Goal: Transaction & Acquisition: Book appointment/travel/reservation

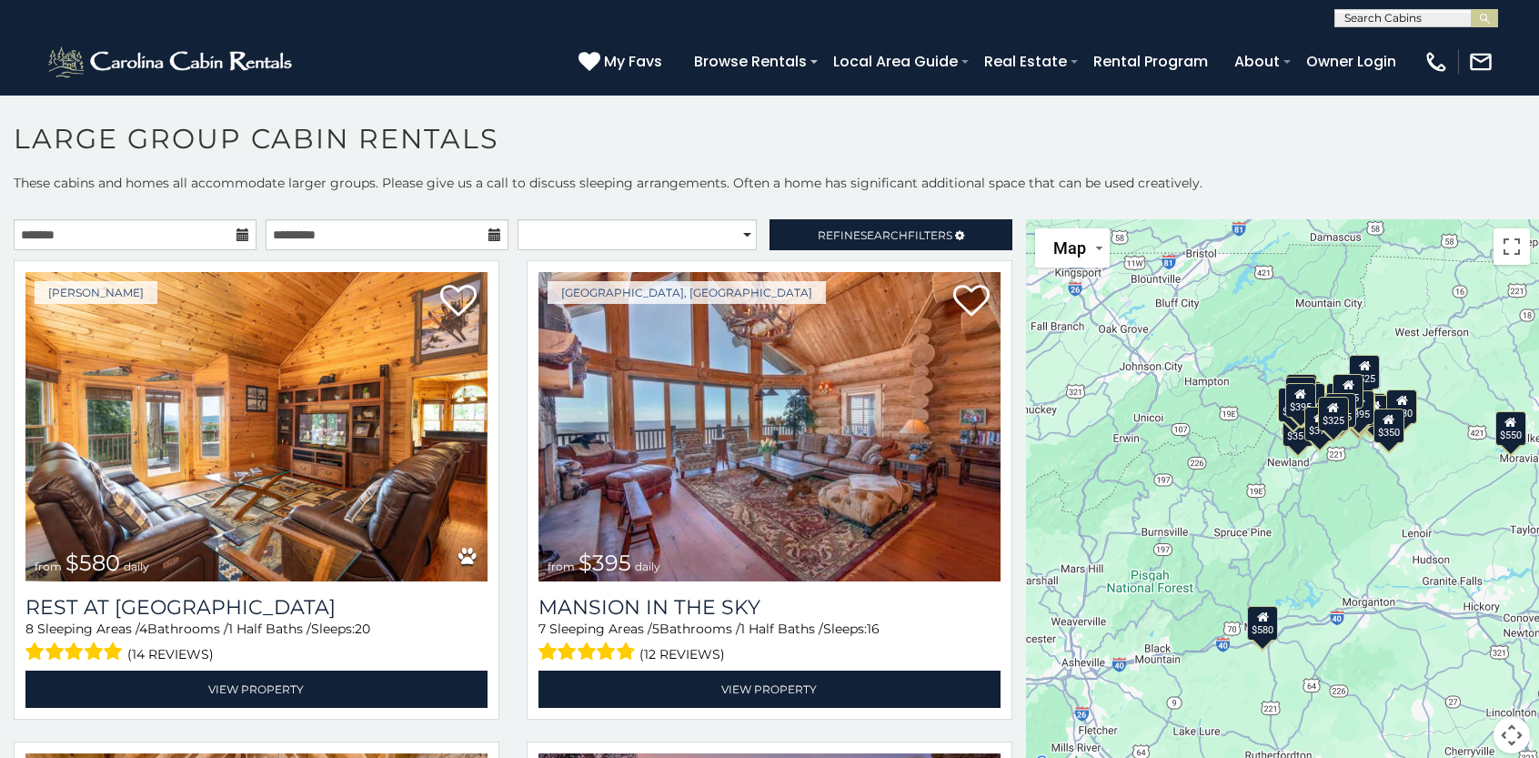
click at [241, 237] on icon at bounding box center [243, 234] width 13 height 13
click at [196, 236] on input "text" at bounding box center [135, 234] width 243 height 31
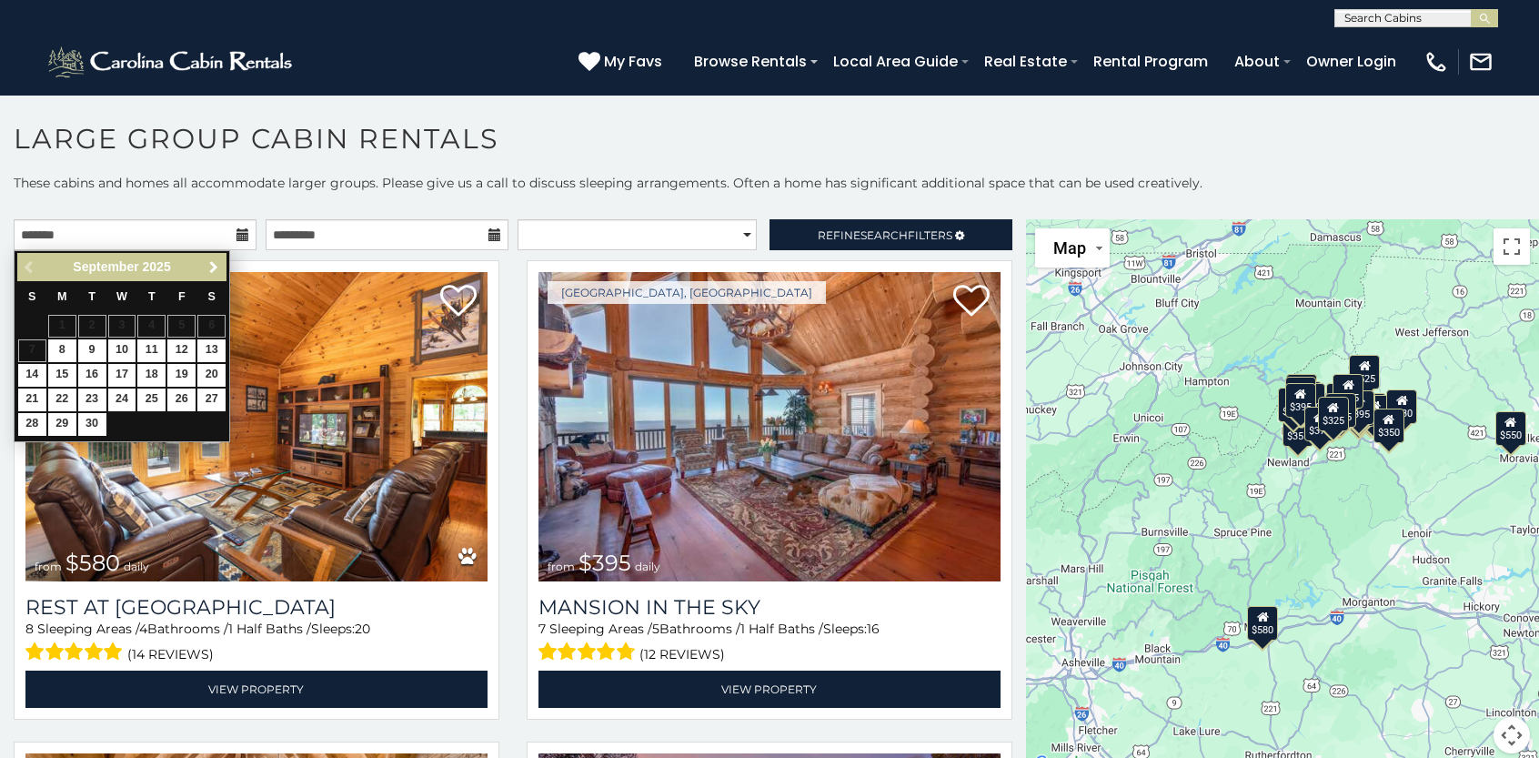
click at [213, 273] on span "Next" at bounding box center [214, 267] width 15 height 15
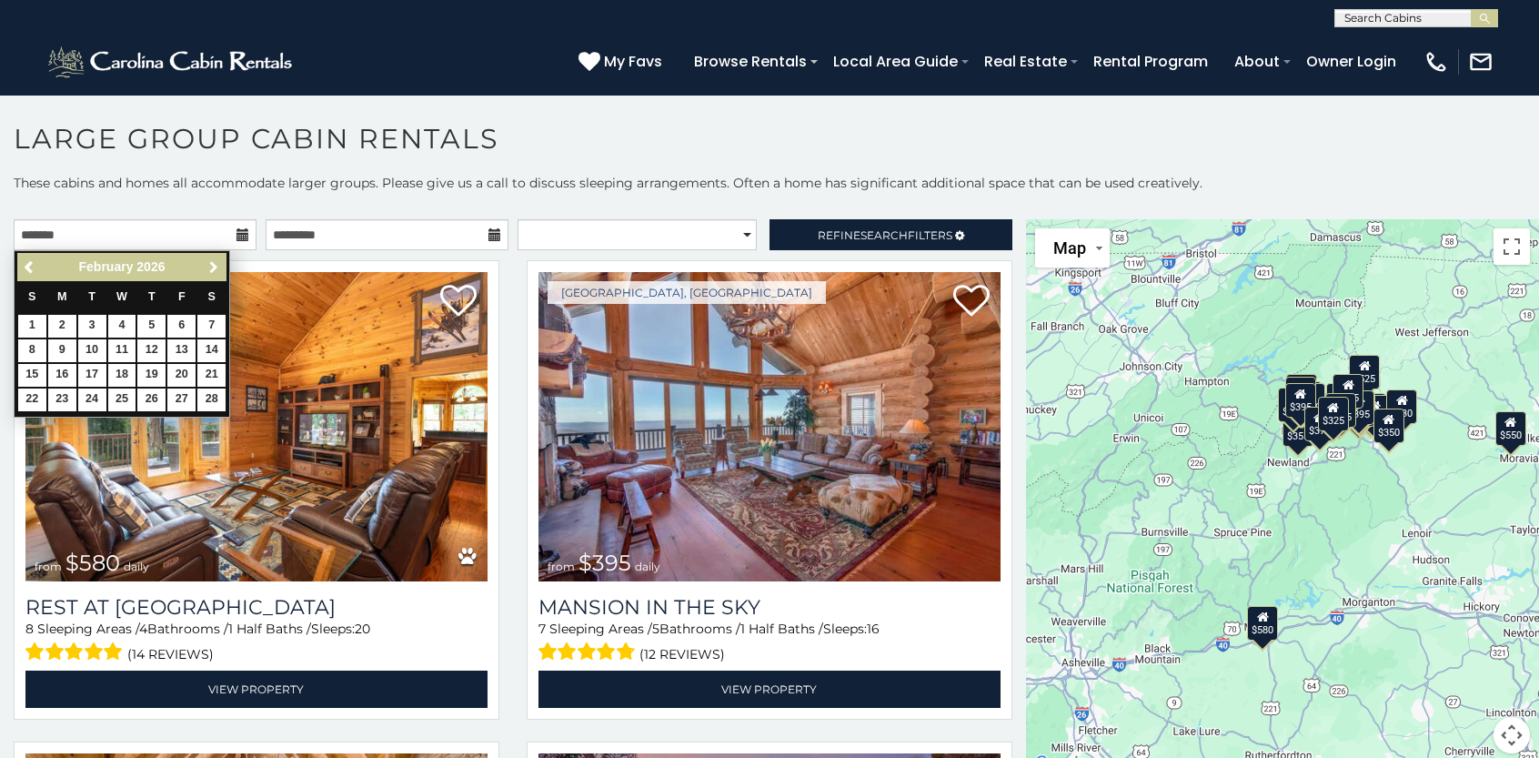
click at [213, 273] on span "Next" at bounding box center [214, 267] width 15 height 15
click at [186, 369] on link "20" at bounding box center [181, 375] width 28 height 23
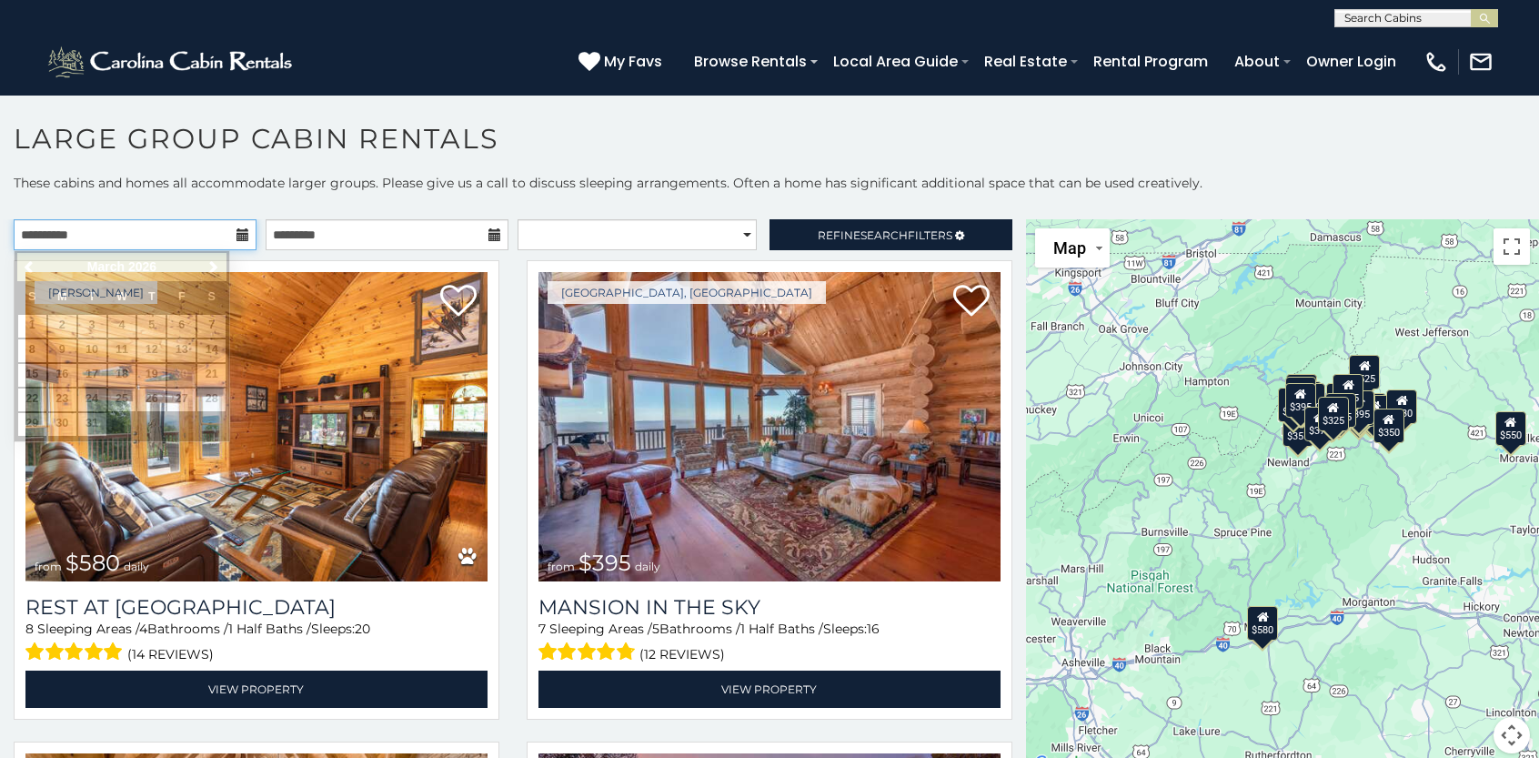
click at [171, 237] on input "**********" at bounding box center [135, 234] width 243 height 31
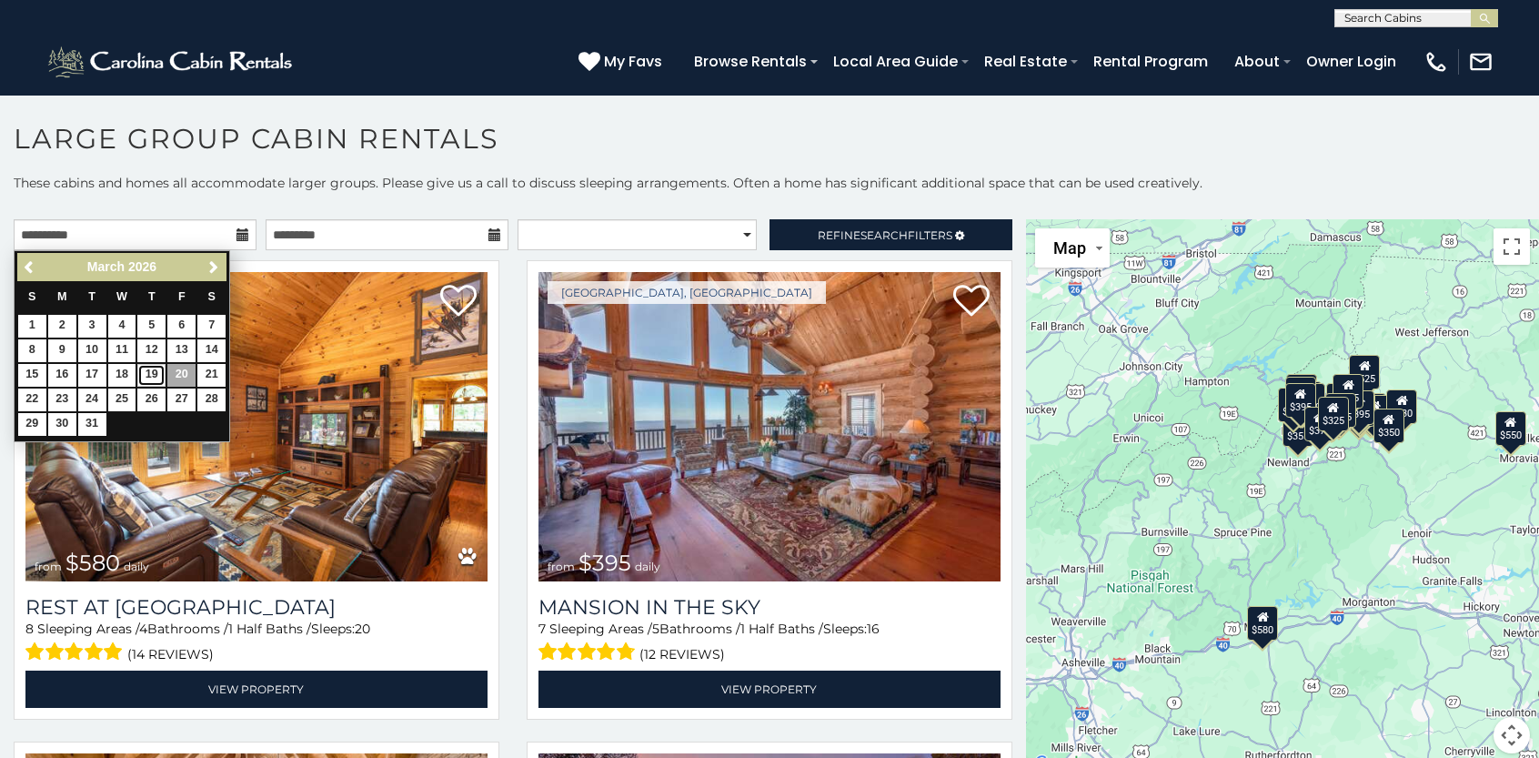
click at [152, 374] on link "19" at bounding box center [151, 375] width 28 height 23
type input "**********"
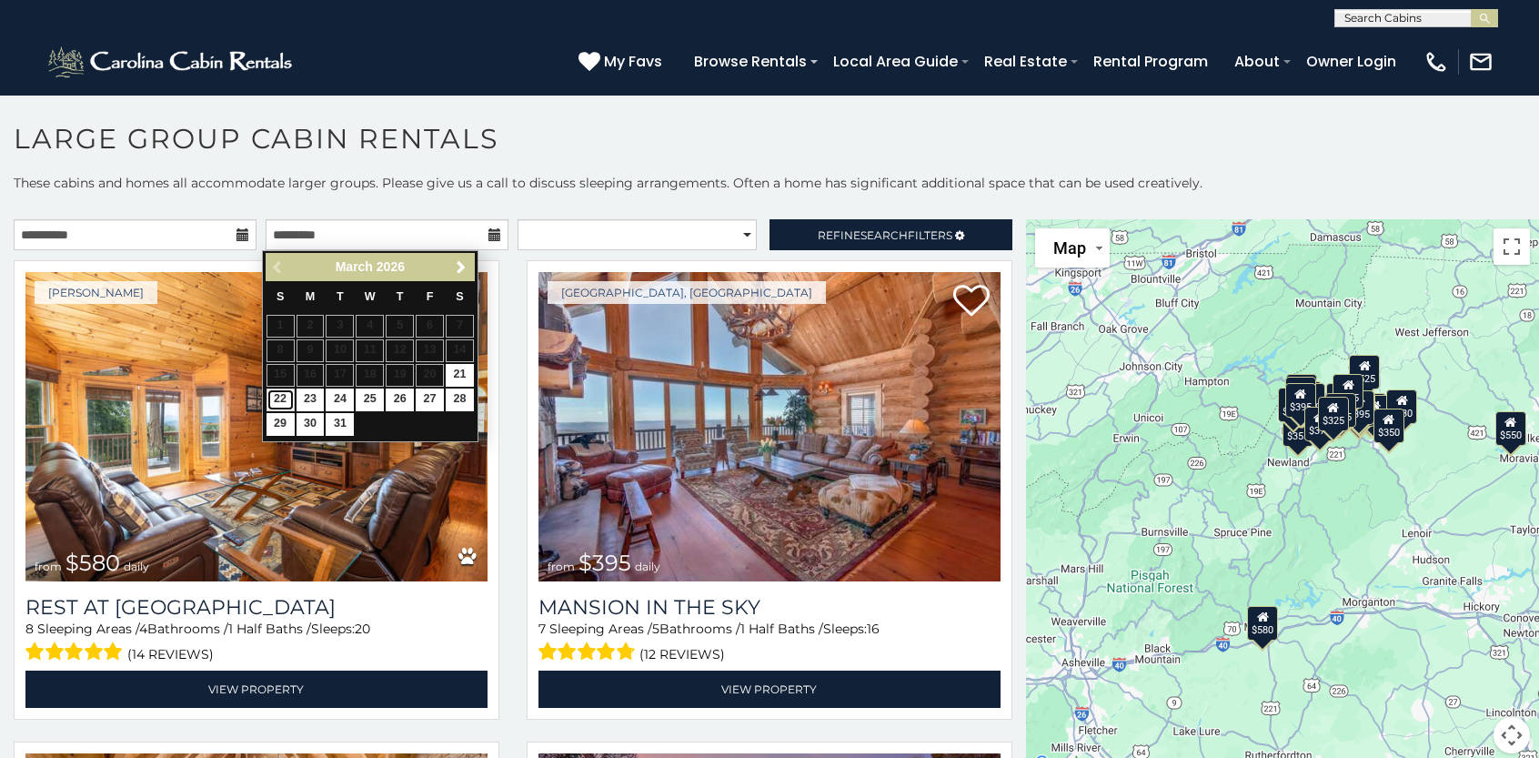
click at [282, 403] on link "22" at bounding box center [281, 399] width 28 height 23
type input "**********"
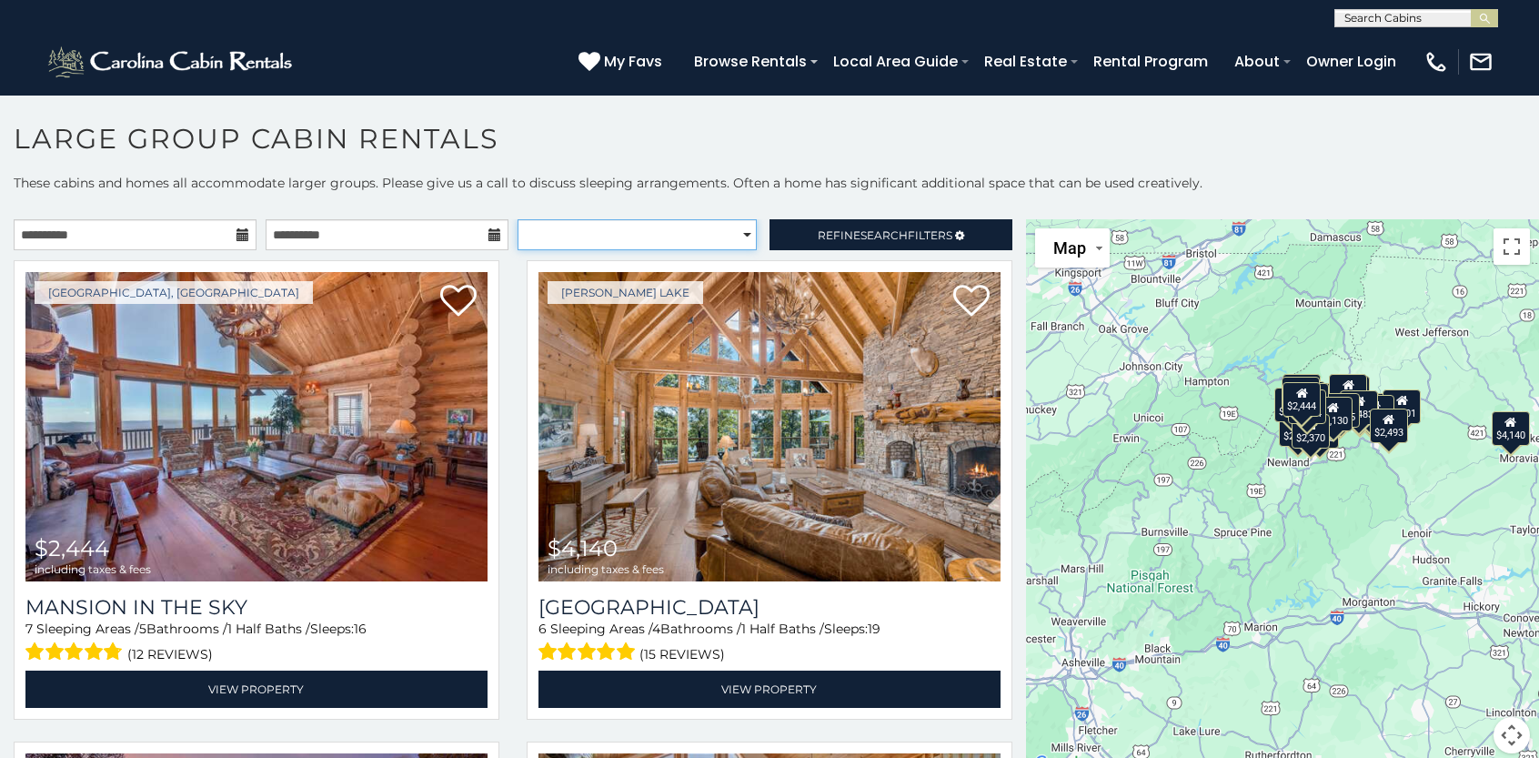
click at [658, 234] on select "**********" at bounding box center [637, 234] width 239 height 31
click at [737, 236] on select "**********" at bounding box center [637, 234] width 239 height 31
click at [628, 234] on select "**********" at bounding box center [637, 234] width 239 height 31
select select "**********"
click at [518, 219] on select "**********" at bounding box center [637, 234] width 239 height 31
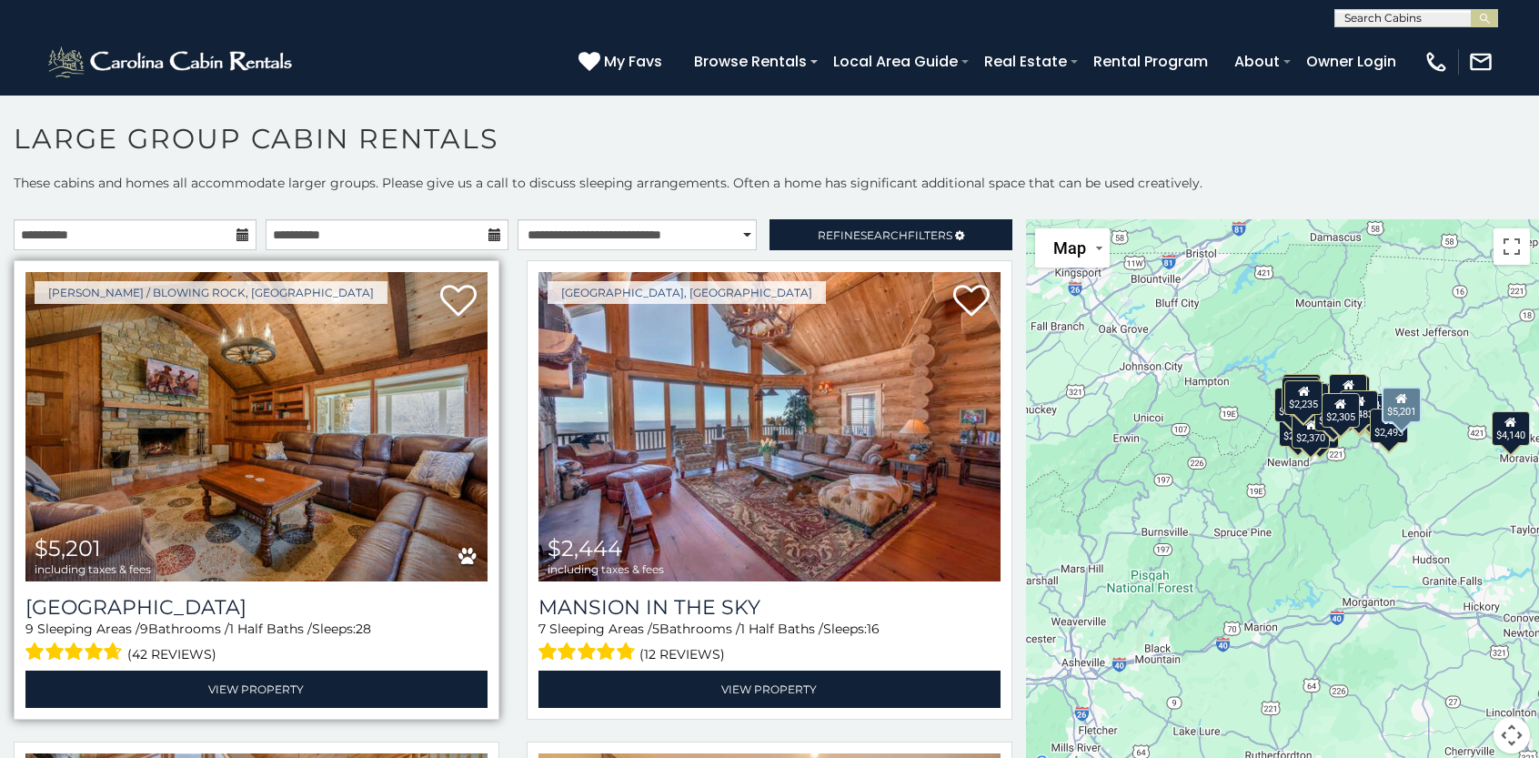
click at [358, 445] on img at bounding box center [256, 426] width 462 height 309
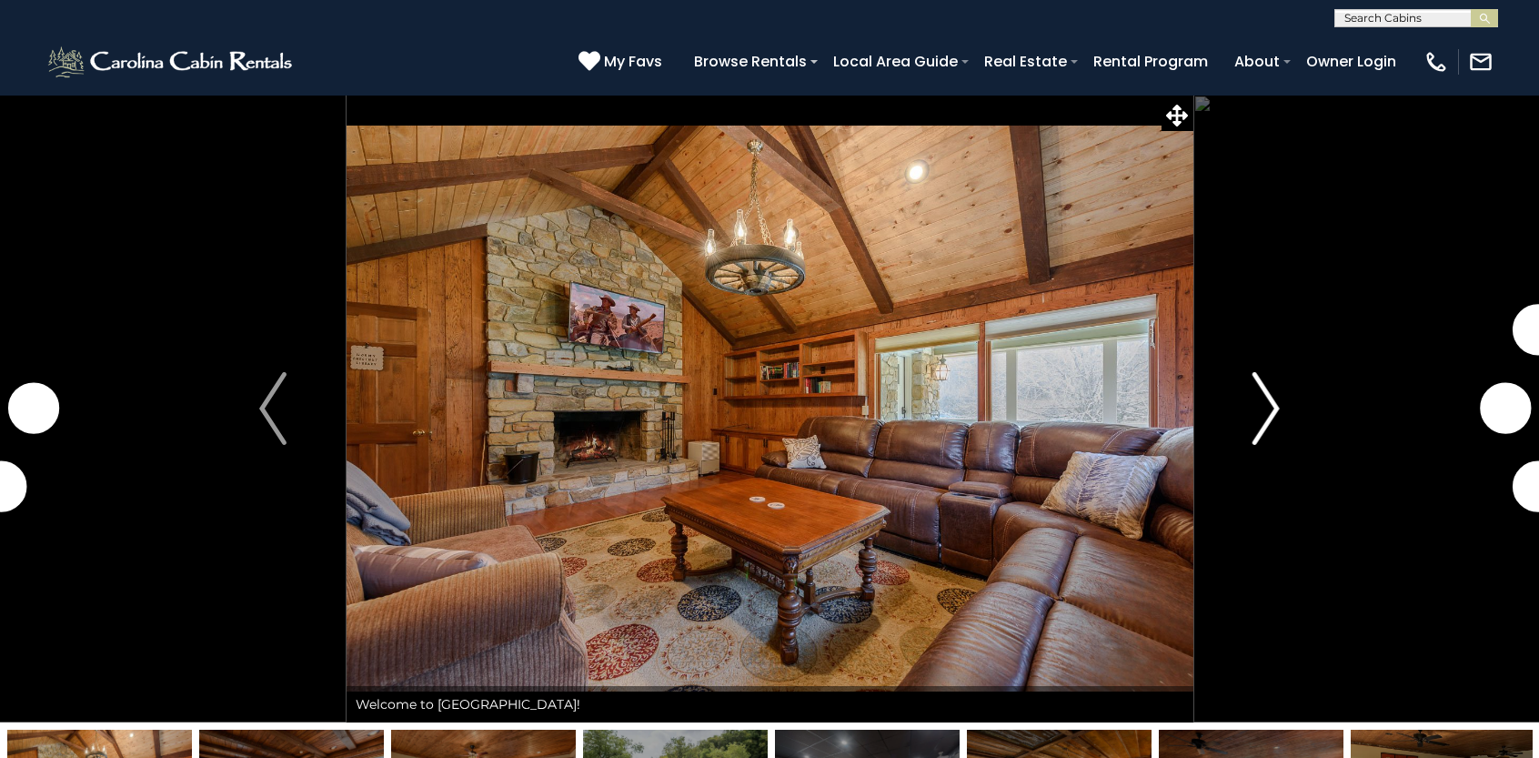
click at [1266, 421] on img "Next" at bounding box center [1266, 408] width 27 height 73
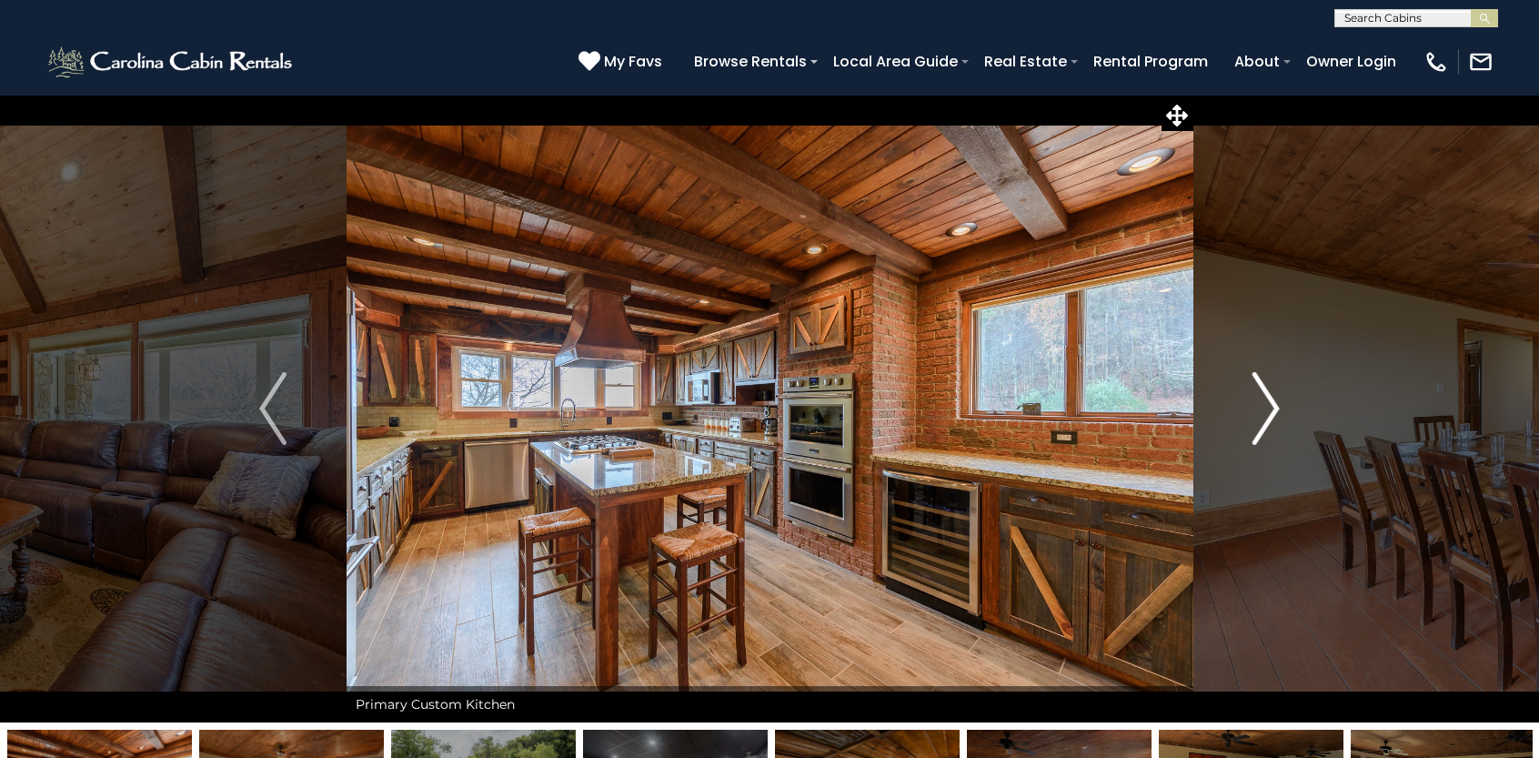
click at [1256, 436] on img "Next" at bounding box center [1266, 408] width 27 height 73
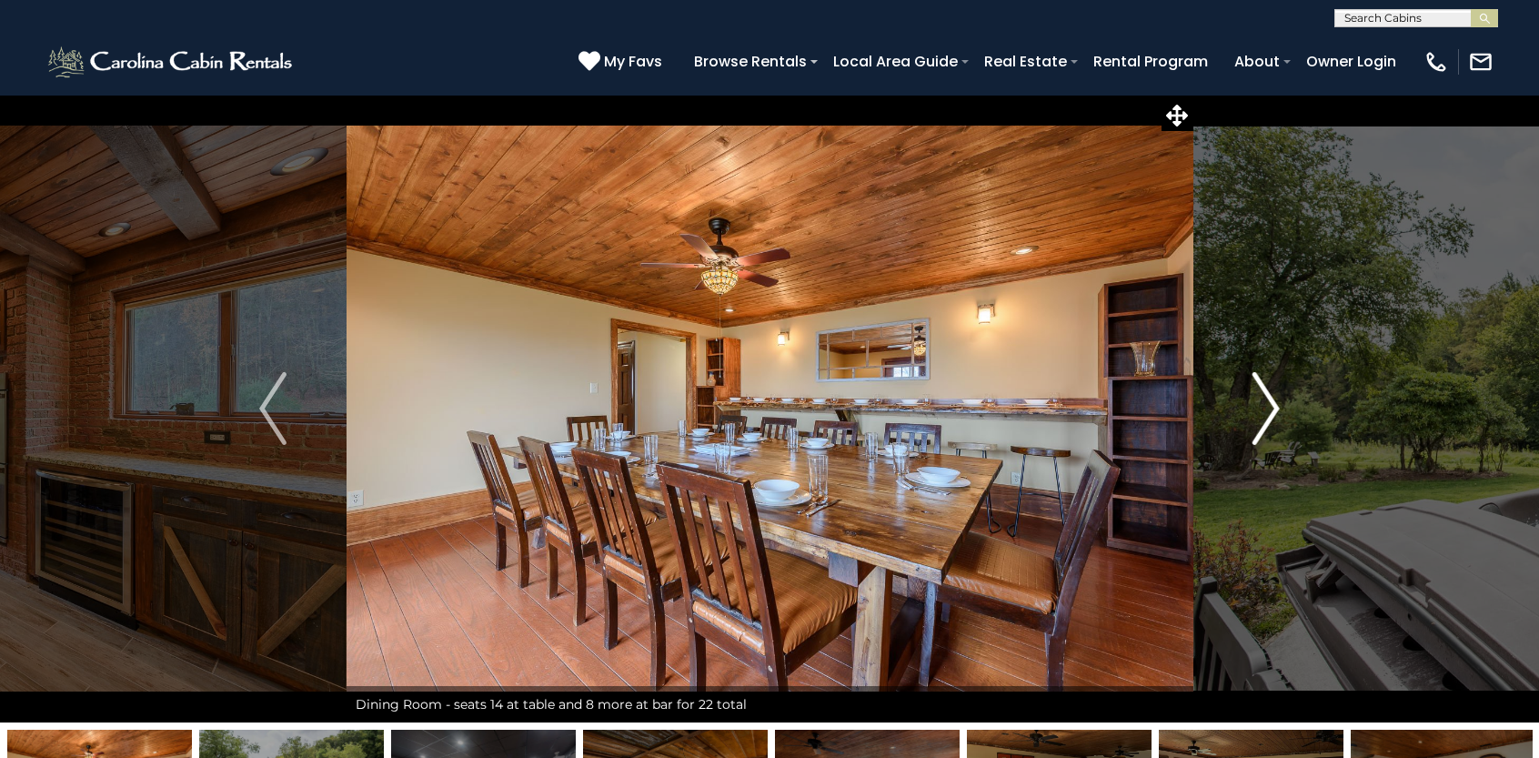
click at [1256, 439] on img "Next" at bounding box center [1266, 408] width 27 height 73
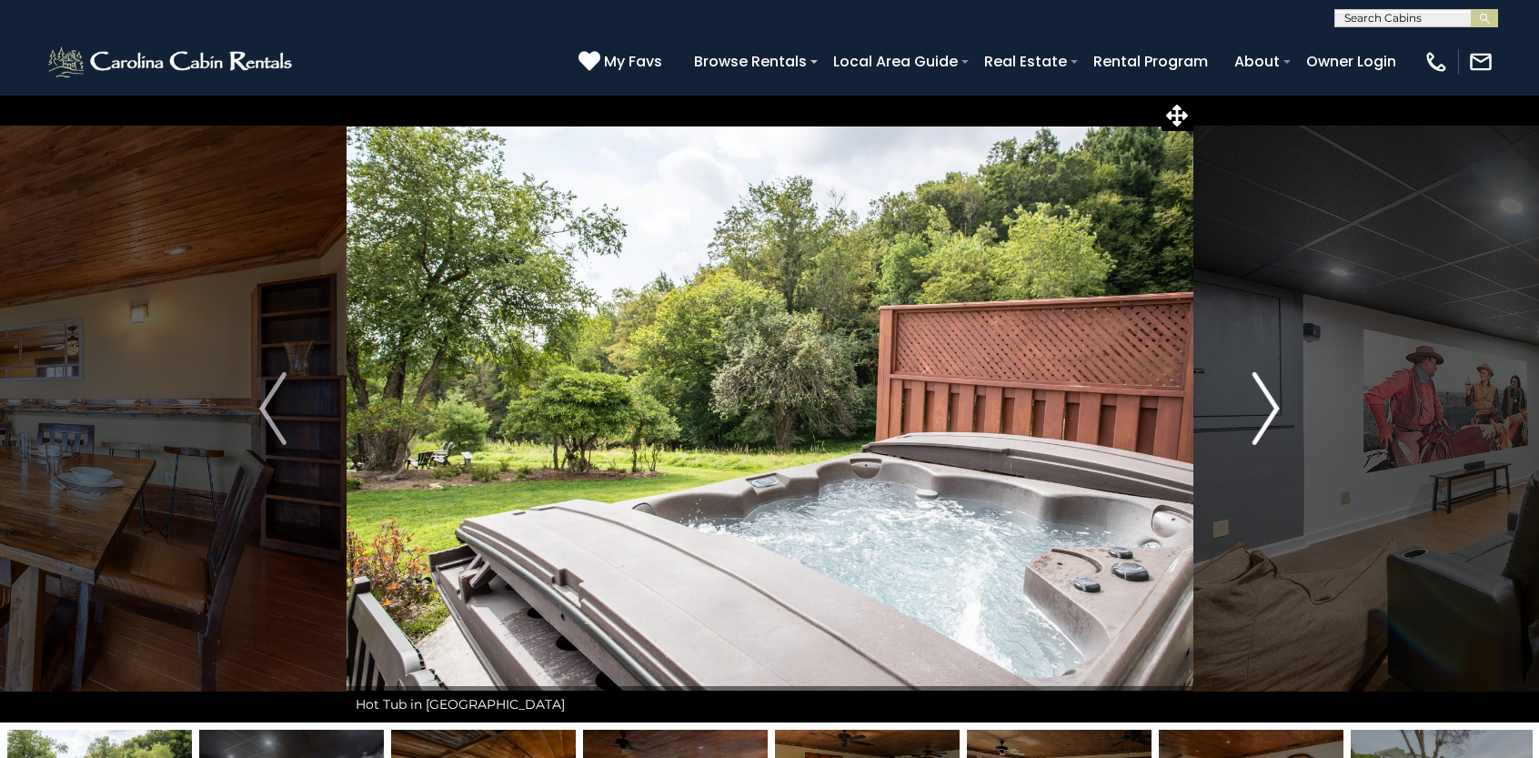
click at [1266, 399] on img "Next" at bounding box center [1266, 408] width 27 height 73
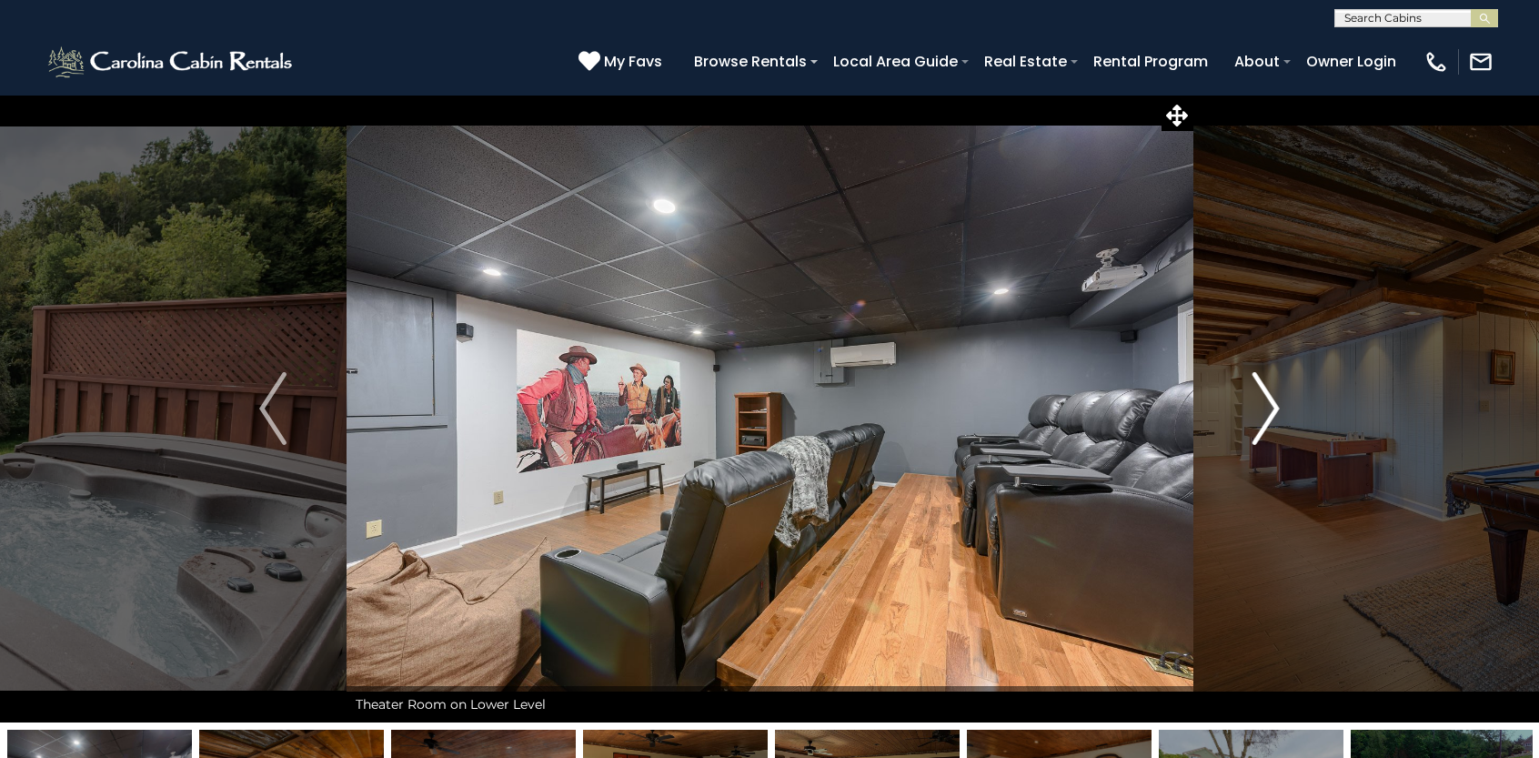
click at [1270, 412] on img "Next" at bounding box center [1266, 408] width 27 height 73
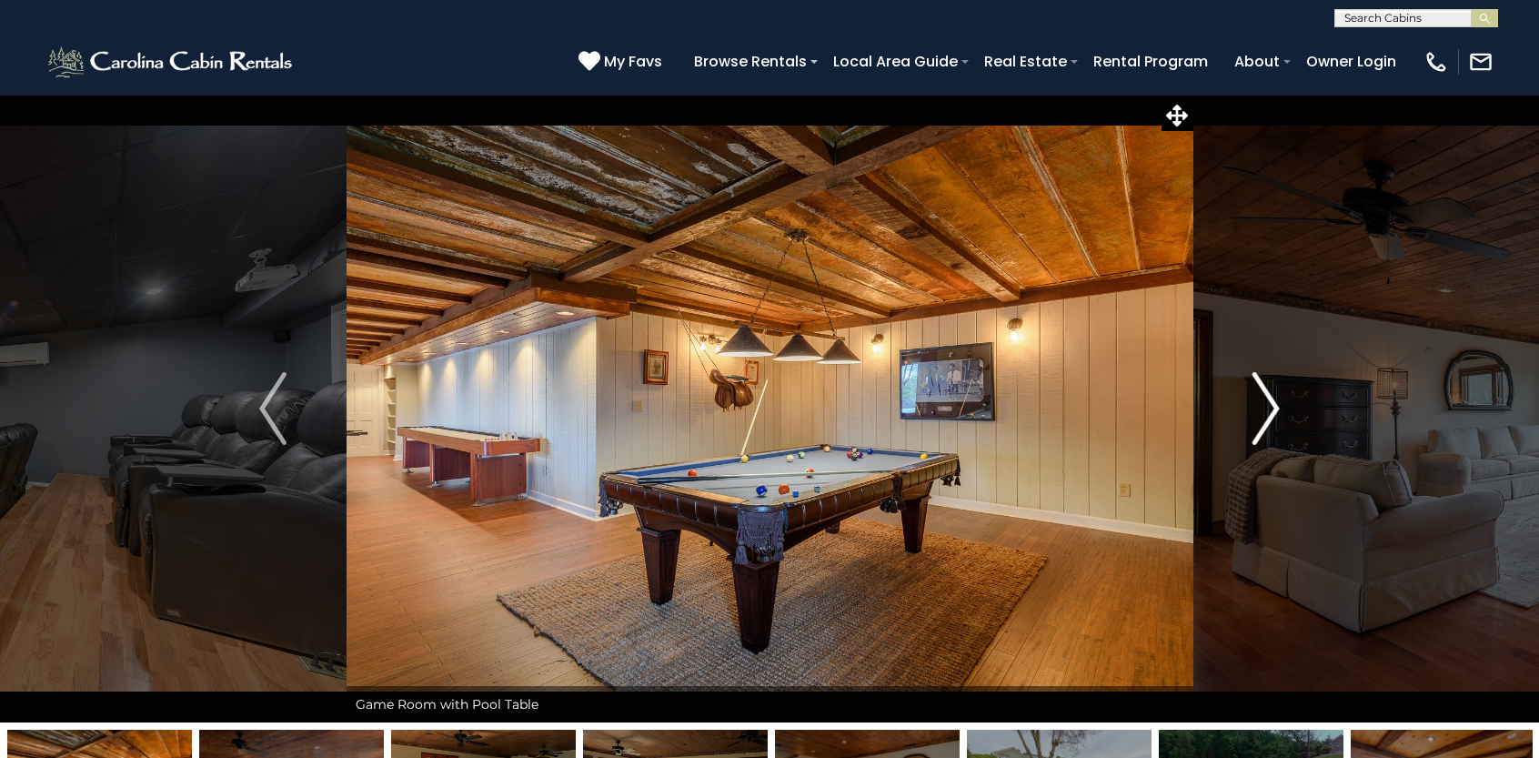
click at [1271, 412] on img "Next" at bounding box center [1266, 408] width 27 height 73
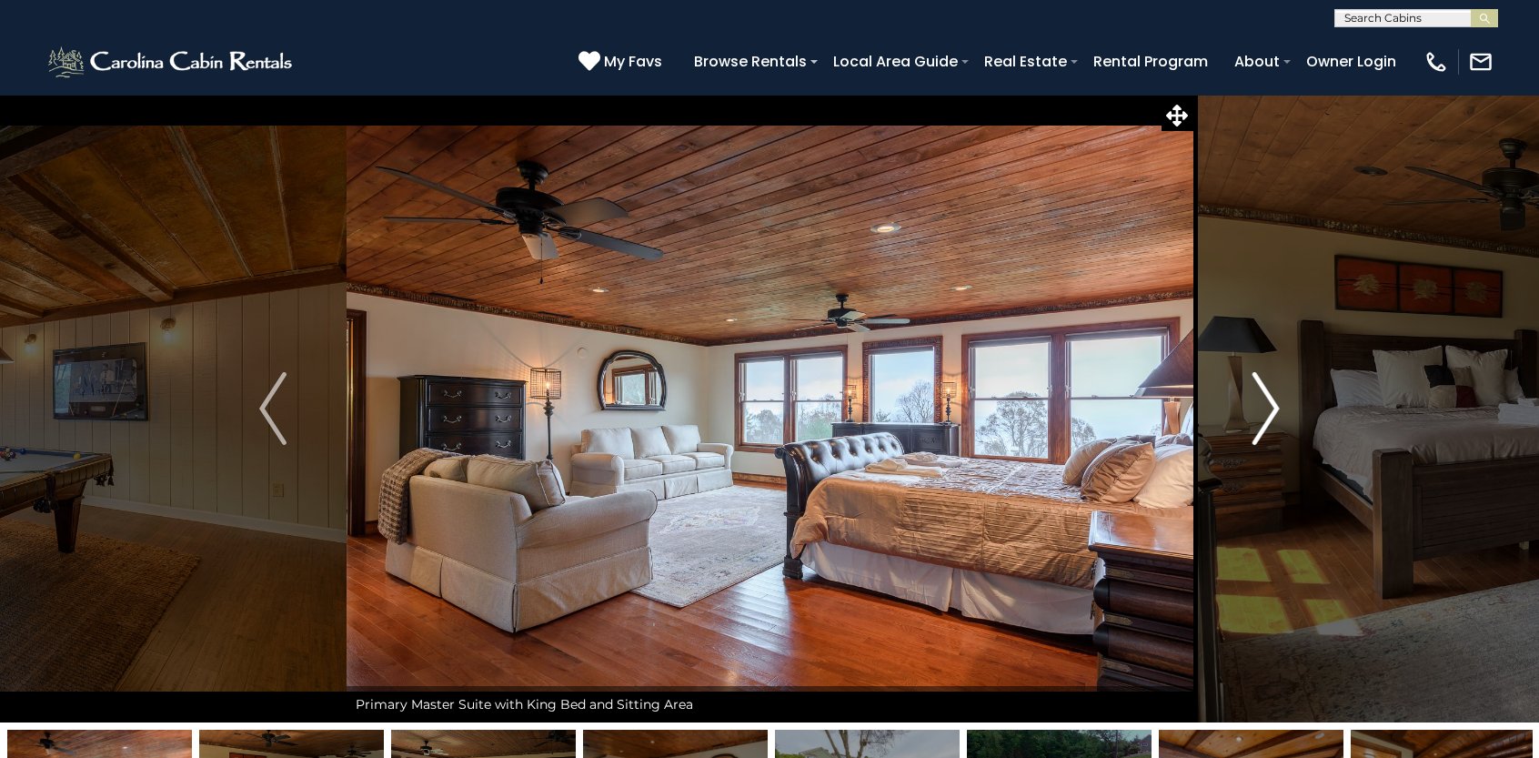
click at [1269, 413] on img "Next" at bounding box center [1266, 408] width 27 height 73
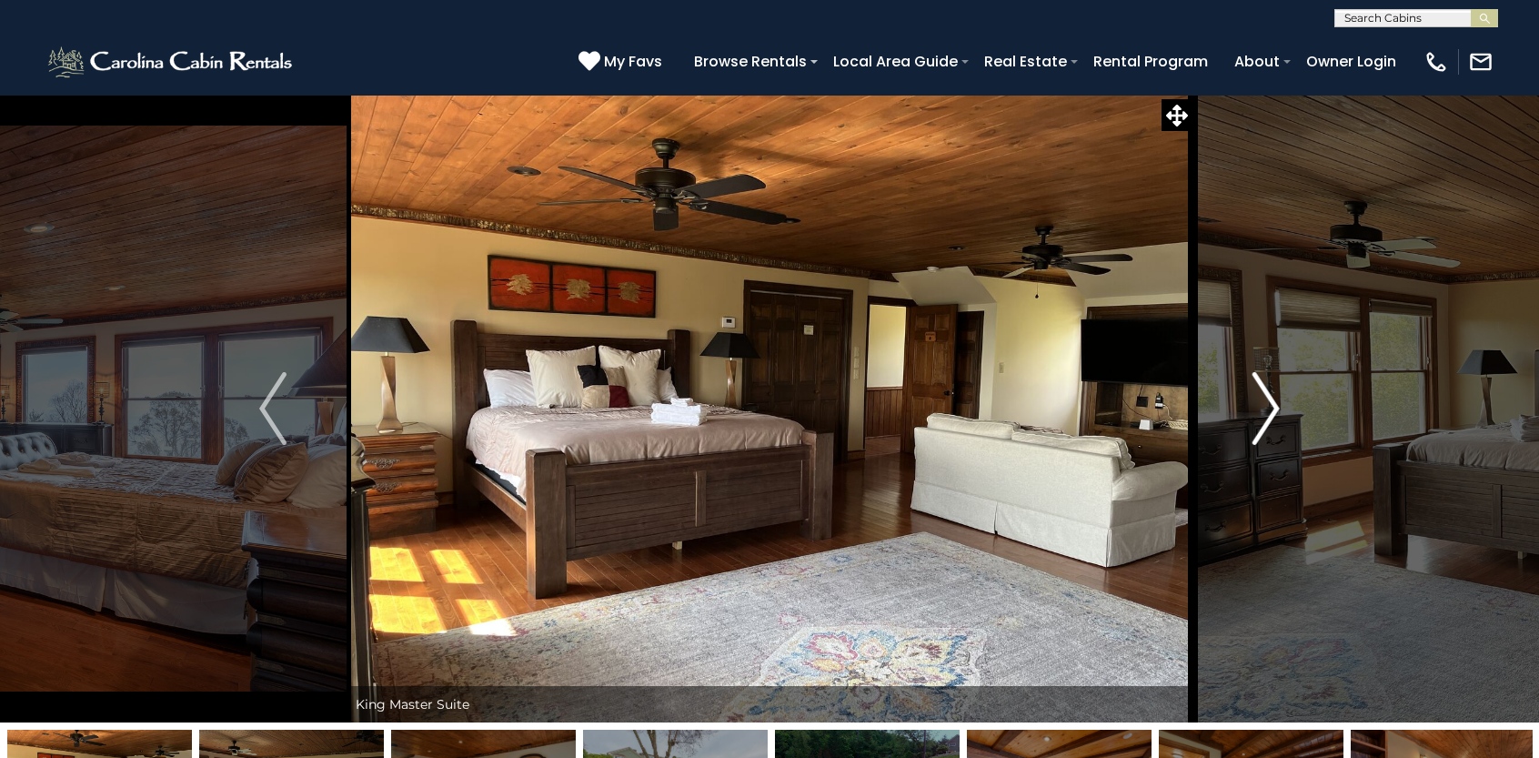
click at [1269, 413] on img "Next" at bounding box center [1266, 408] width 27 height 73
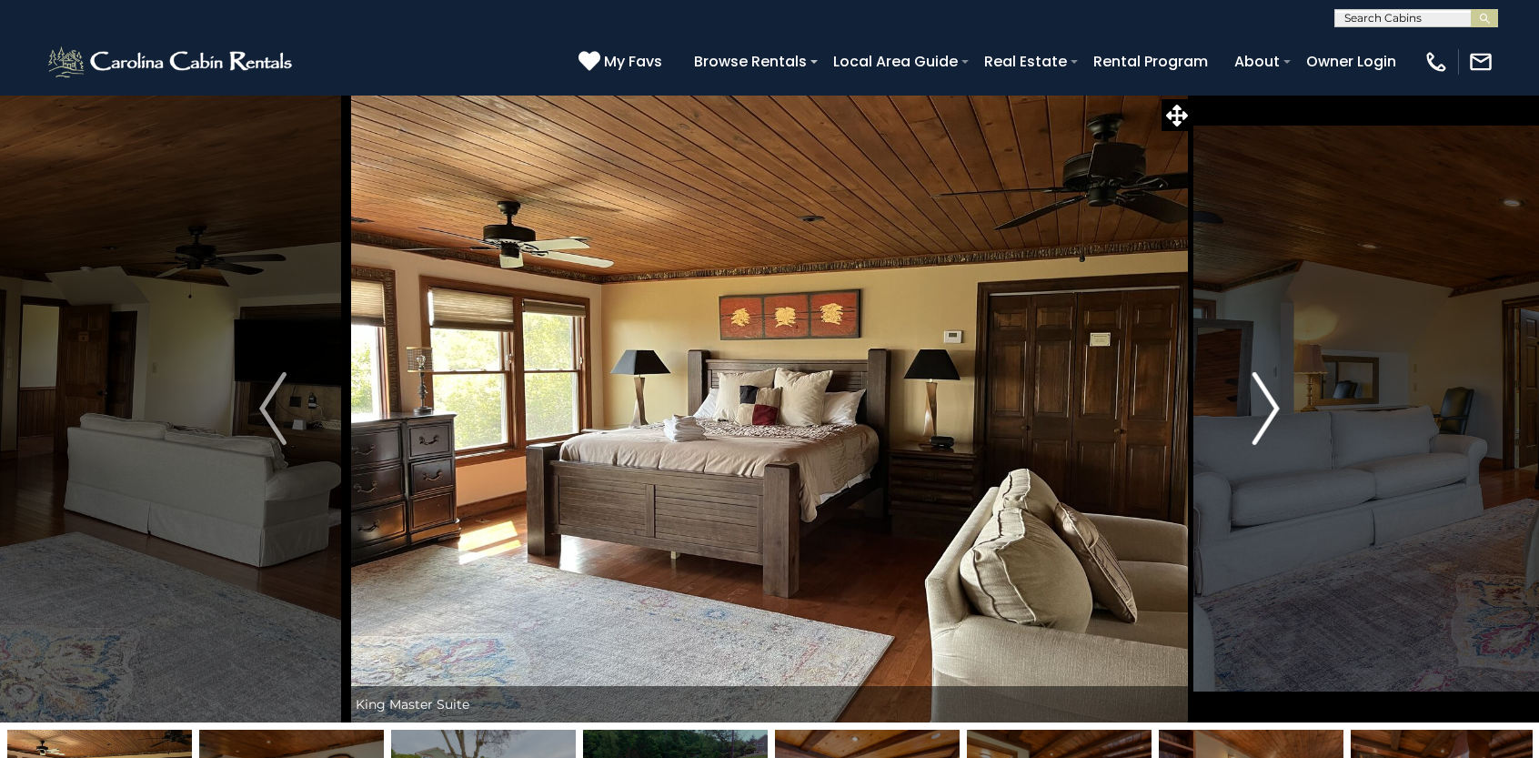
click at [1269, 413] on img "Next" at bounding box center [1266, 408] width 27 height 73
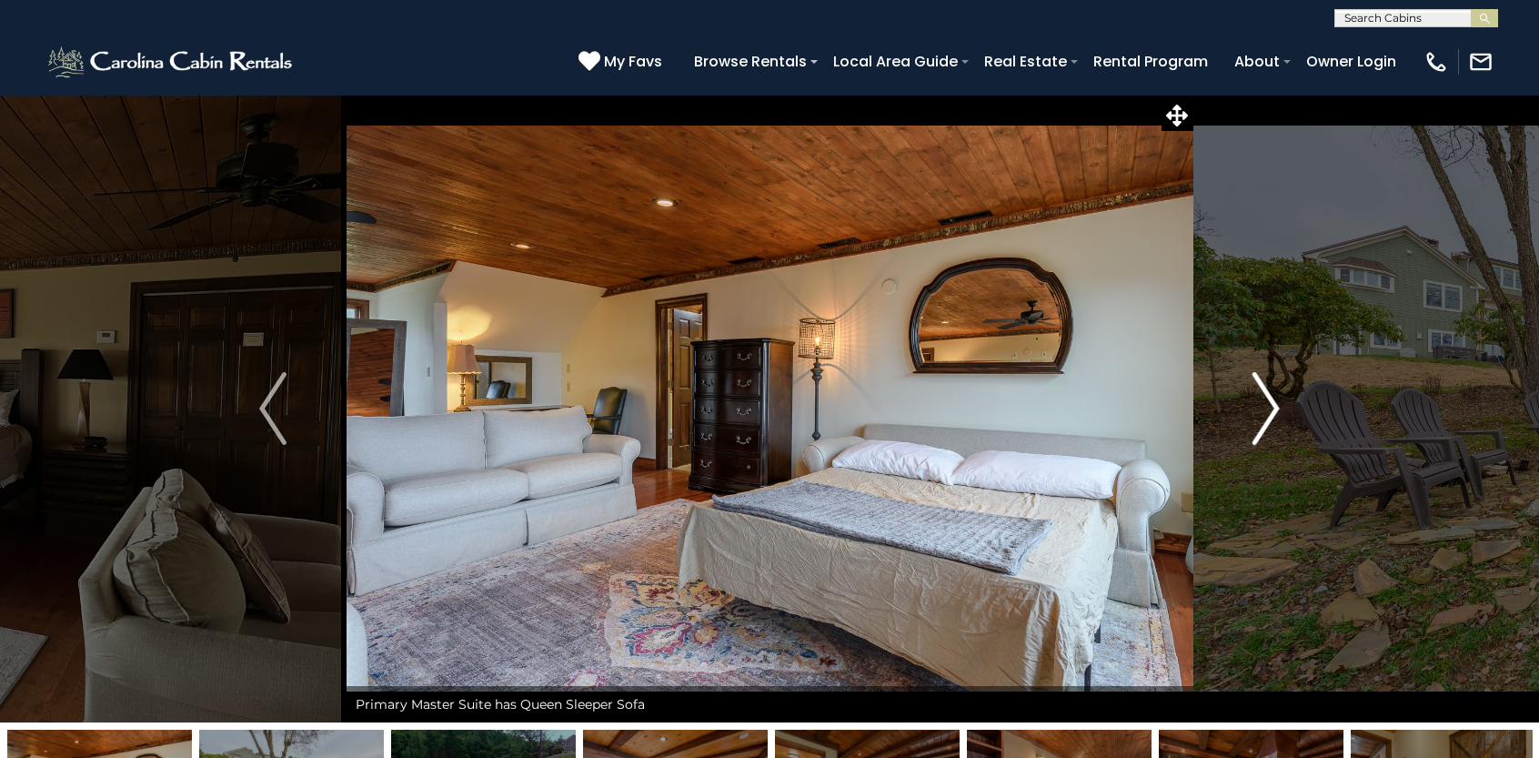
click at [1268, 414] on img "Next" at bounding box center [1266, 408] width 27 height 73
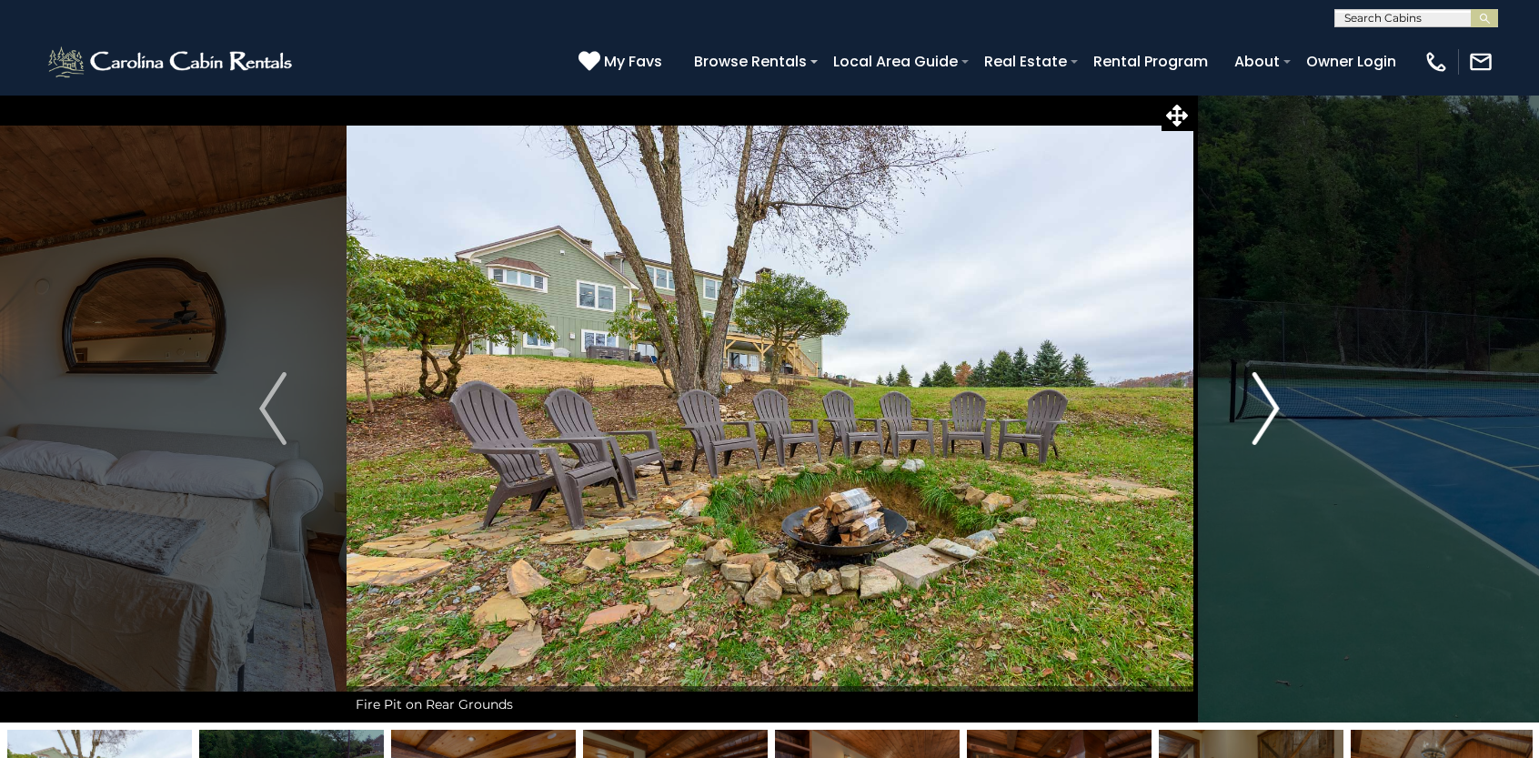
click at [1268, 415] on img "Next" at bounding box center [1266, 408] width 27 height 73
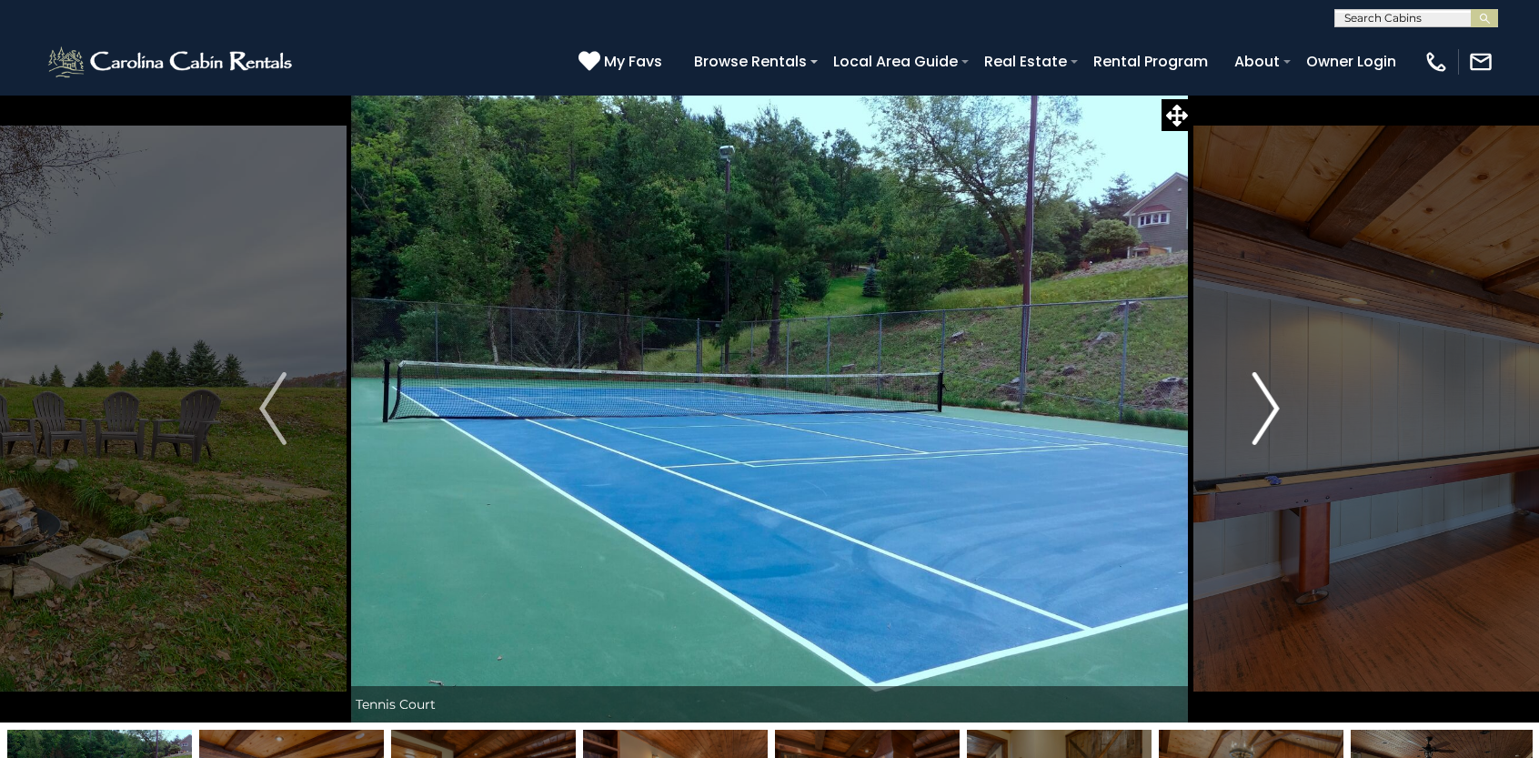
click at [1268, 416] on img "Next" at bounding box center [1266, 408] width 27 height 73
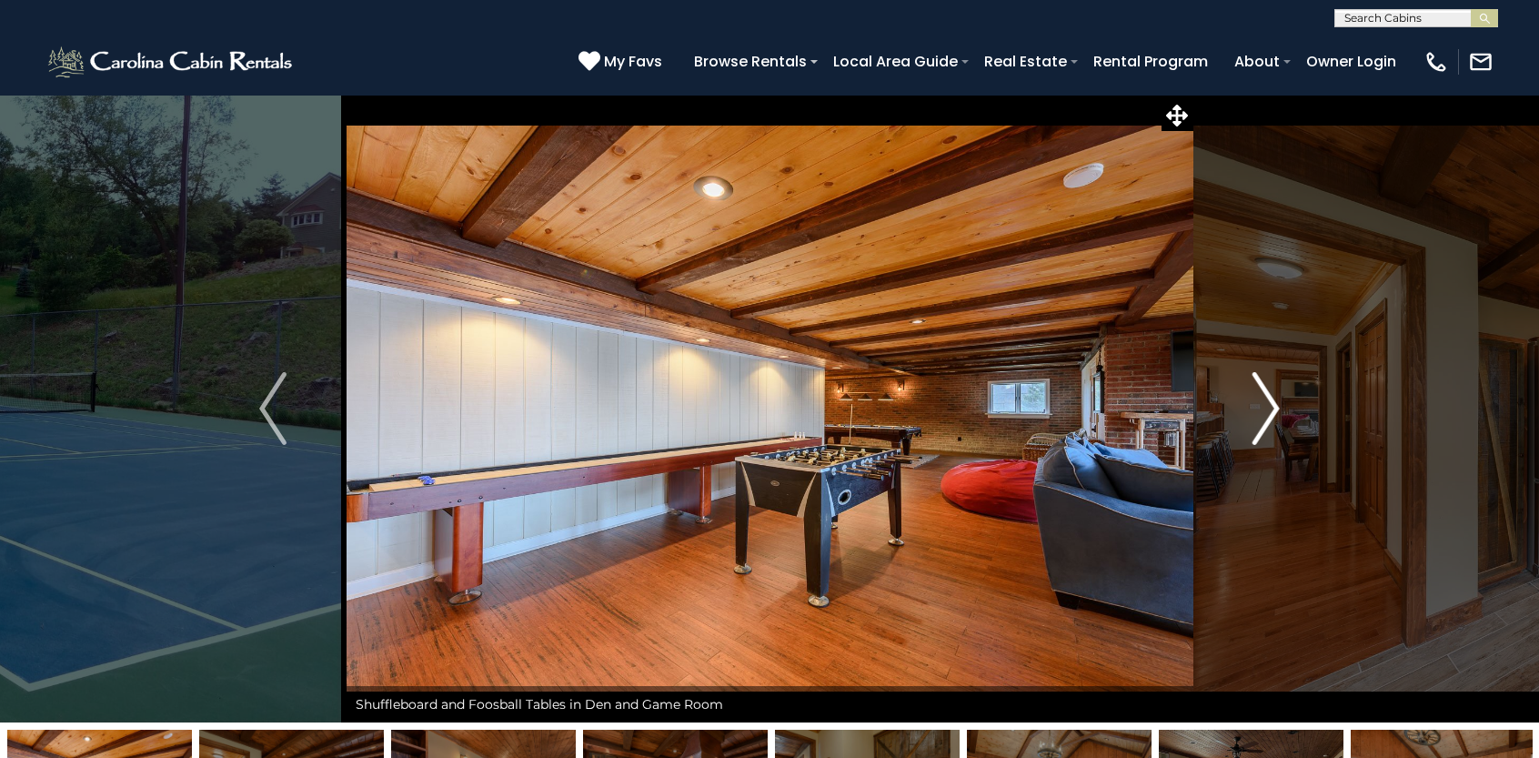
click at [1268, 418] on img "Next" at bounding box center [1266, 408] width 27 height 73
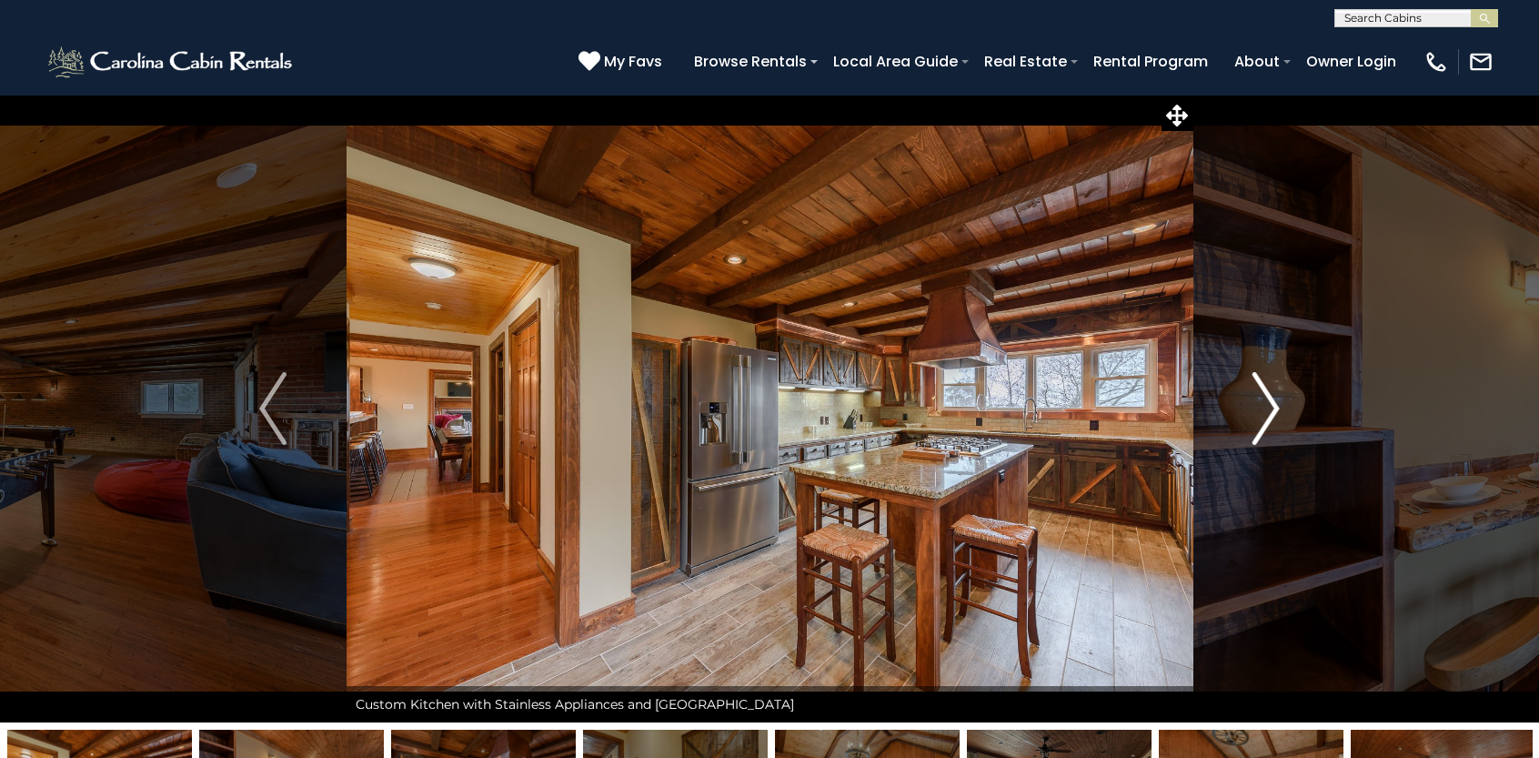
click at [1268, 418] on img "Next" at bounding box center [1266, 408] width 27 height 73
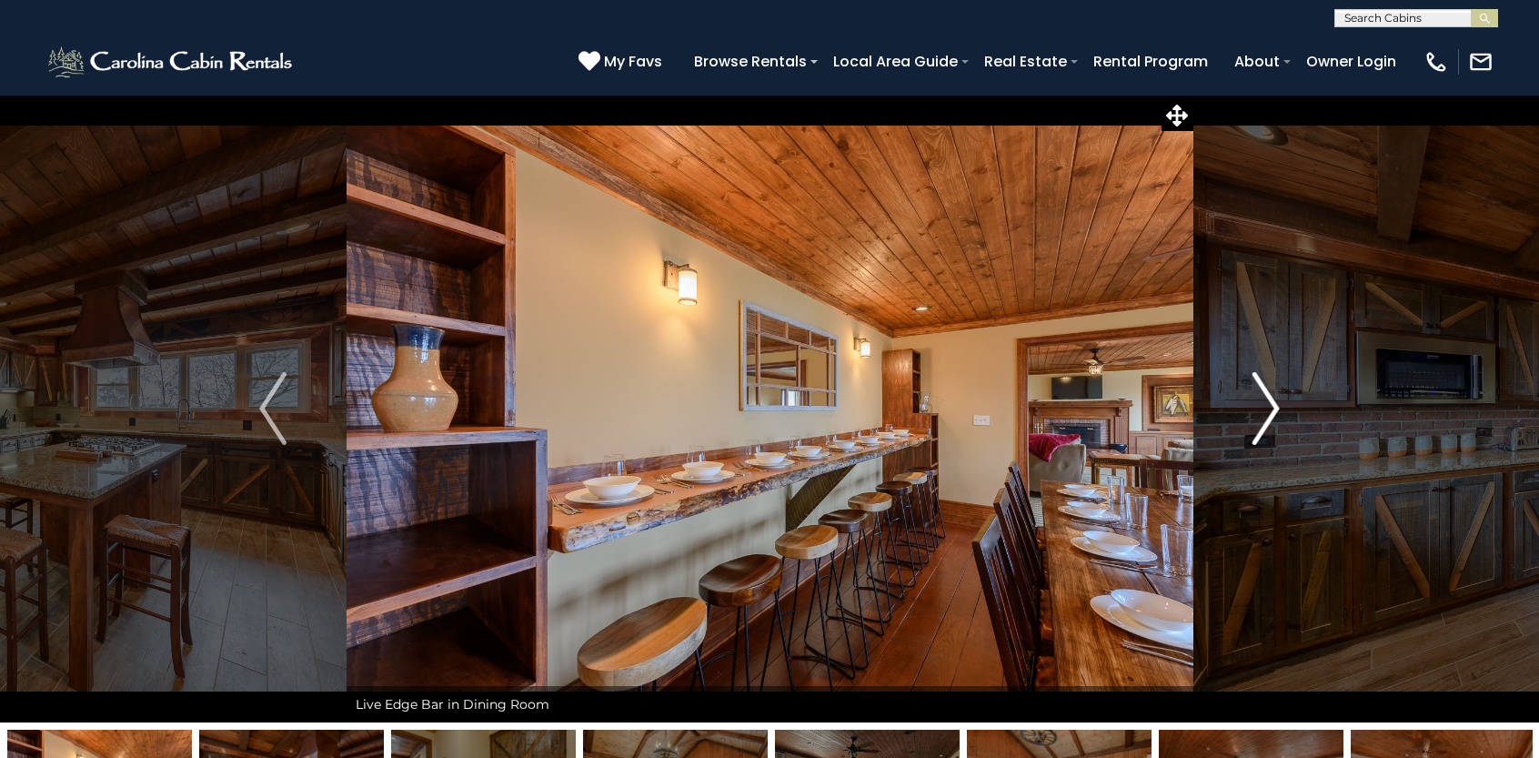
click at [1272, 408] on img "Next" at bounding box center [1266, 408] width 27 height 73
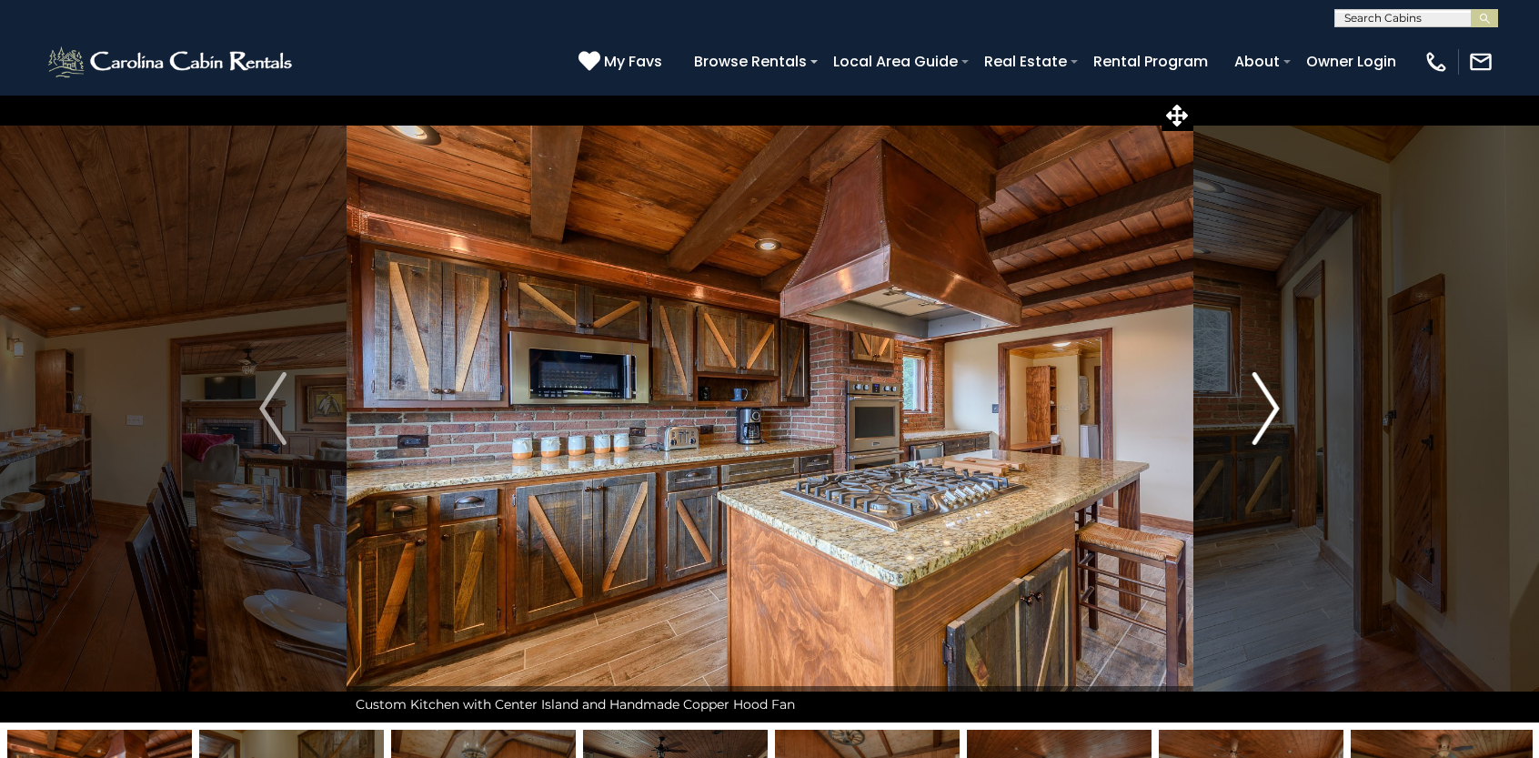
click at [1274, 421] on img "Next" at bounding box center [1266, 408] width 27 height 73
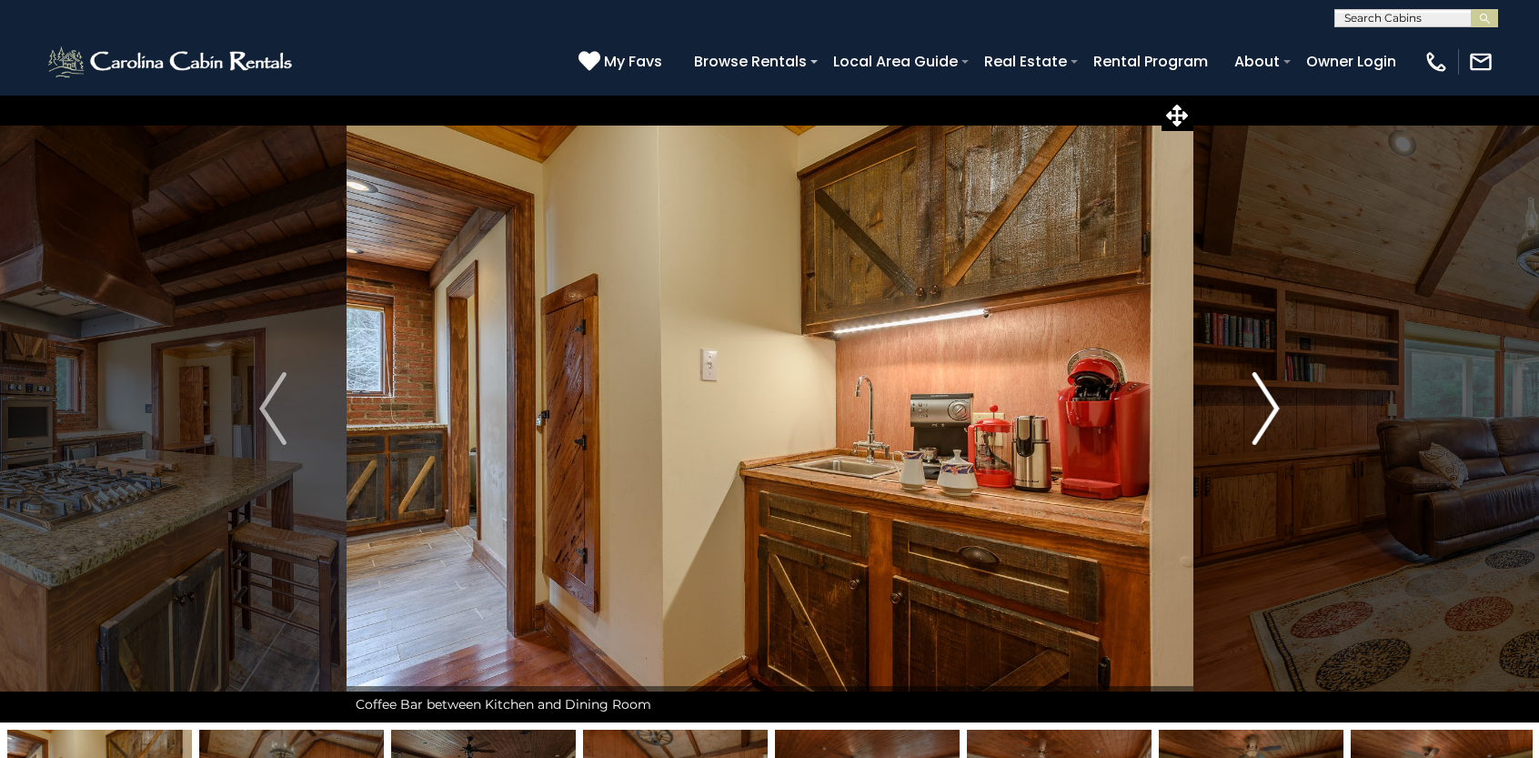
click at [1274, 421] on img "Next" at bounding box center [1266, 408] width 27 height 73
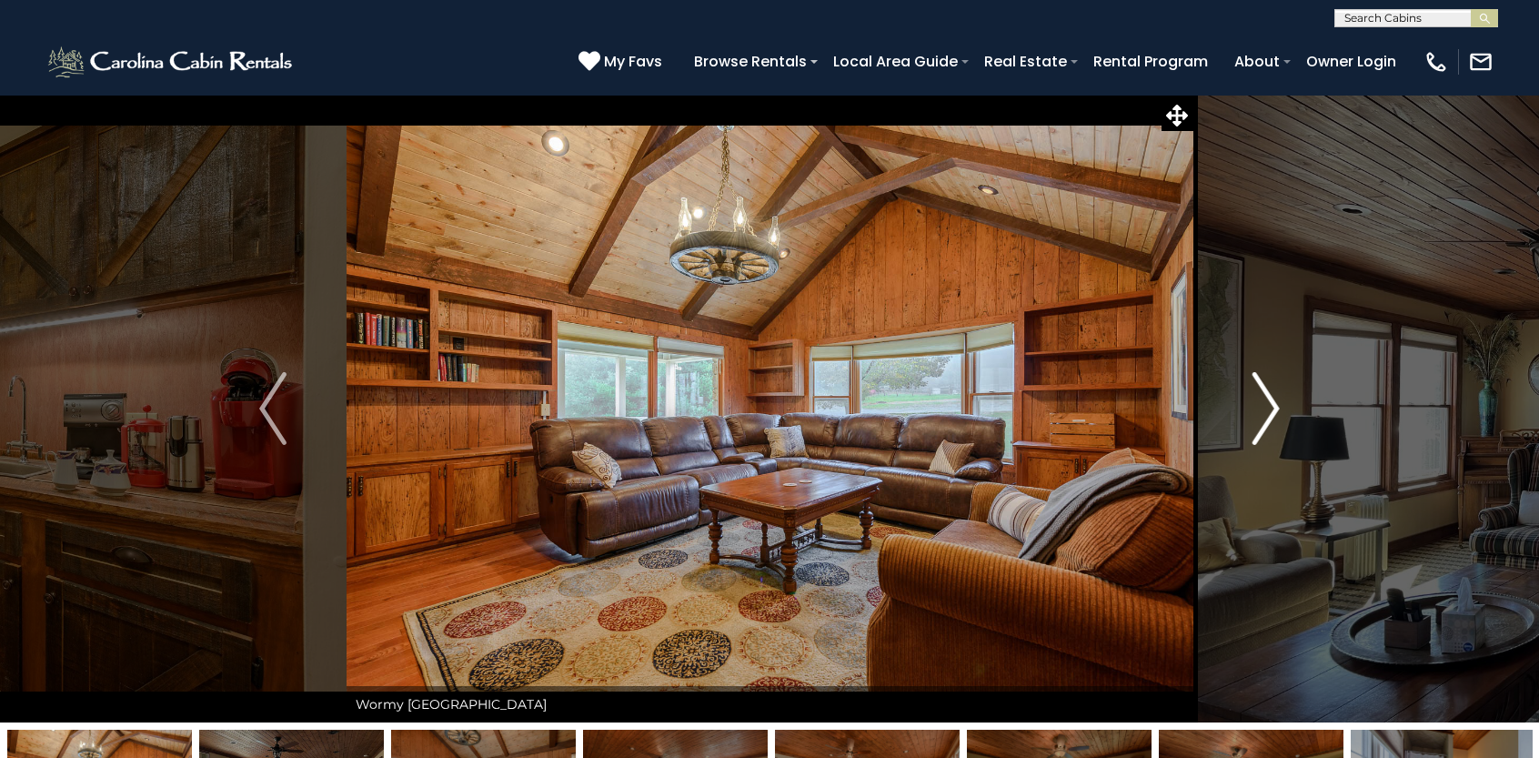
click at [1274, 421] on img "Next" at bounding box center [1266, 408] width 27 height 73
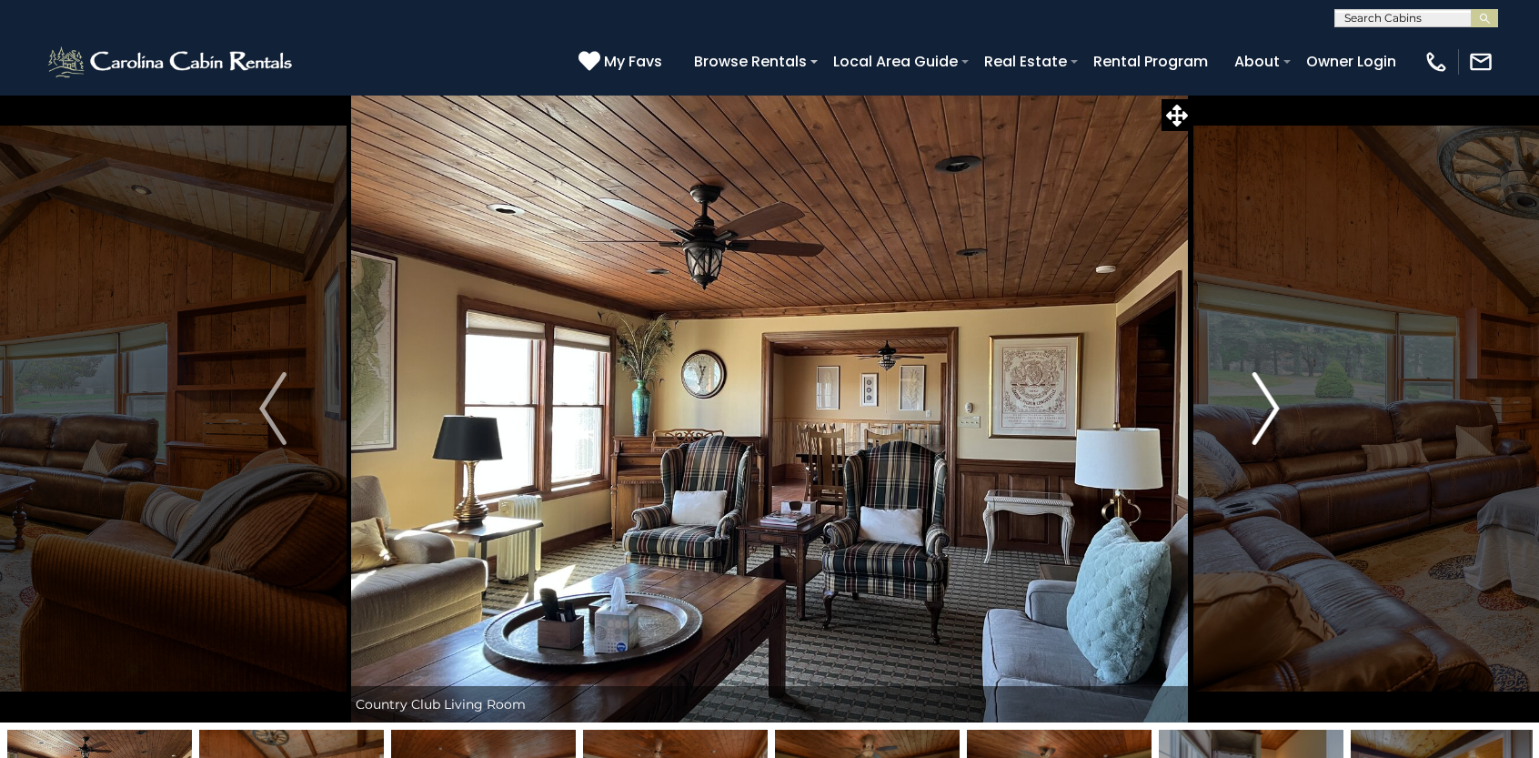
click at [1274, 421] on img "Next" at bounding box center [1266, 408] width 27 height 73
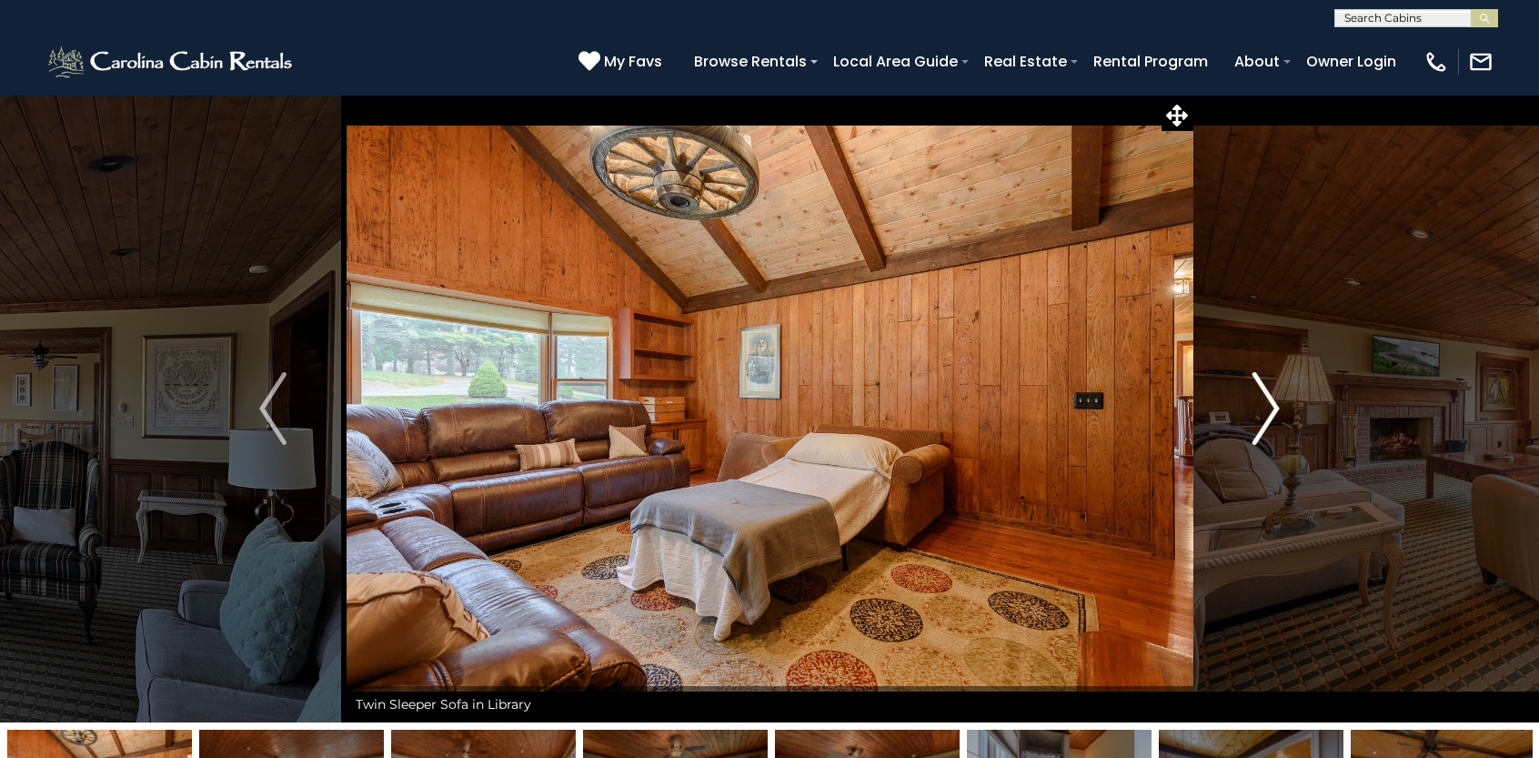
click at [1275, 392] on img "Next" at bounding box center [1266, 408] width 27 height 73
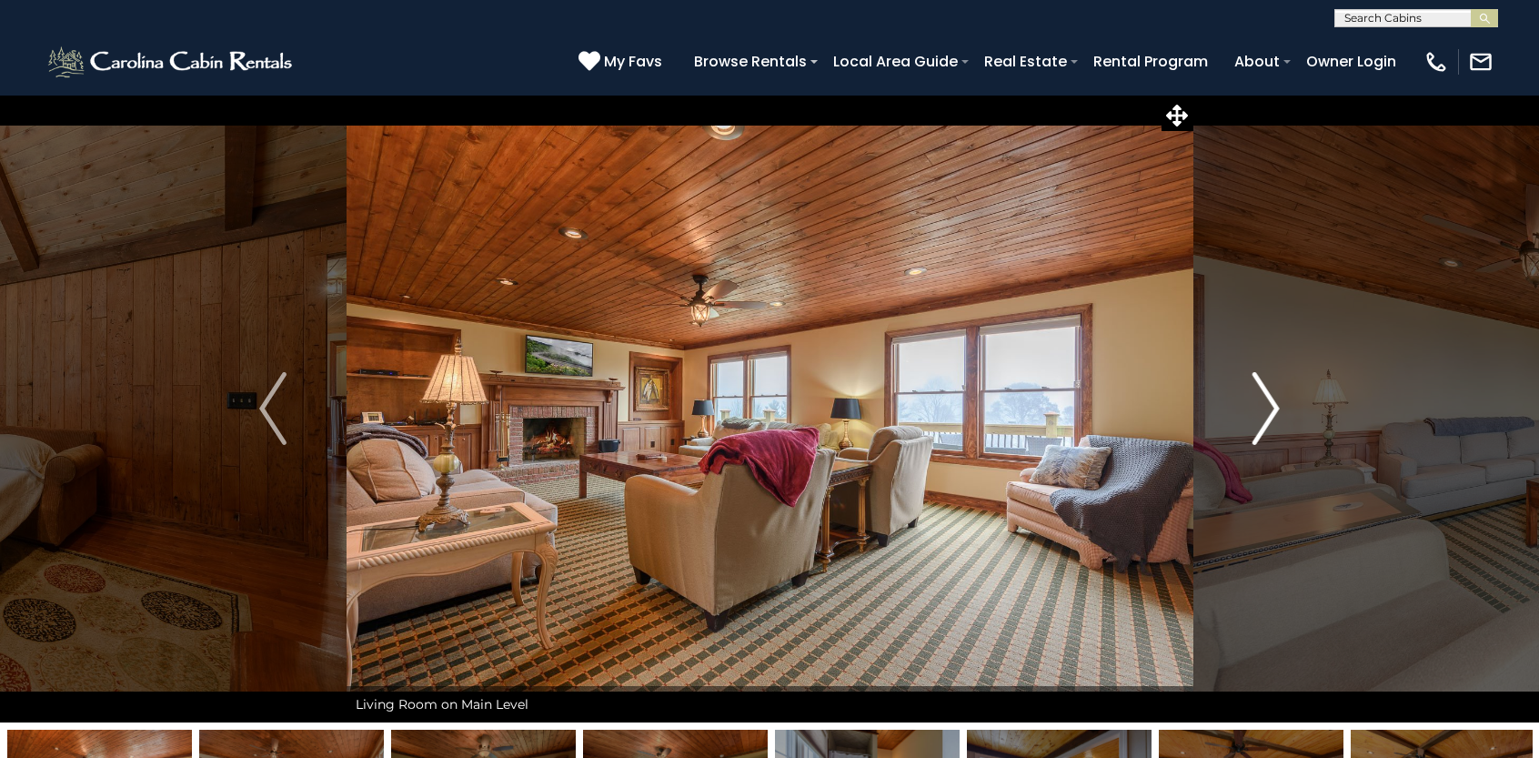
click at [1273, 383] on img "Next" at bounding box center [1266, 408] width 27 height 73
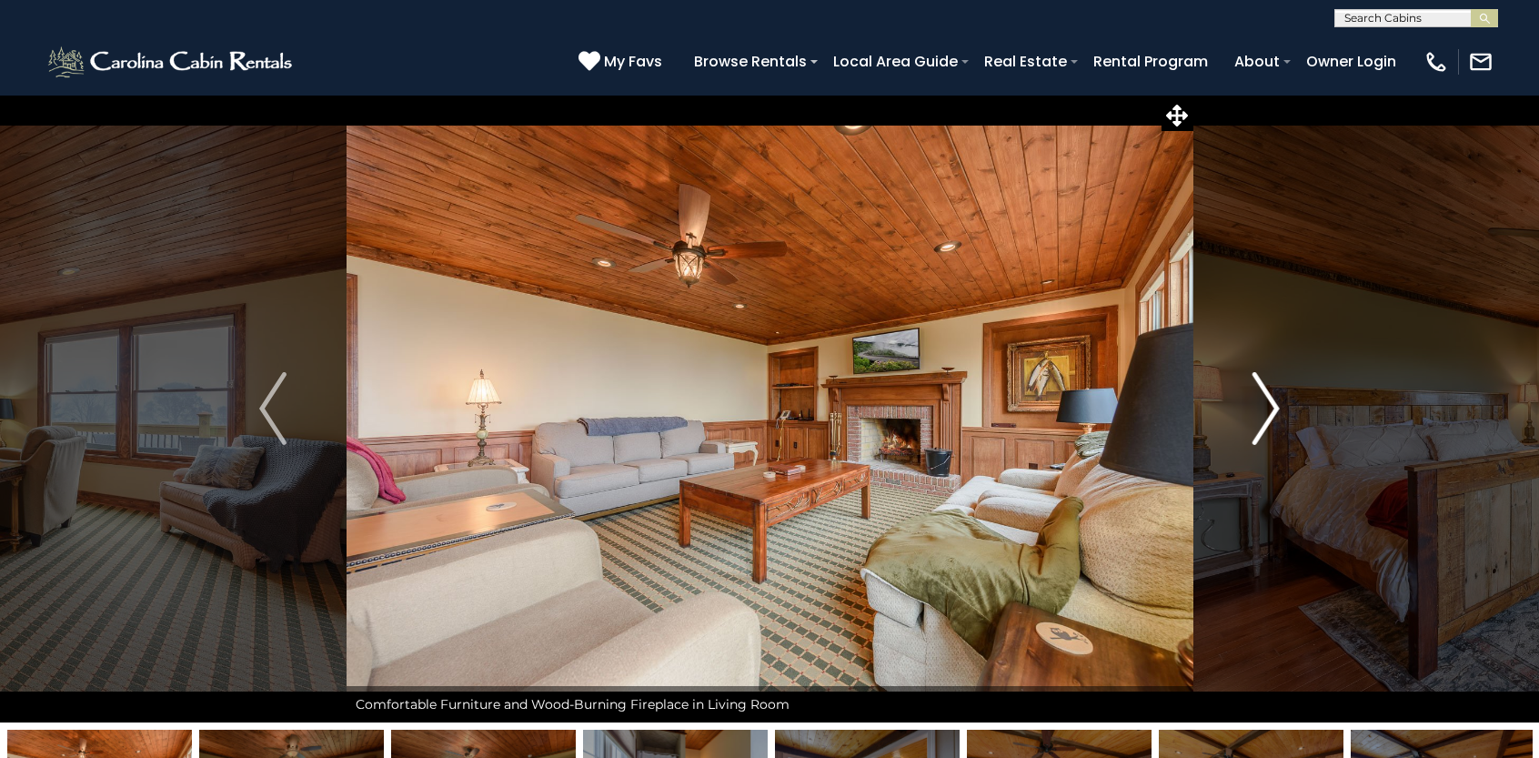
click at [1261, 401] on img "Next" at bounding box center [1266, 408] width 27 height 73
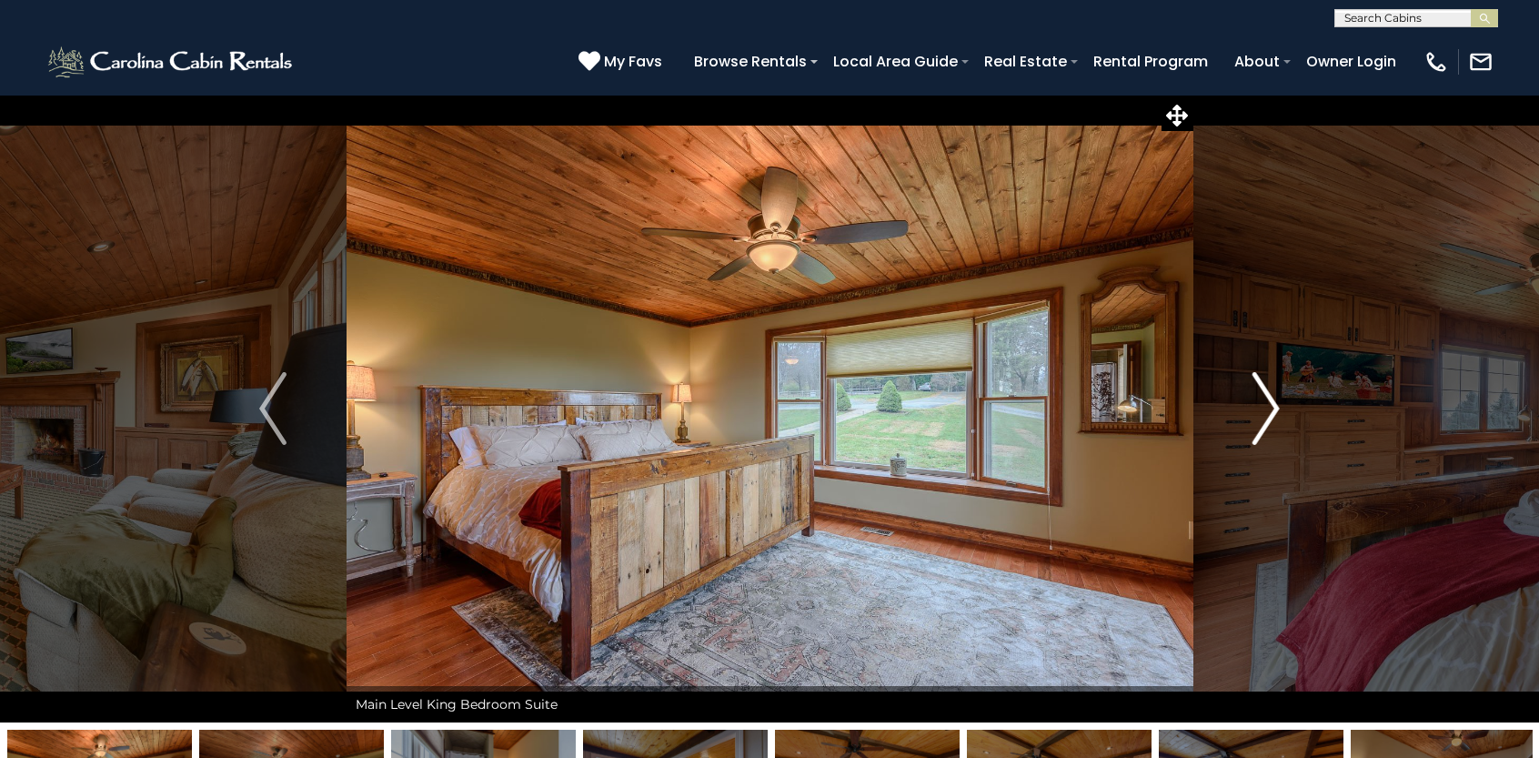
click at [1263, 404] on img "Next" at bounding box center [1266, 408] width 27 height 73
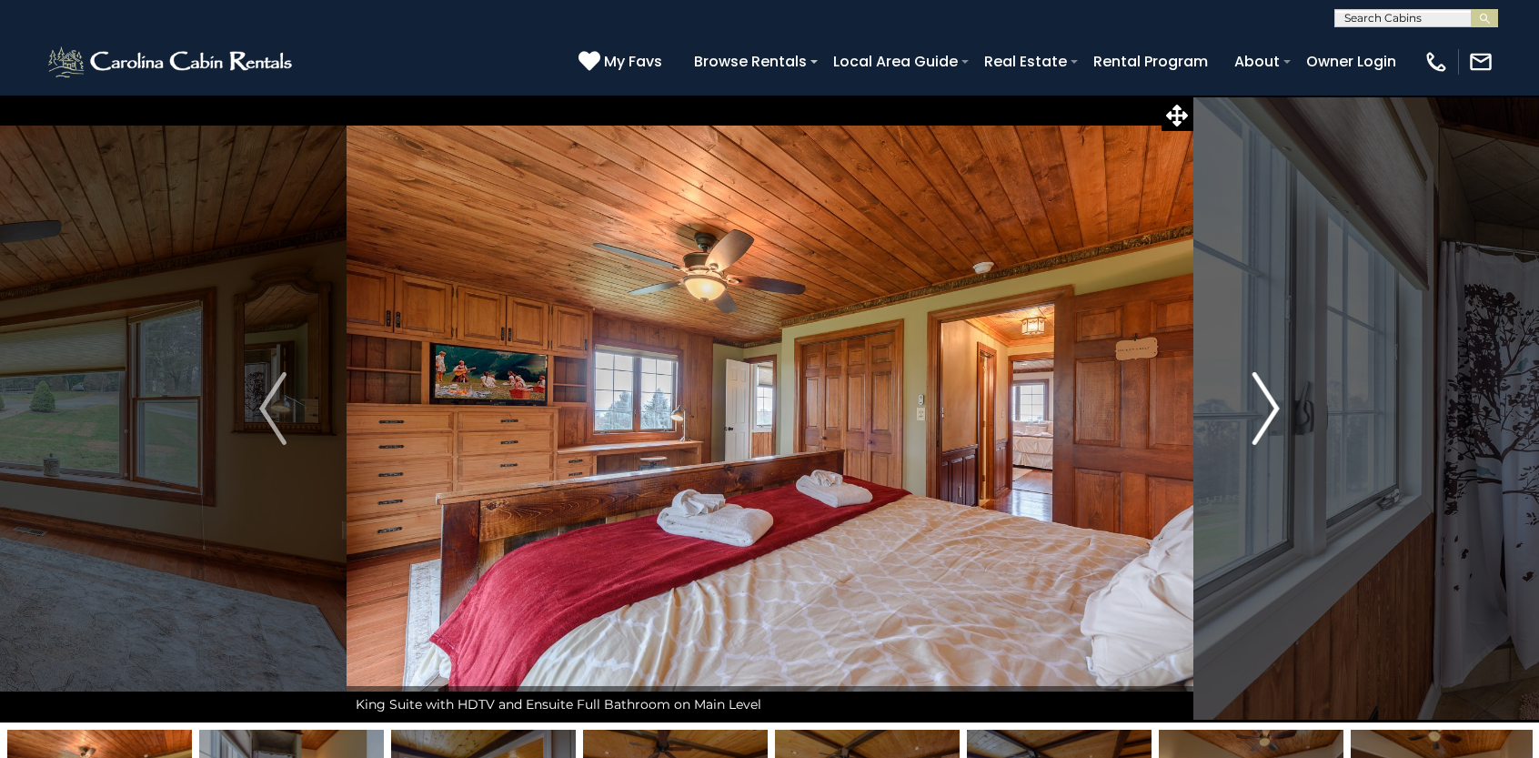
click at [1263, 404] on img "Next" at bounding box center [1266, 408] width 27 height 73
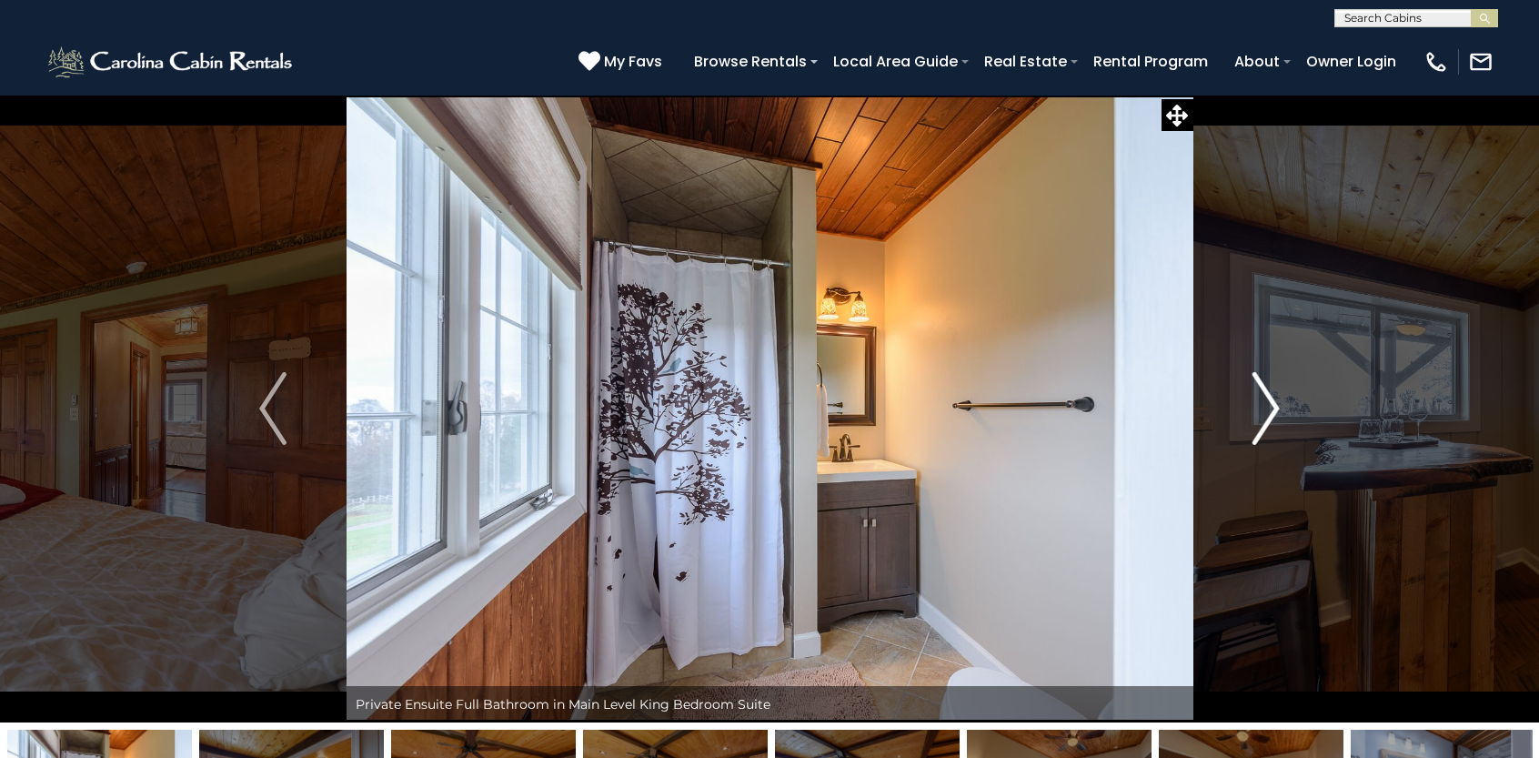
click at [1263, 406] on img "Next" at bounding box center [1266, 408] width 27 height 73
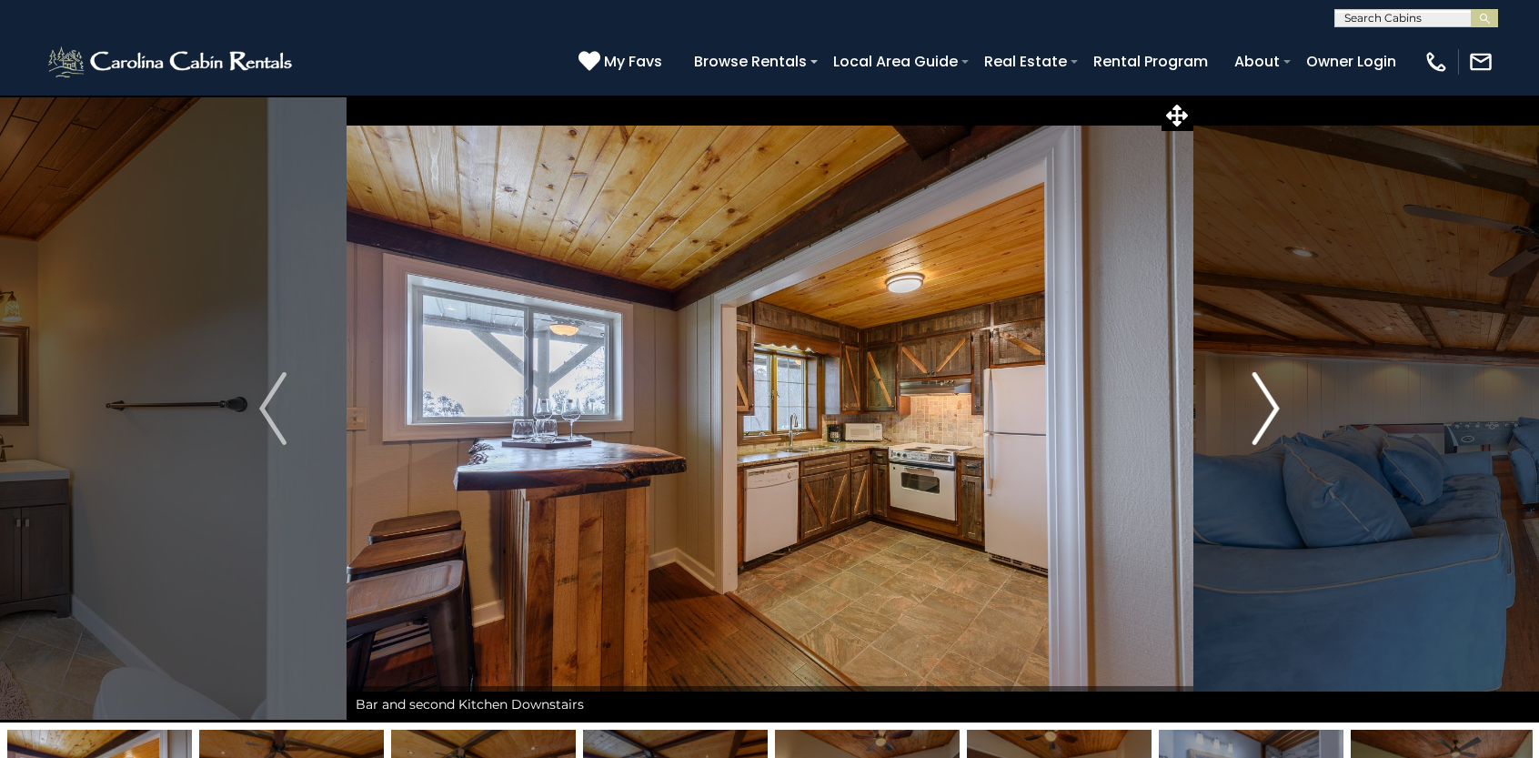
click at [1263, 408] on img "Next" at bounding box center [1266, 408] width 27 height 73
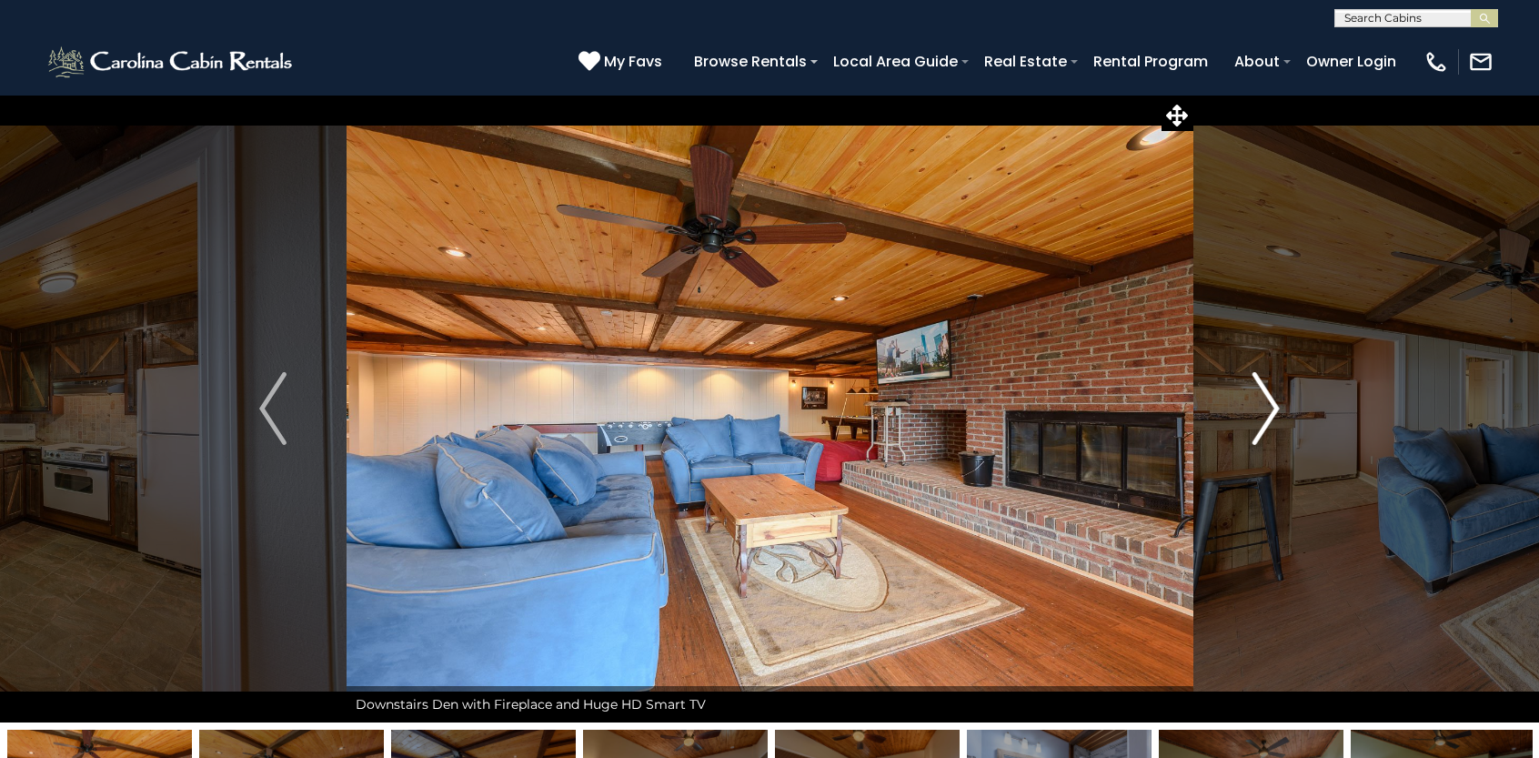
click at [1263, 408] on img "Next" at bounding box center [1266, 408] width 27 height 73
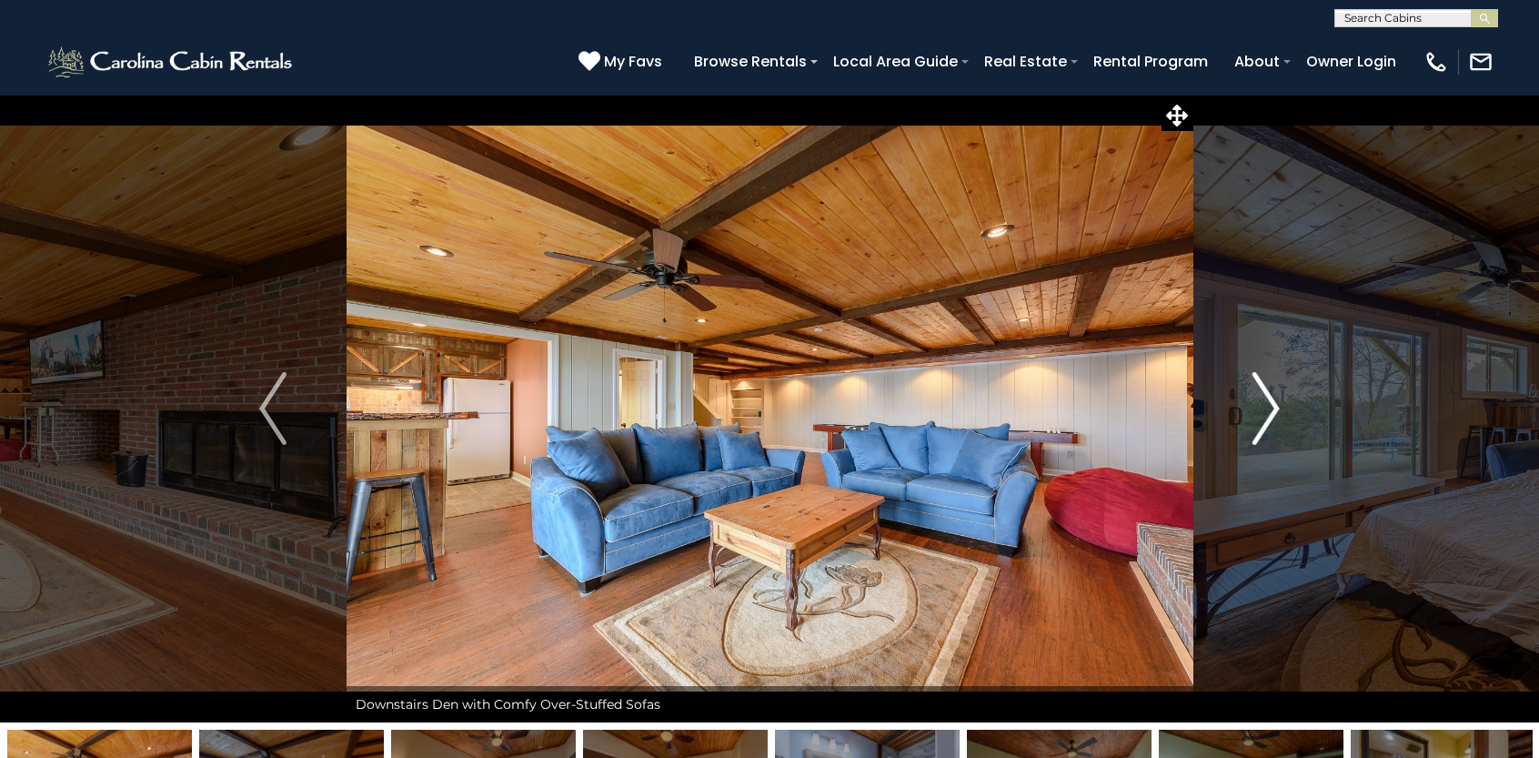
click at [1262, 411] on img "Next" at bounding box center [1266, 408] width 27 height 73
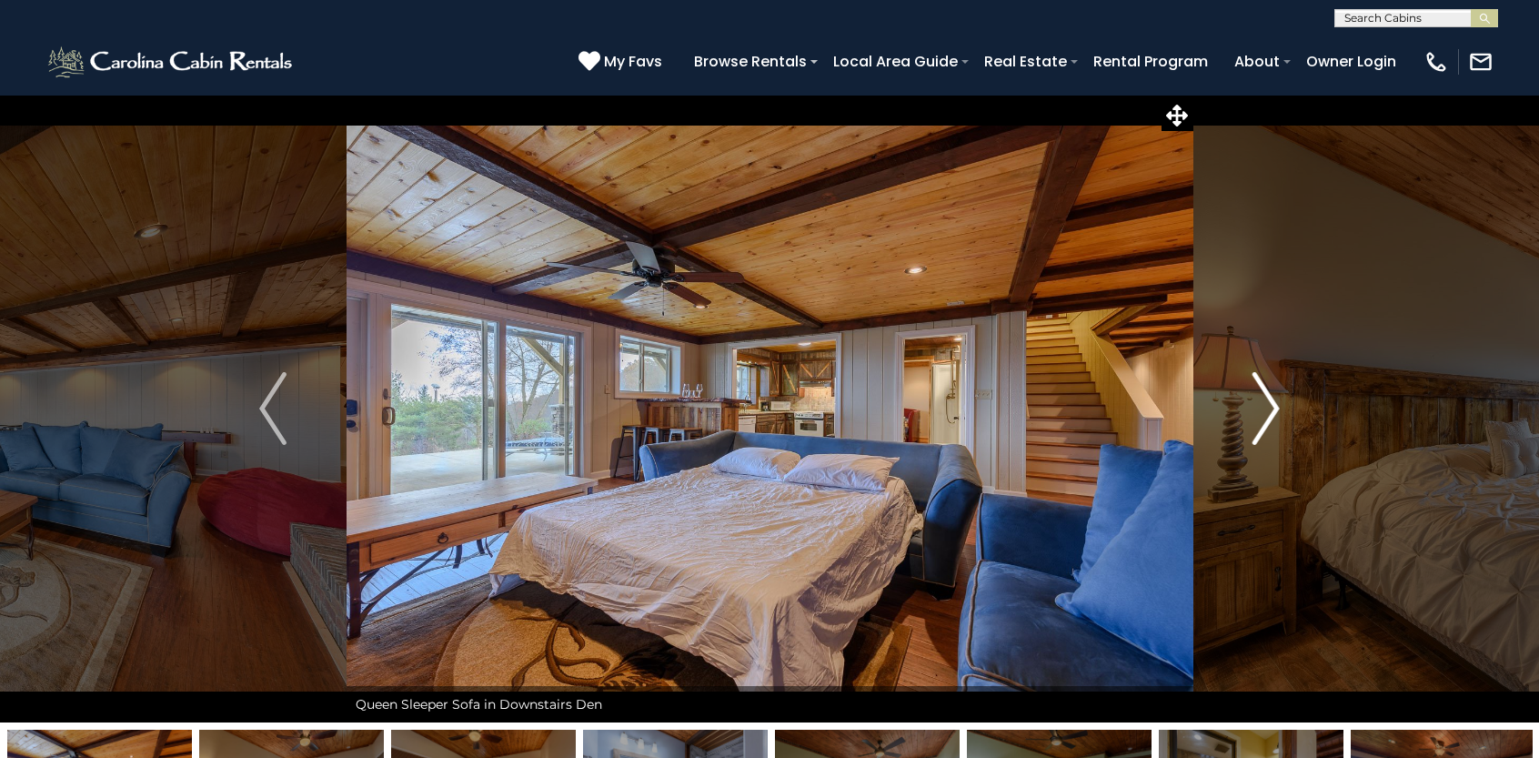
click at [1262, 411] on img "Next" at bounding box center [1266, 408] width 27 height 73
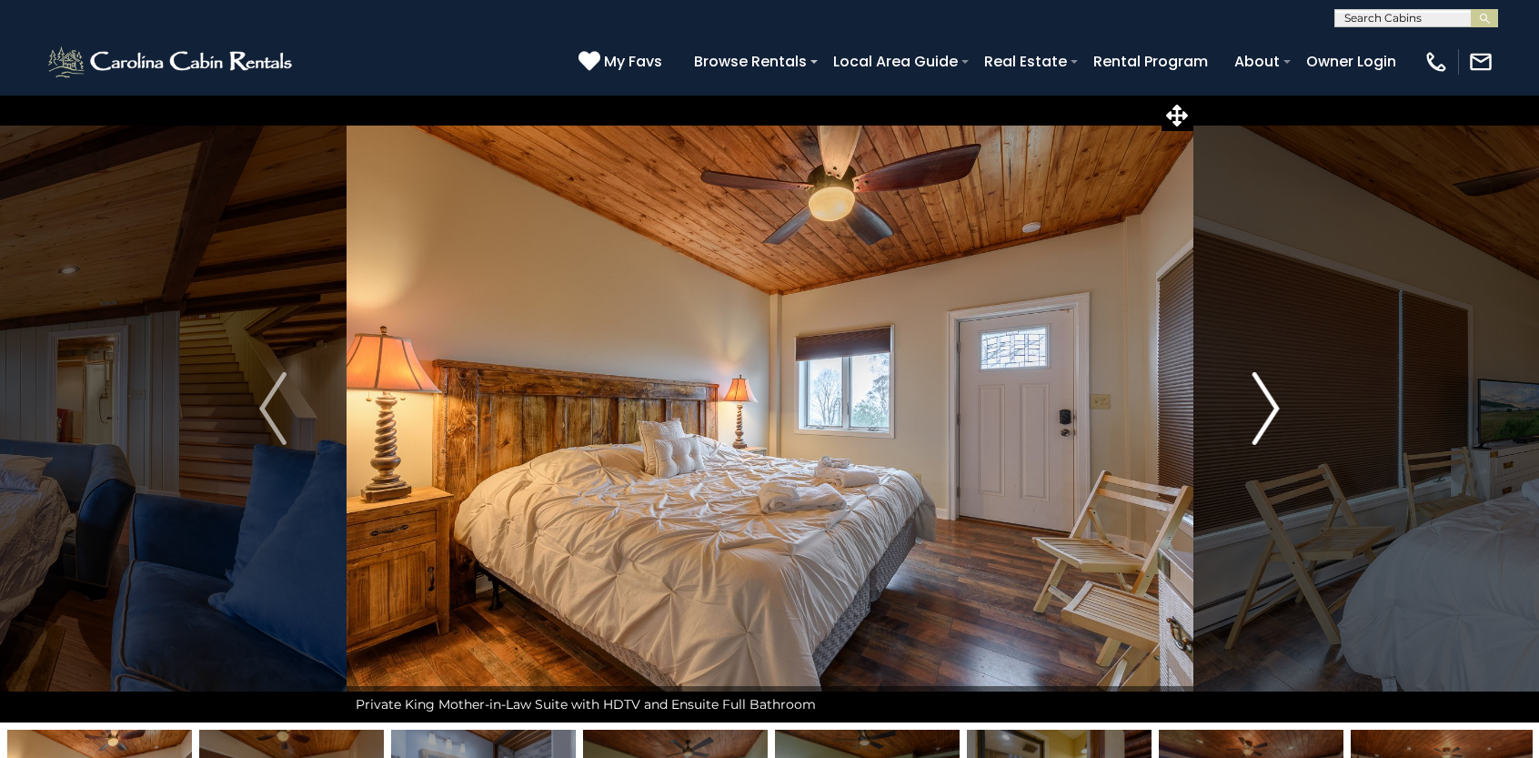
click at [1262, 412] on img "Next" at bounding box center [1266, 408] width 27 height 73
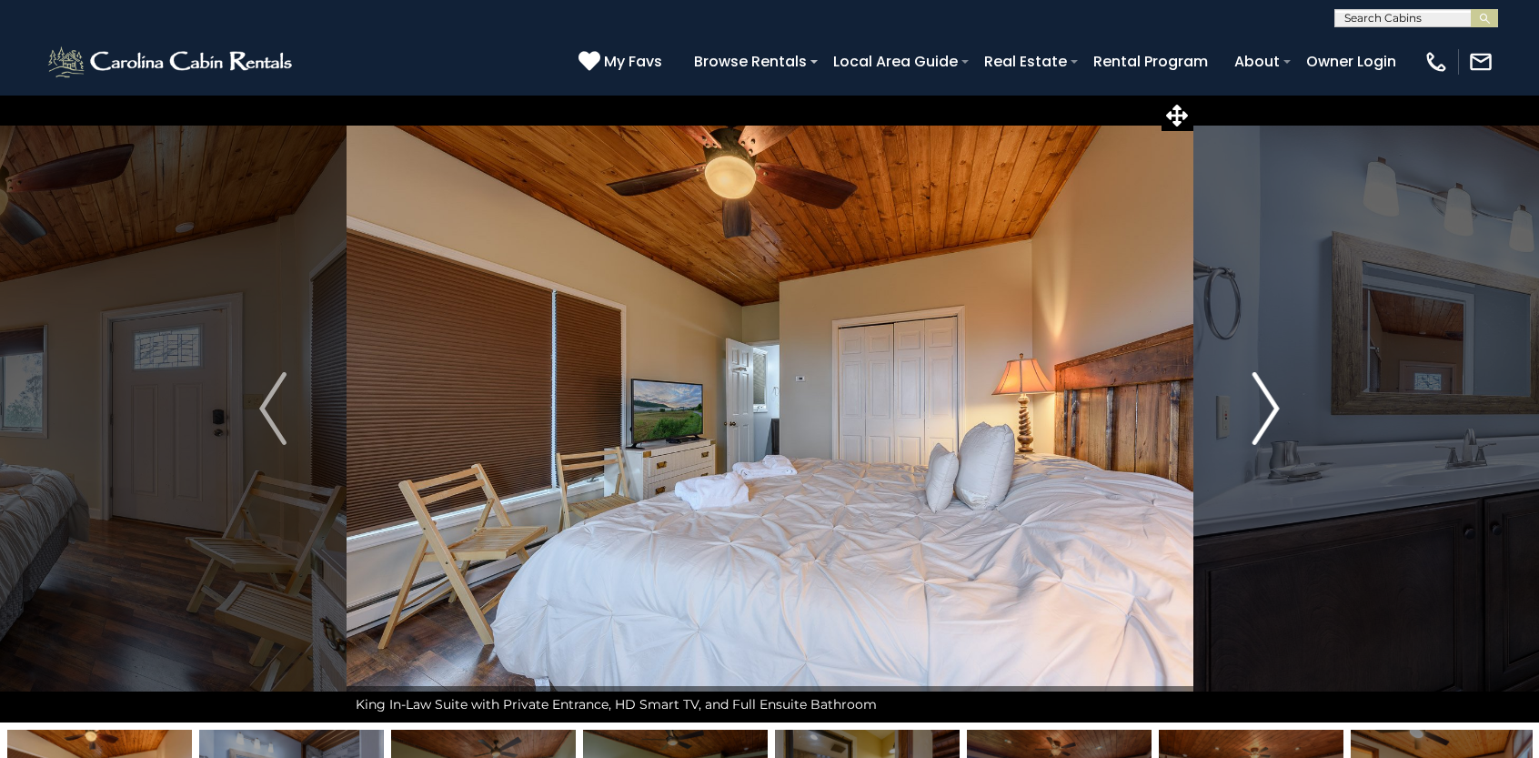
click at [1263, 416] on img "Next" at bounding box center [1266, 408] width 27 height 73
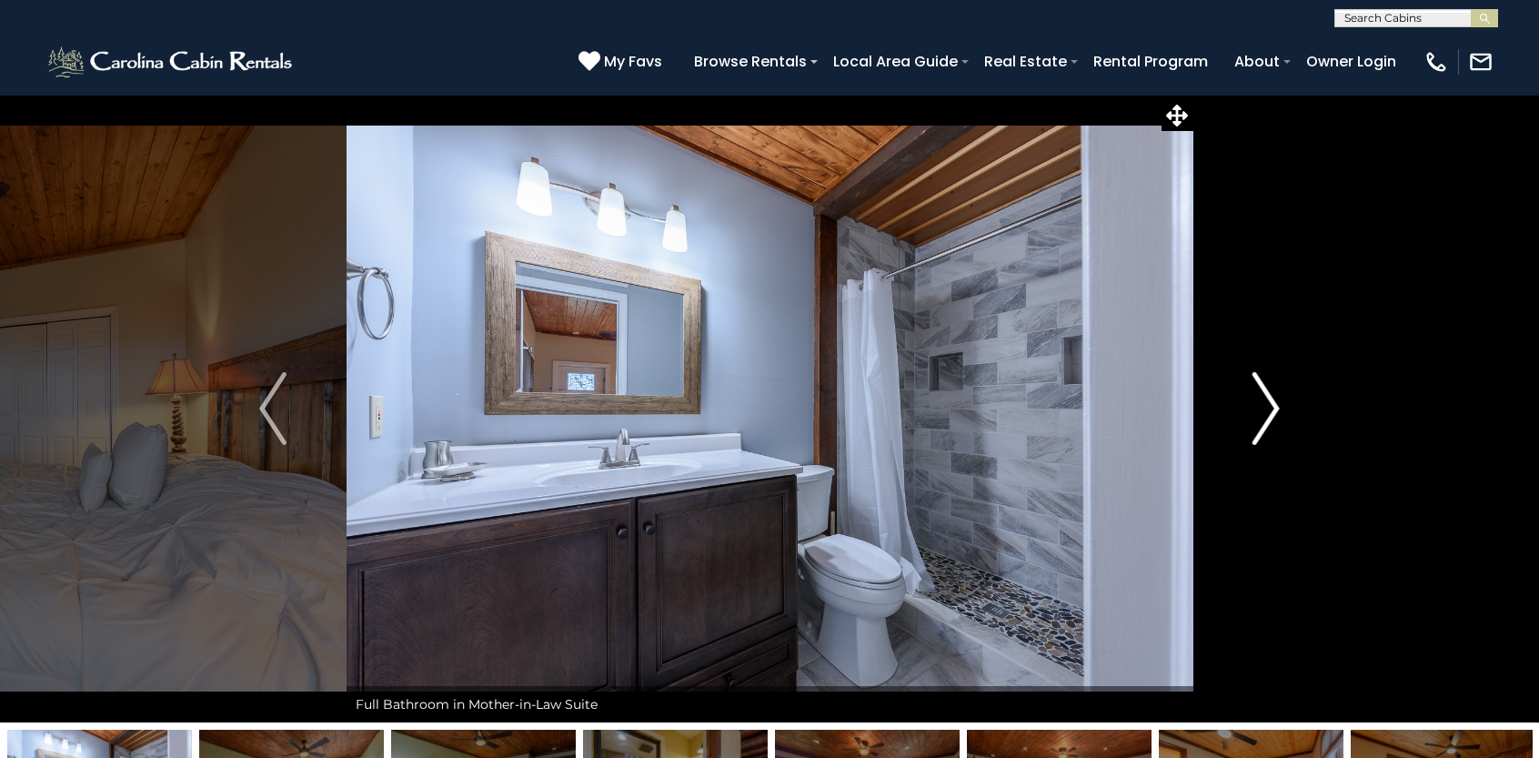
click at [1263, 416] on img "Next" at bounding box center [1266, 408] width 27 height 73
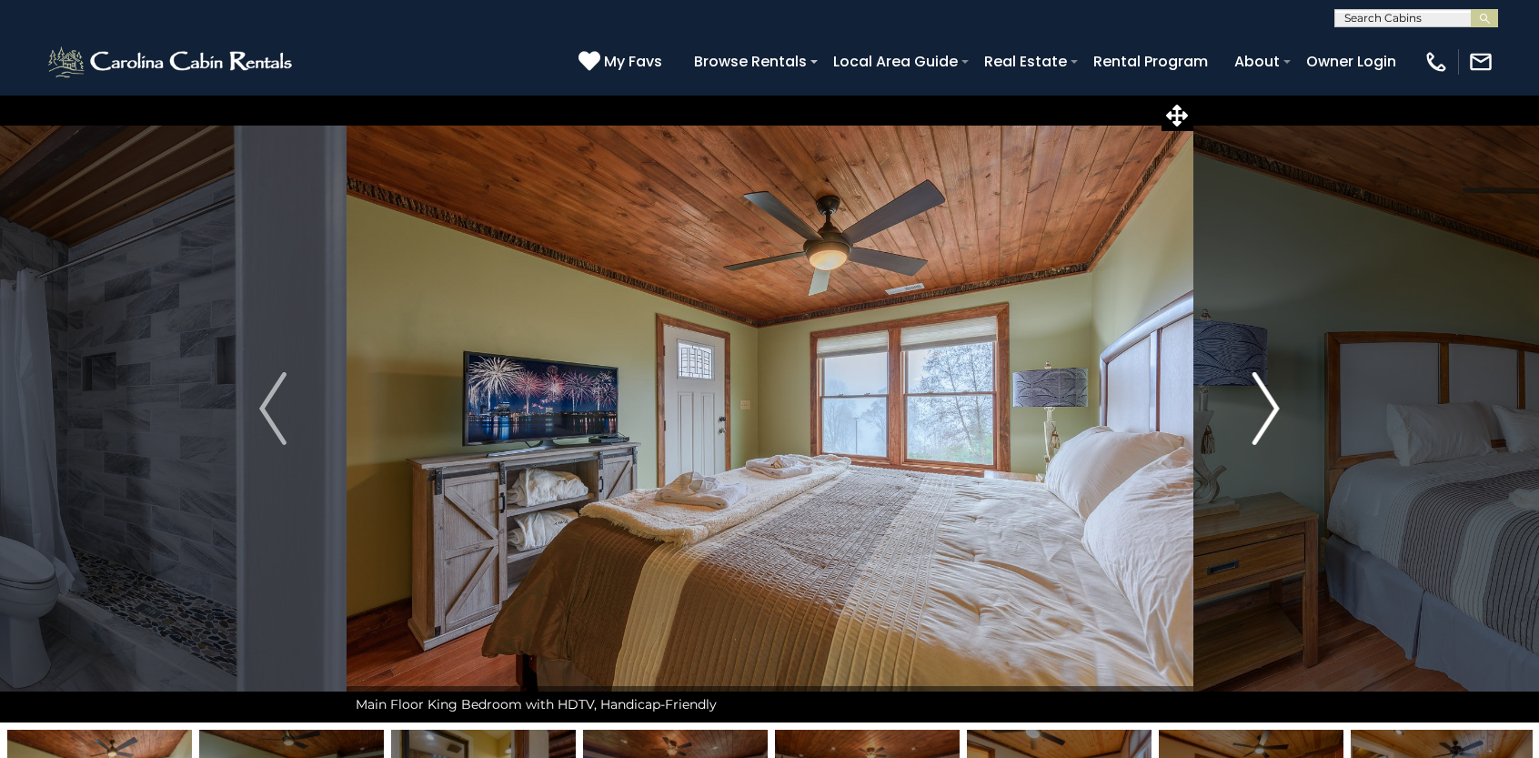
click at [1263, 416] on img "Next" at bounding box center [1266, 408] width 27 height 73
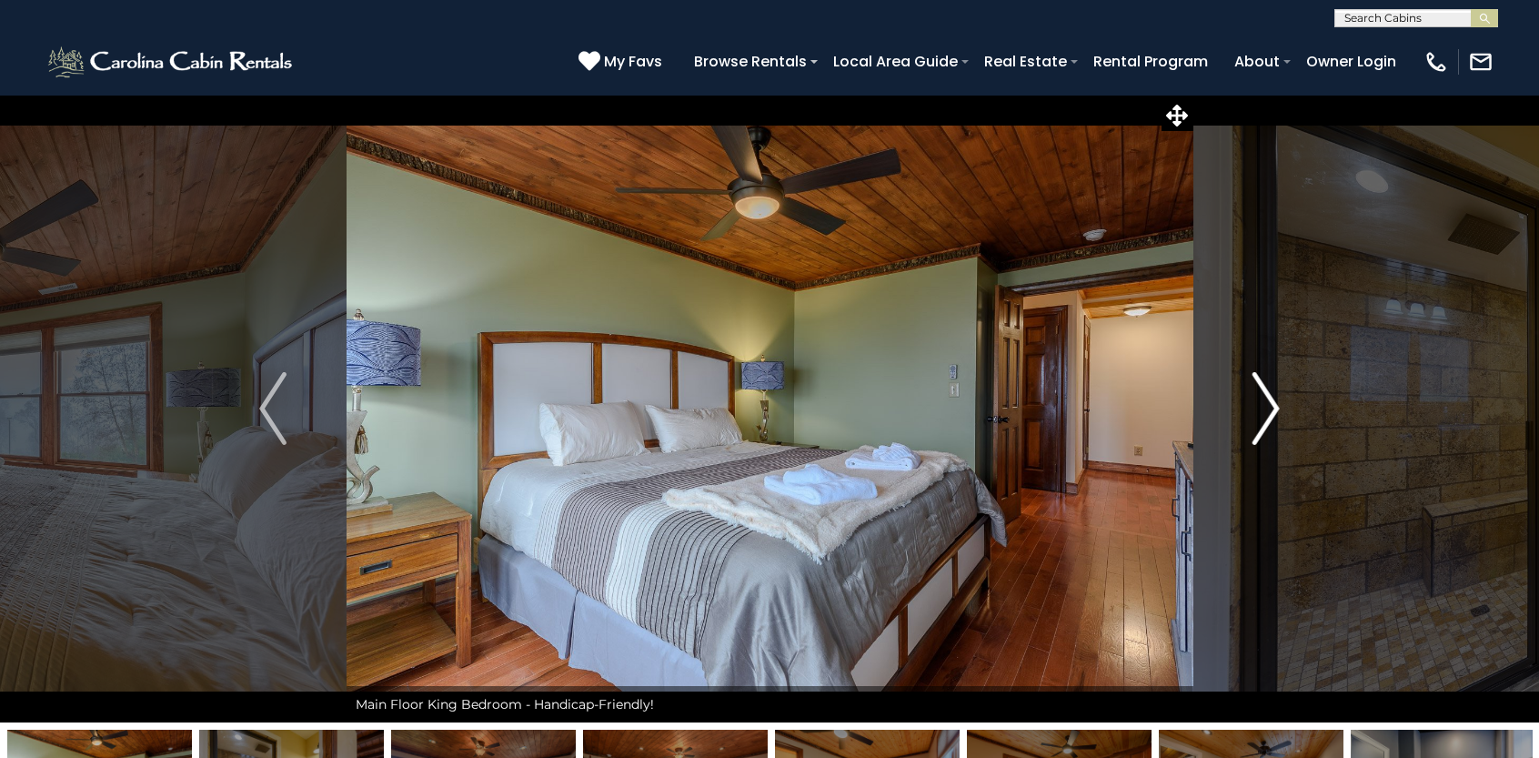
click at [1264, 417] on img "Next" at bounding box center [1266, 408] width 27 height 73
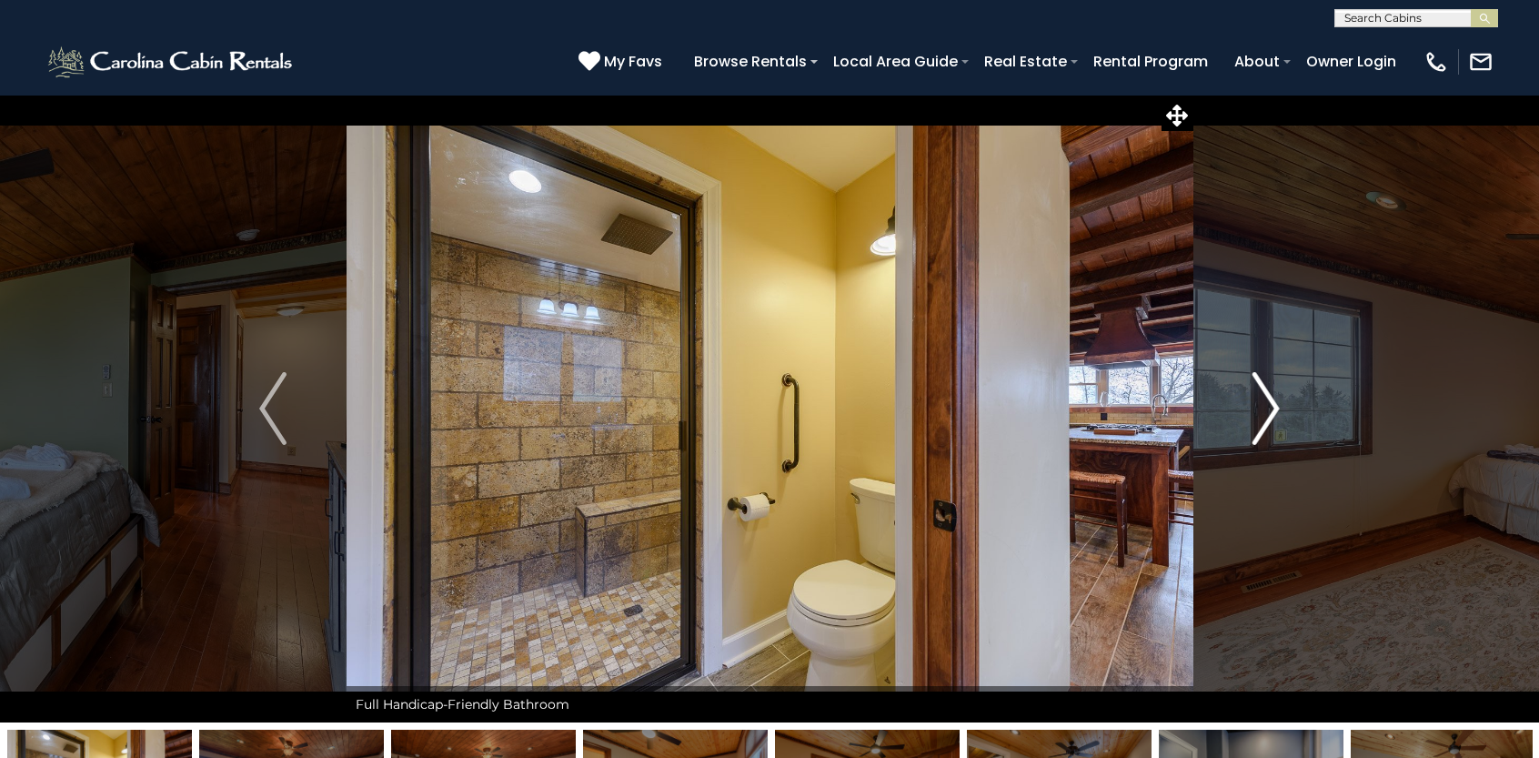
click at [1264, 418] on img "Next" at bounding box center [1266, 408] width 27 height 73
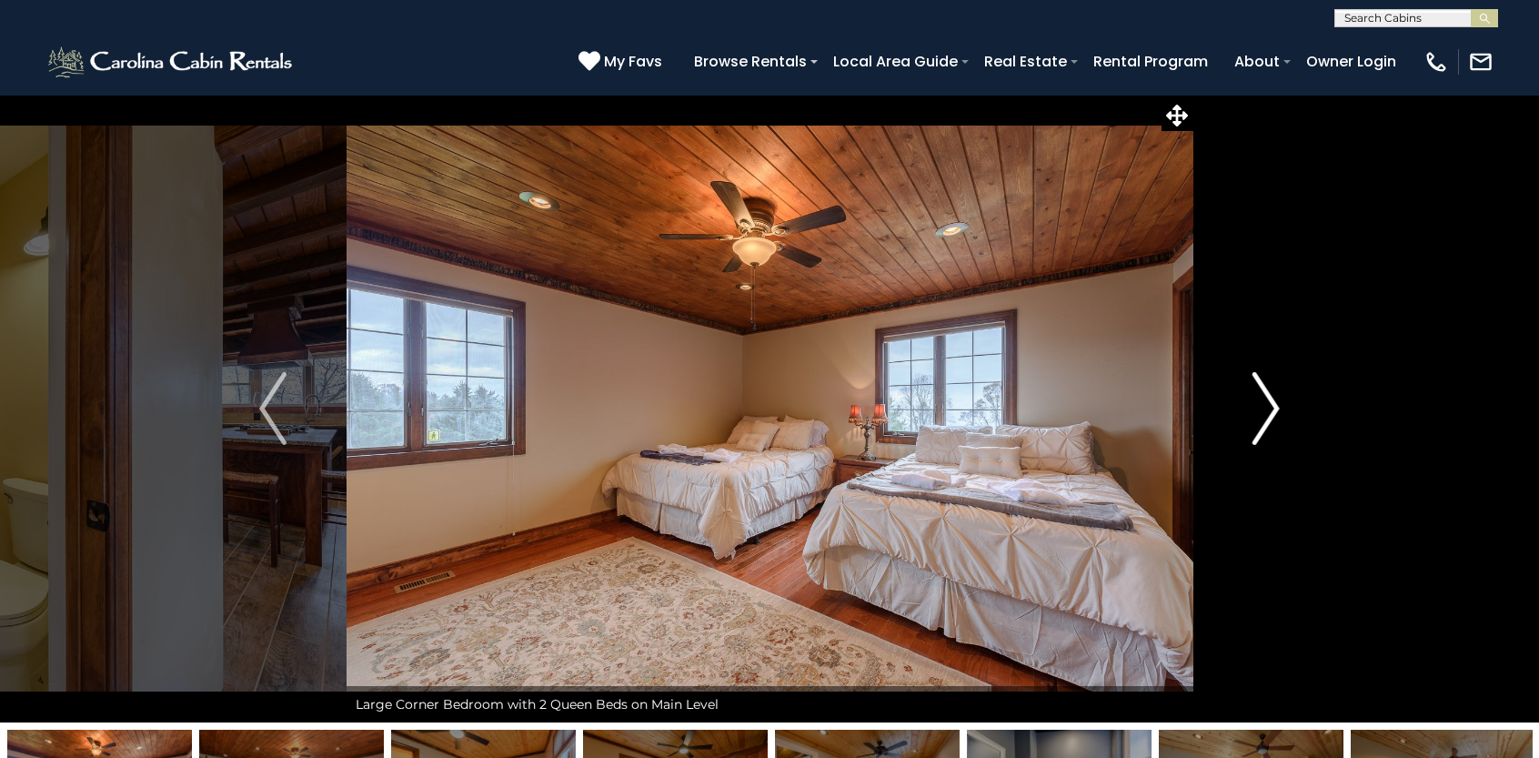
click at [1264, 418] on img "Next" at bounding box center [1266, 408] width 27 height 73
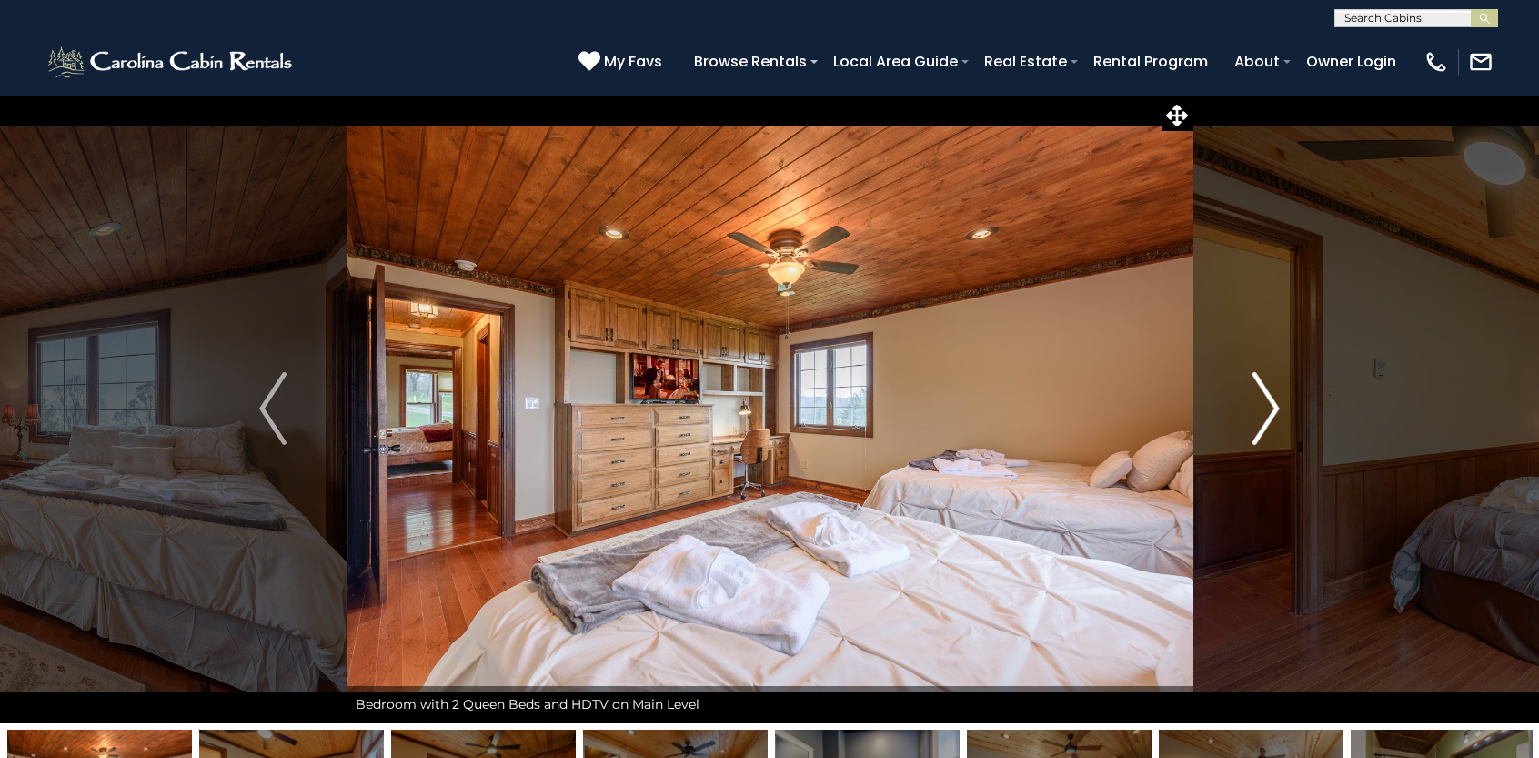
click at [1264, 418] on img "Next" at bounding box center [1266, 408] width 27 height 73
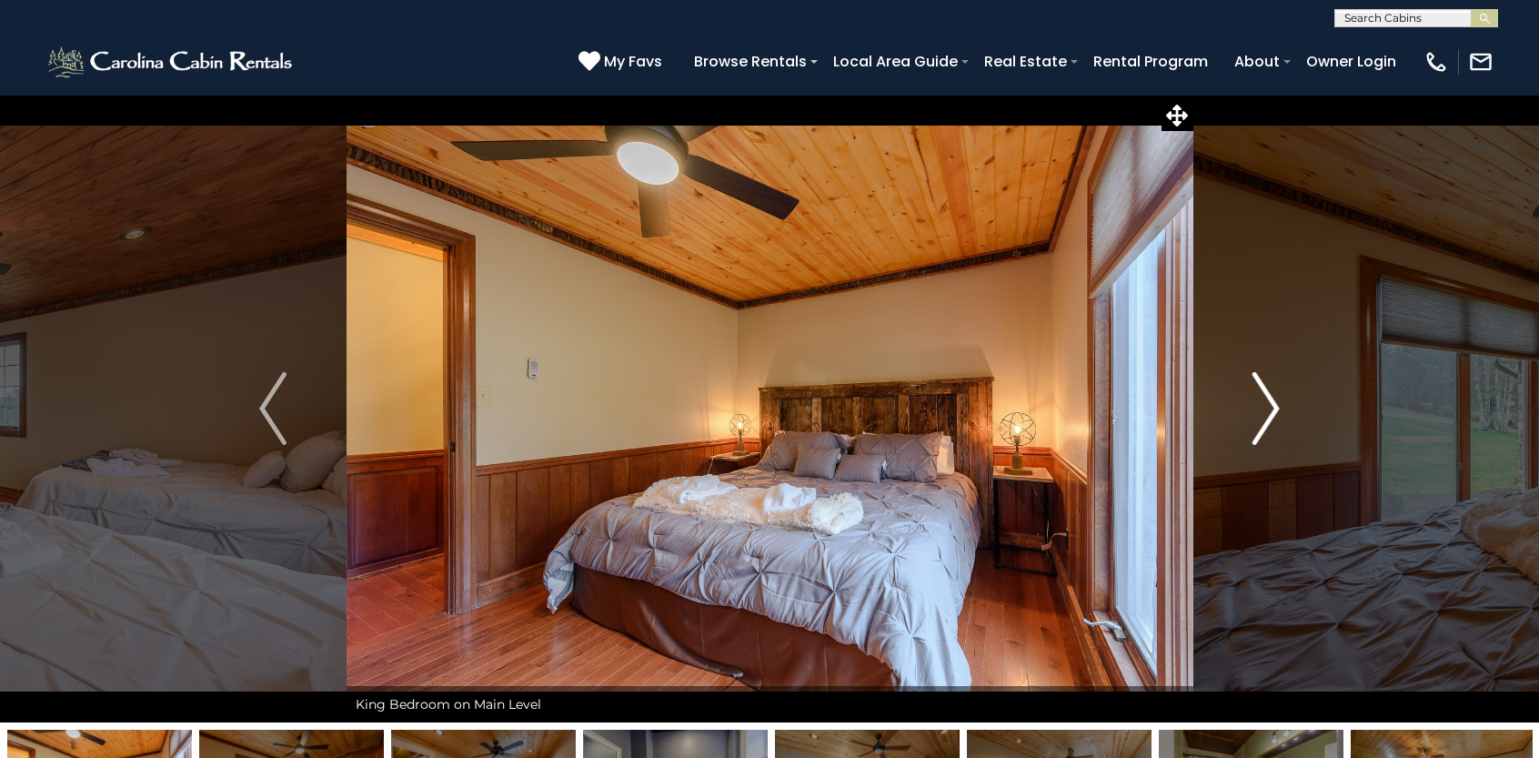
click at [1264, 418] on img "Next" at bounding box center [1266, 408] width 27 height 73
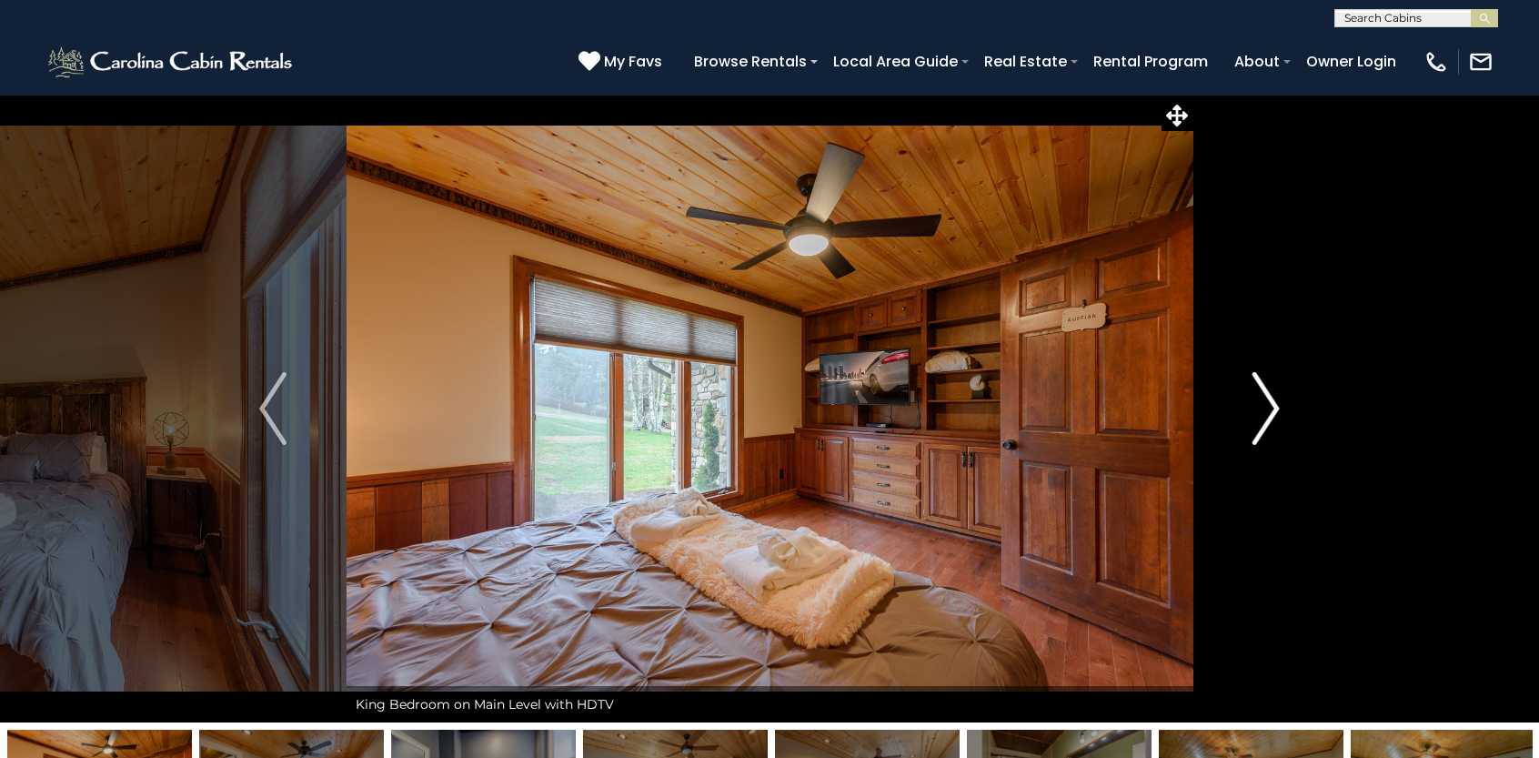
click at [1265, 419] on img "Next" at bounding box center [1266, 408] width 27 height 73
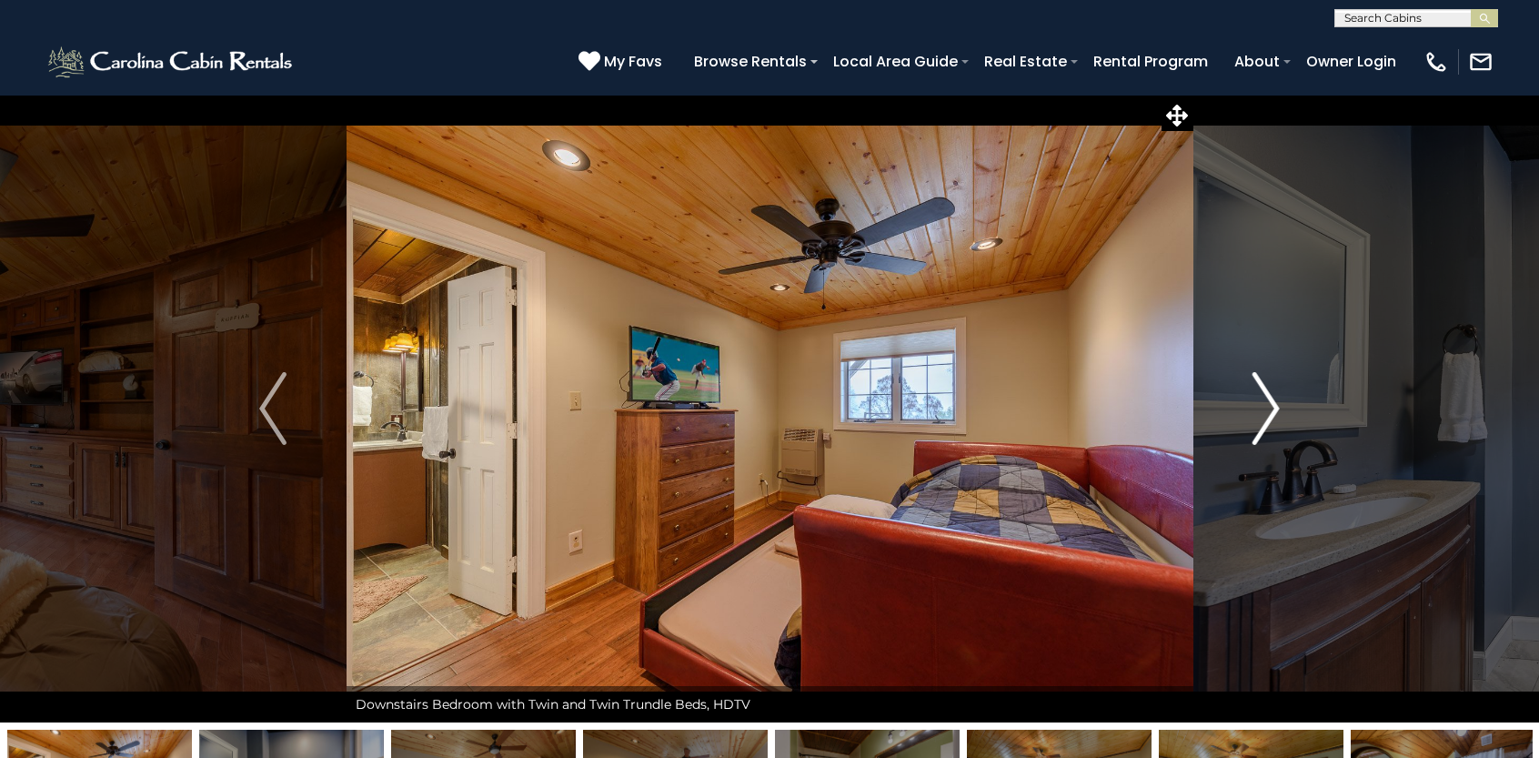
click at [1265, 419] on img "Next" at bounding box center [1266, 408] width 27 height 73
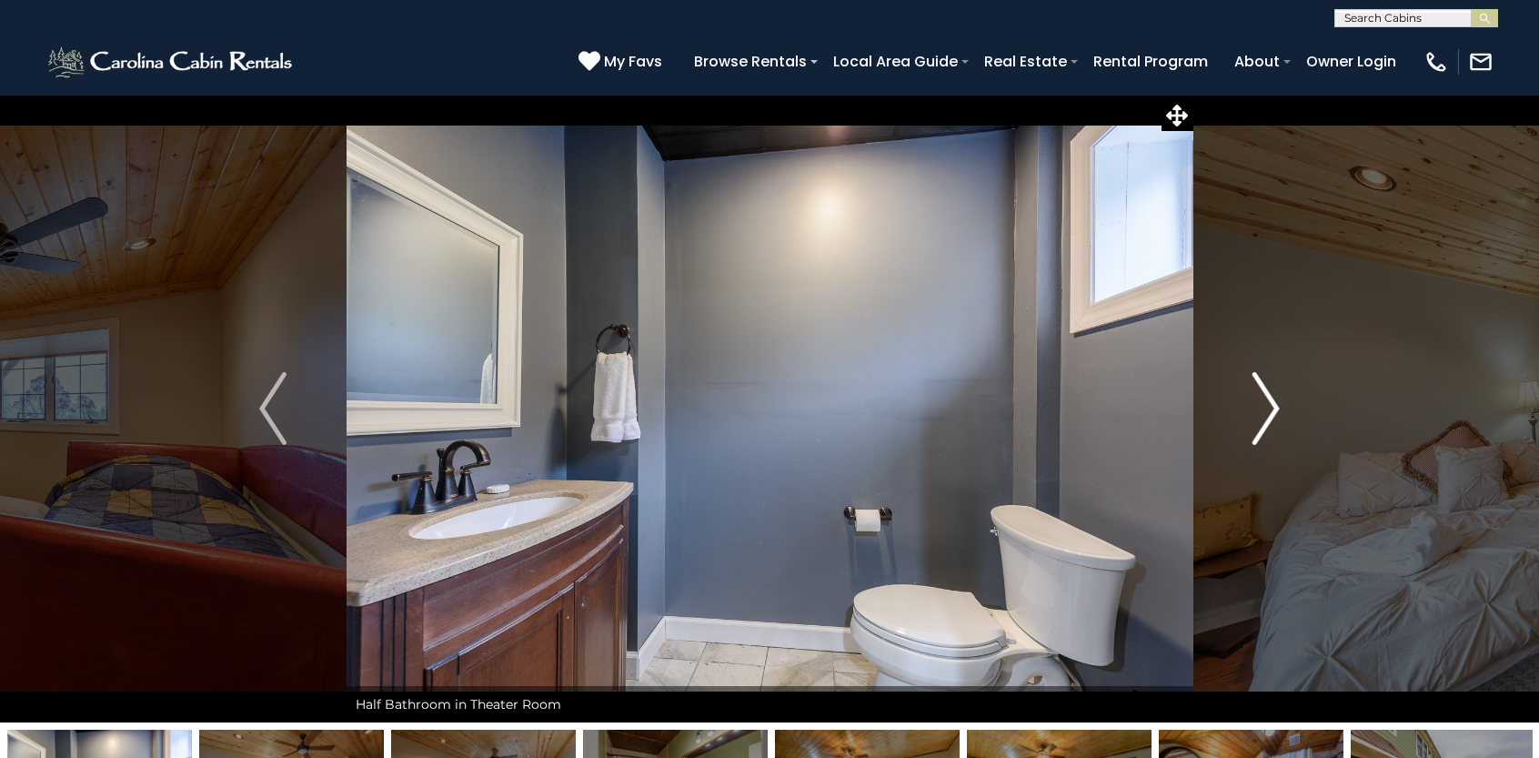
click at [1265, 419] on img "Next" at bounding box center [1266, 408] width 27 height 73
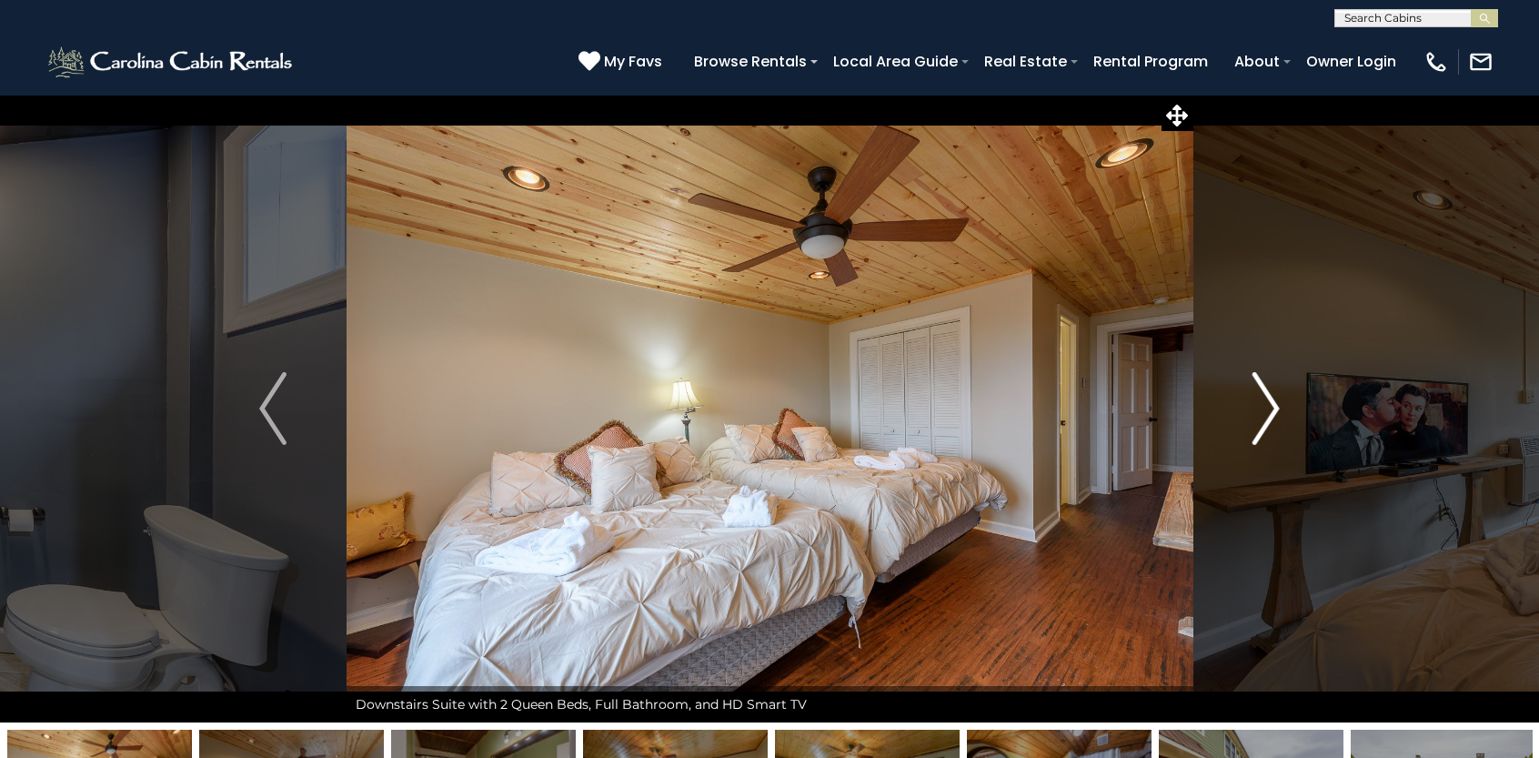
click at [1265, 419] on img "Next" at bounding box center [1266, 408] width 27 height 73
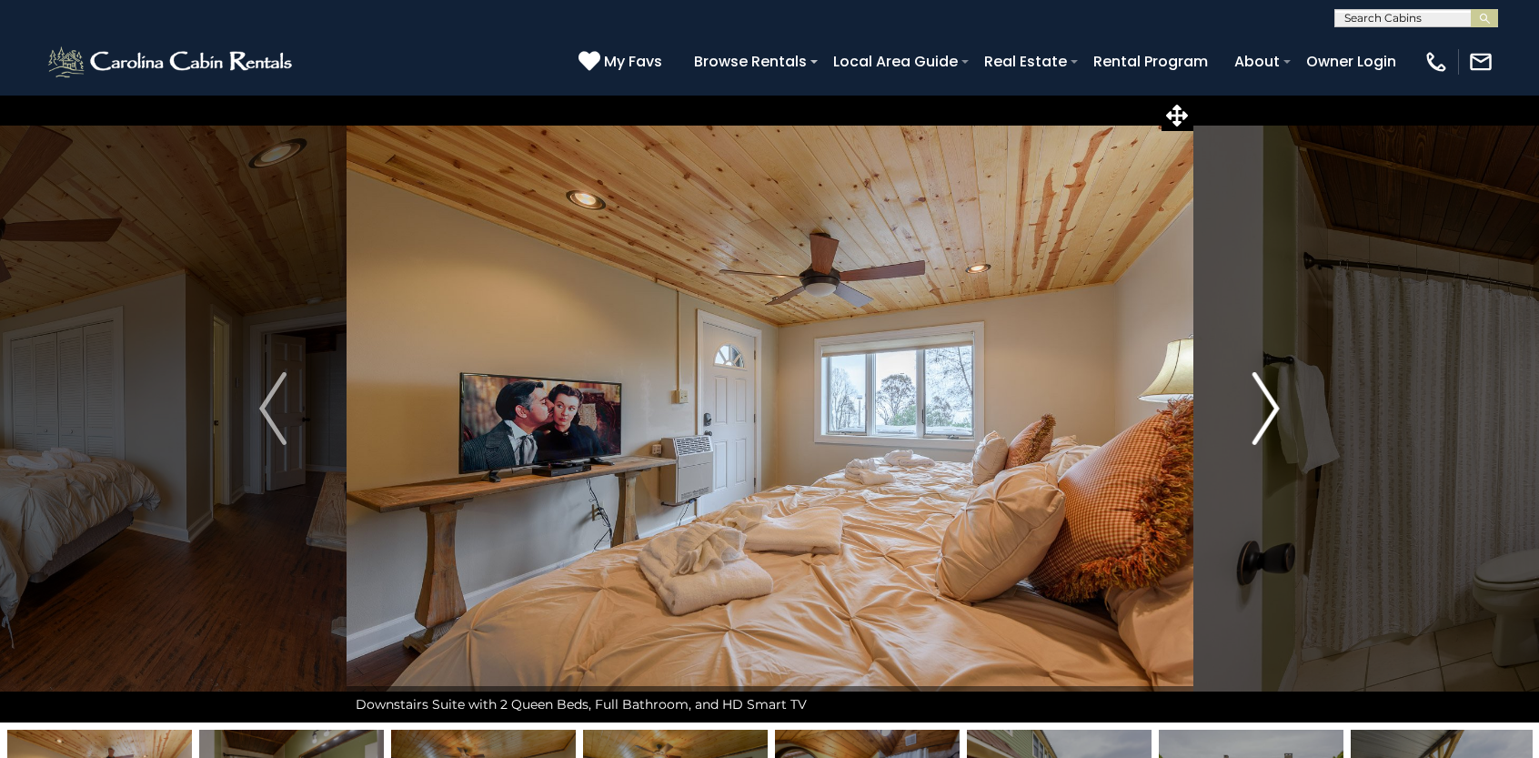
click at [1265, 420] on img "Next" at bounding box center [1266, 408] width 27 height 73
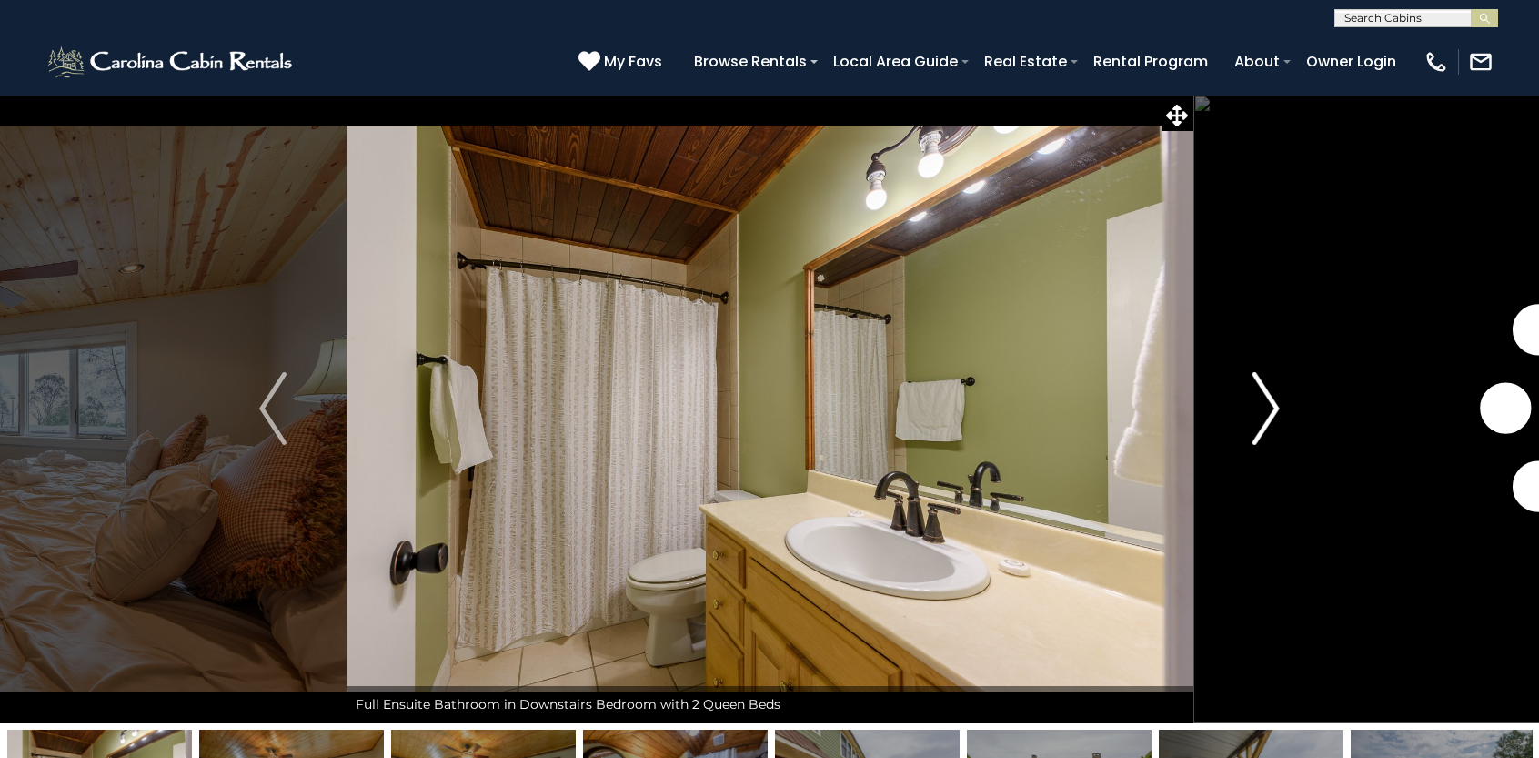
click at [1265, 420] on img "Next" at bounding box center [1266, 408] width 27 height 73
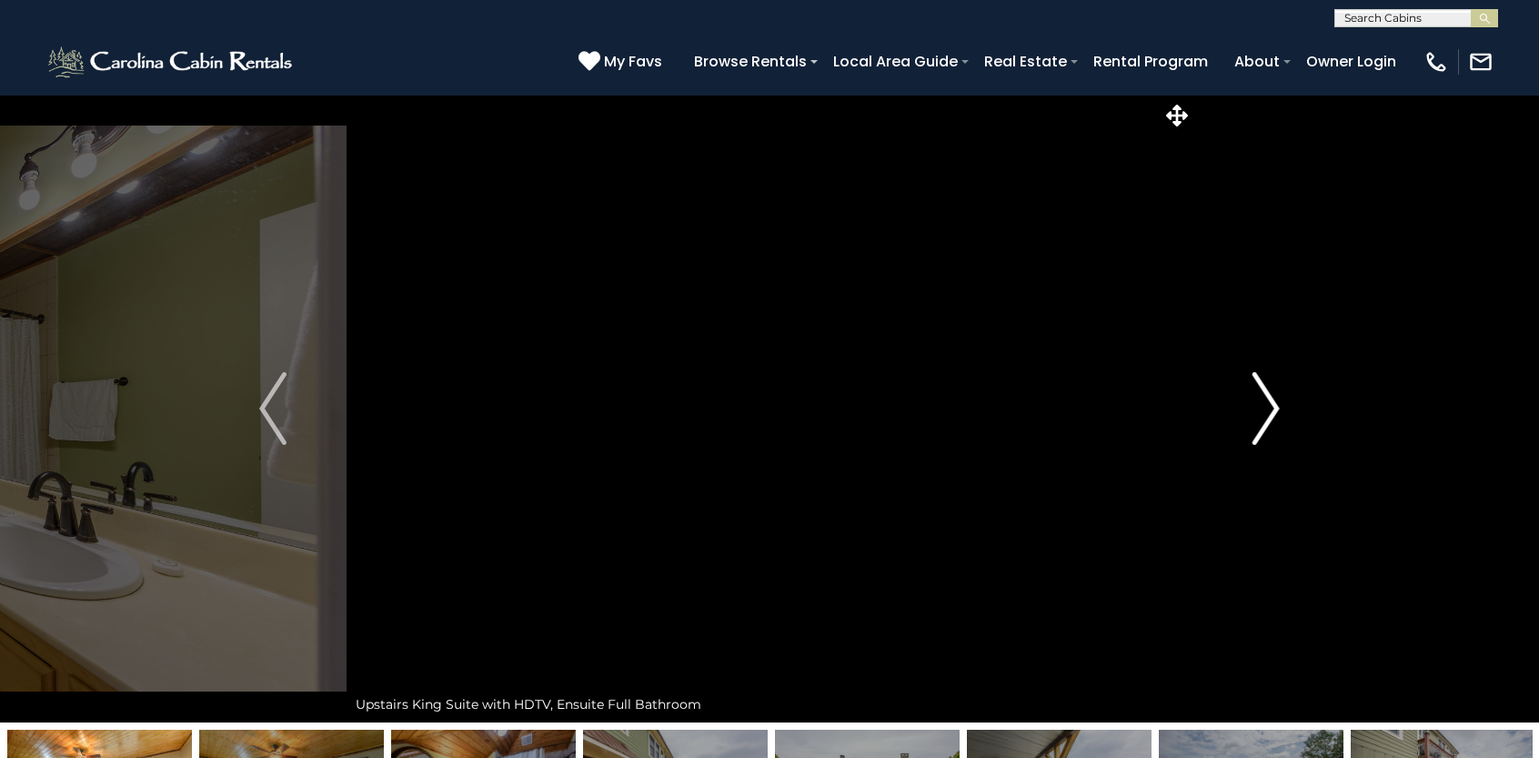
click at [1265, 420] on img "Next" at bounding box center [1266, 408] width 27 height 73
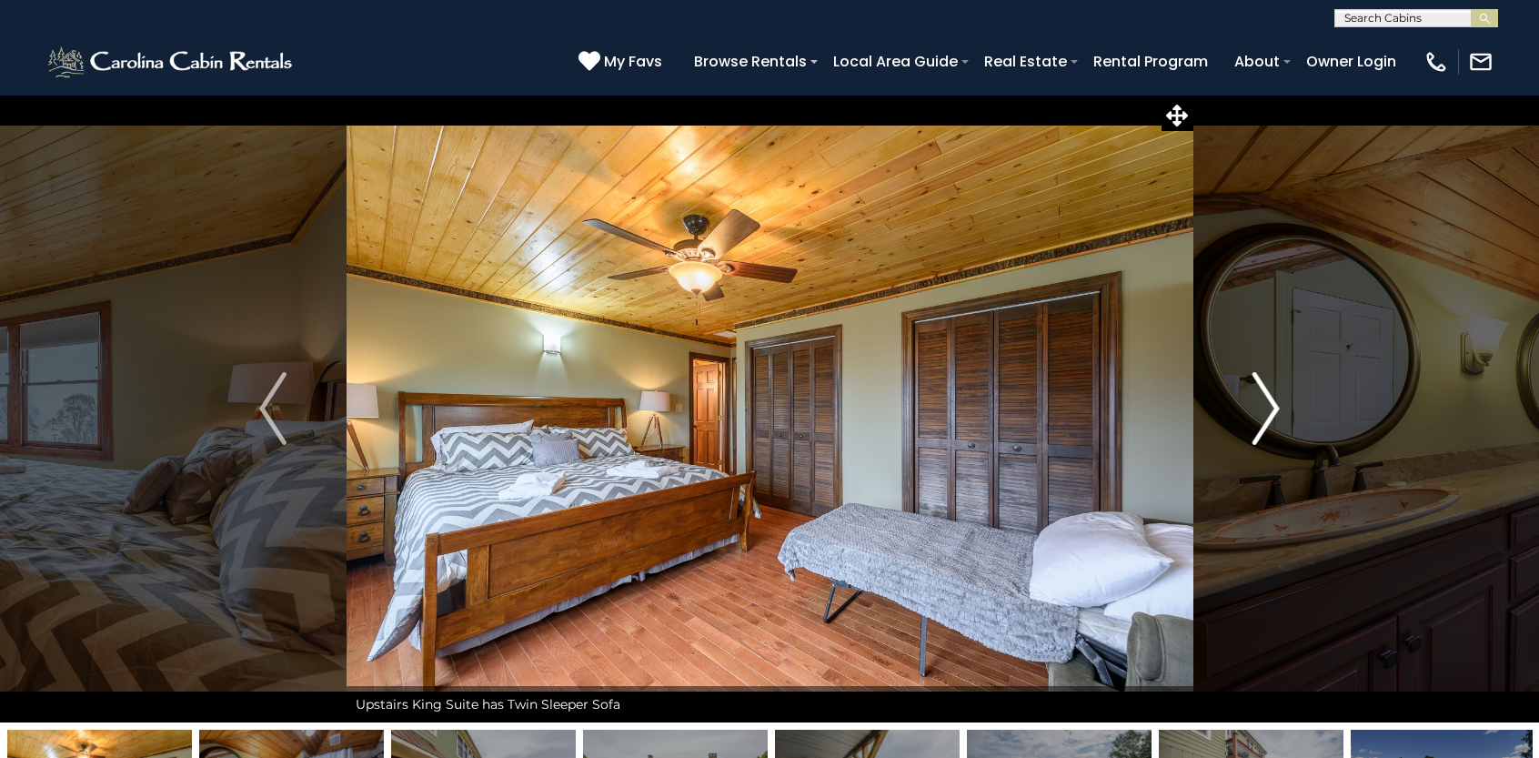
click at [1265, 420] on img "Next" at bounding box center [1266, 408] width 27 height 73
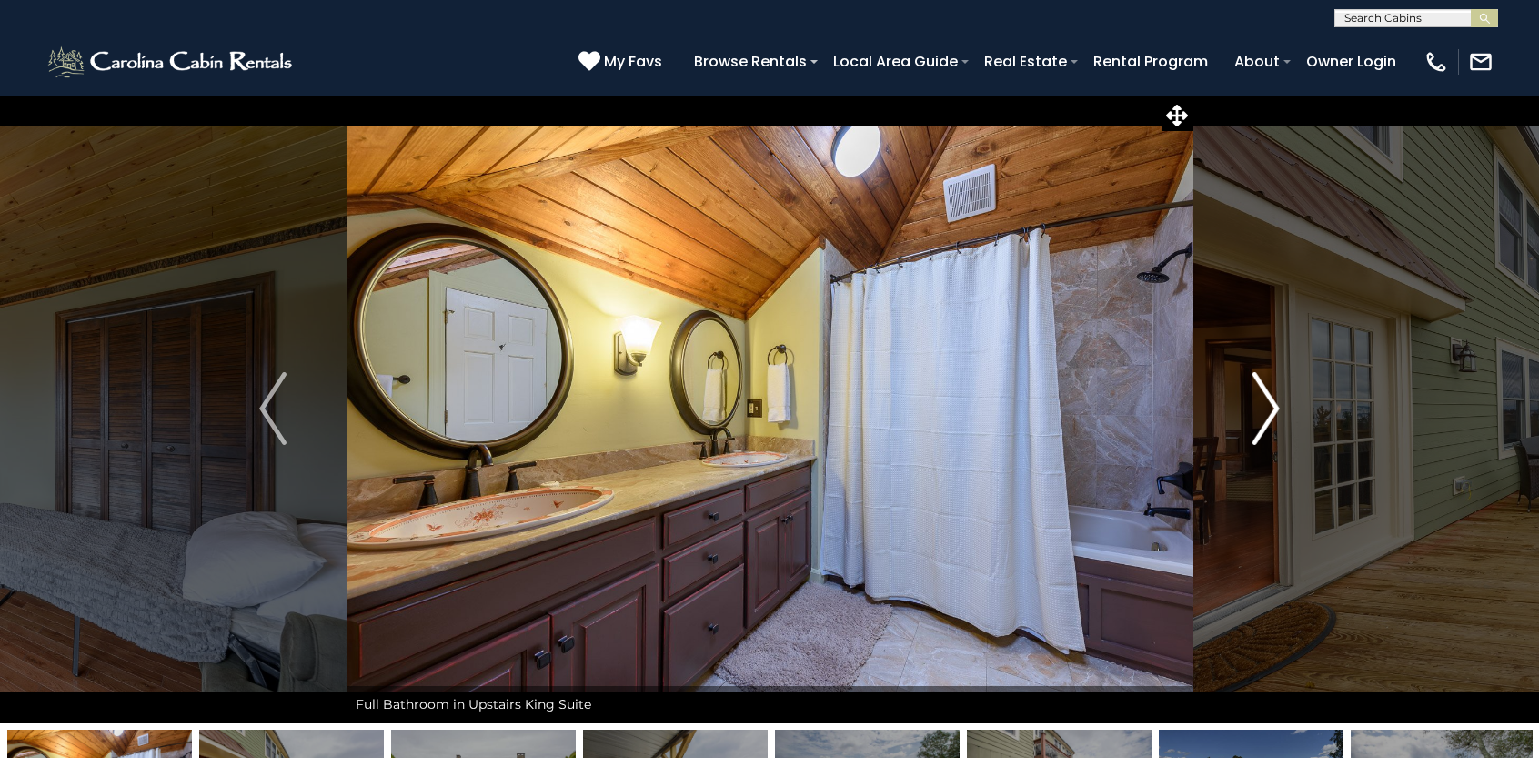
click at [1266, 425] on img "Next" at bounding box center [1266, 408] width 27 height 73
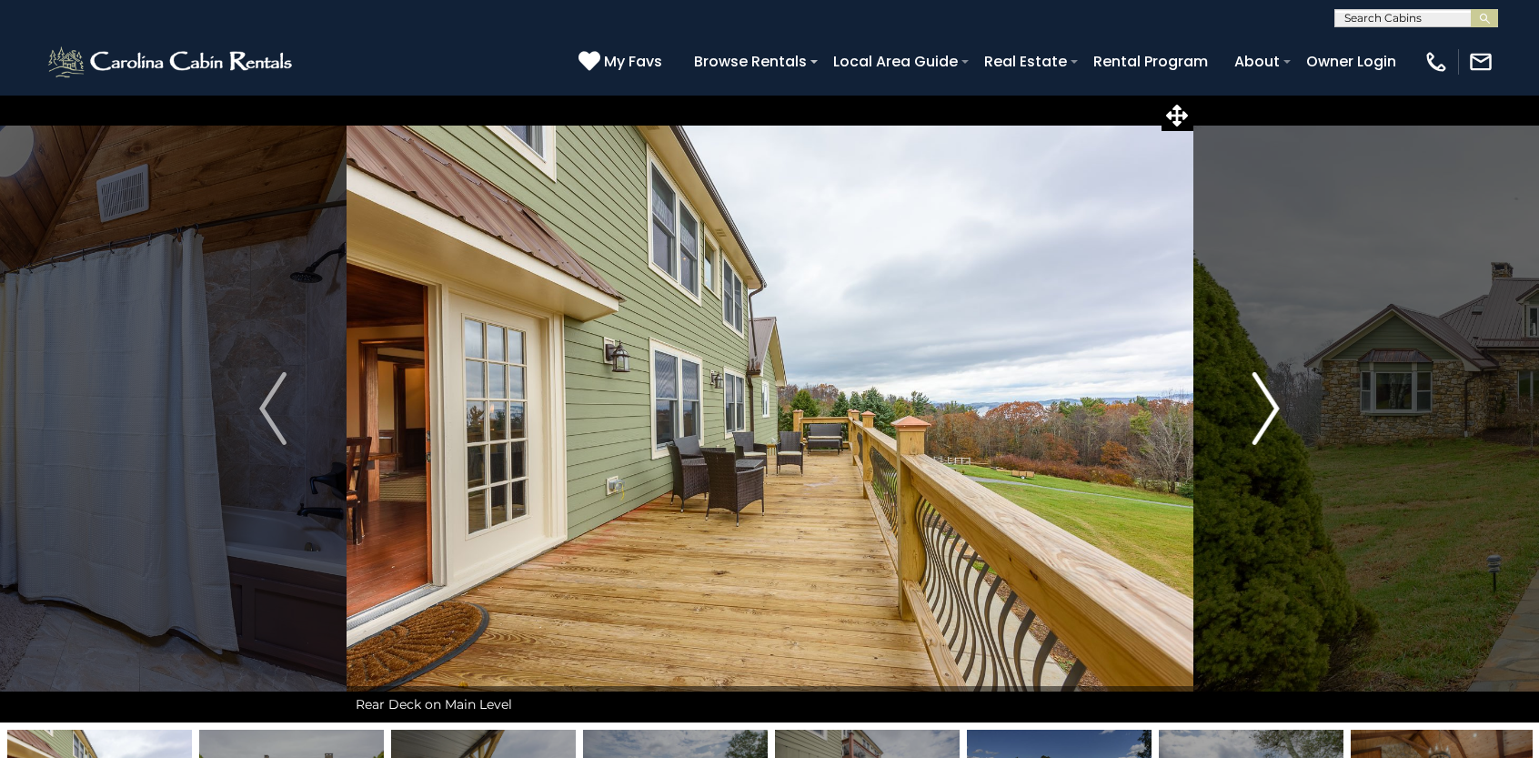
click at [1266, 425] on img "Next" at bounding box center [1266, 408] width 27 height 73
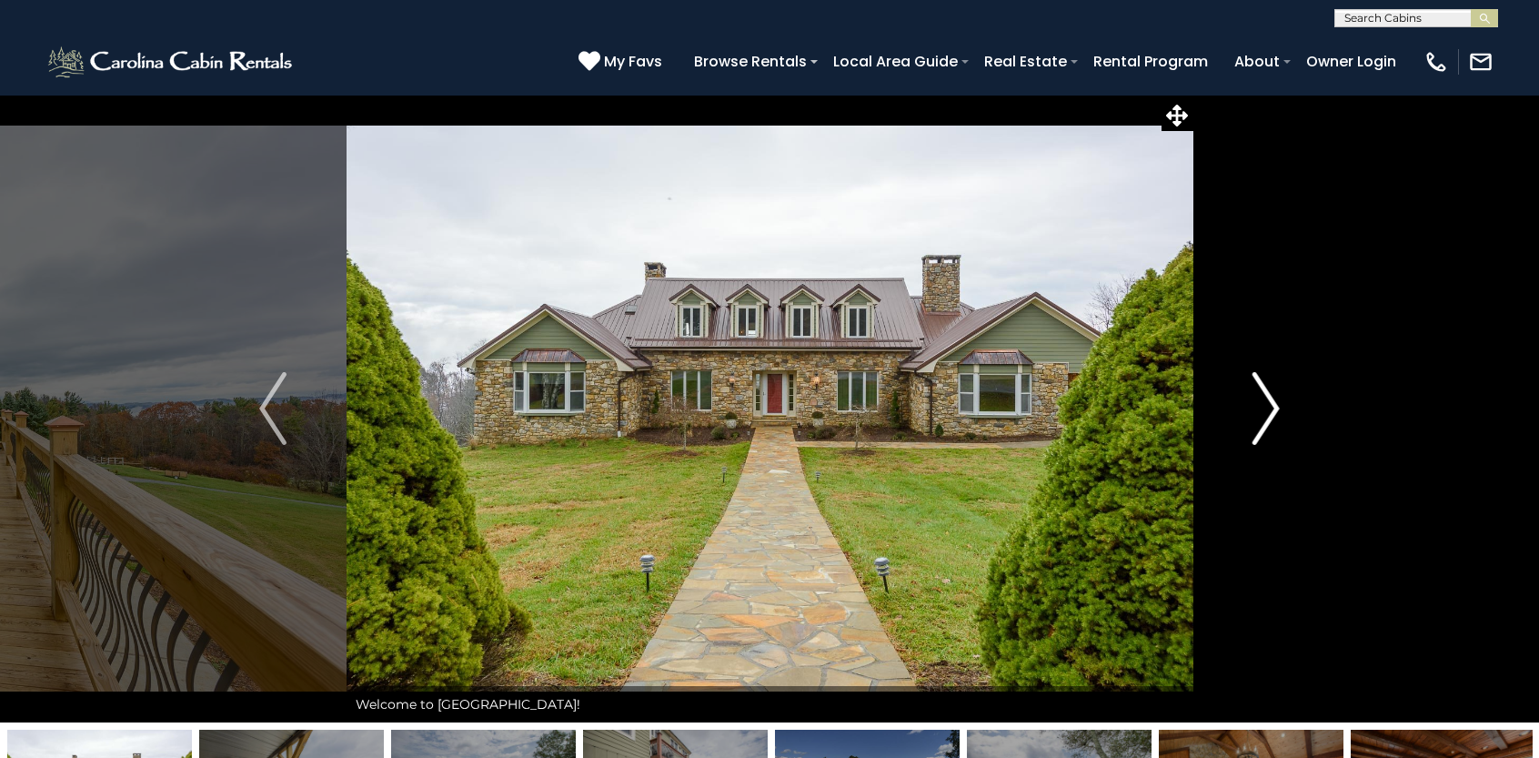
click at [1266, 427] on img "Next" at bounding box center [1266, 408] width 27 height 73
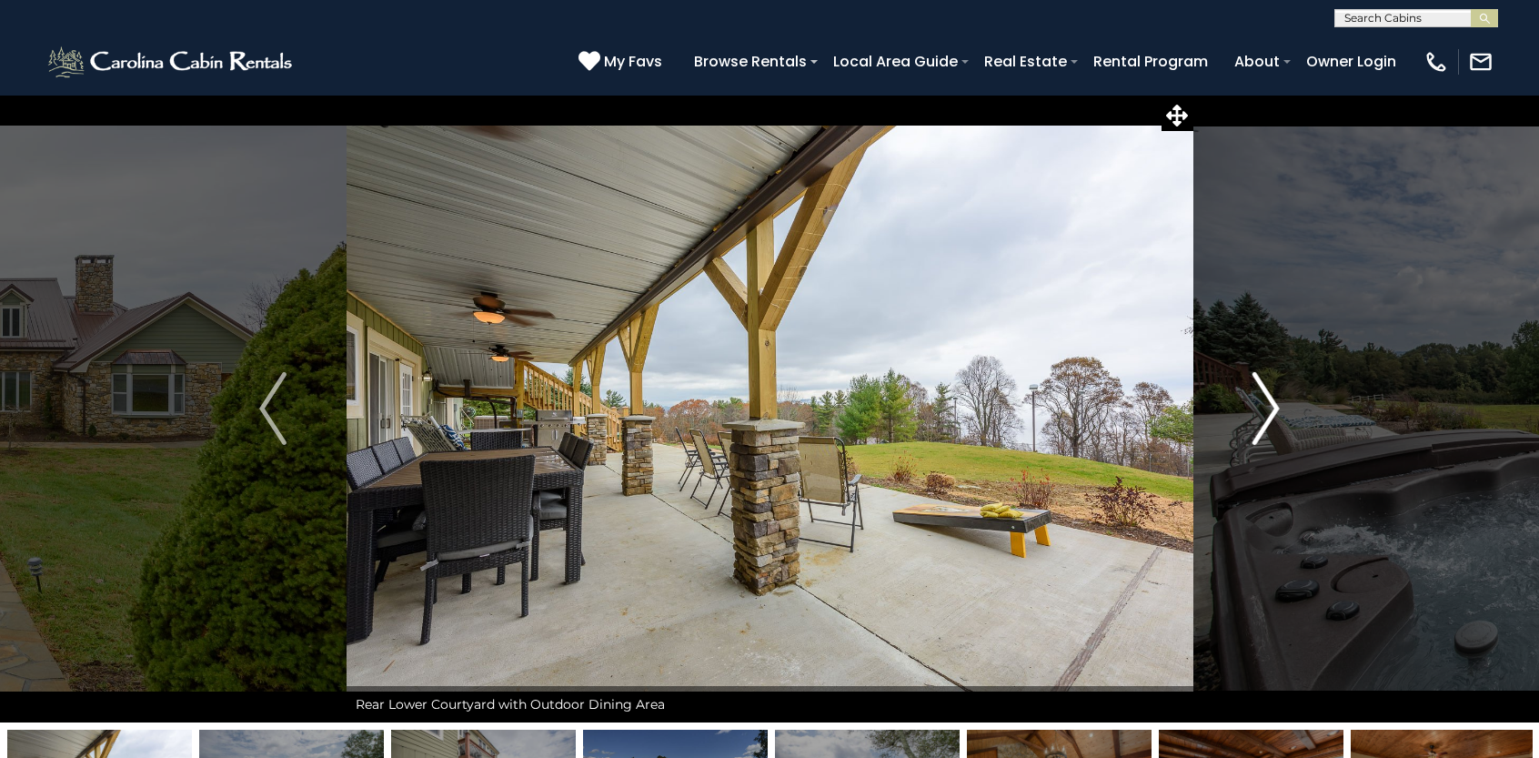
click at [1266, 427] on img "Next" at bounding box center [1266, 408] width 27 height 73
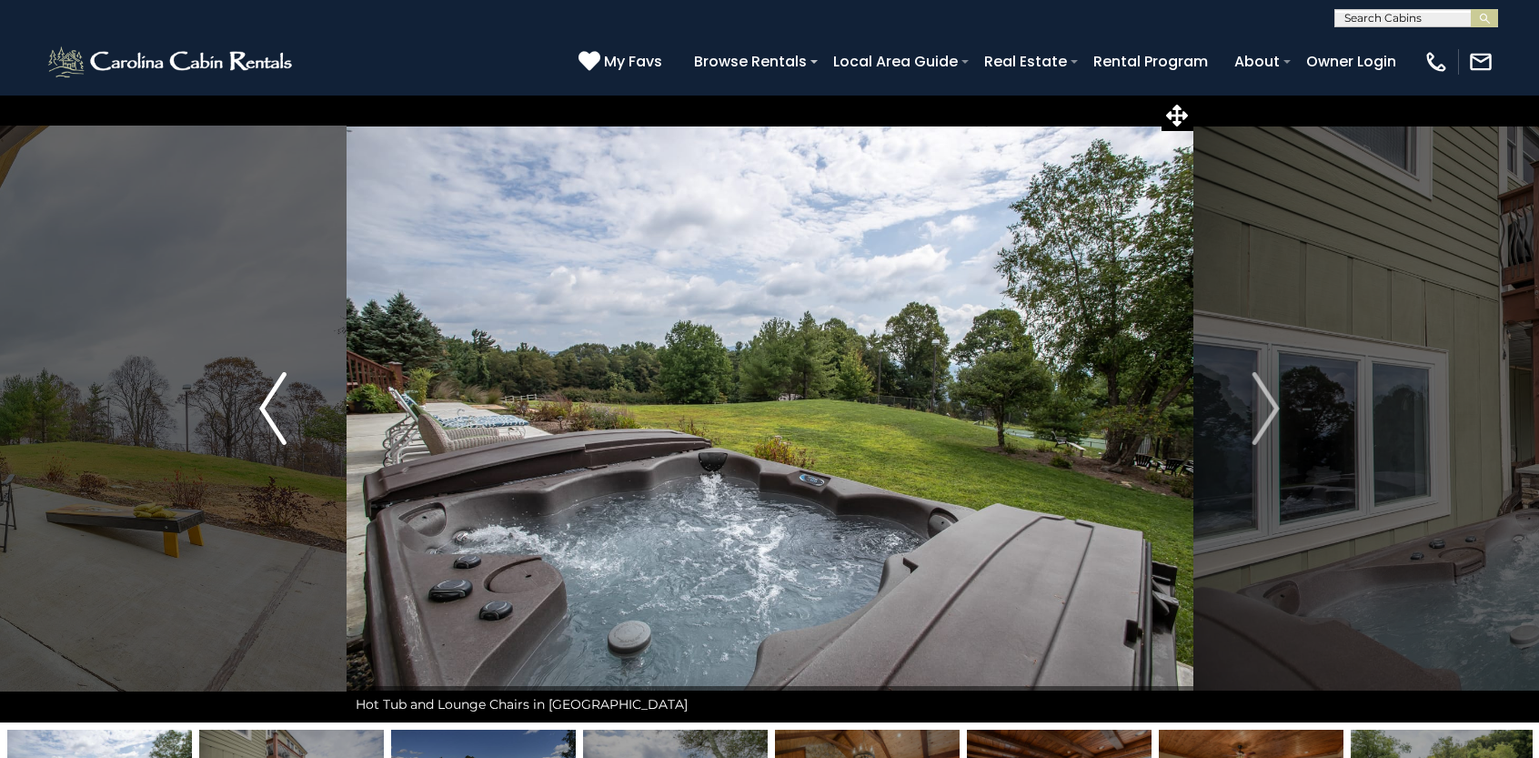
click at [284, 430] on img "Previous" at bounding box center [272, 408] width 27 height 73
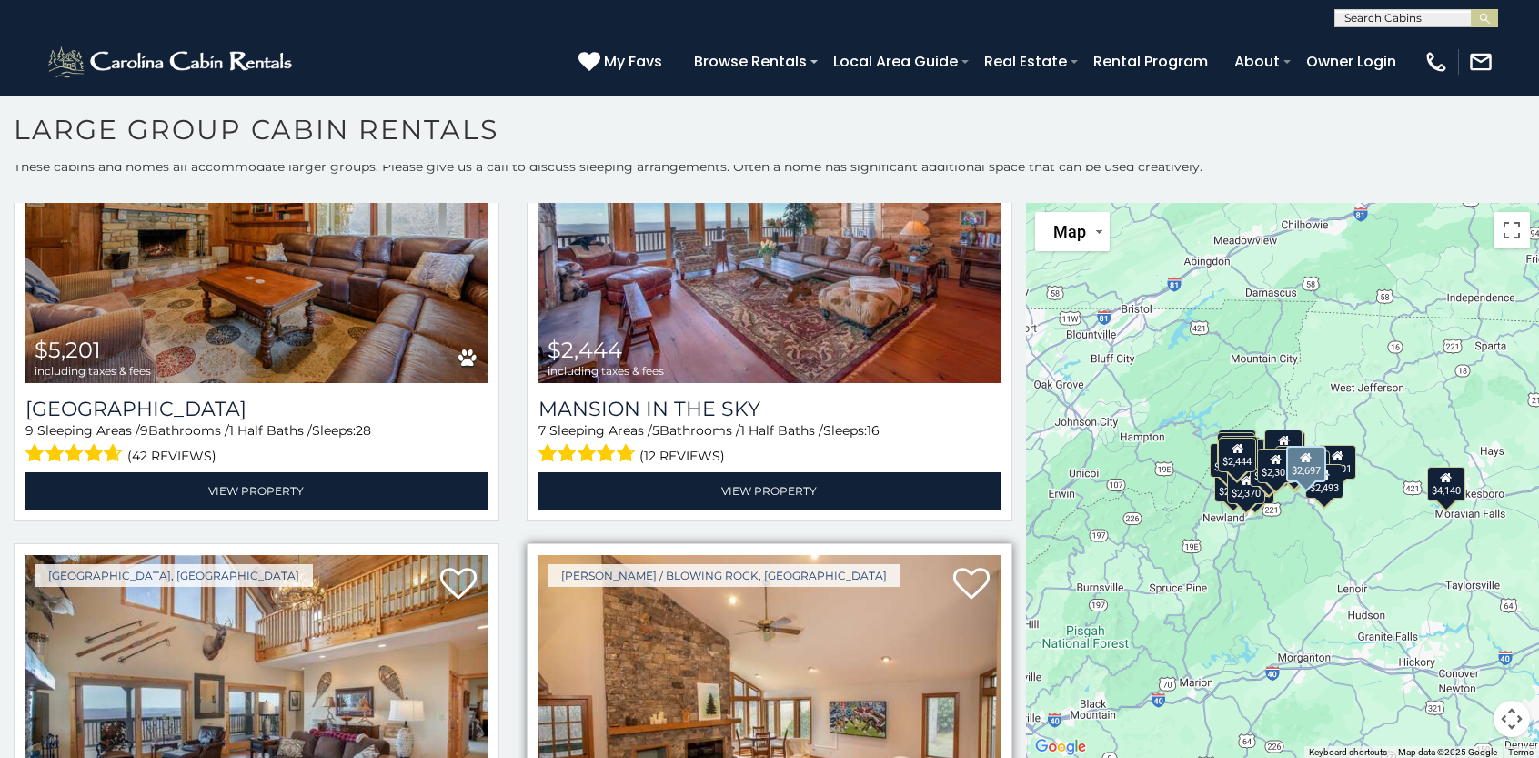
scroll to position [91, 0]
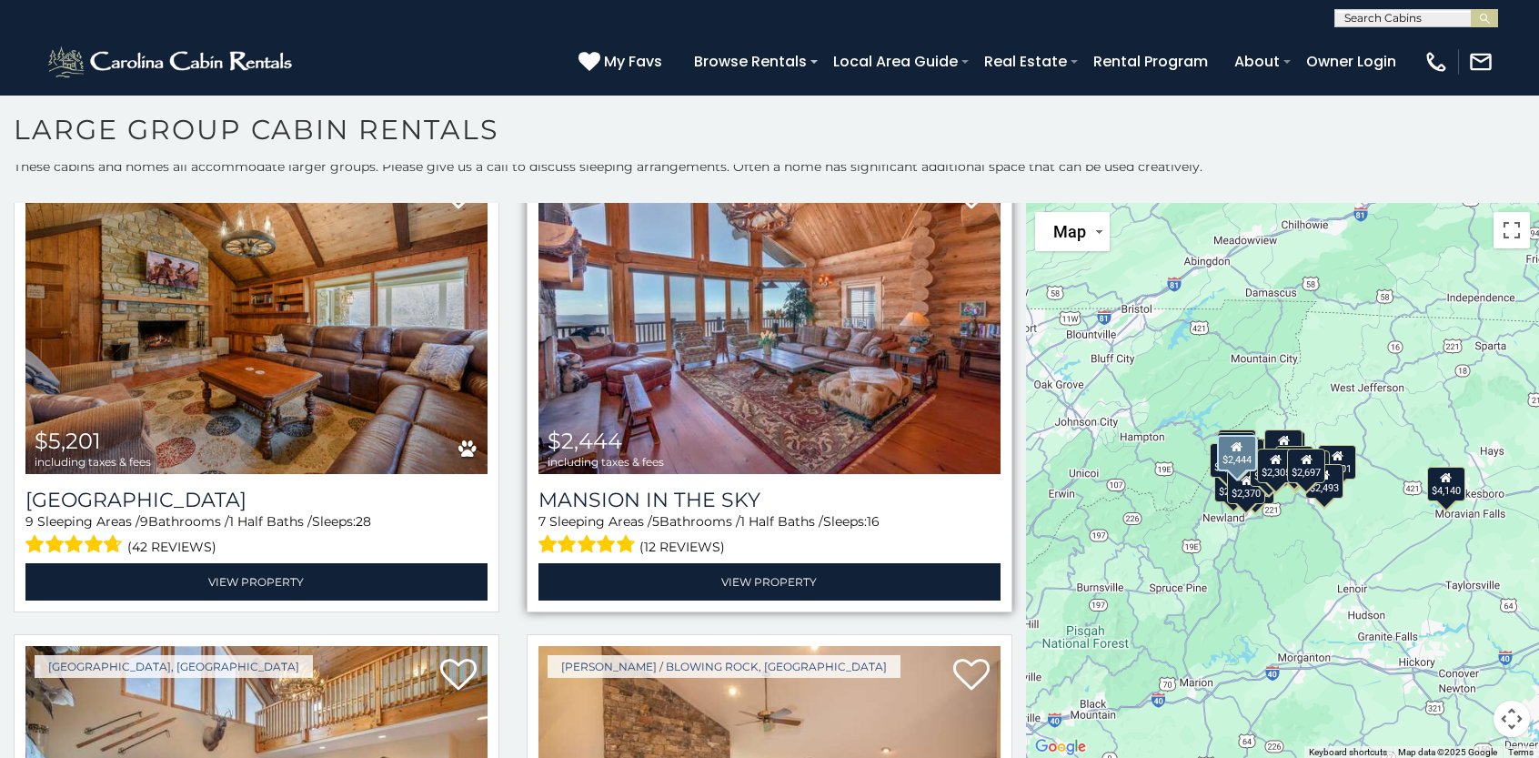
click at [719, 428] on img at bounding box center [770, 319] width 462 height 309
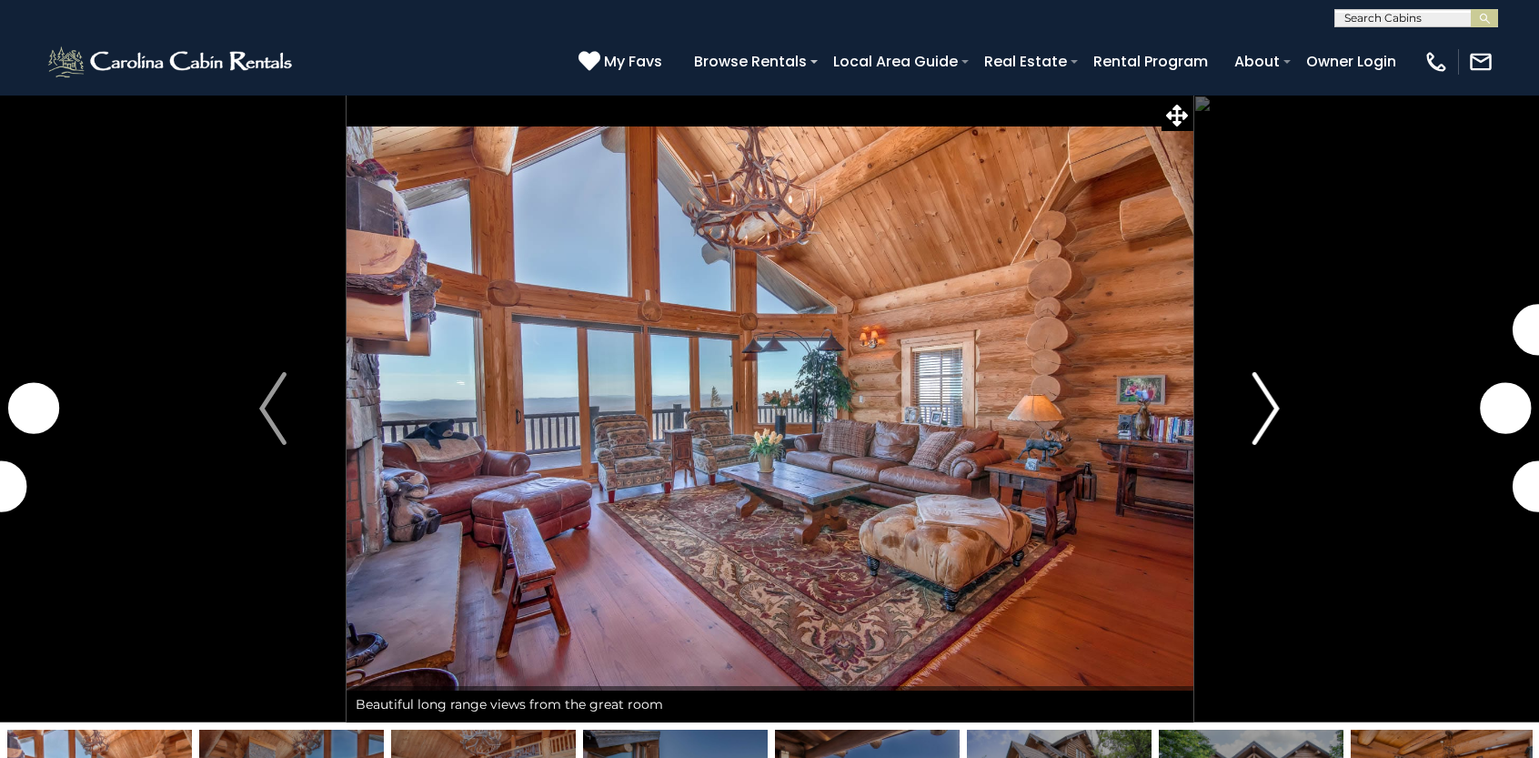
click at [1271, 412] on img "Next" at bounding box center [1266, 408] width 27 height 73
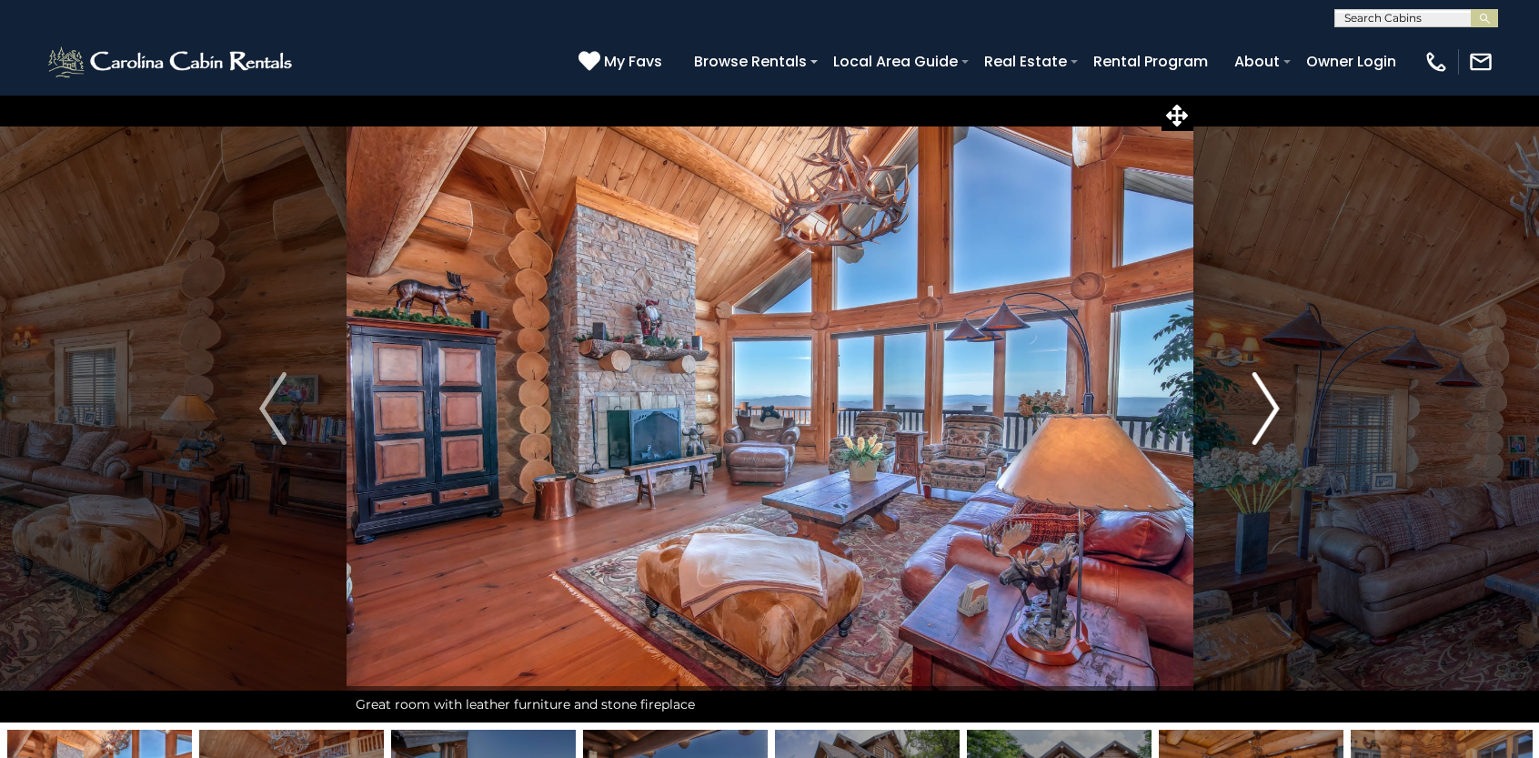
click at [1264, 405] on img "Next" at bounding box center [1266, 408] width 27 height 73
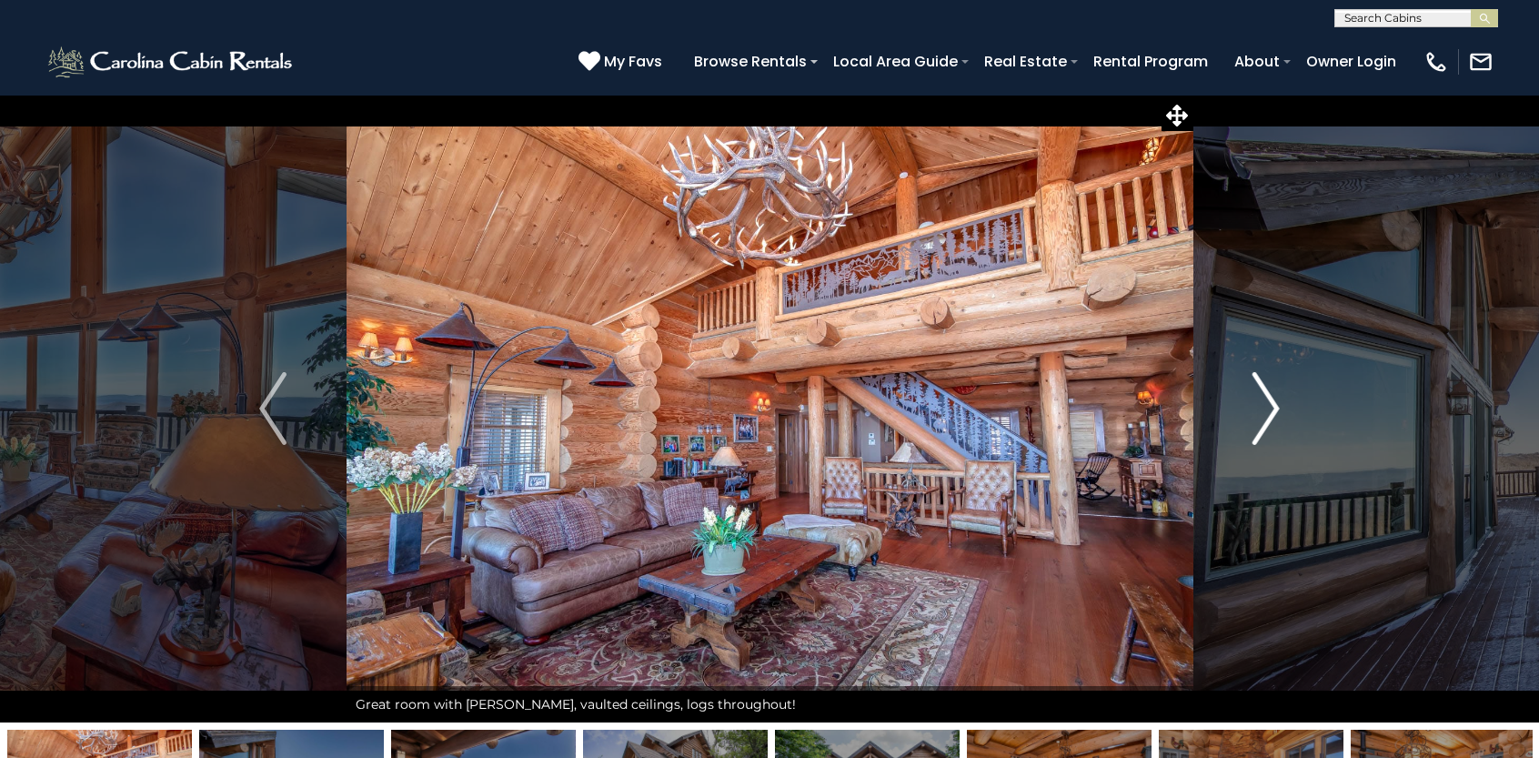
click at [1264, 405] on img "Next" at bounding box center [1266, 408] width 27 height 73
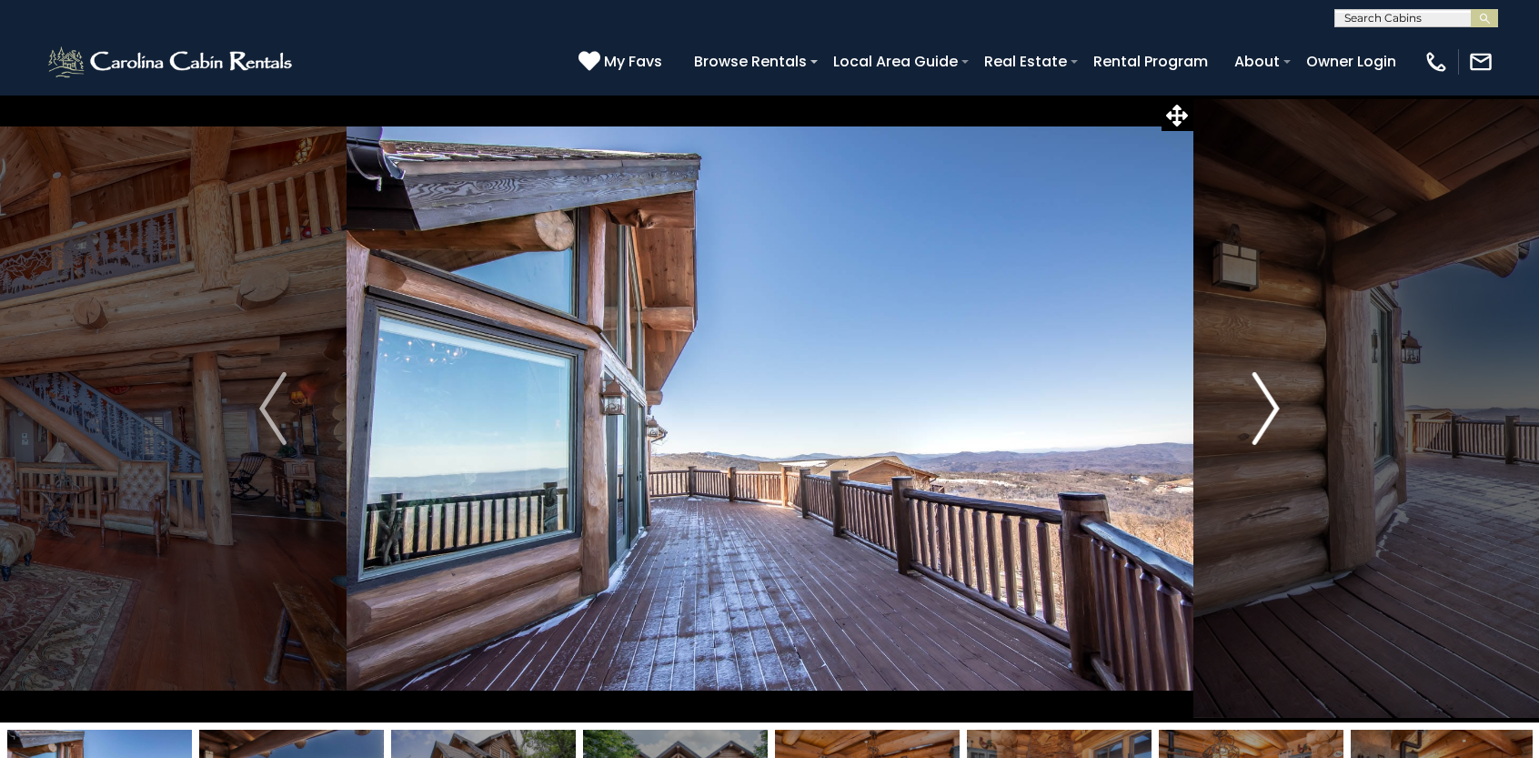
click at [1264, 406] on img "Next" at bounding box center [1266, 408] width 27 height 73
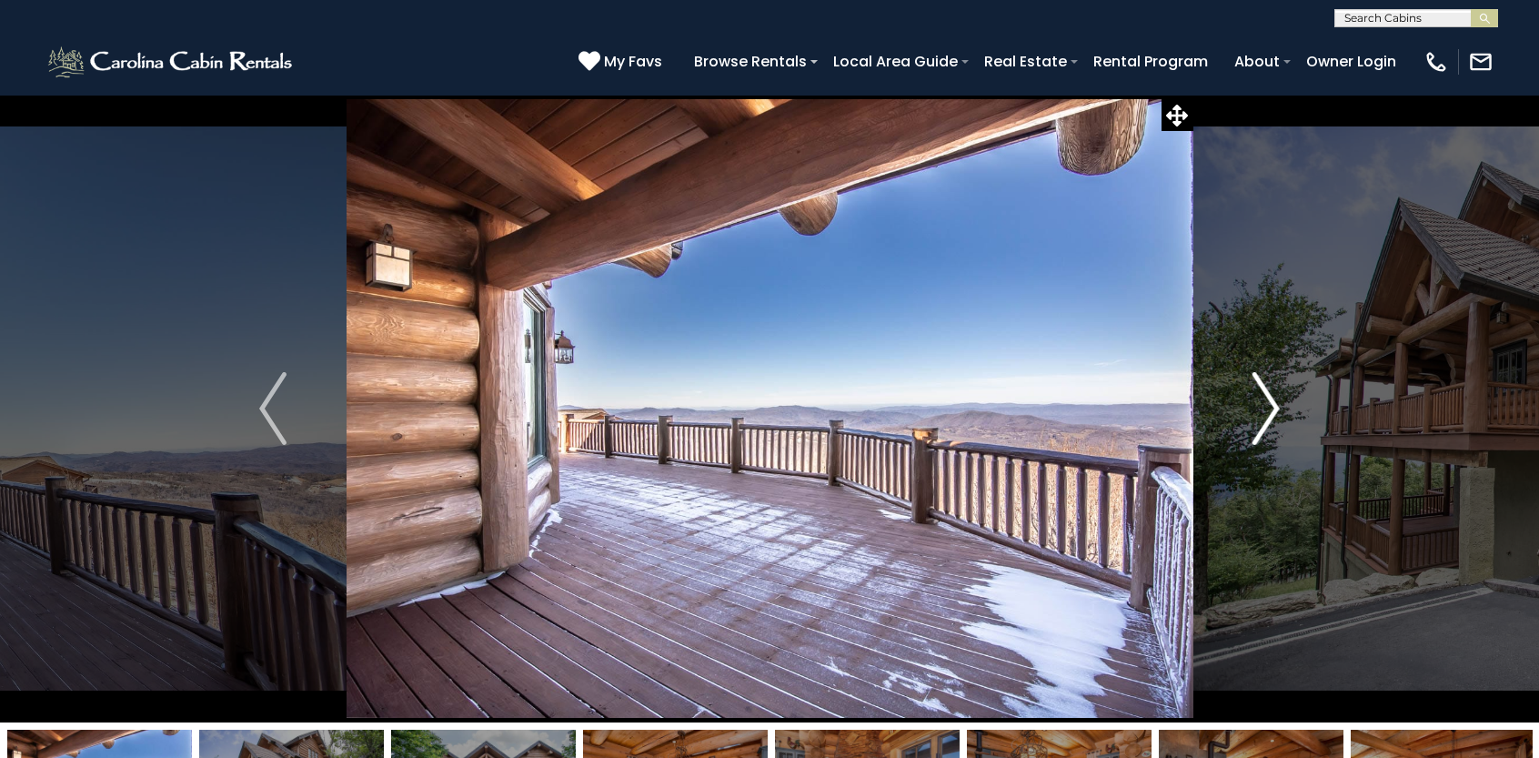
click at [1264, 407] on img "Next" at bounding box center [1266, 408] width 27 height 73
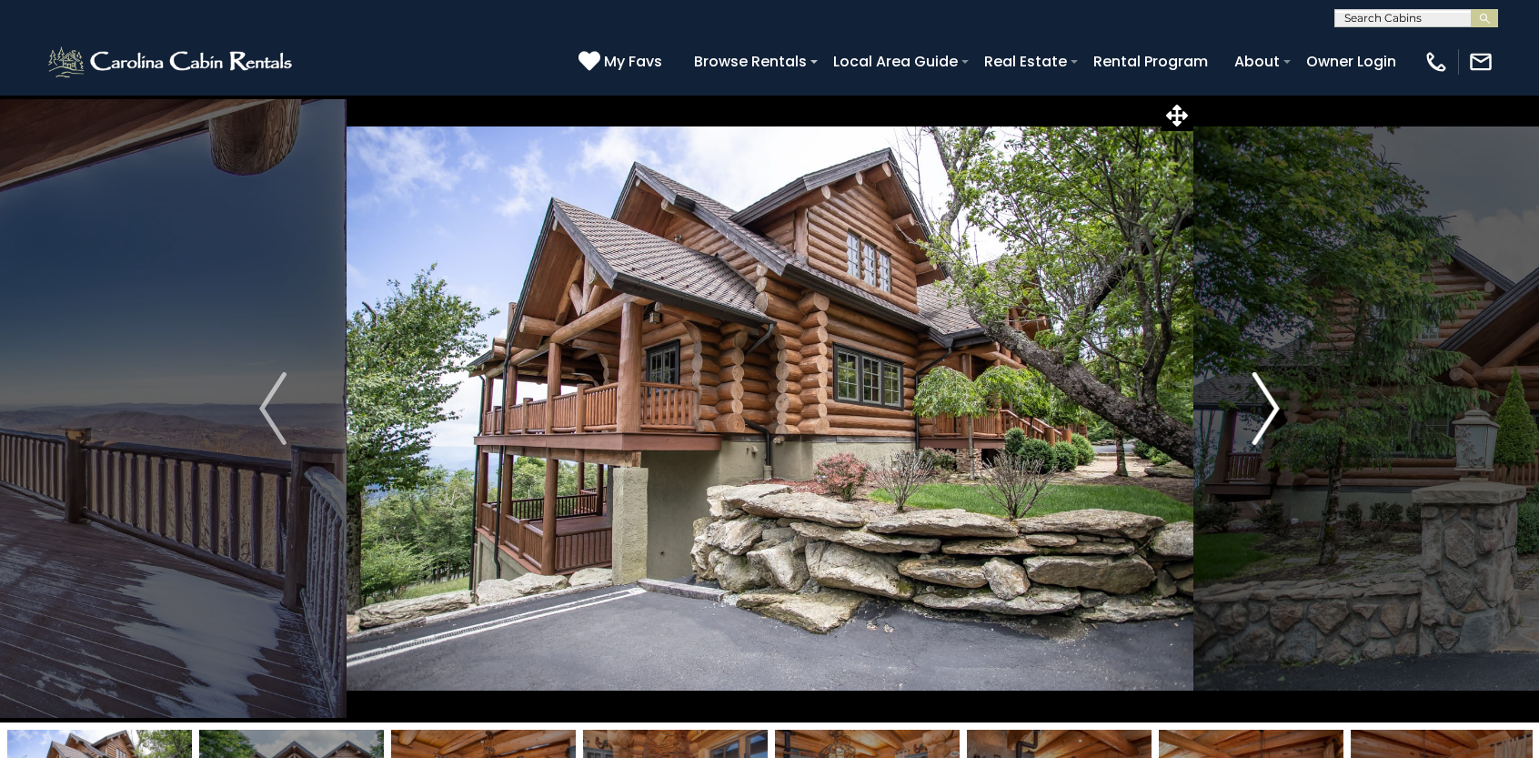
click at [1264, 407] on img "Next" at bounding box center [1266, 408] width 27 height 73
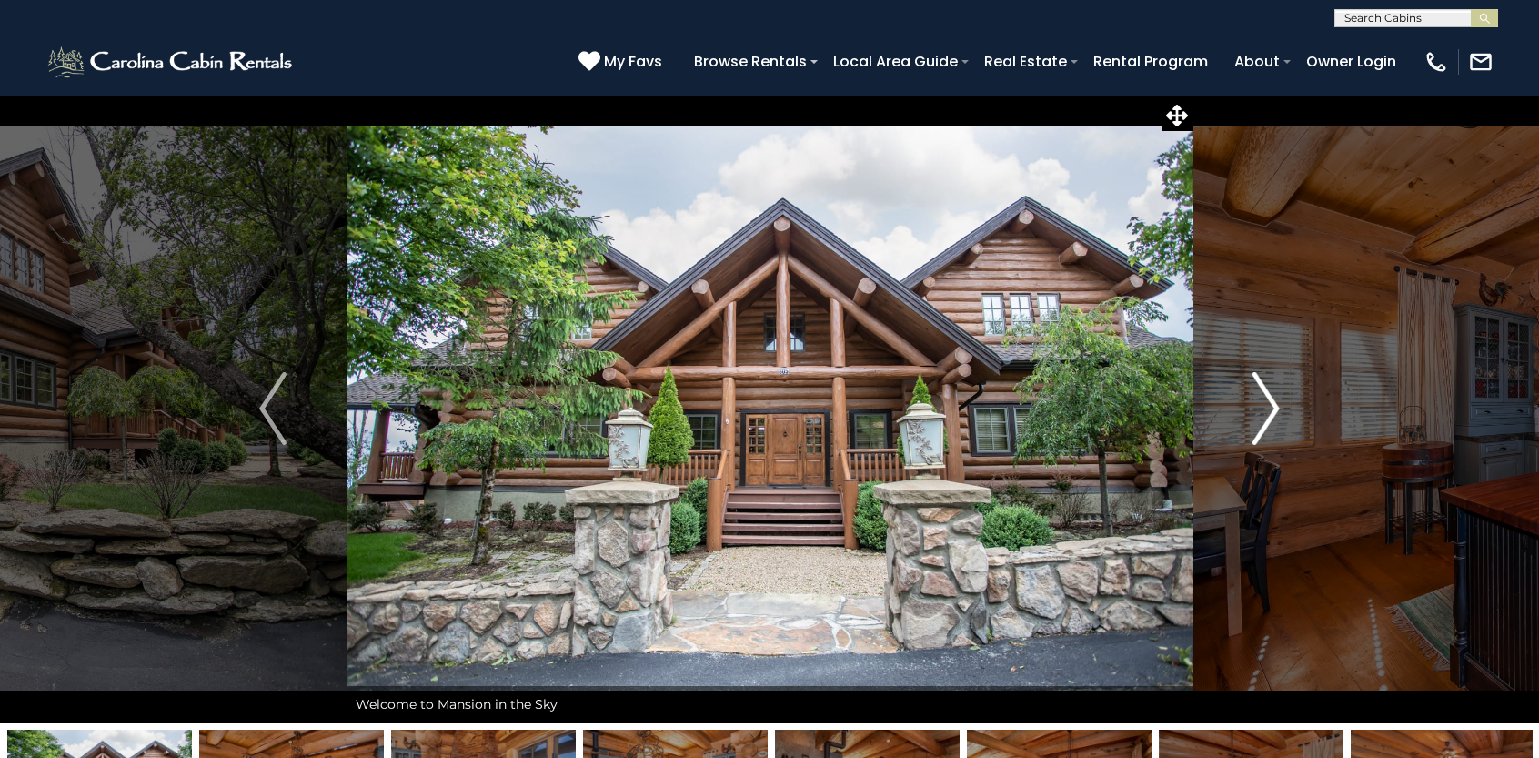
click at [1264, 407] on img "Next" at bounding box center [1266, 408] width 27 height 73
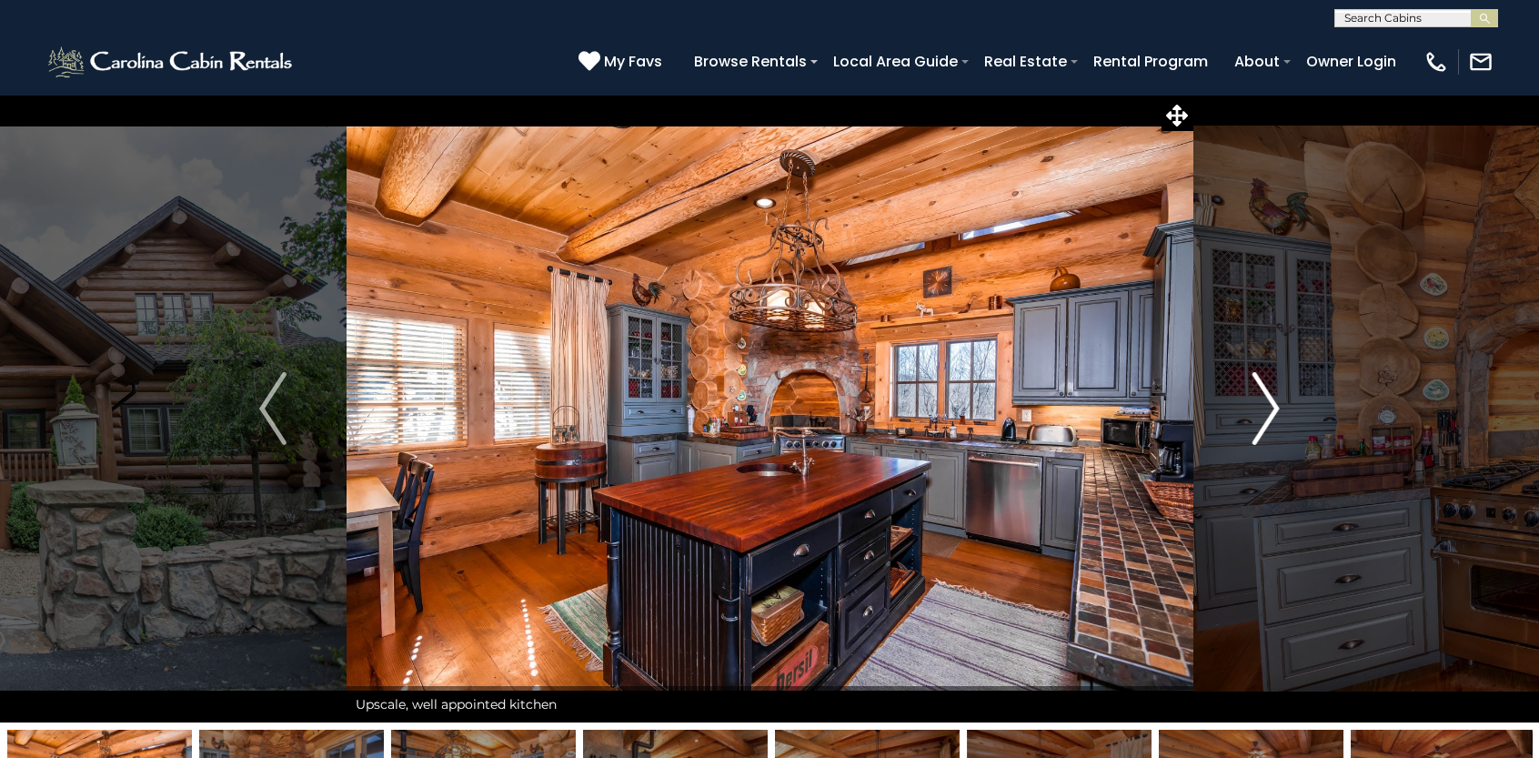
click at [1263, 409] on img "Next" at bounding box center [1266, 408] width 27 height 73
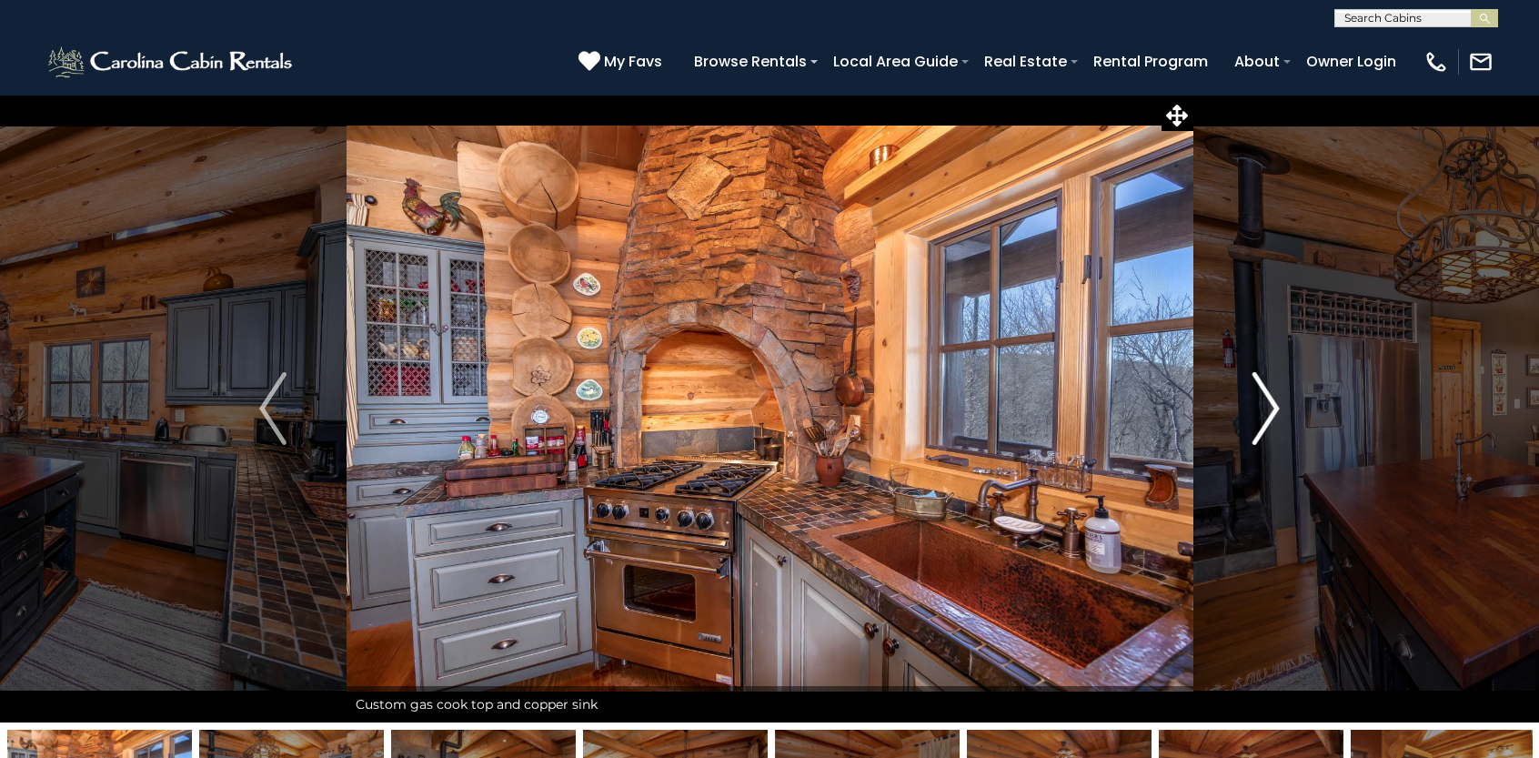
click at [1263, 409] on img "Next" at bounding box center [1266, 408] width 27 height 73
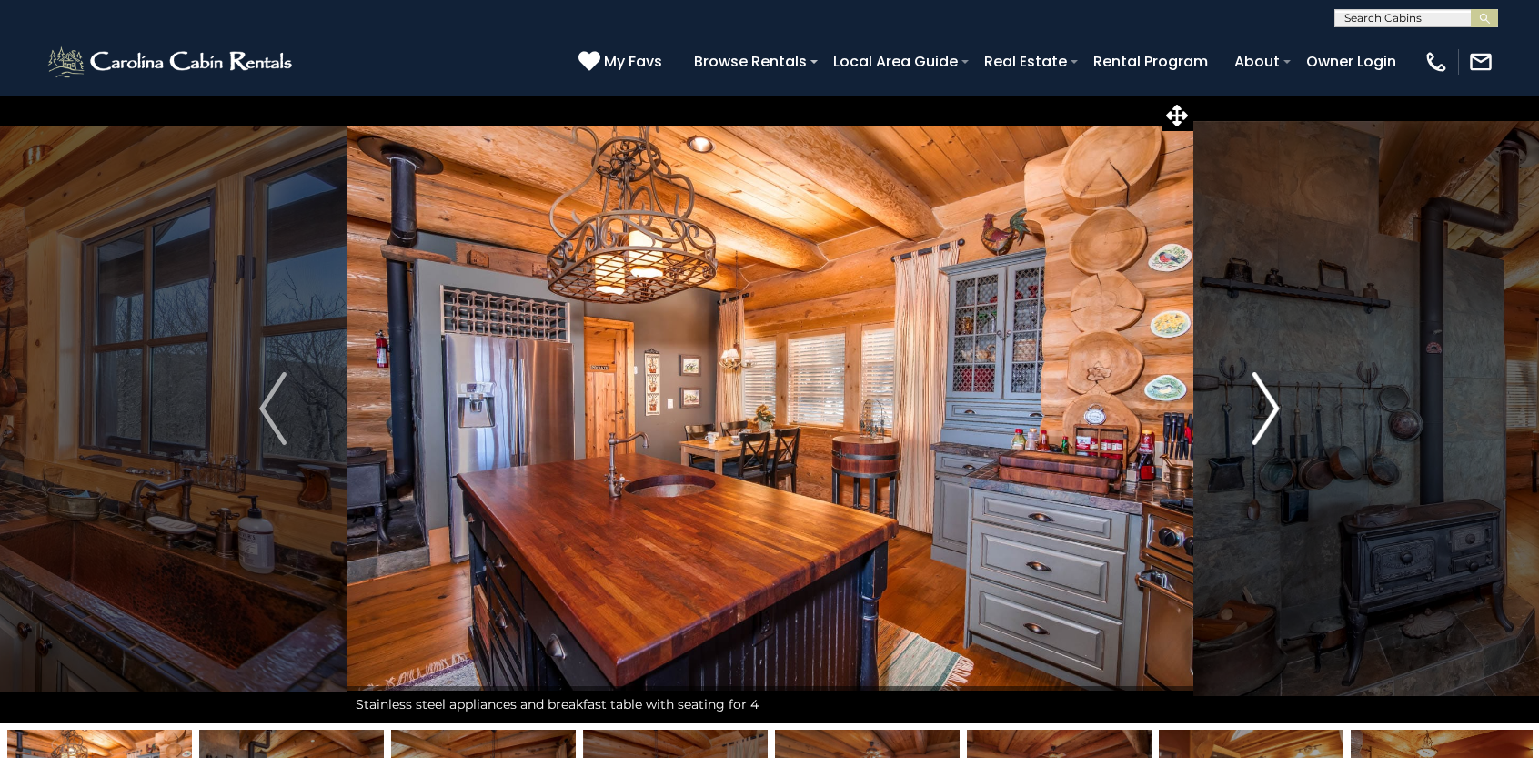
click at [1263, 413] on img "Next" at bounding box center [1266, 408] width 27 height 73
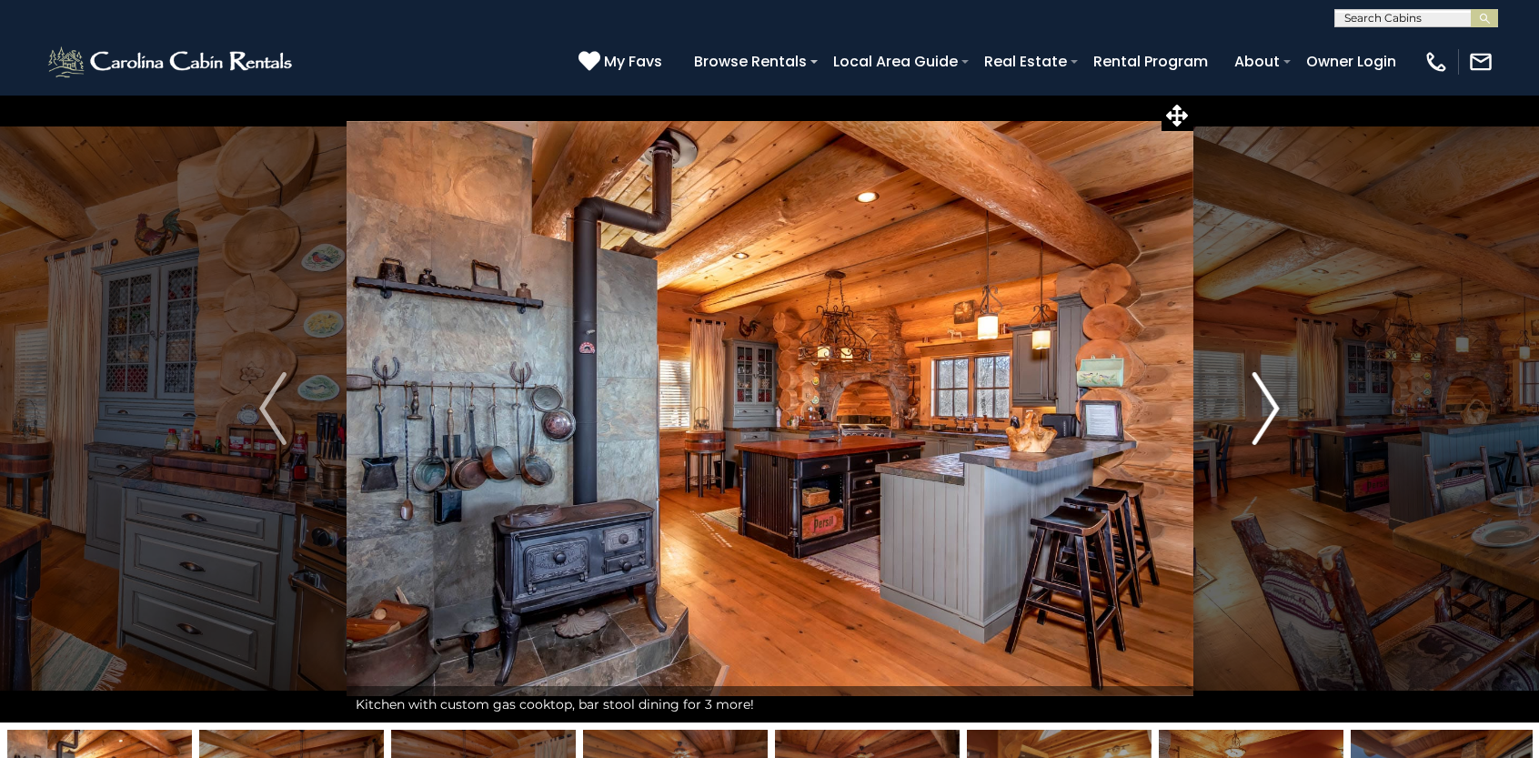
click at [1263, 418] on img "Next" at bounding box center [1266, 408] width 27 height 73
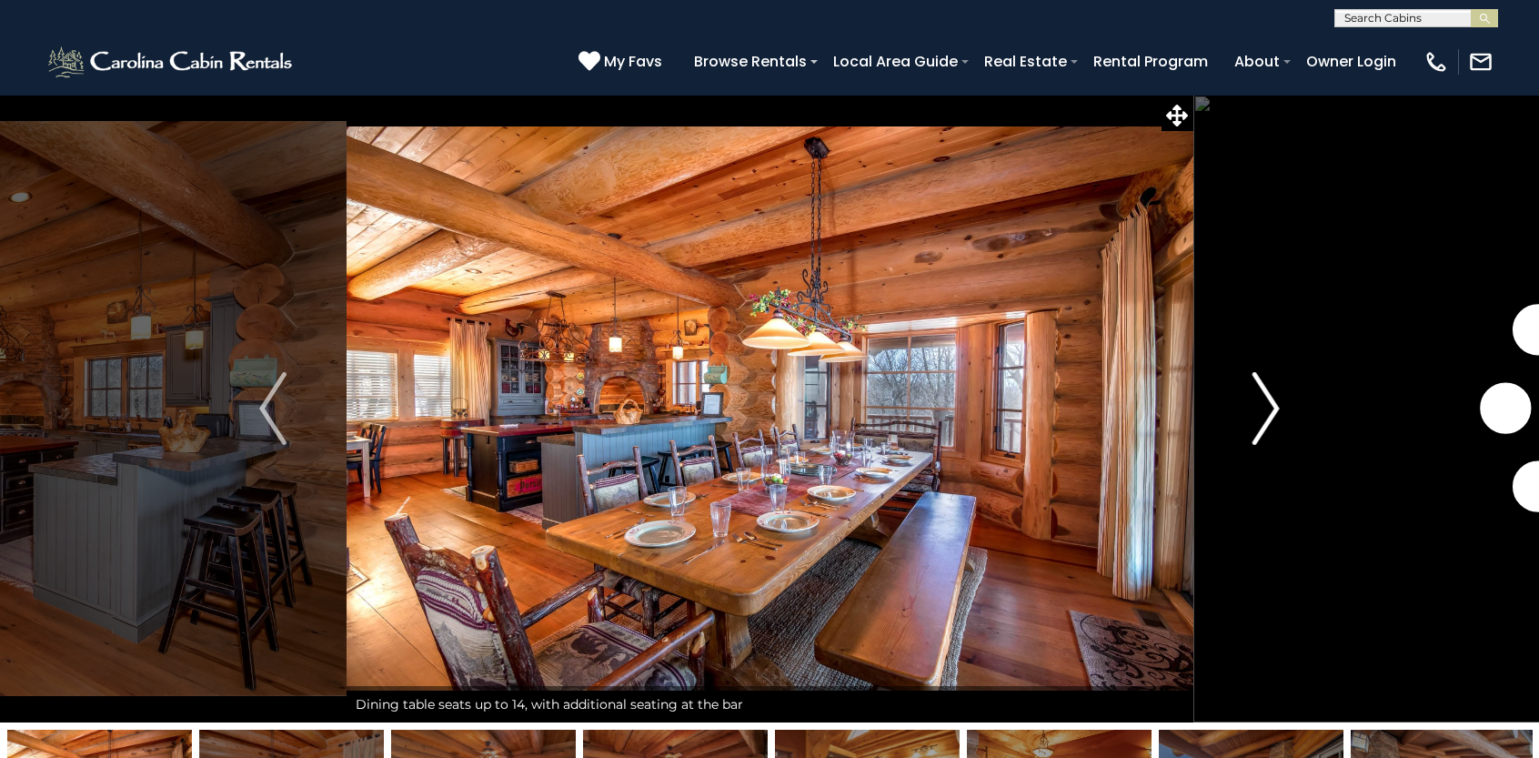
click at [1263, 418] on img "Next" at bounding box center [1266, 408] width 27 height 73
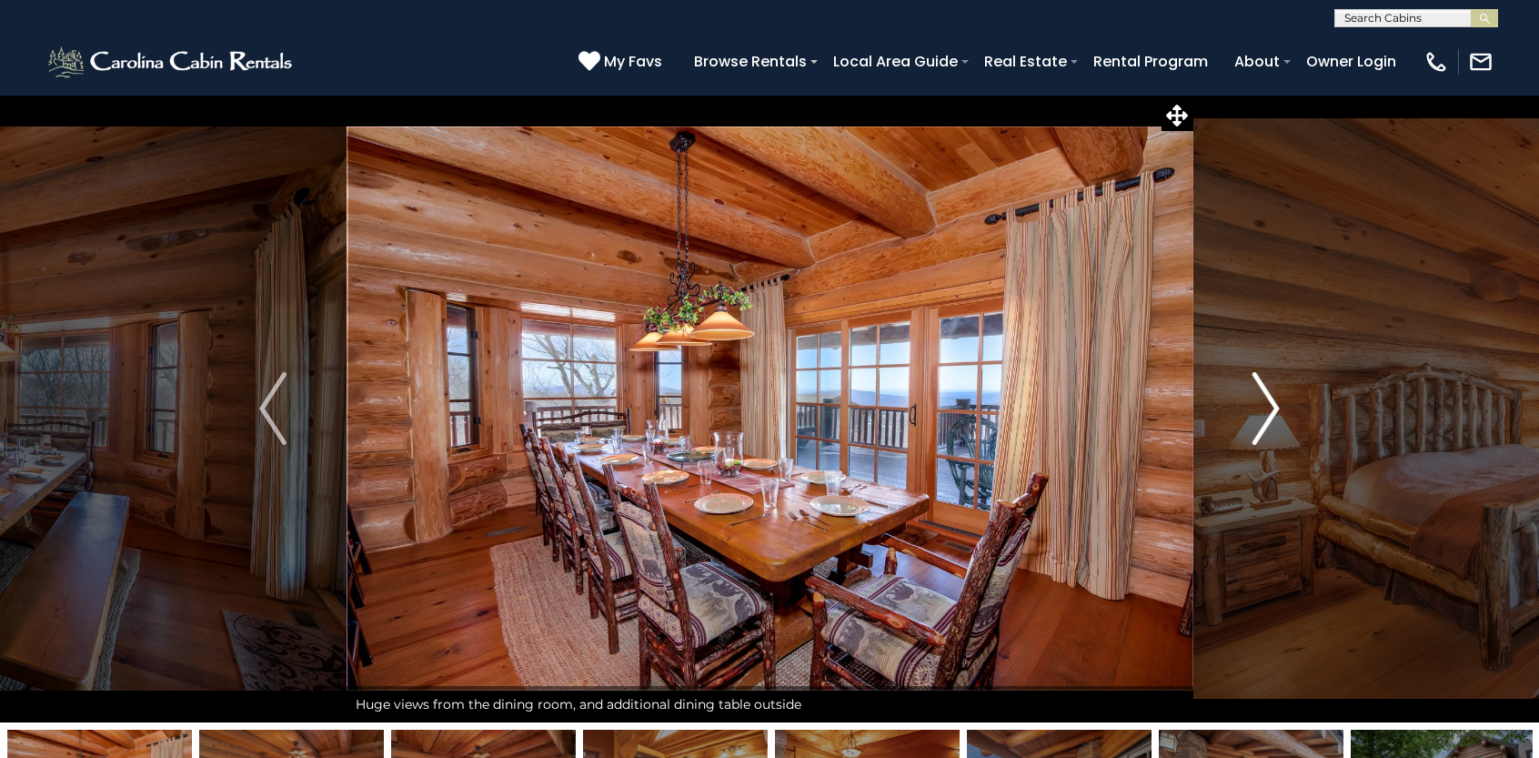
click at [1263, 418] on img "Next" at bounding box center [1266, 408] width 27 height 73
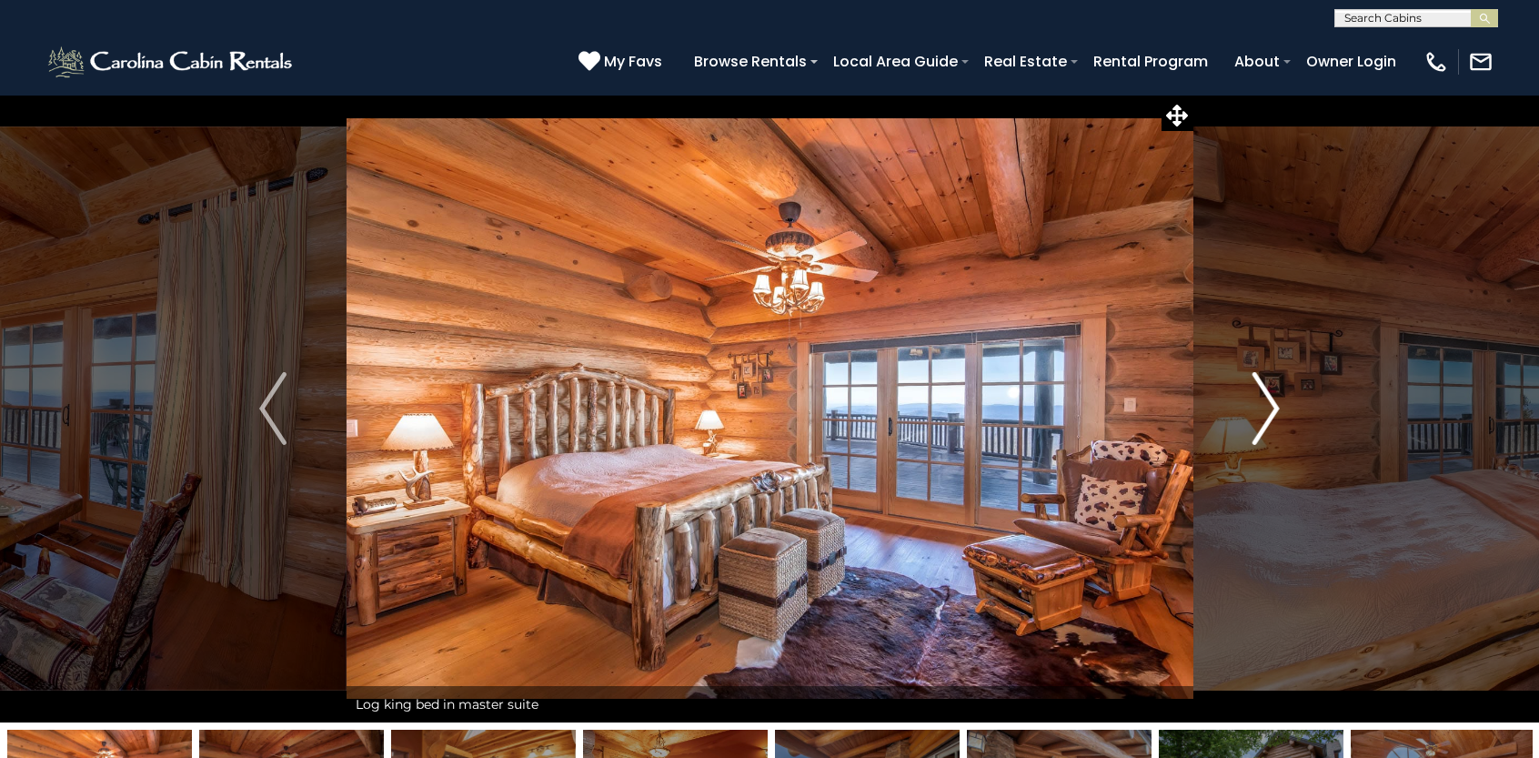
click at [1263, 418] on img "Next" at bounding box center [1266, 408] width 27 height 73
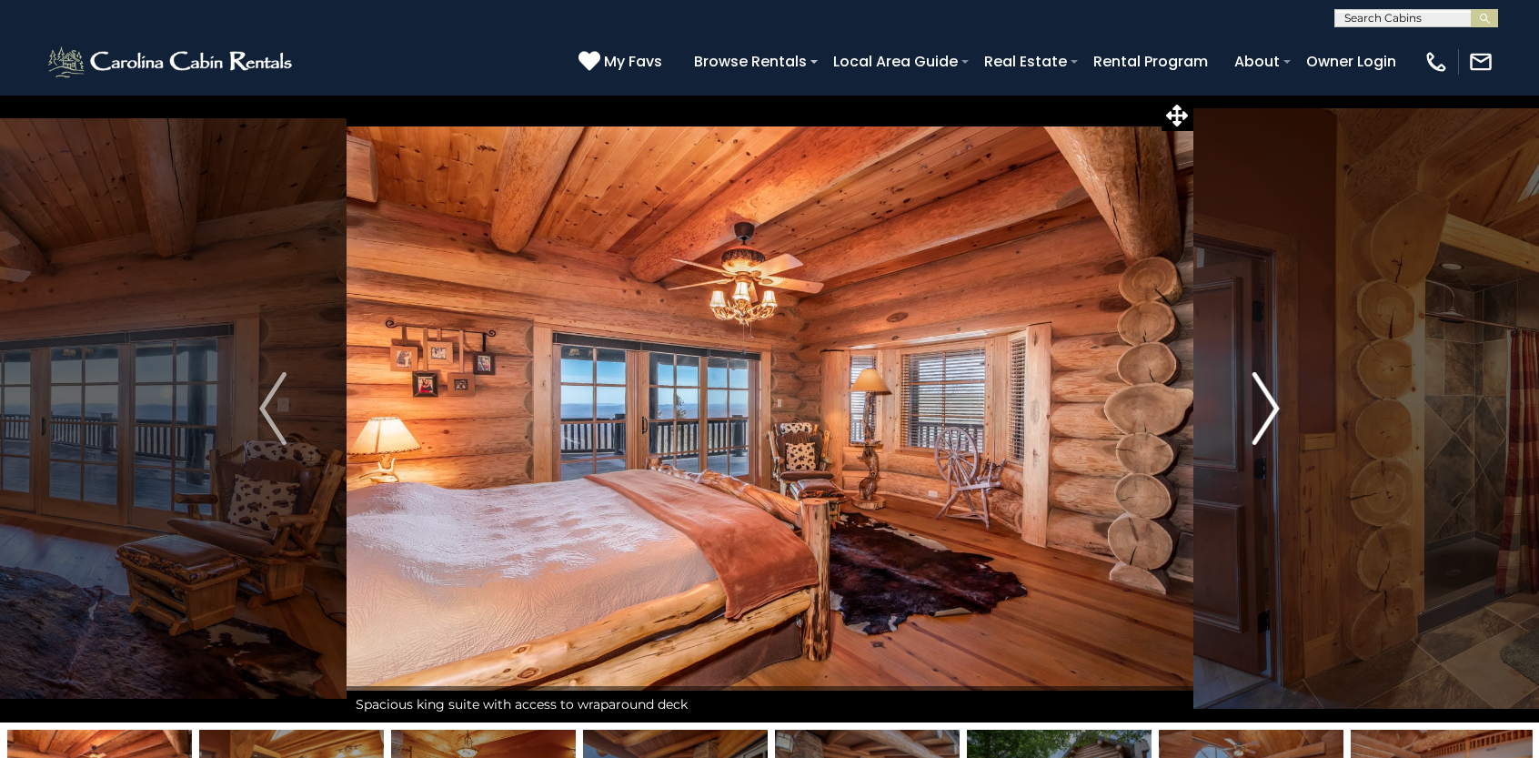
click at [1263, 418] on img "Next" at bounding box center [1266, 408] width 27 height 73
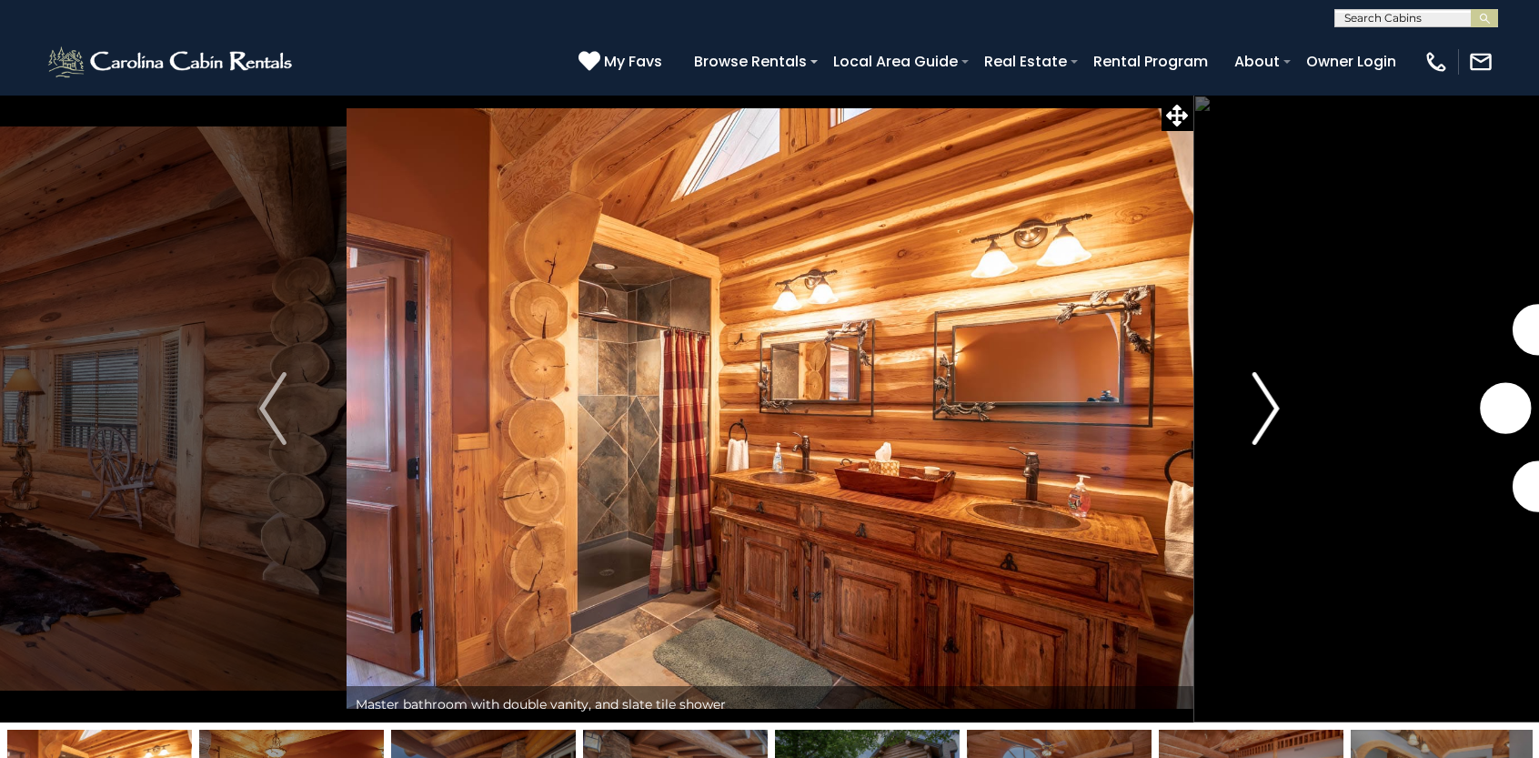
click at [1263, 418] on img "Next" at bounding box center [1266, 408] width 27 height 73
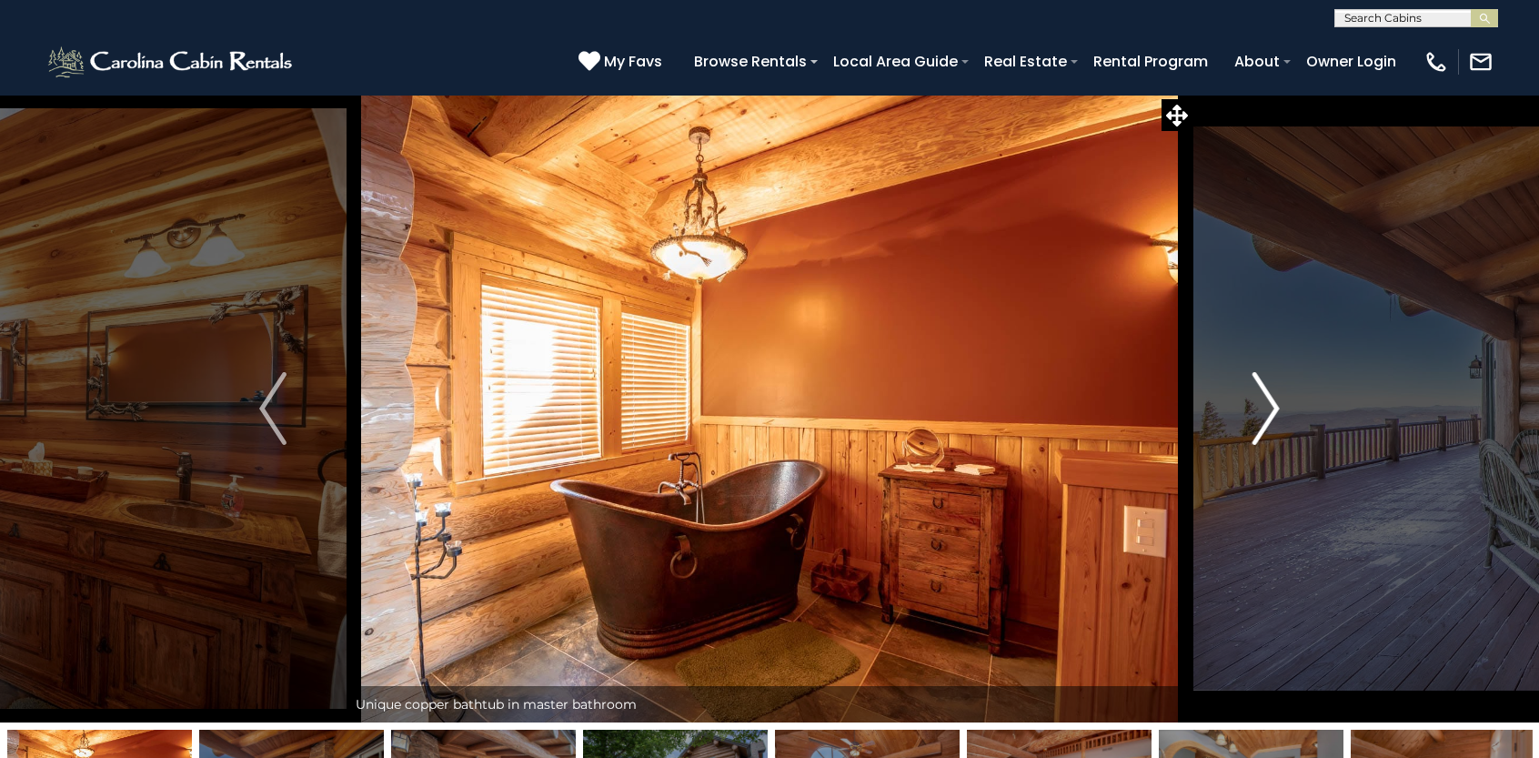
click at [1263, 418] on img "Next" at bounding box center [1266, 408] width 27 height 73
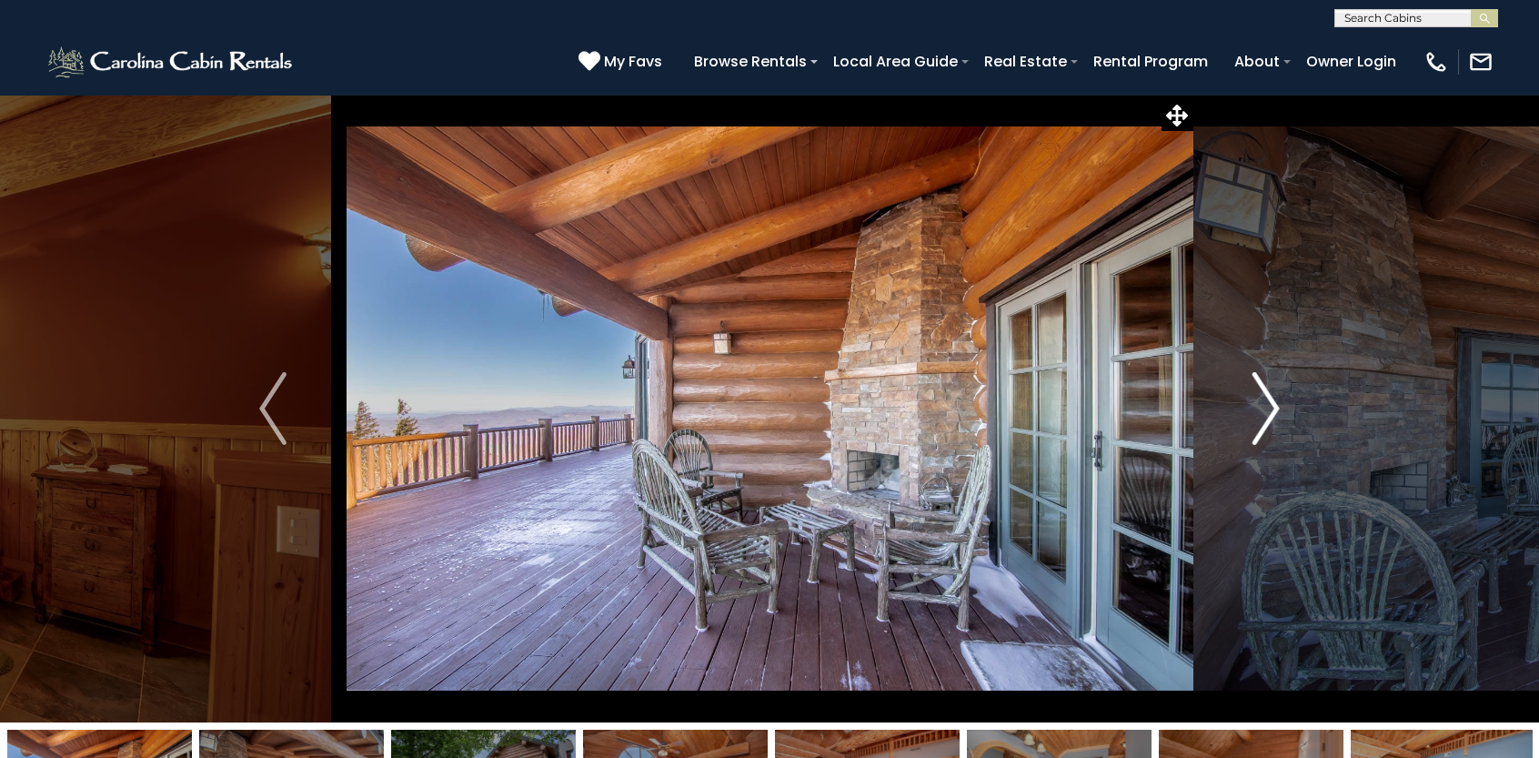
click at [1263, 418] on img "Next" at bounding box center [1266, 408] width 27 height 73
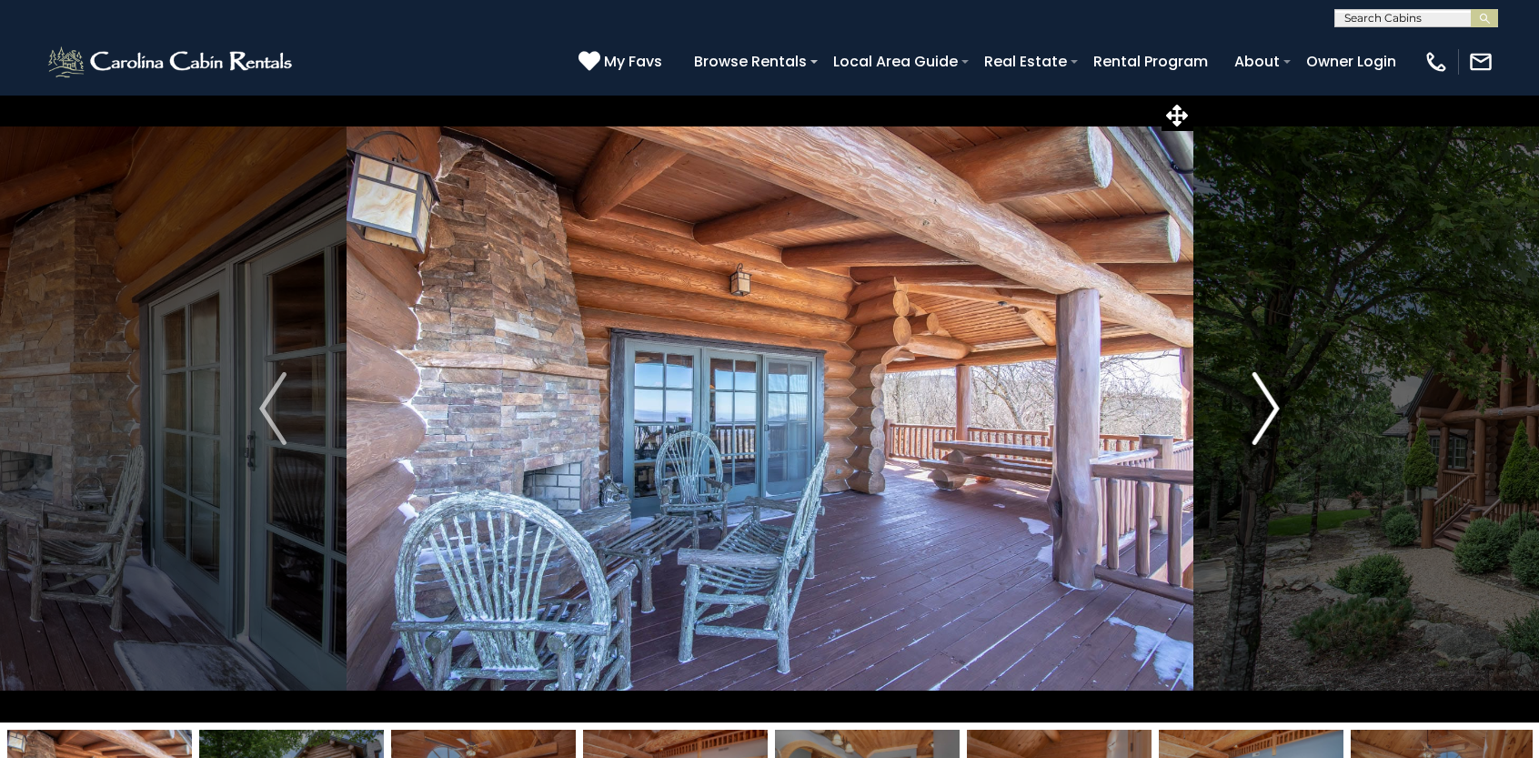
click at [1263, 418] on img "Next" at bounding box center [1266, 408] width 27 height 73
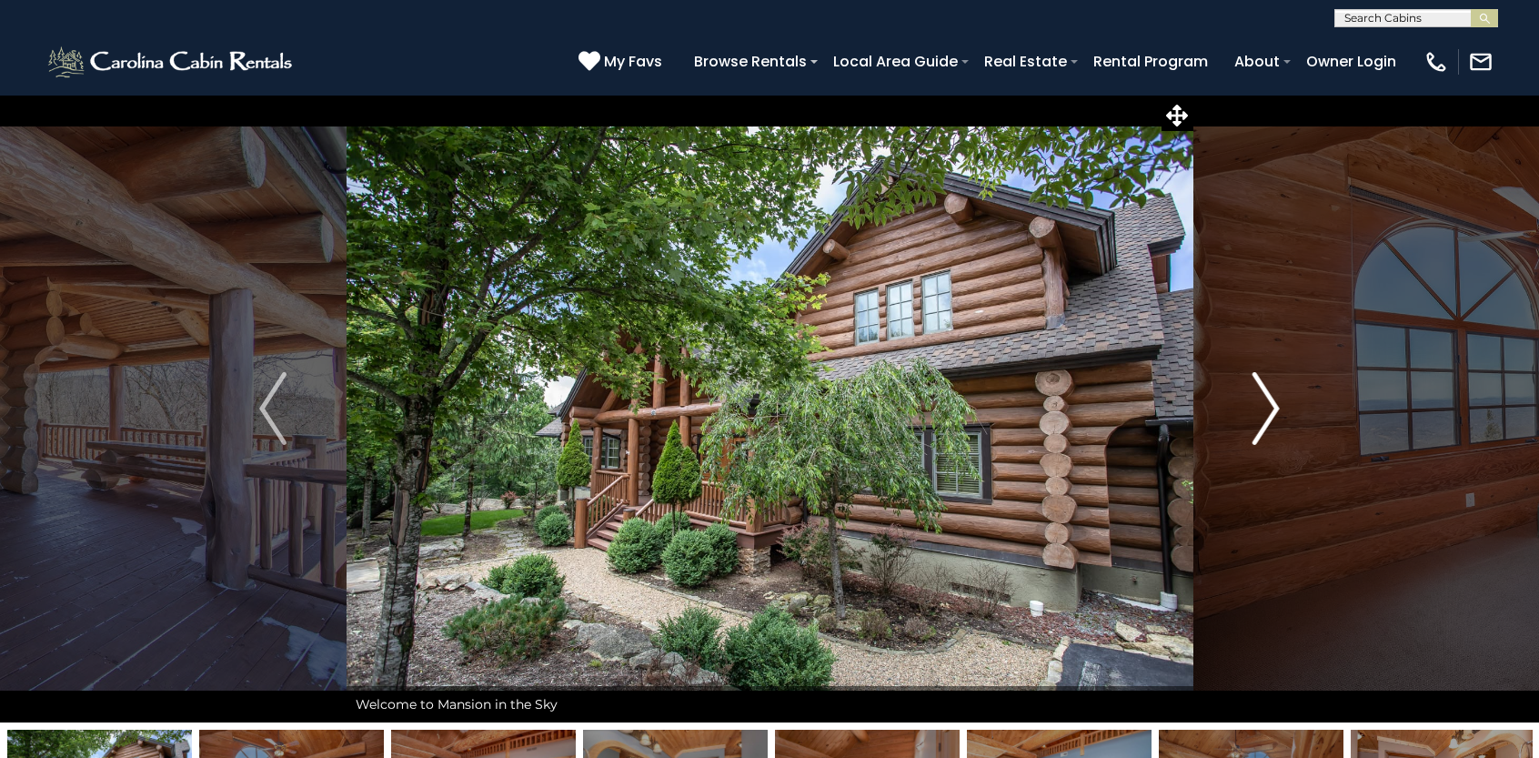
click at [1263, 419] on img "Next" at bounding box center [1266, 408] width 27 height 73
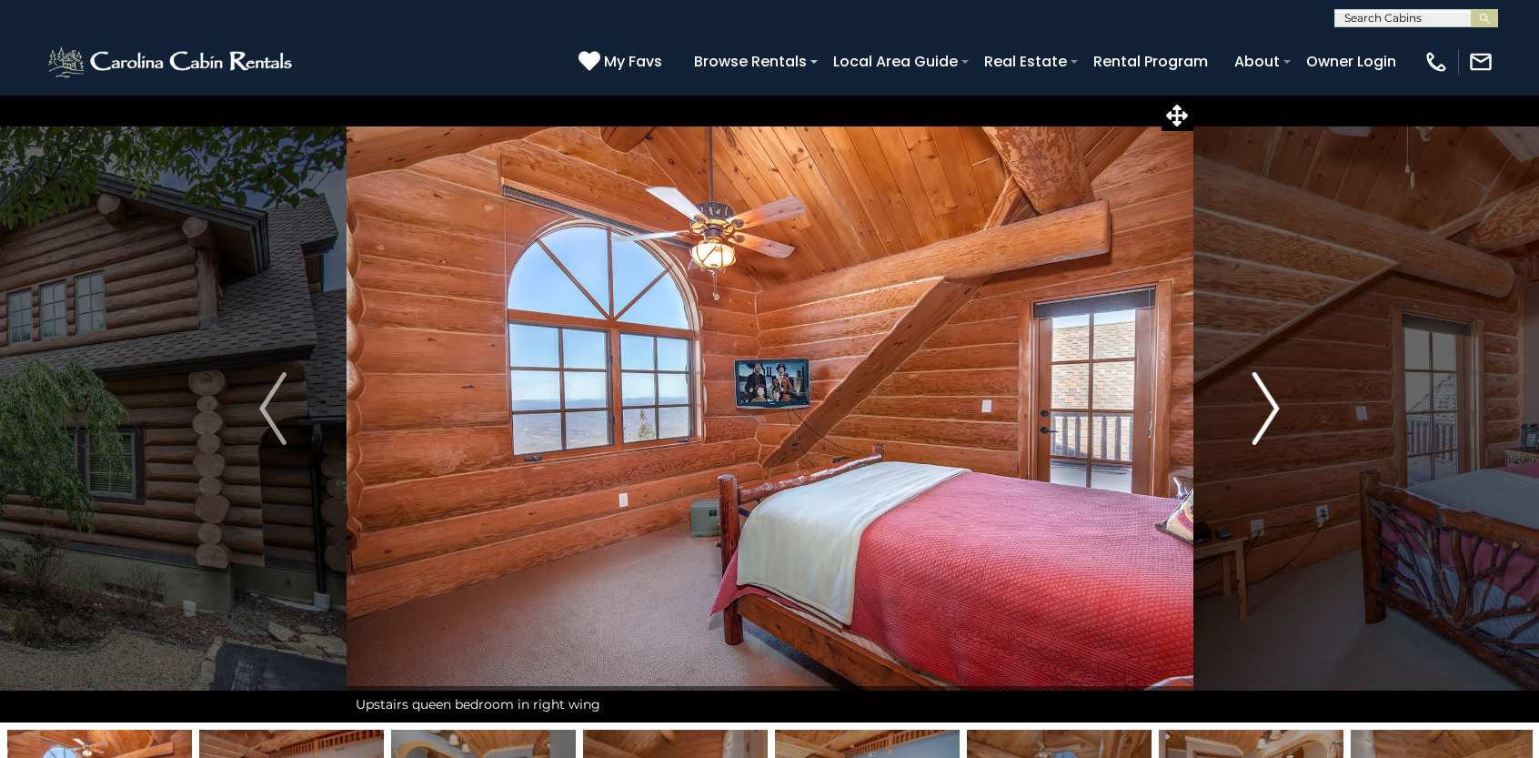
click at [1262, 420] on img "Next" at bounding box center [1266, 408] width 27 height 73
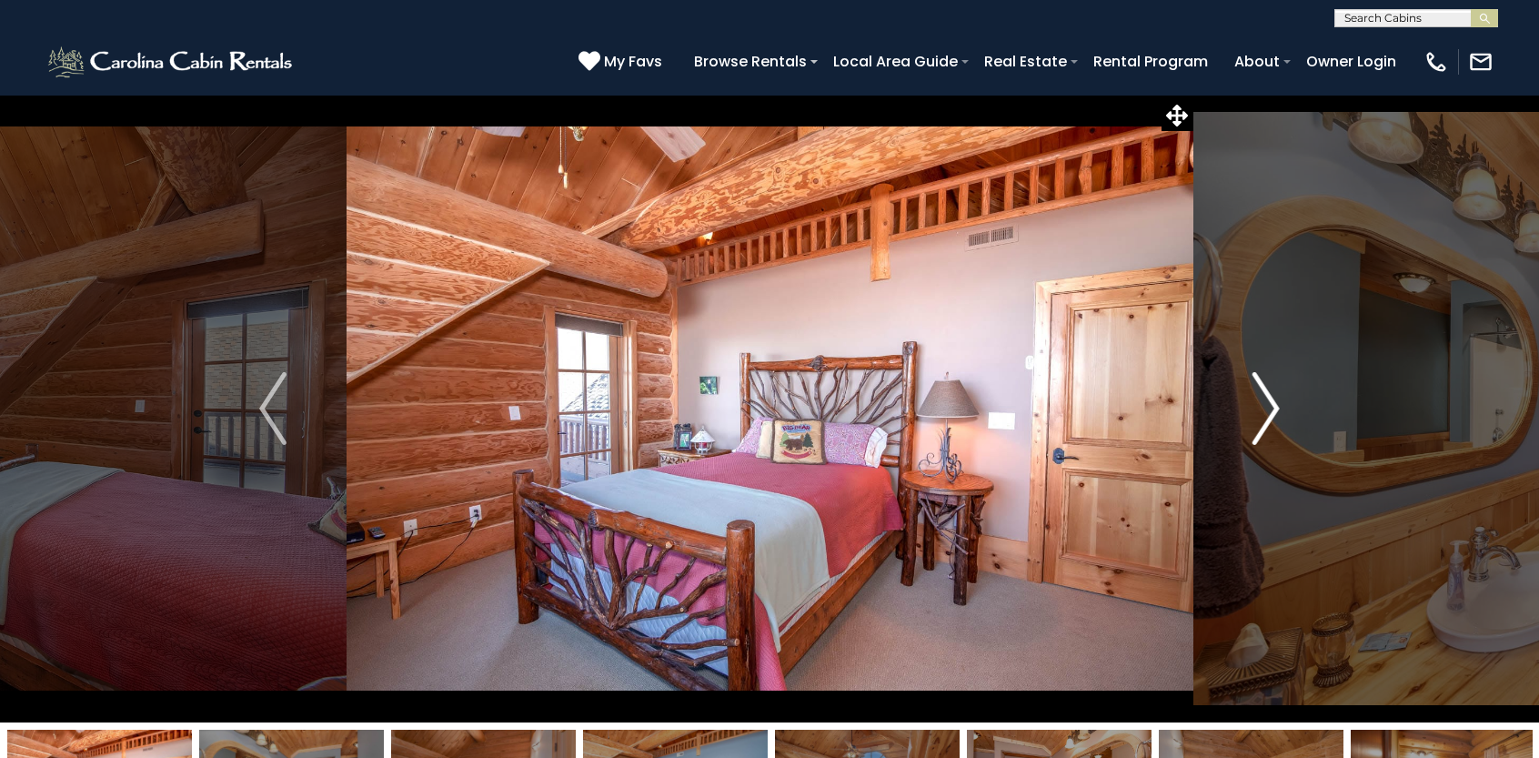
click at [1262, 420] on img "Next" at bounding box center [1266, 408] width 27 height 73
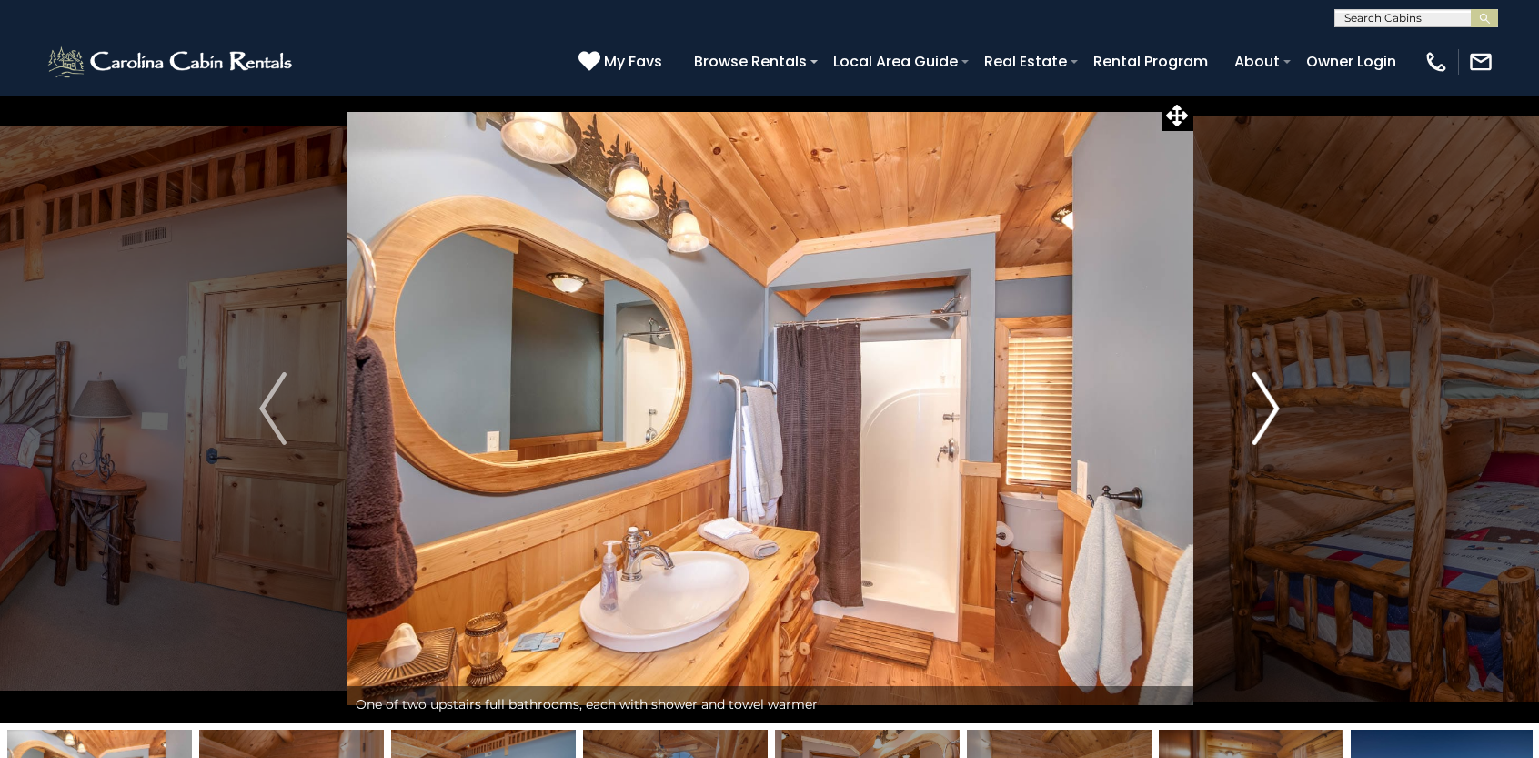
click at [1262, 420] on img "Next" at bounding box center [1266, 408] width 27 height 73
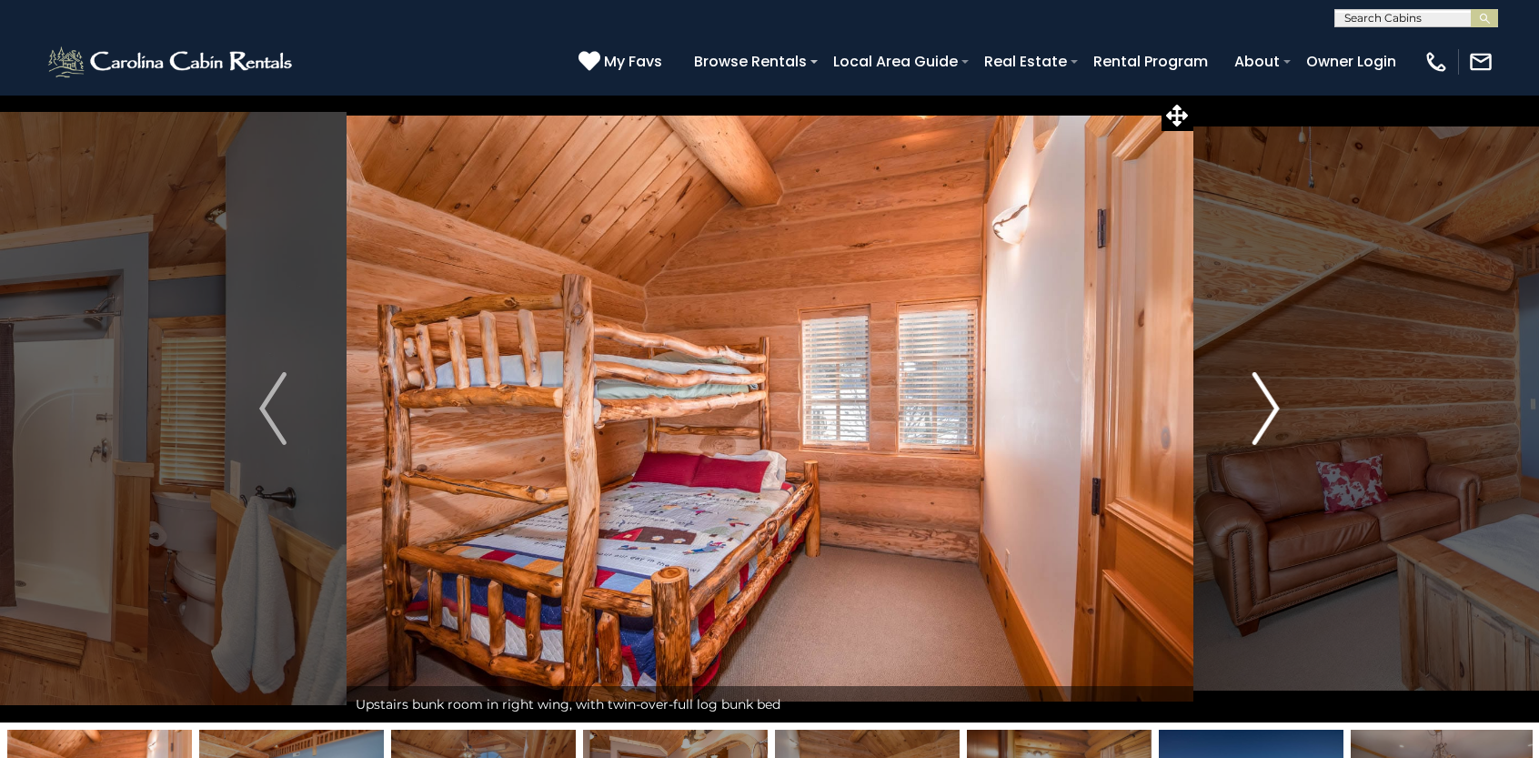
click at [1262, 420] on img "Next" at bounding box center [1266, 408] width 27 height 73
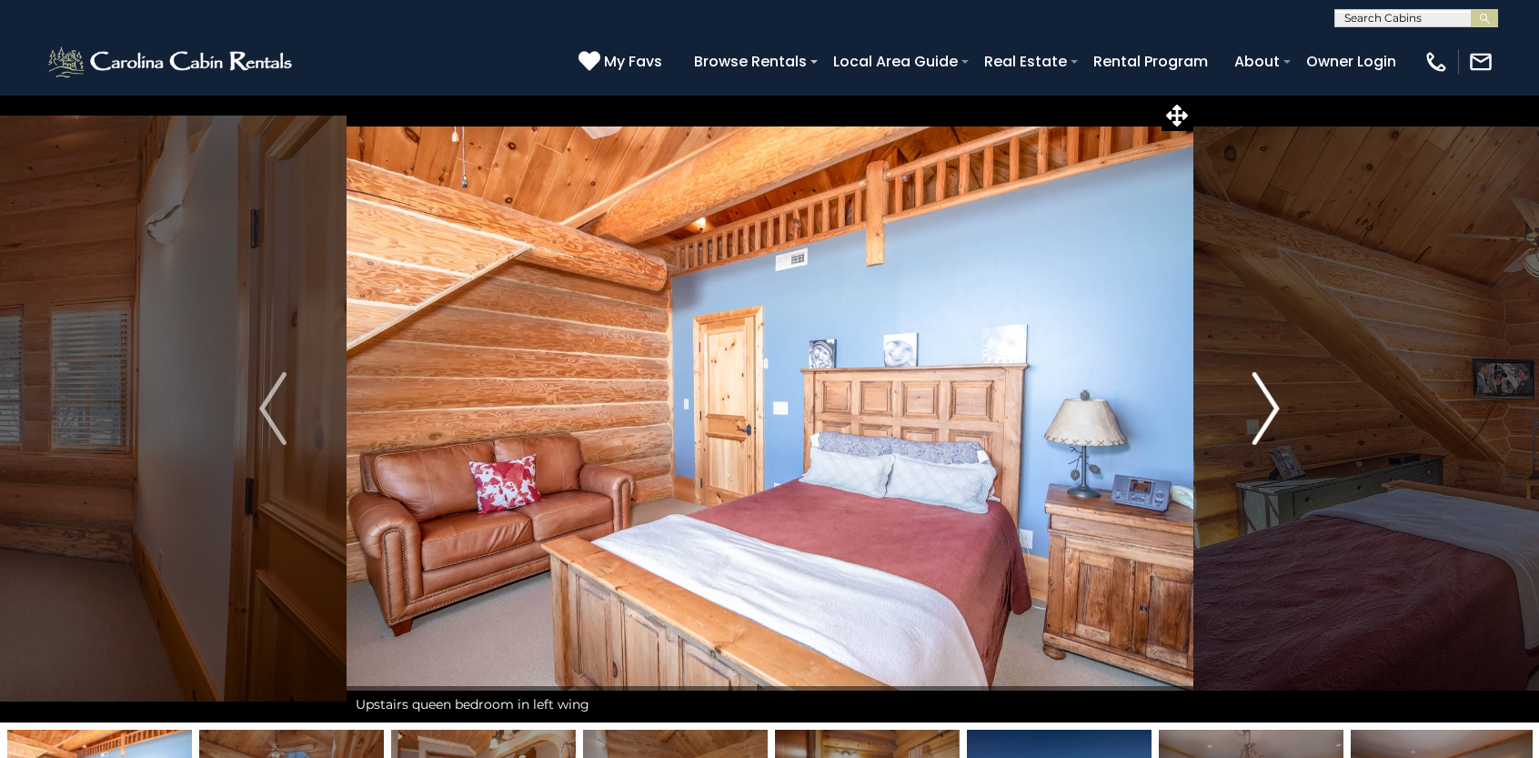
click at [1262, 419] on img "Next" at bounding box center [1266, 408] width 27 height 73
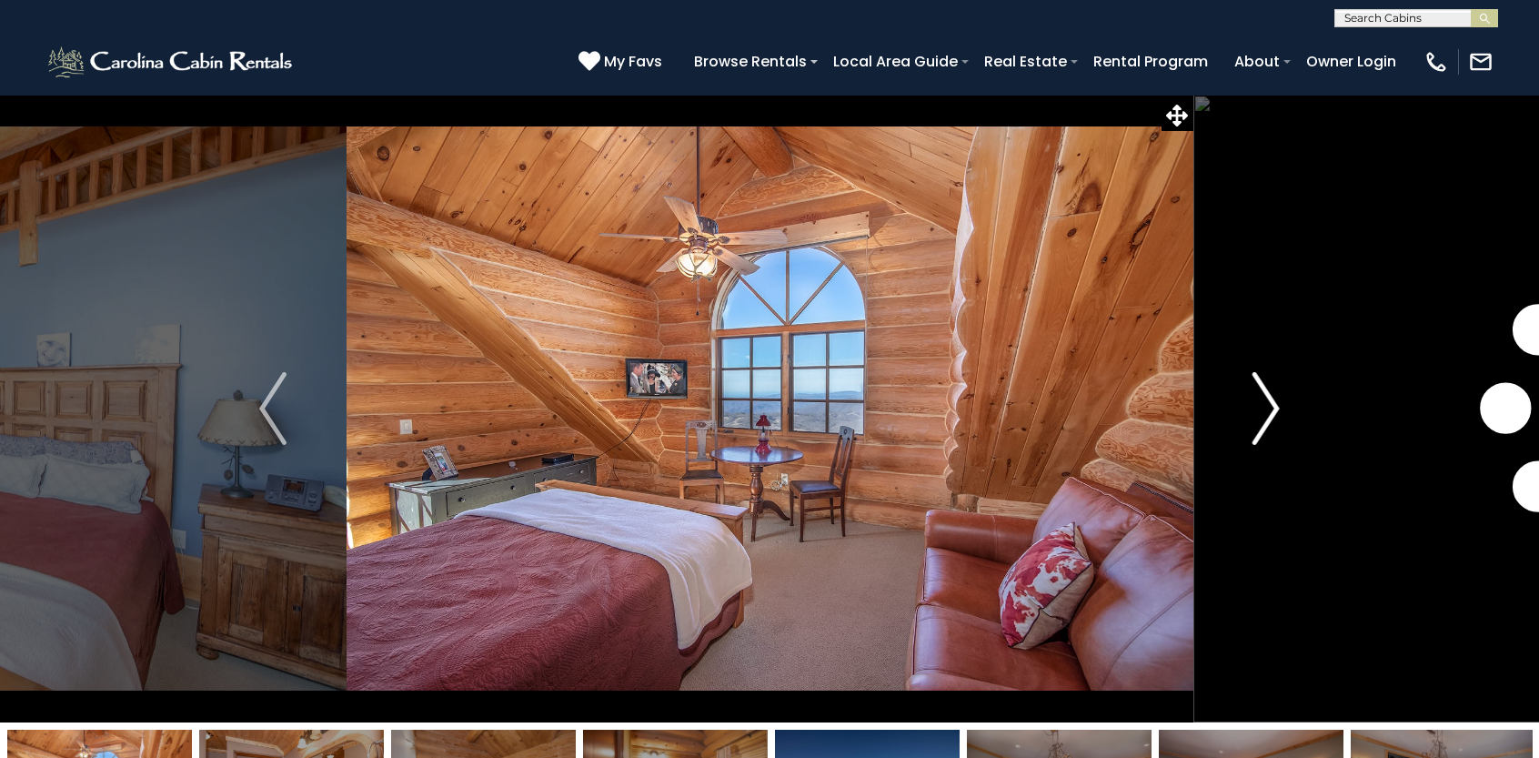
click at [1262, 421] on img "Next" at bounding box center [1266, 408] width 27 height 73
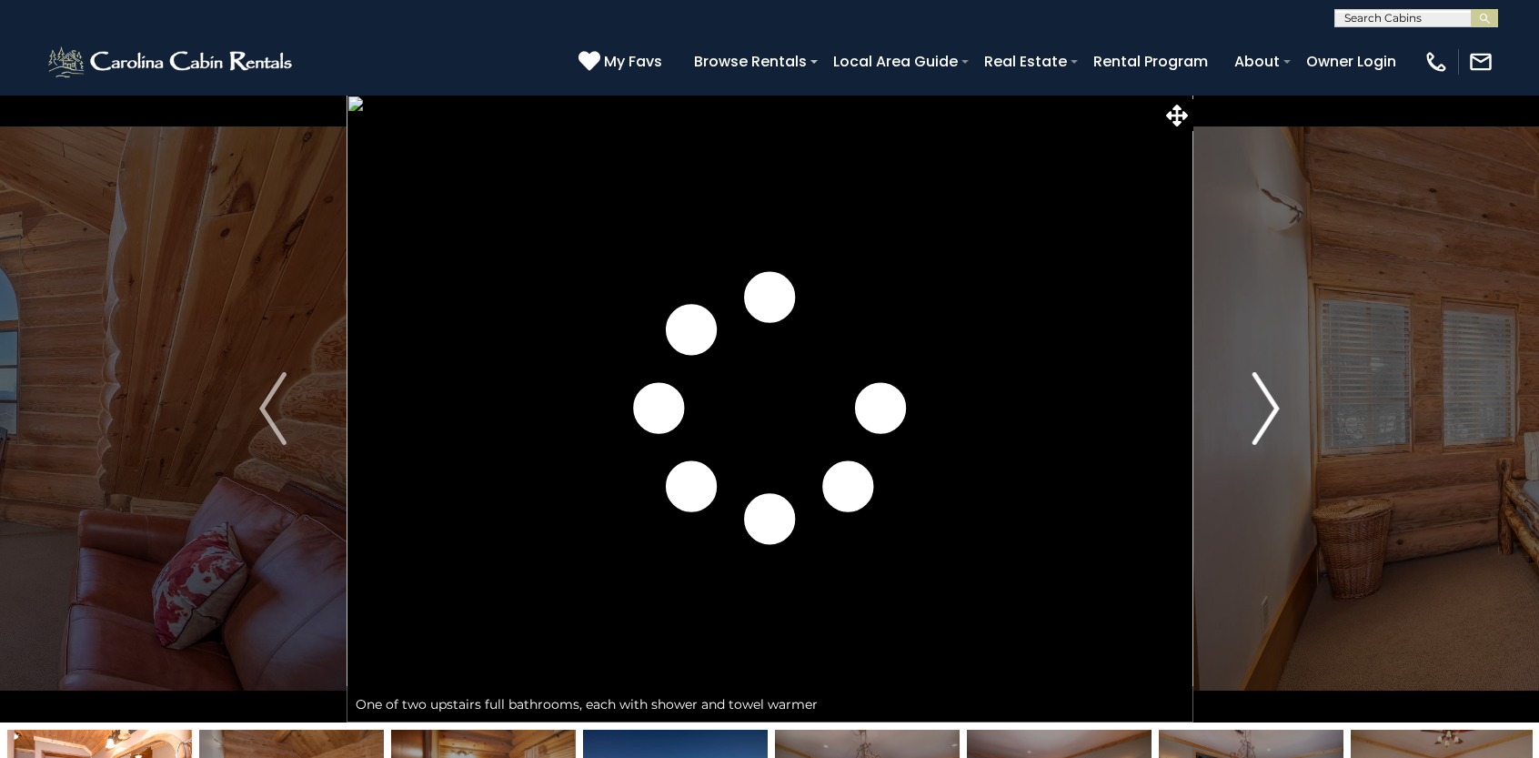
click at [1262, 421] on img "Next" at bounding box center [1266, 408] width 27 height 73
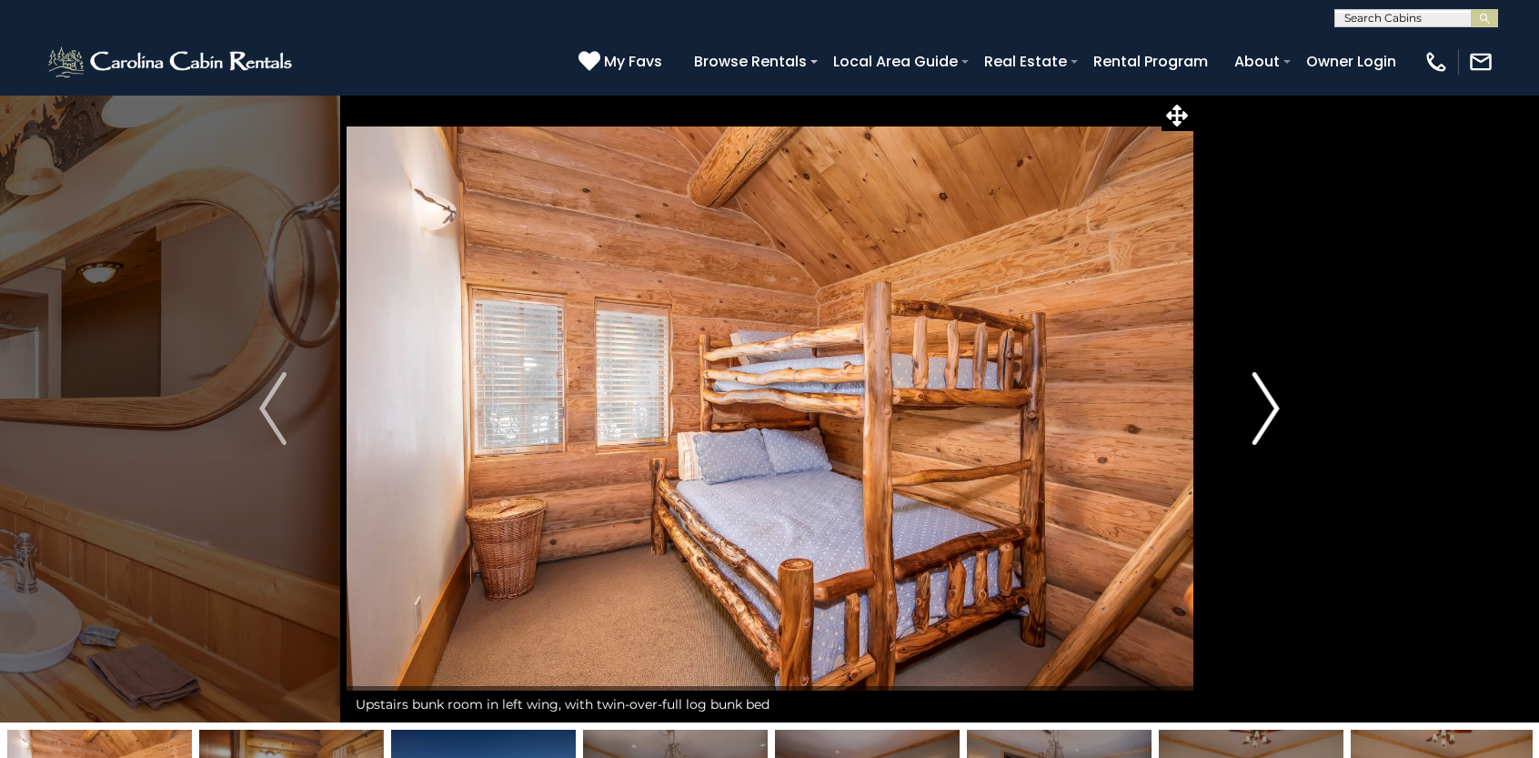
click at [1254, 435] on img "Next" at bounding box center [1266, 408] width 27 height 73
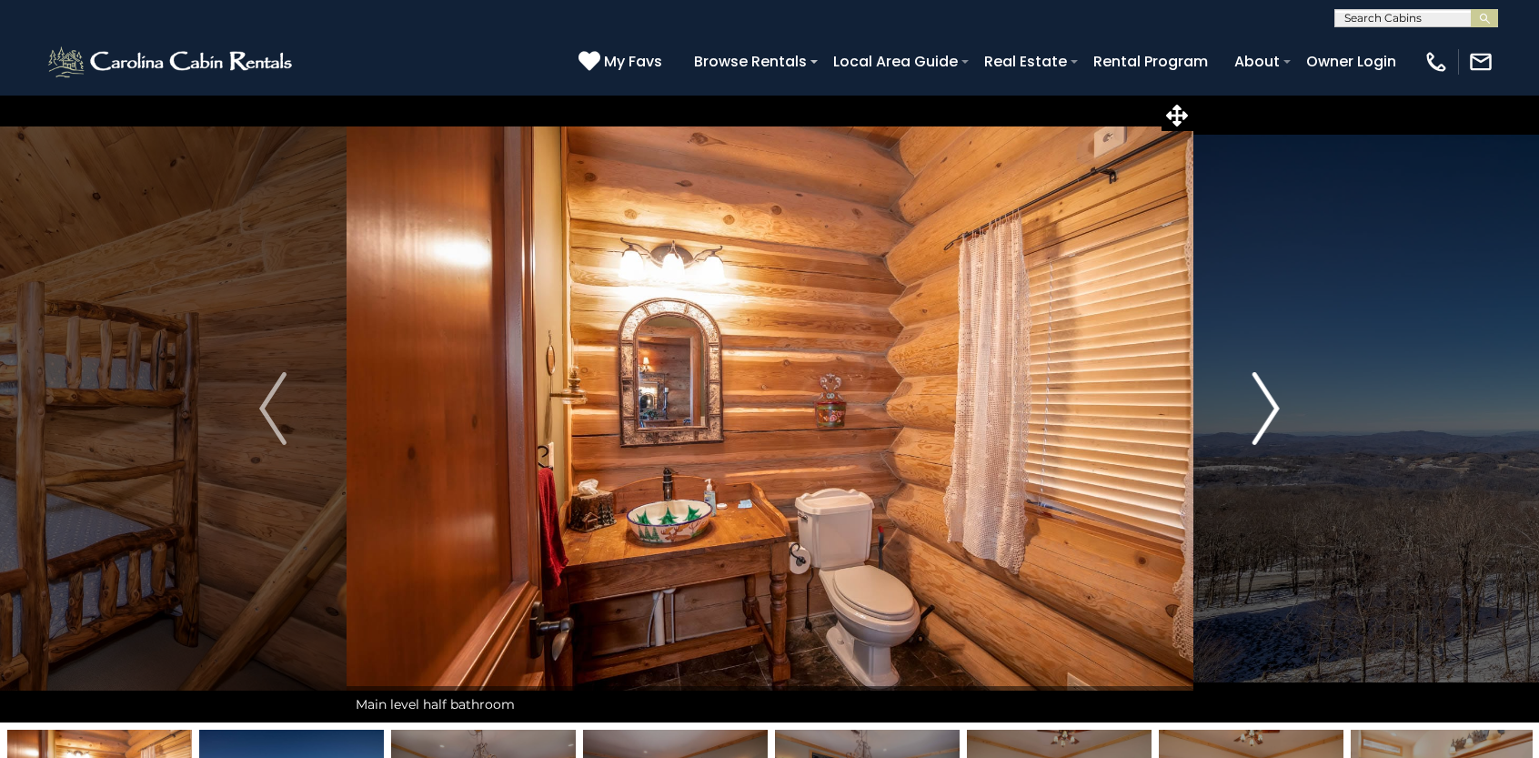
click at [1257, 429] on img "Next" at bounding box center [1266, 408] width 27 height 73
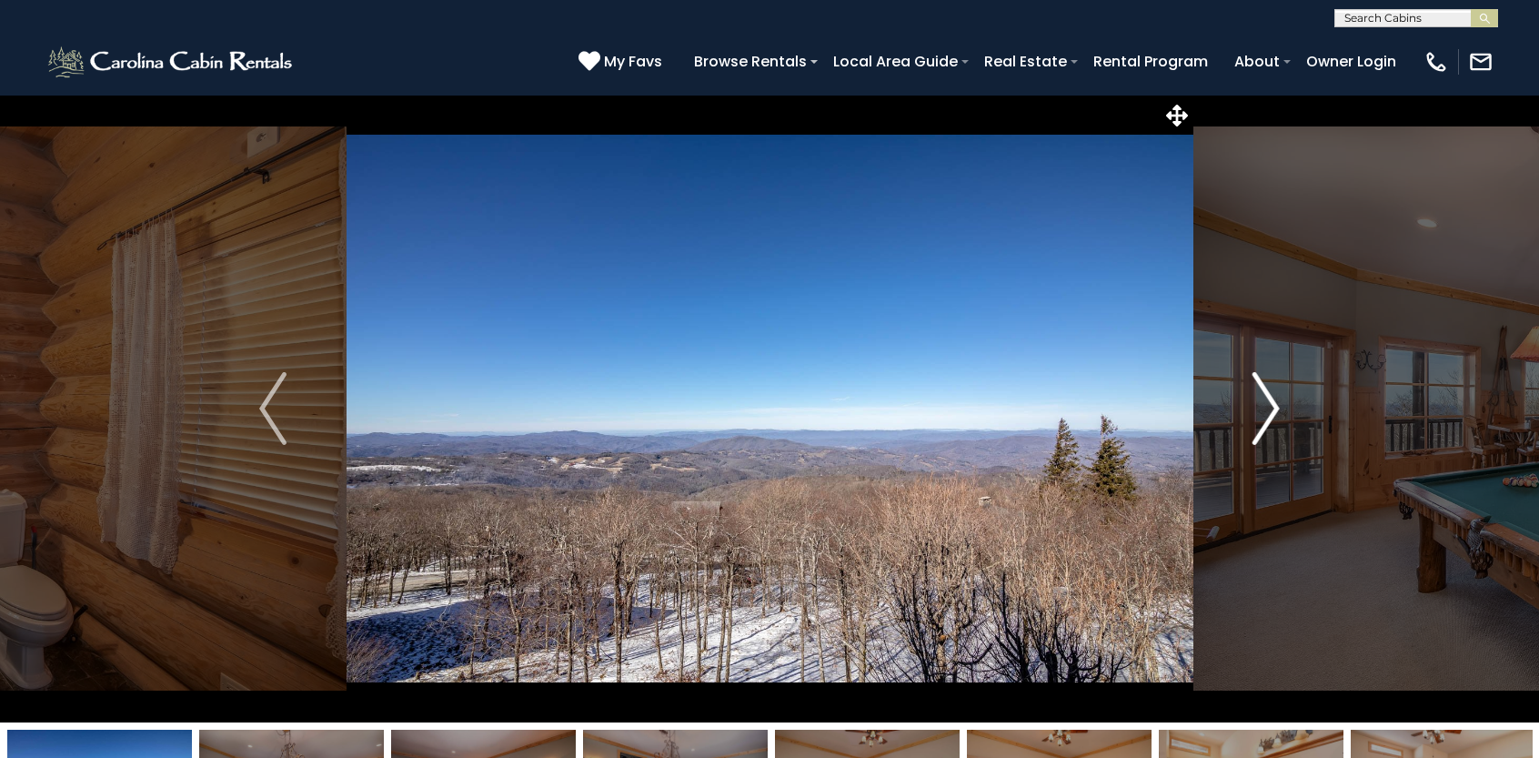
click at [1255, 435] on img "Next" at bounding box center [1266, 408] width 27 height 73
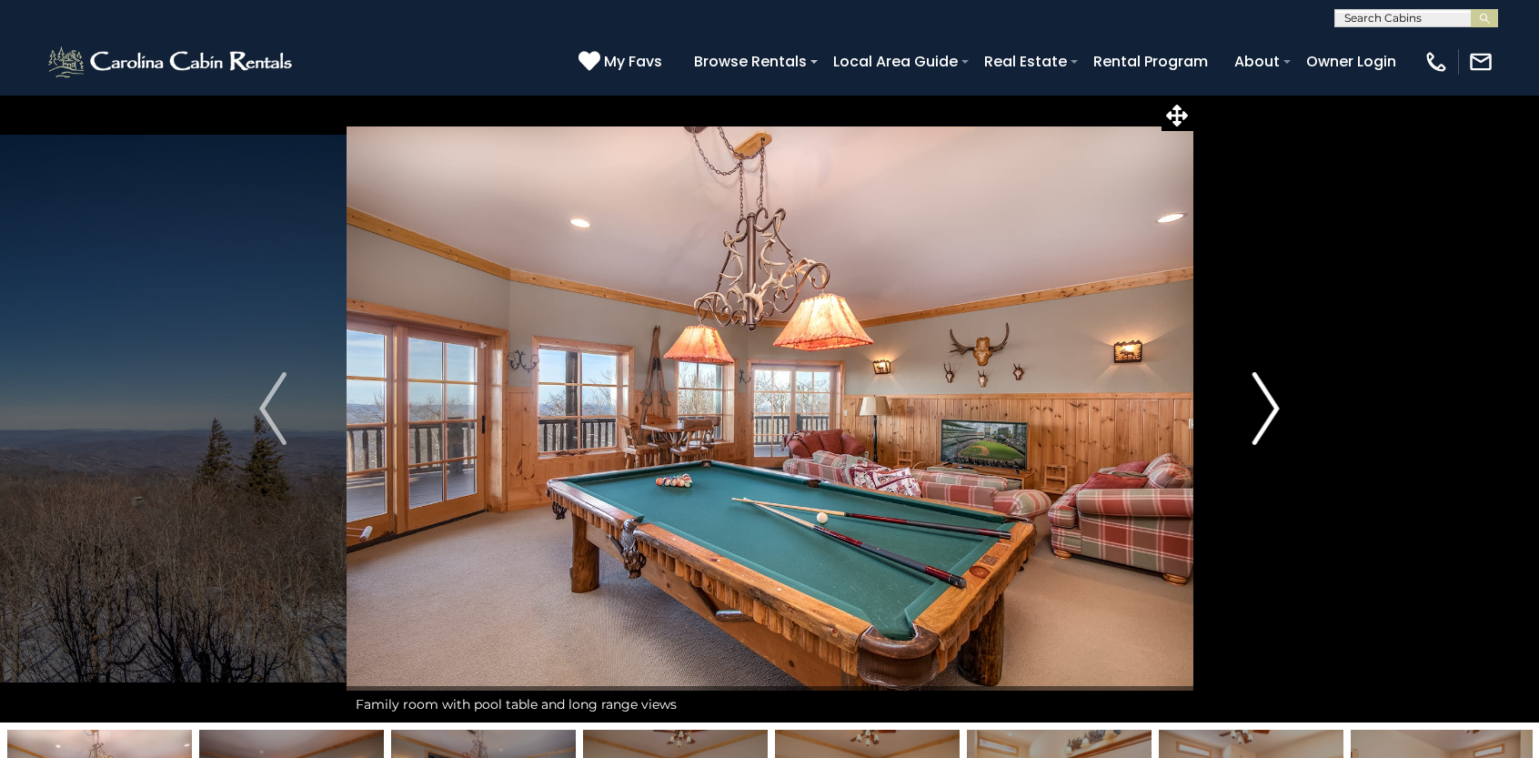
click at [1245, 453] on button "Next" at bounding box center [1266, 409] width 147 height 628
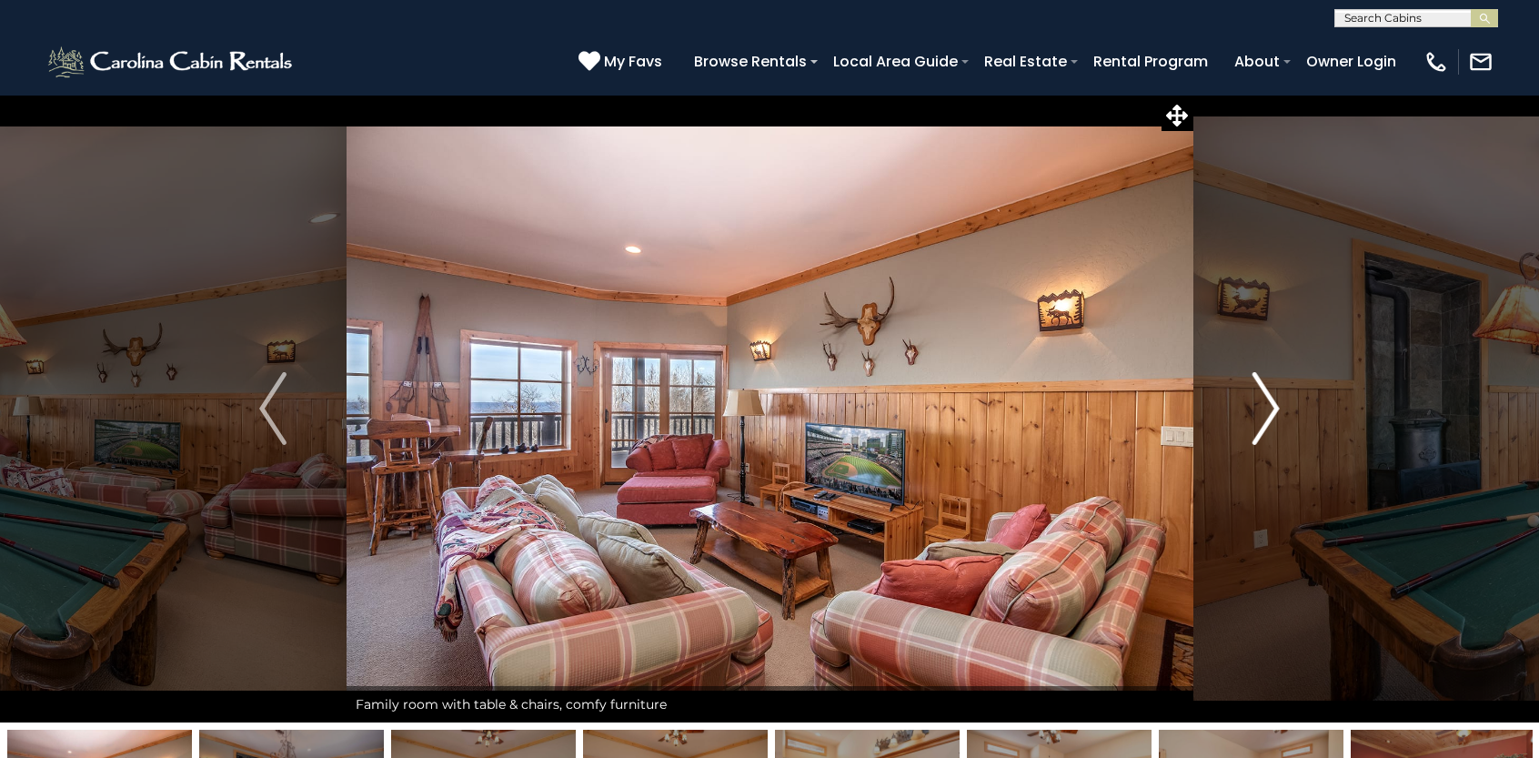
click at [1257, 440] on img "Next" at bounding box center [1266, 408] width 27 height 73
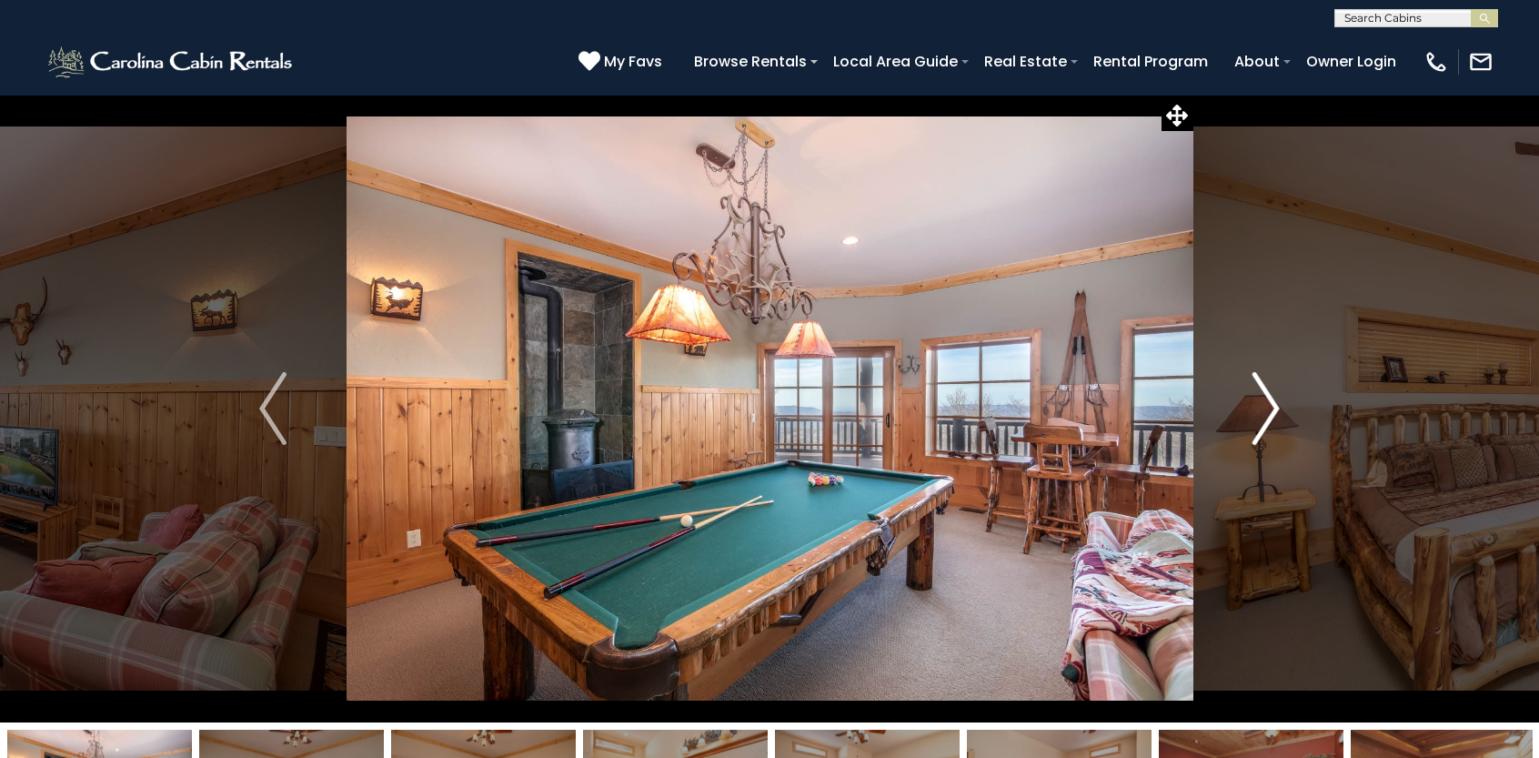
click at [1257, 440] on img "Next" at bounding box center [1266, 408] width 27 height 73
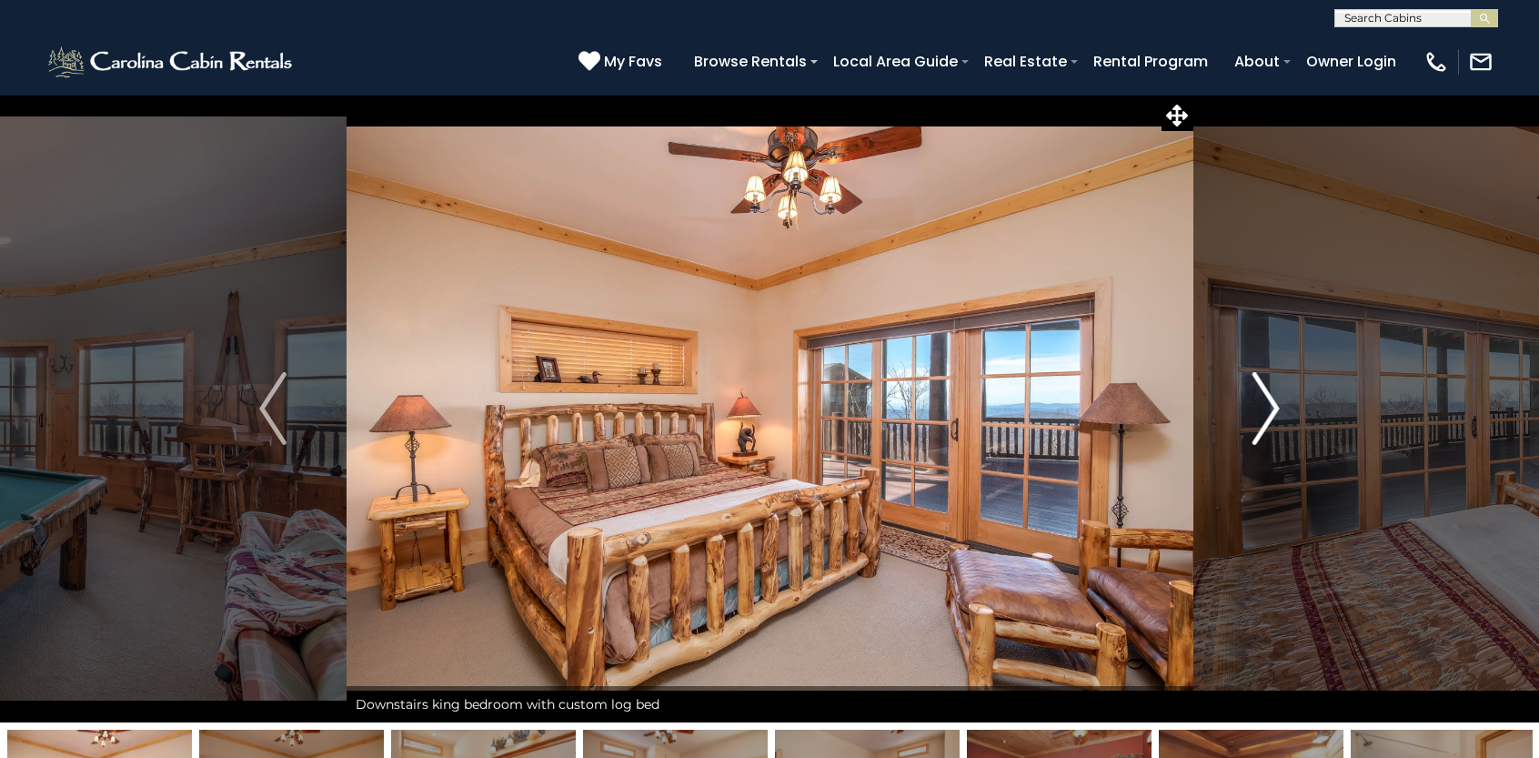
click at [1259, 434] on img "Next" at bounding box center [1266, 408] width 27 height 73
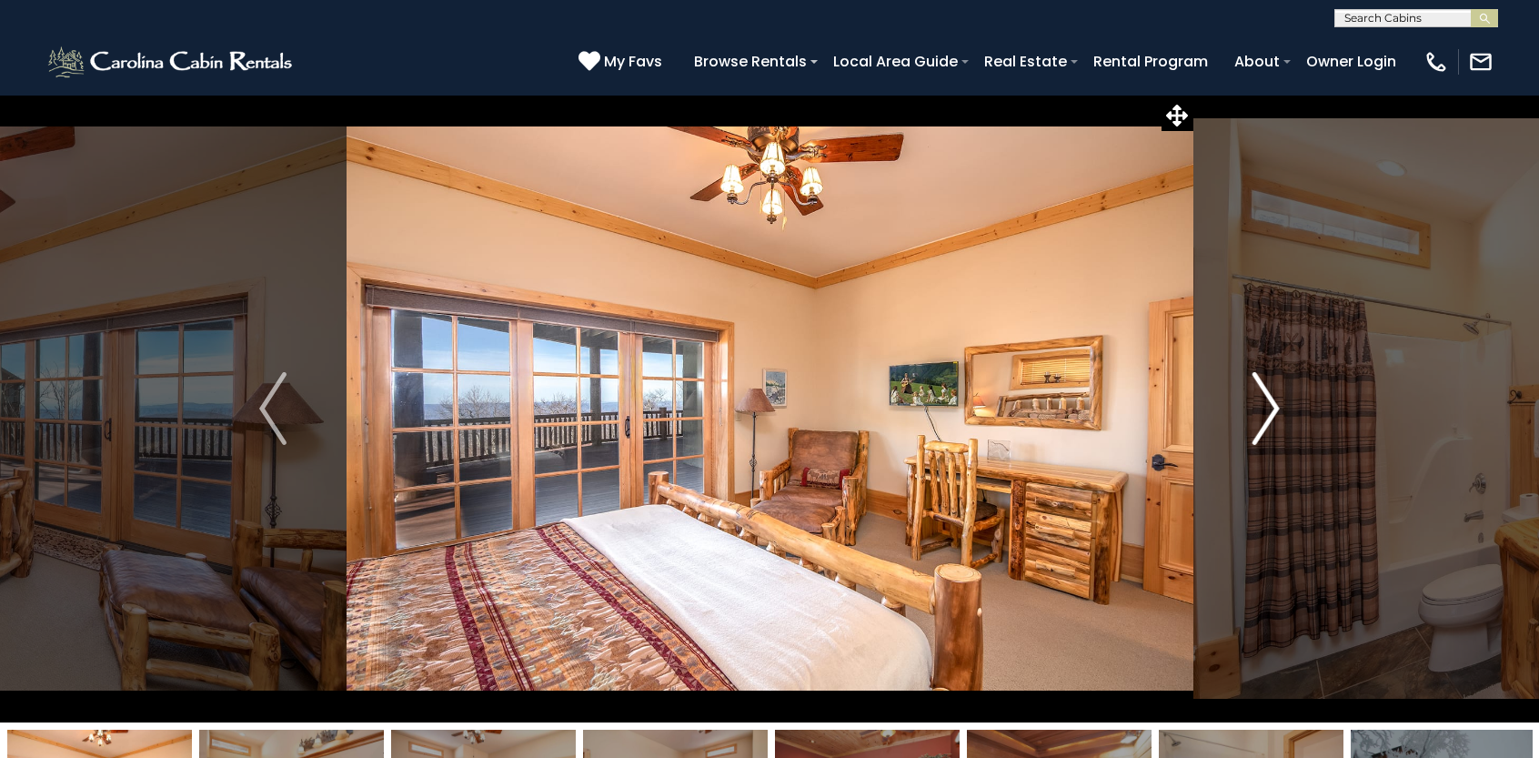
click at [1259, 421] on img "Next" at bounding box center [1266, 408] width 27 height 73
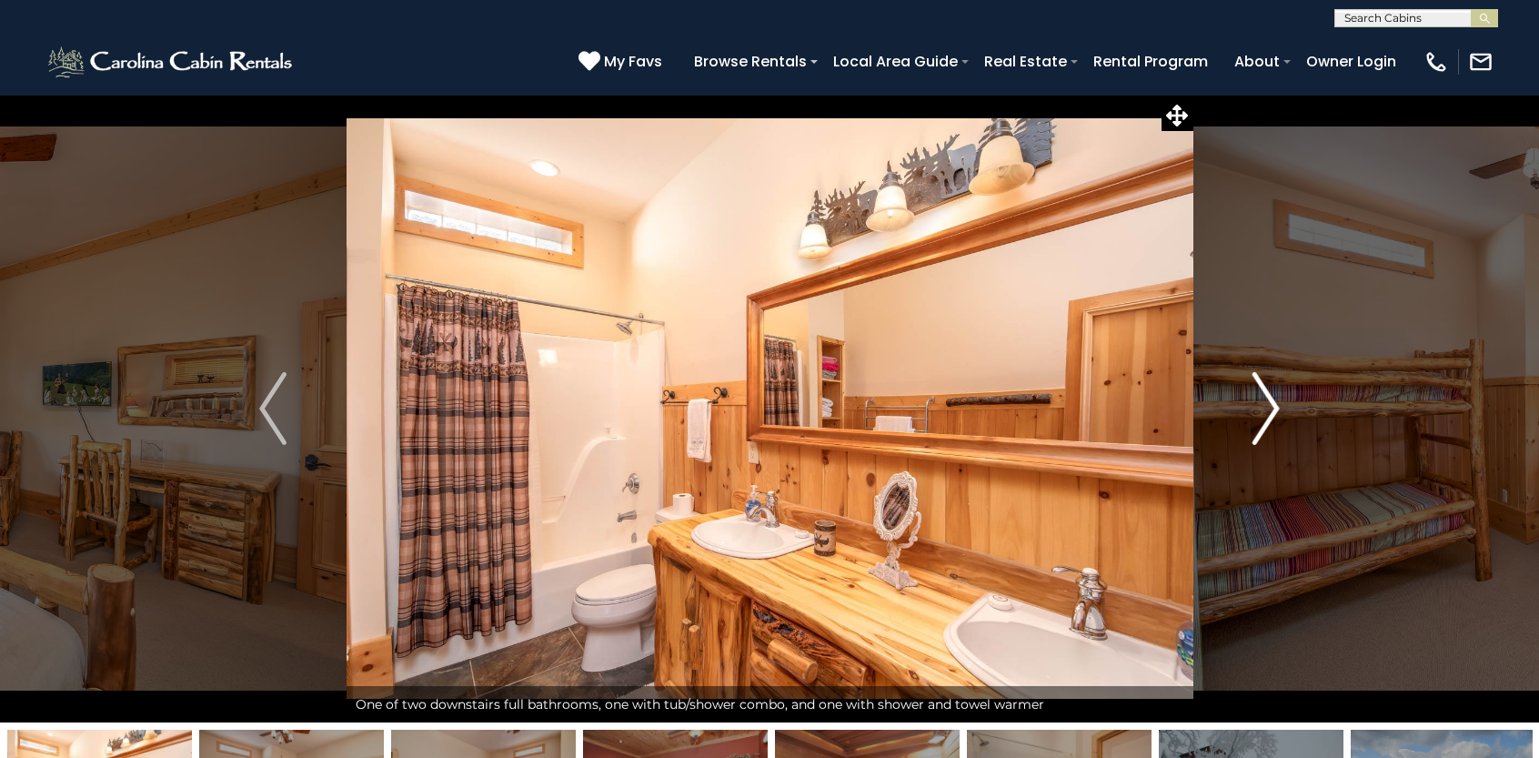
click at [1259, 433] on img "Next" at bounding box center [1266, 408] width 27 height 73
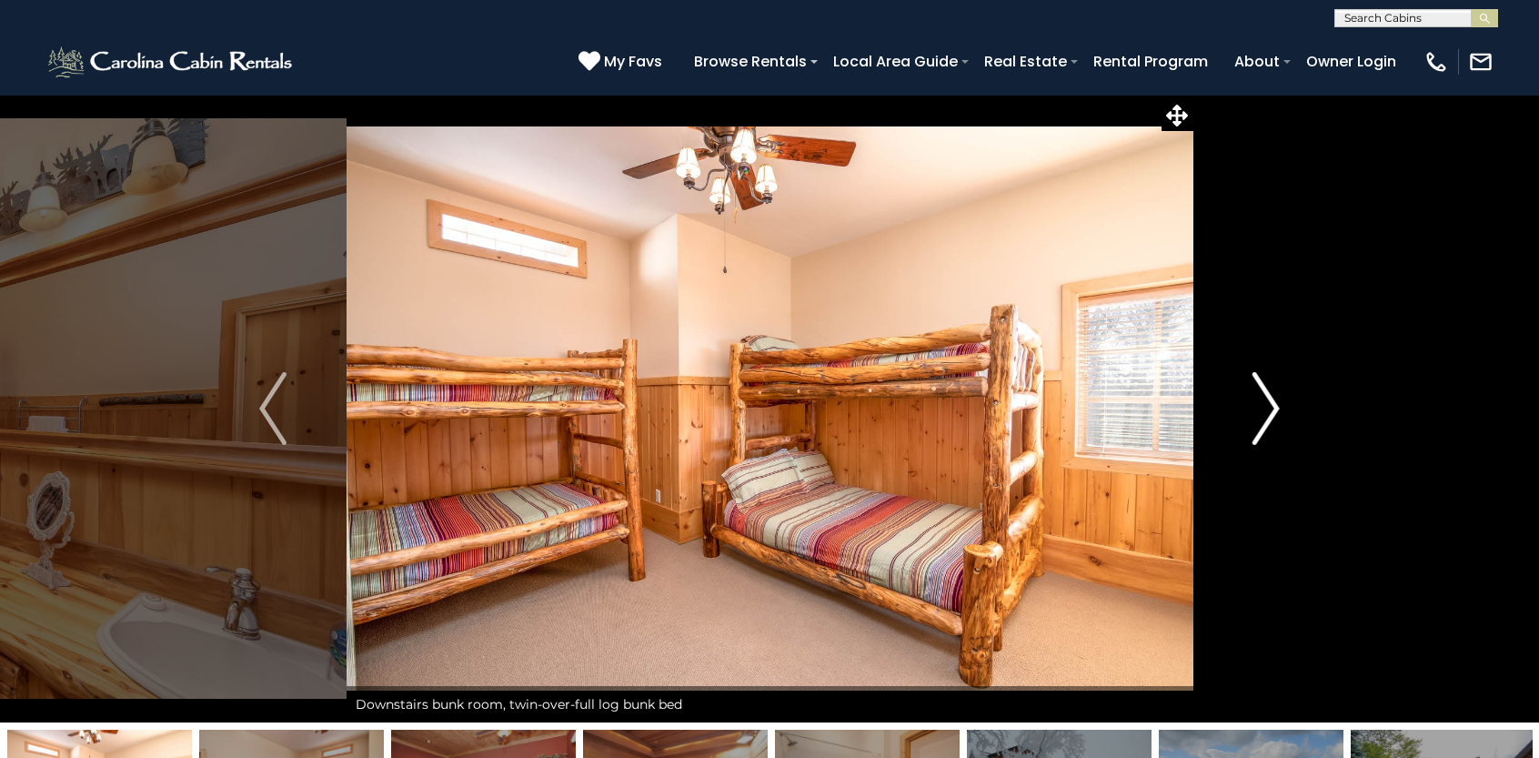
click at [1258, 435] on img "Next" at bounding box center [1266, 408] width 27 height 73
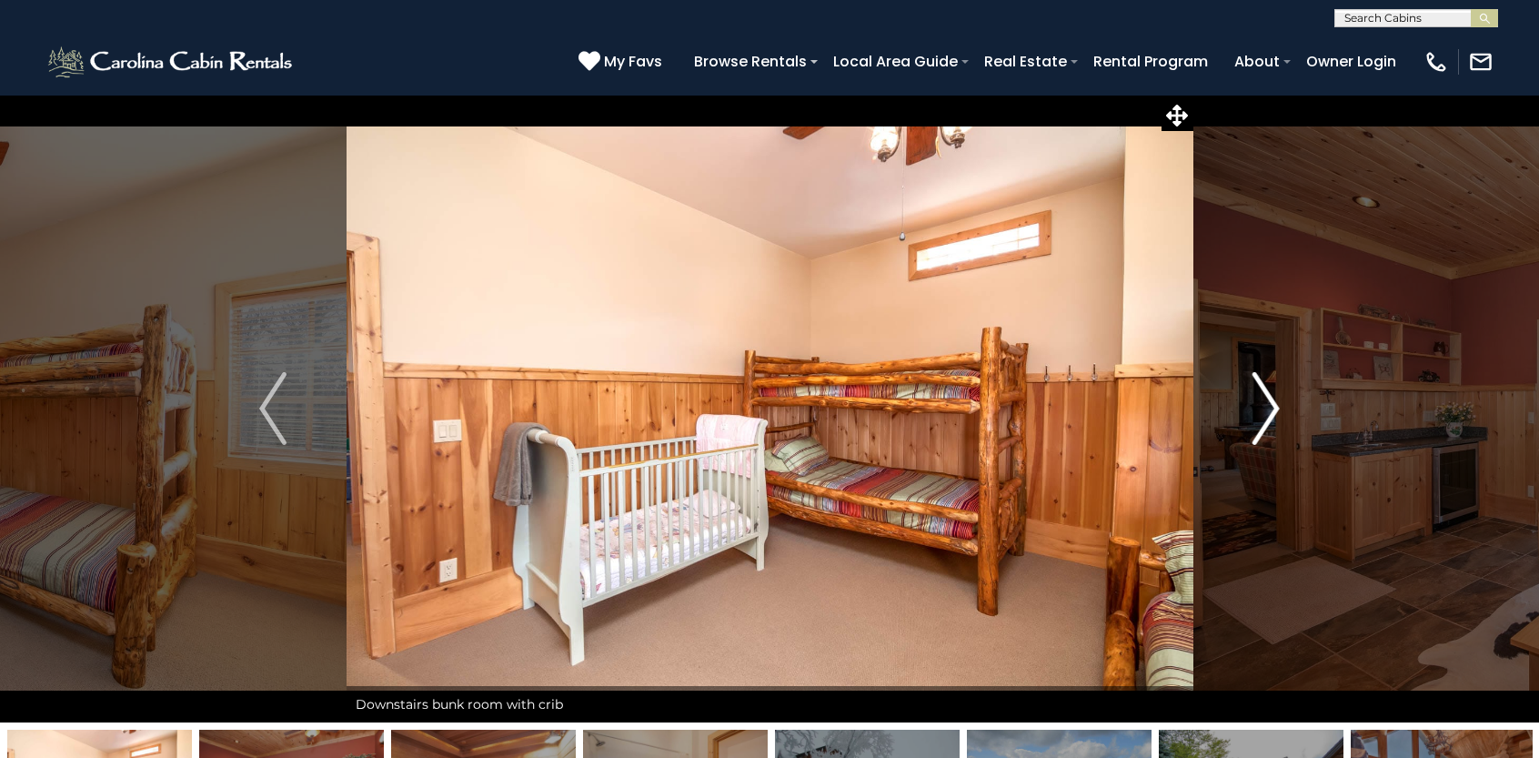
click at [1259, 434] on img "Next" at bounding box center [1266, 408] width 27 height 73
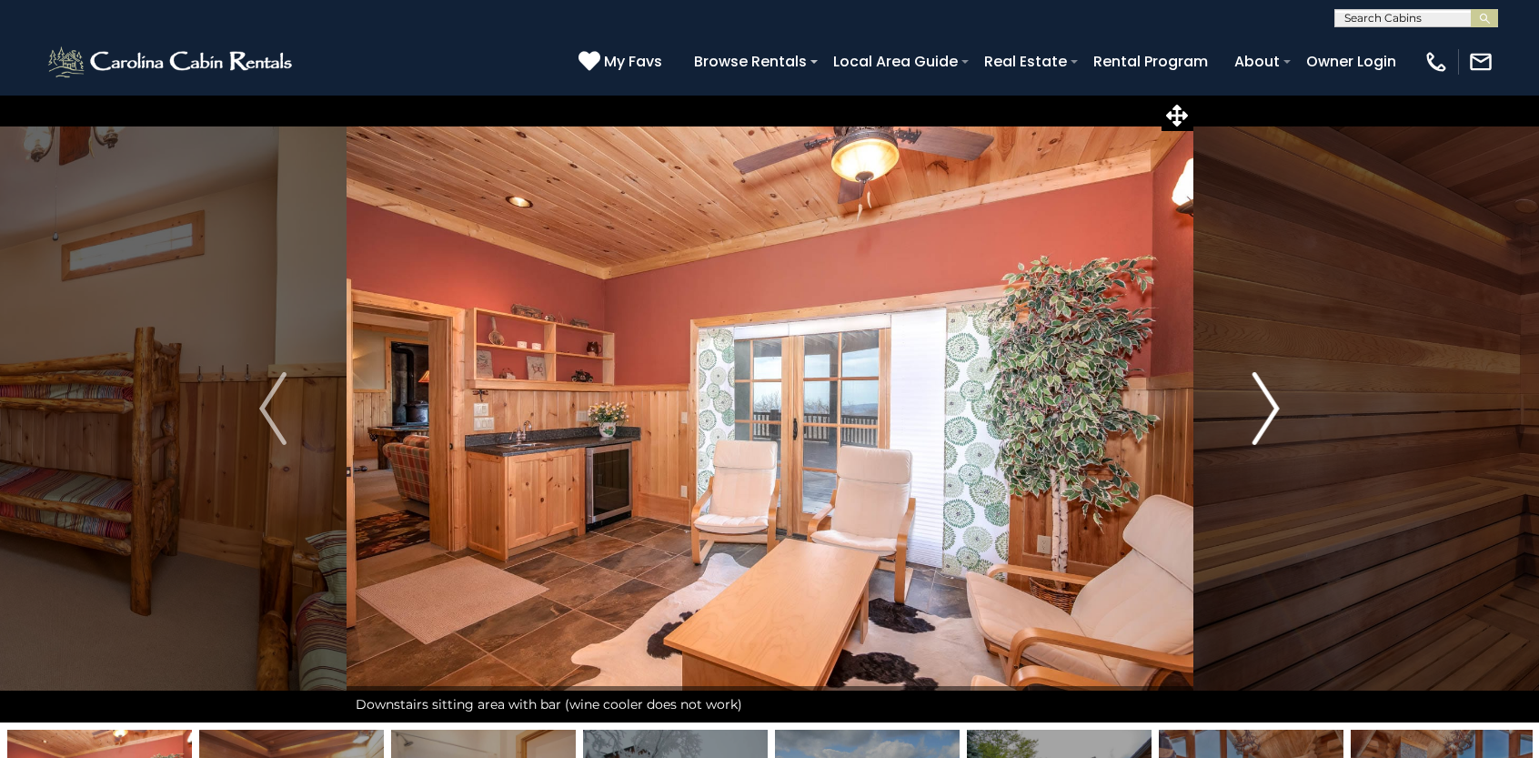
click at [1267, 418] on img "Next" at bounding box center [1266, 408] width 27 height 73
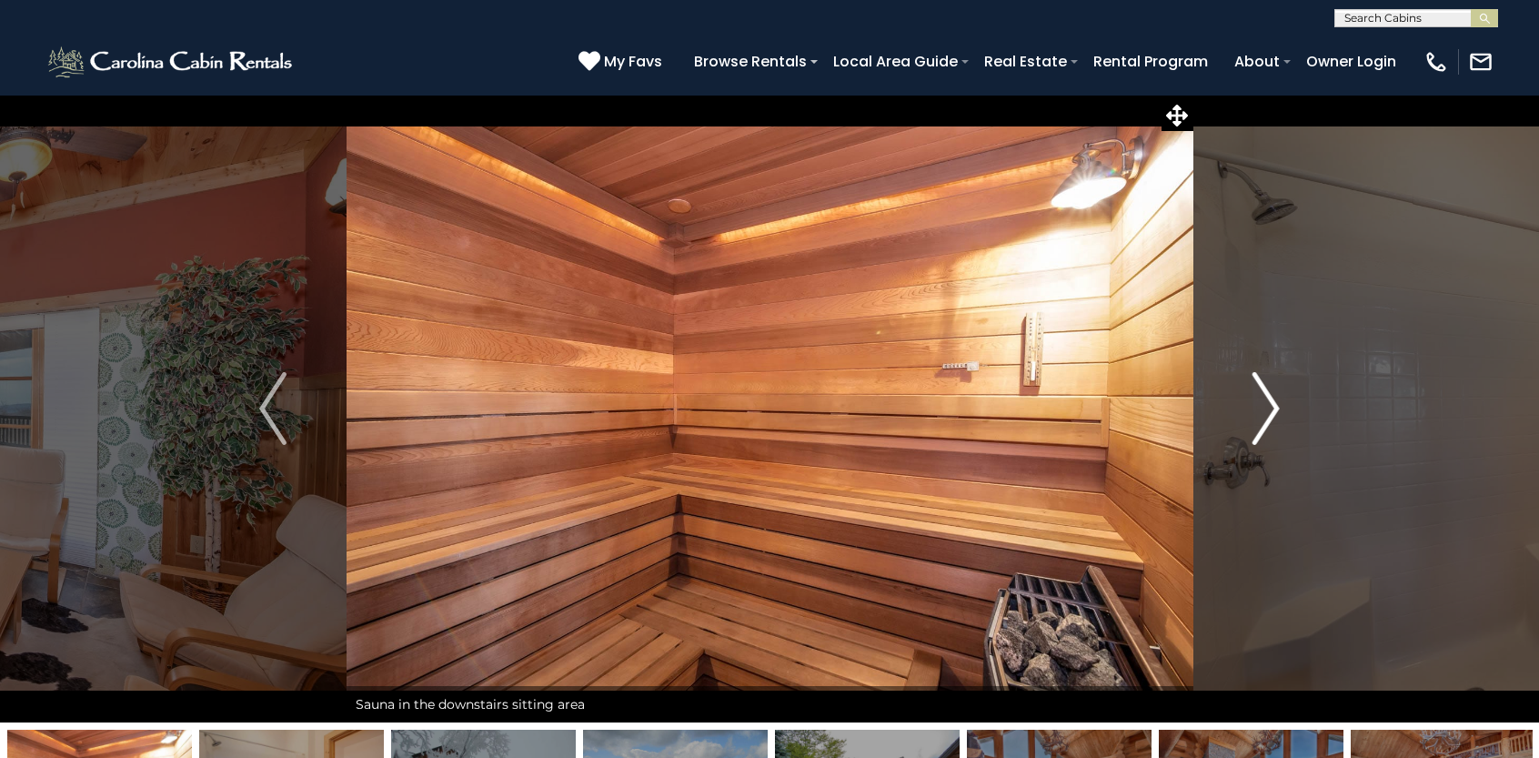
click at [1272, 412] on img "Next" at bounding box center [1266, 408] width 27 height 73
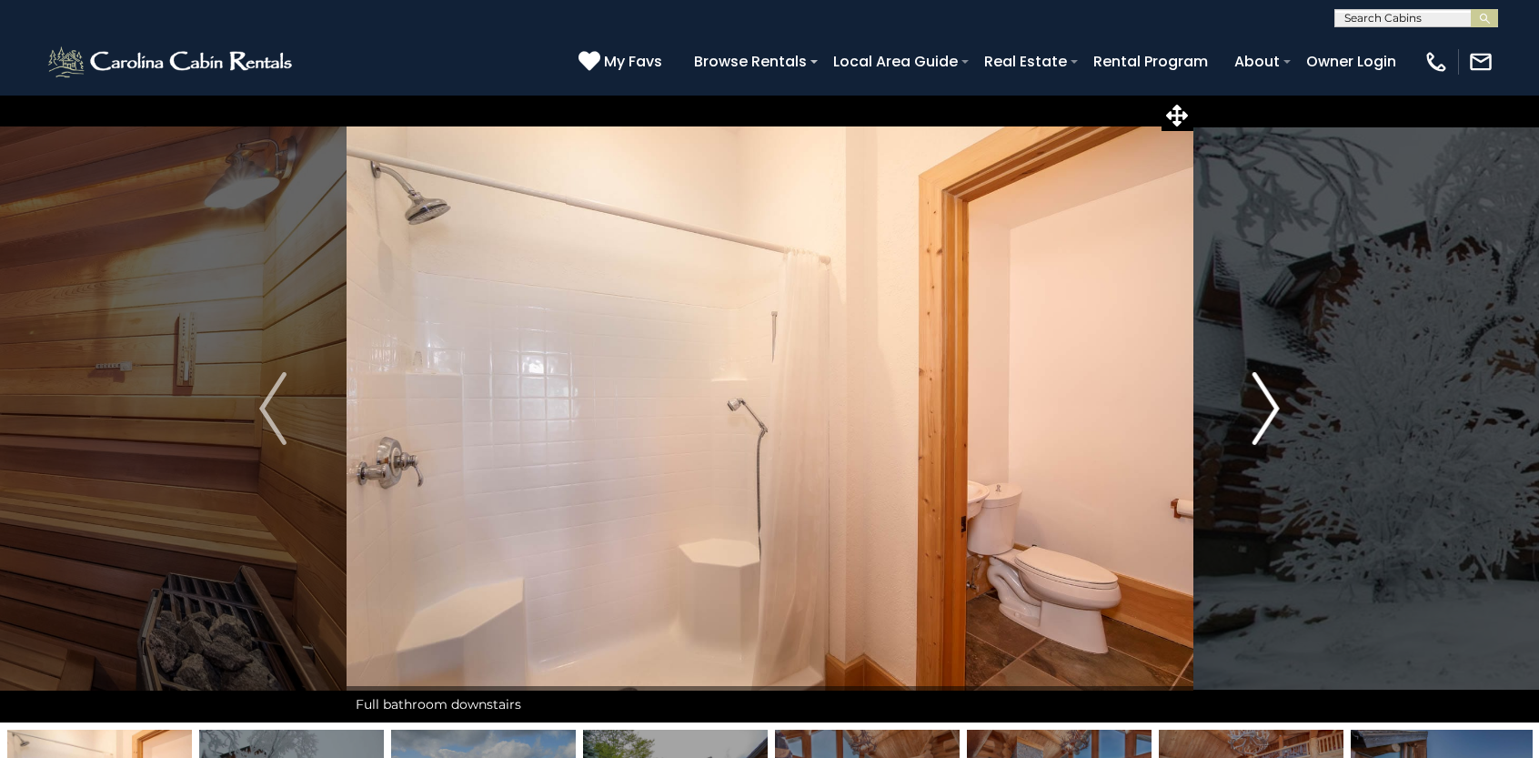
click at [1274, 414] on img "Next" at bounding box center [1266, 408] width 27 height 73
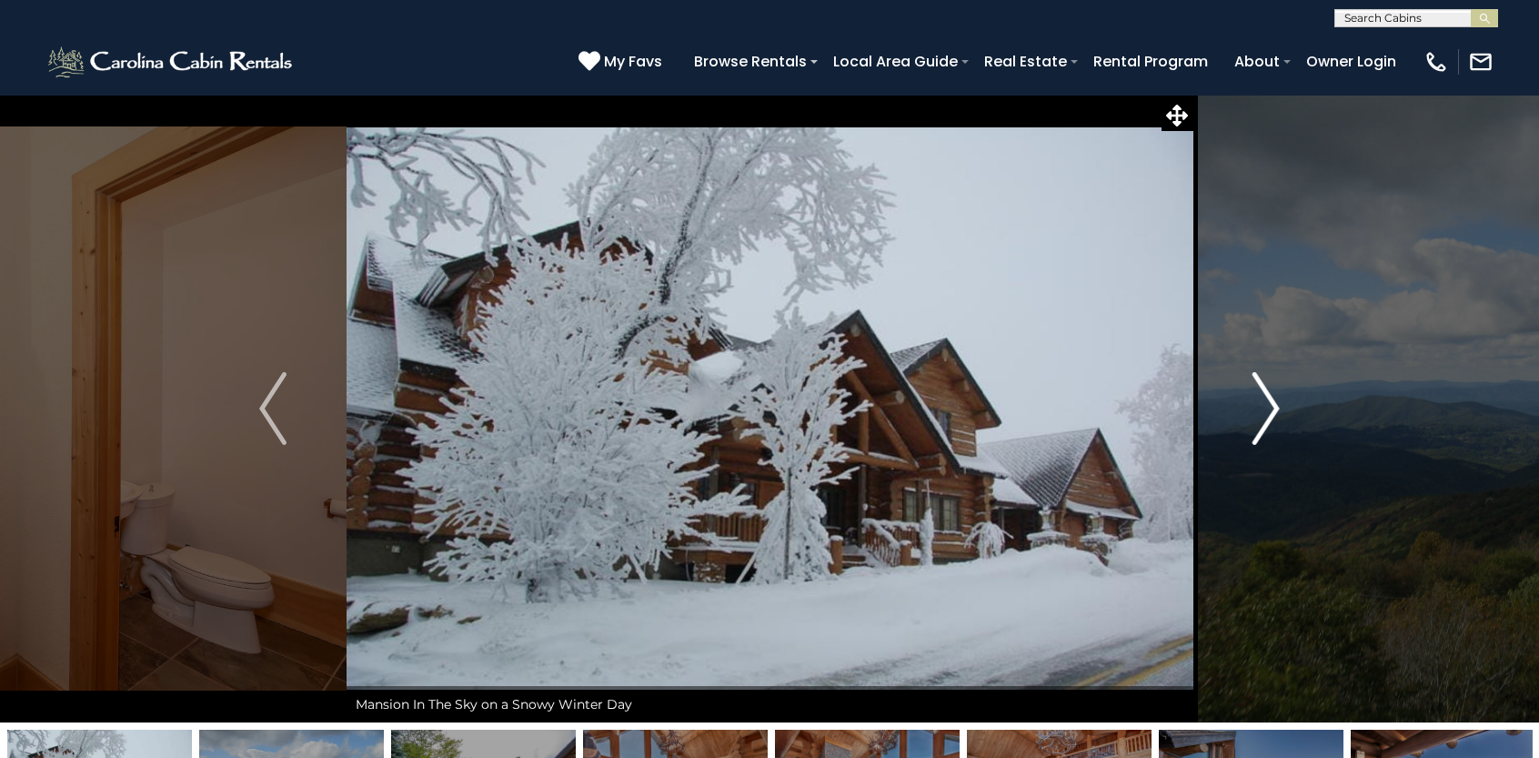
click at [1274, 416] on img "Next" at bounding box center [1266, 408] width 27 height 73
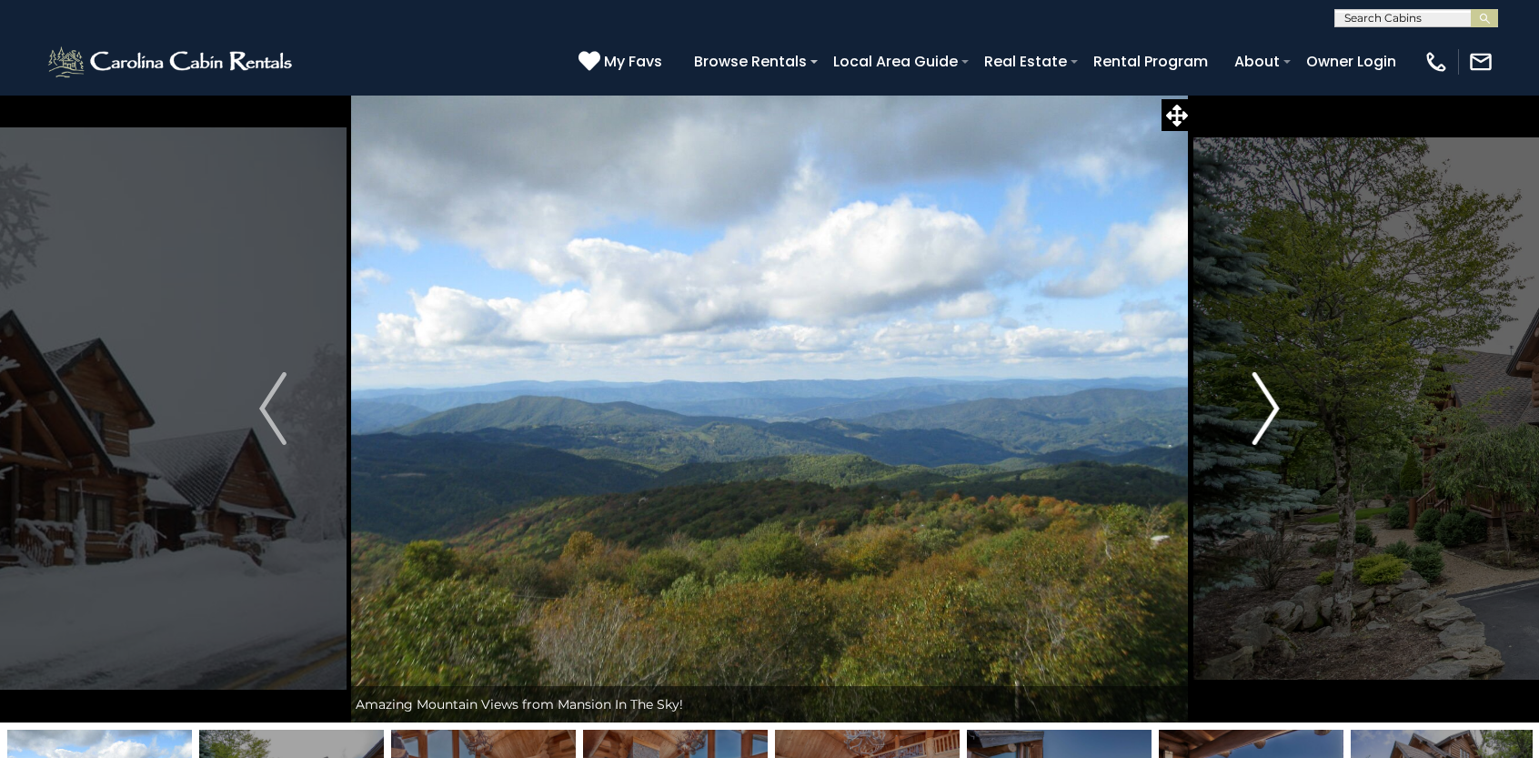
click at [1274, 416] on img "Next" at bounding box center [1266, 408] width 27 height 73
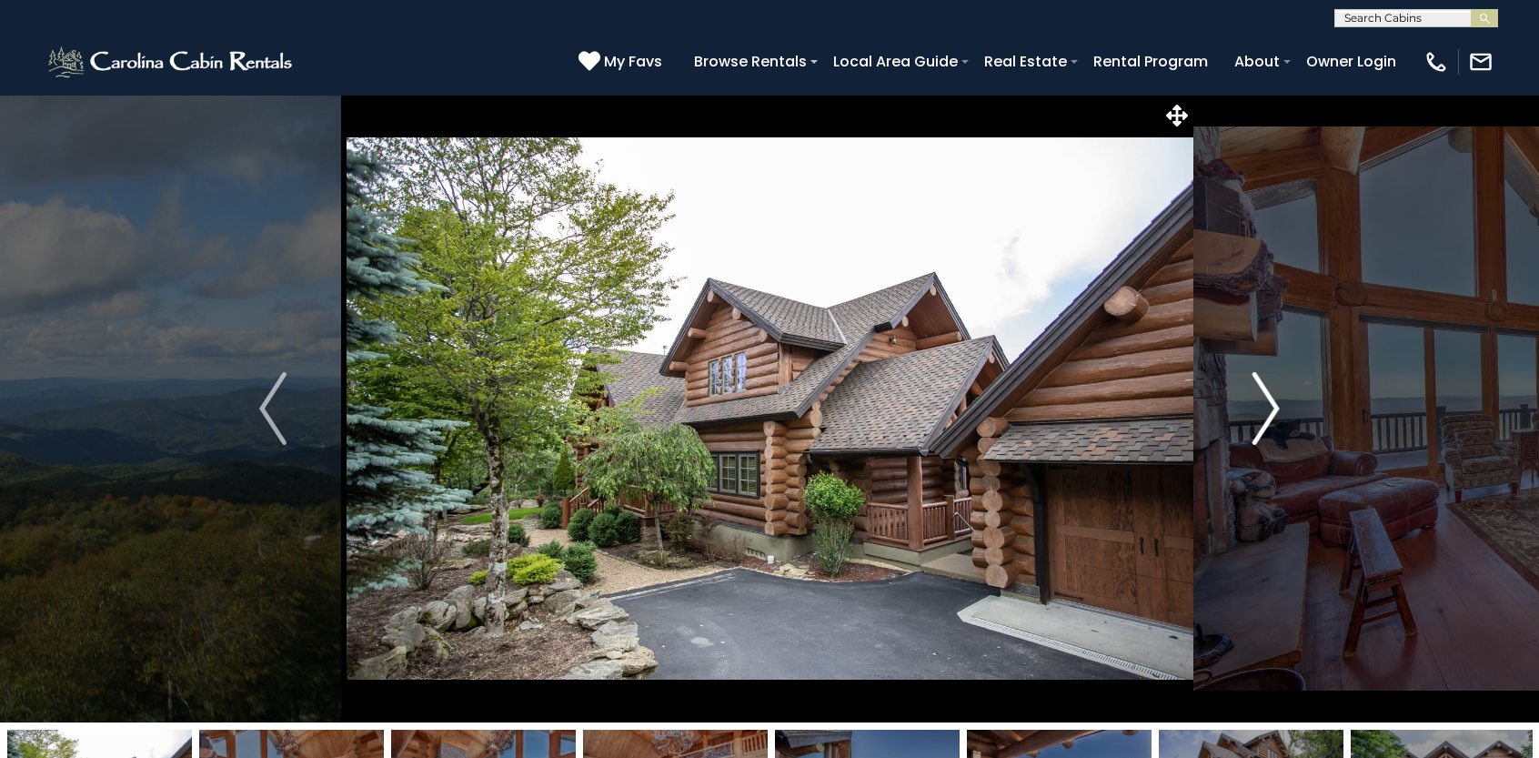
click at [1274, 417] on img "Next" at bounding box center [1266, 408] width 27 height 73
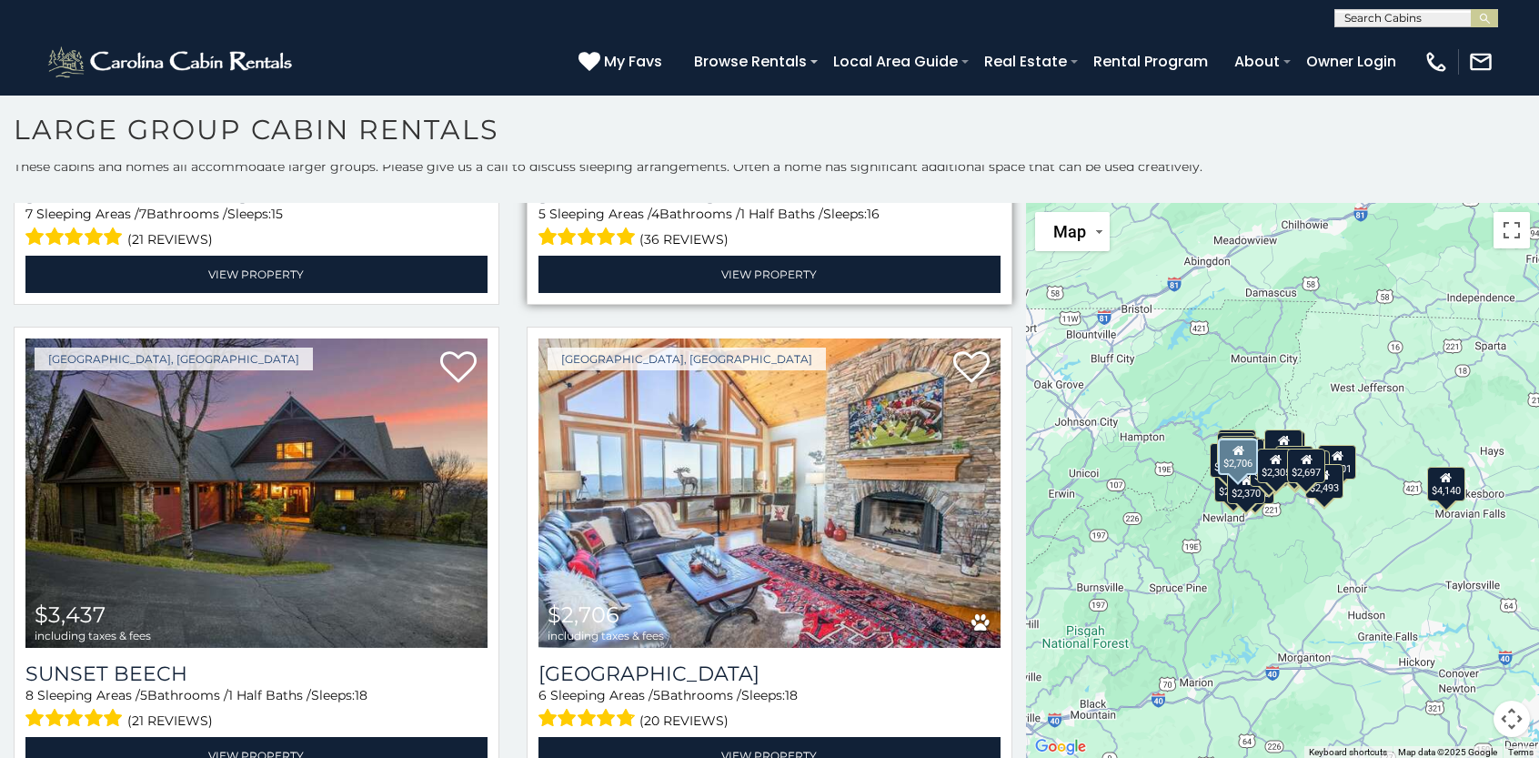
scroll to position [910, 0]
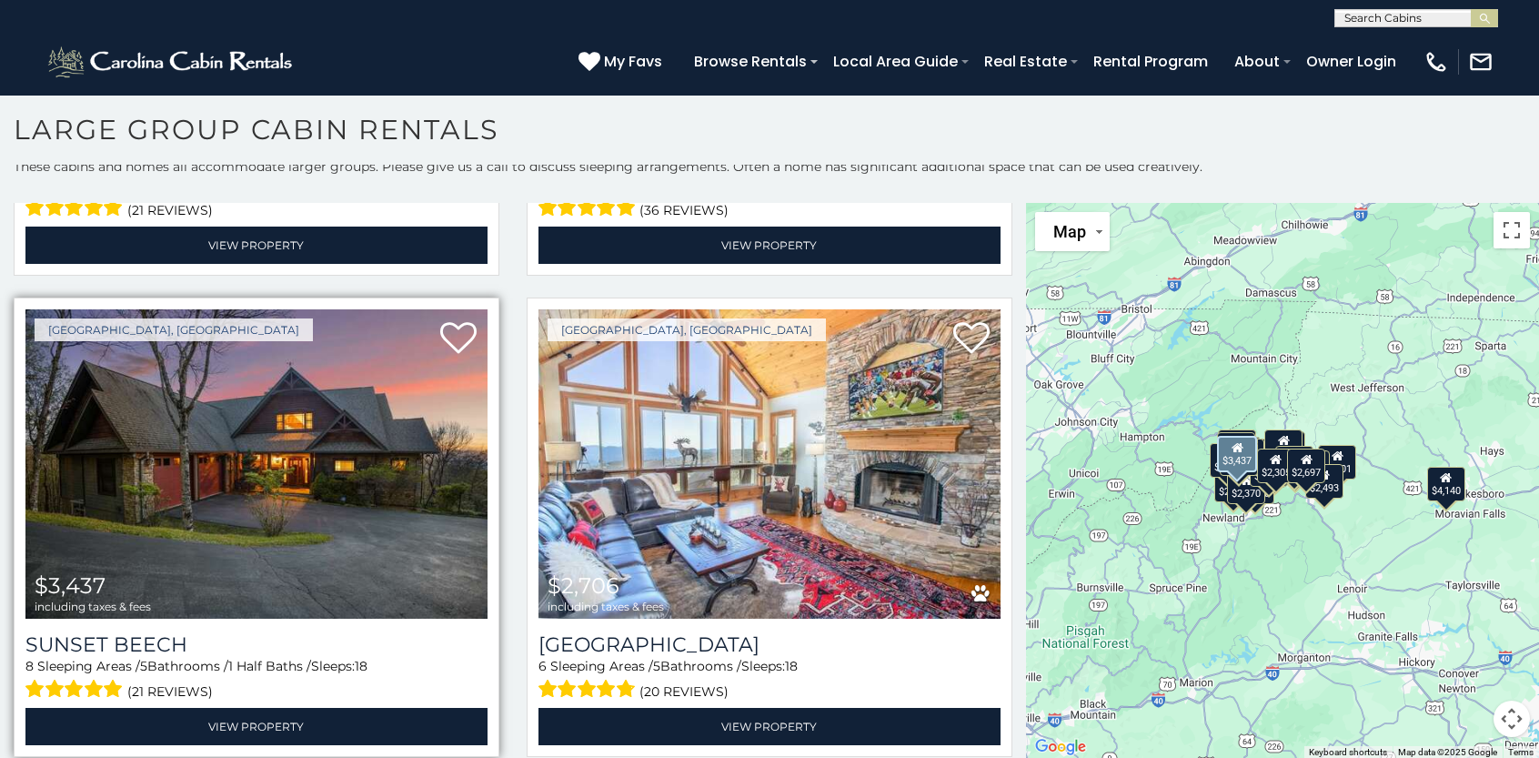
click at [218, 451] on img at bounding box center [256, 463] width 462 height 309
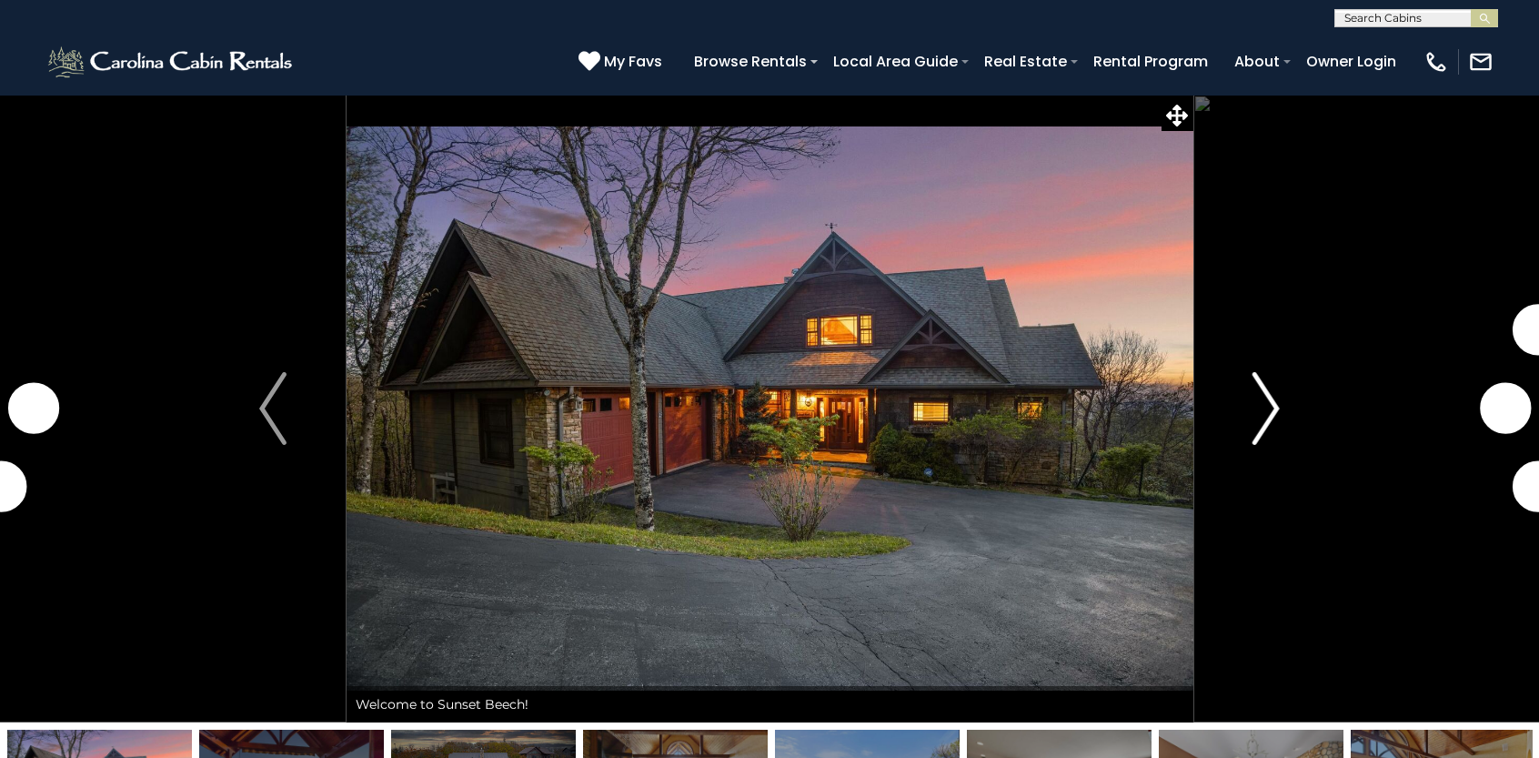
click at [1270, 411] on img "Next" at bounding box center [1266, 408] width 27 height 73
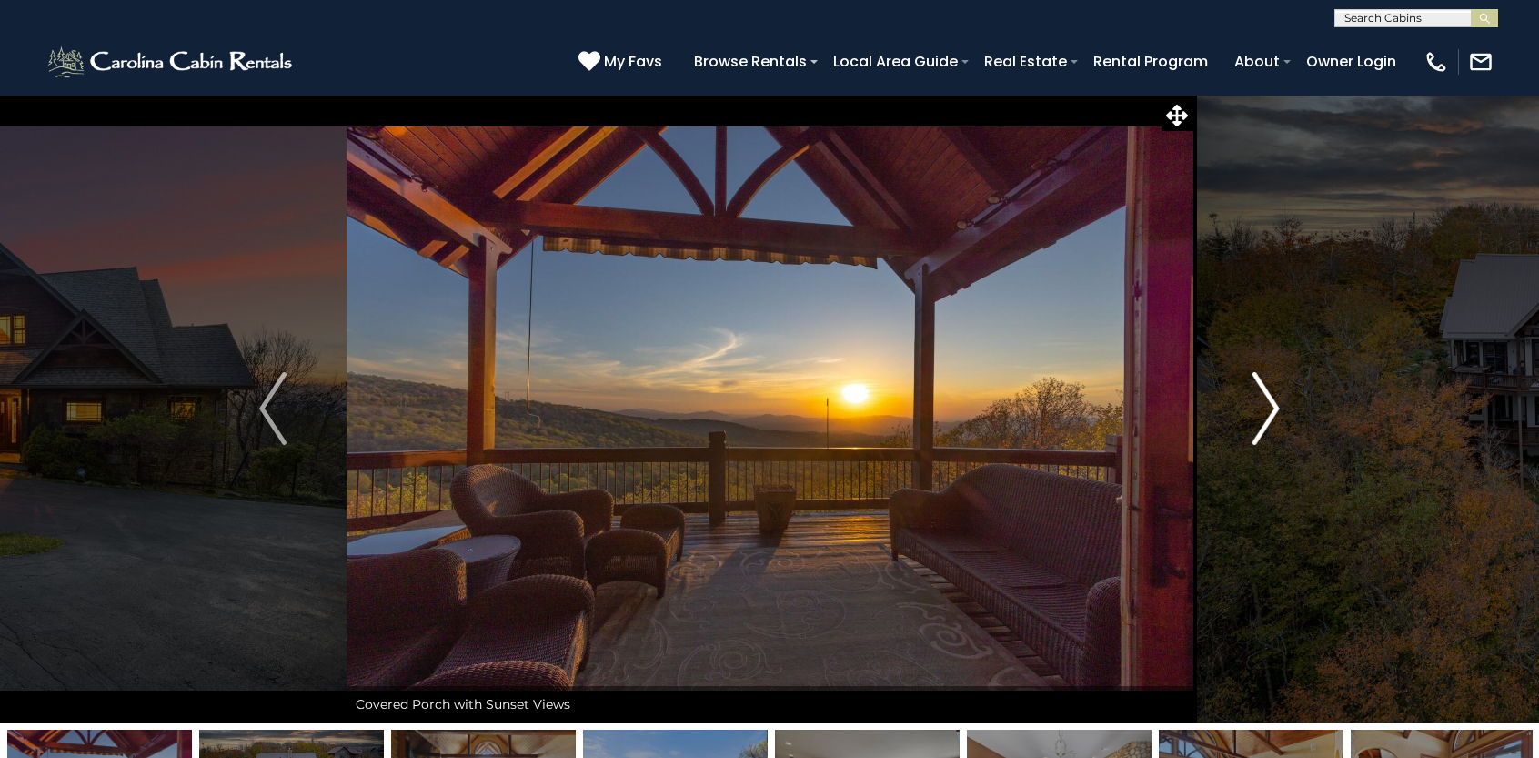
click at [1269, 419] on img "Next" at bounding box center [1266, 408] width 27 height 73
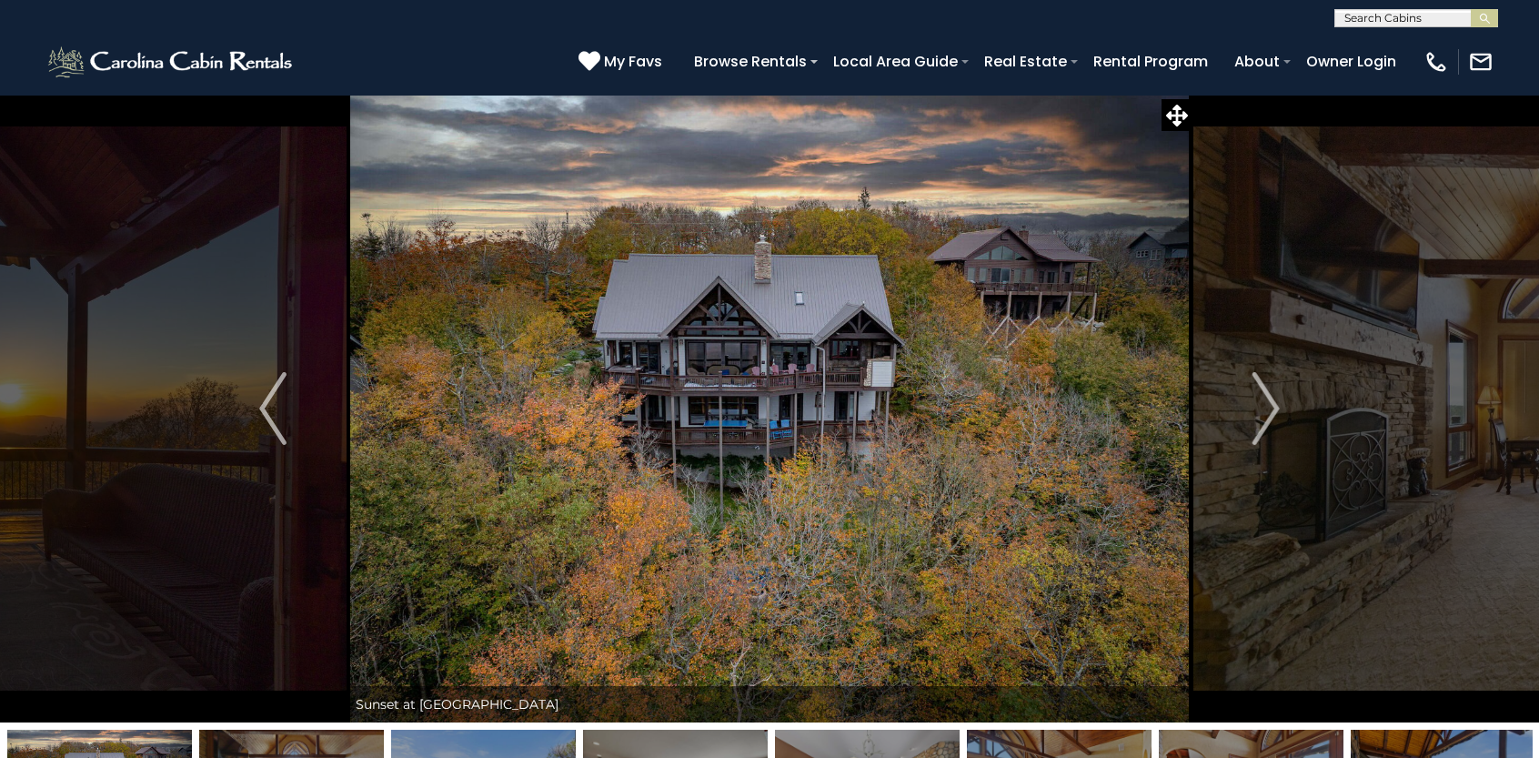
drag, startPoint x: 212, startPoint y: 177, endPoint x: 566, endPoint y: 169, distance: 354.0
click at [233, 175] on button "Previous" at bounding box center [272, 409] width 147 height 628
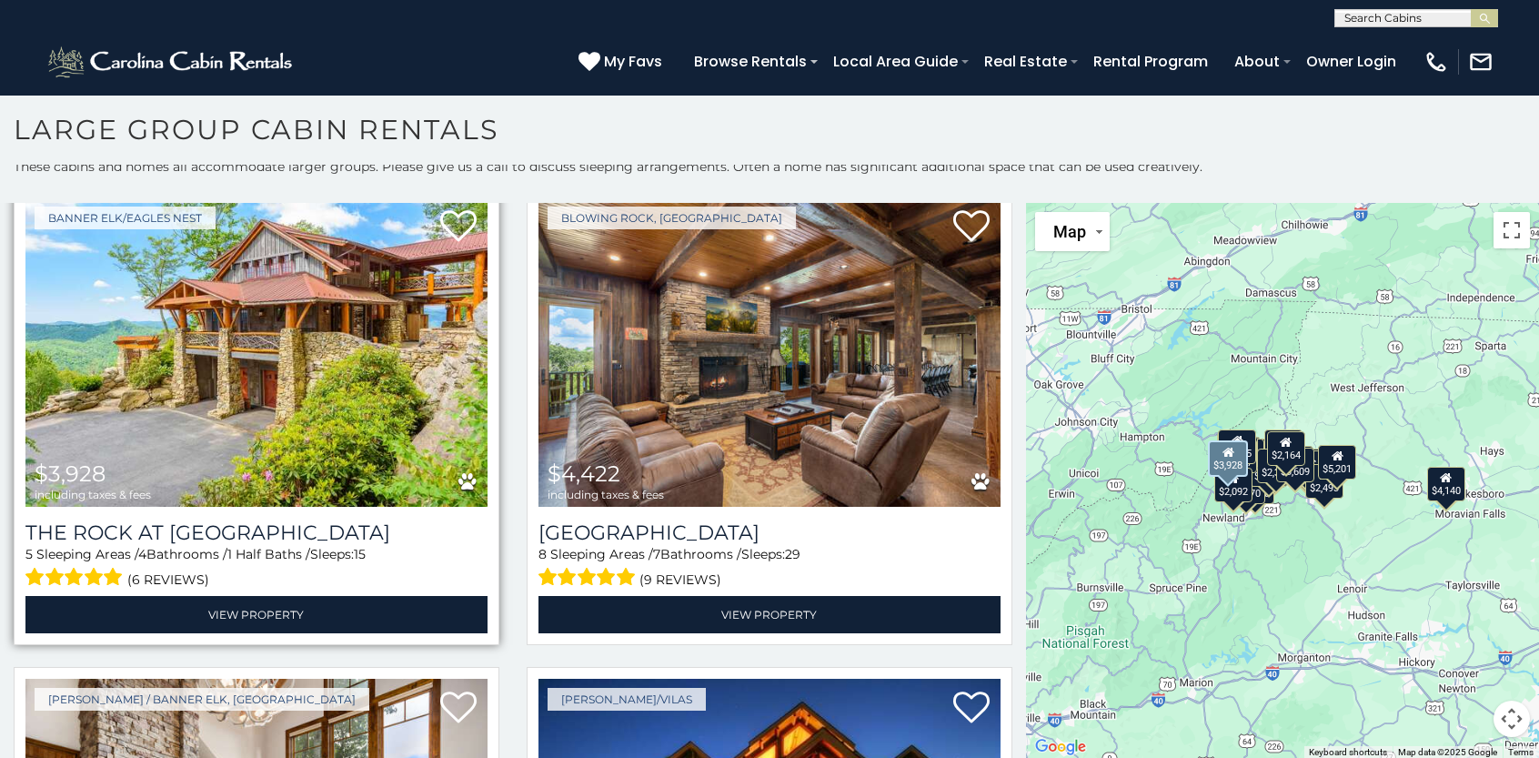
scroll to position [3821, 0]
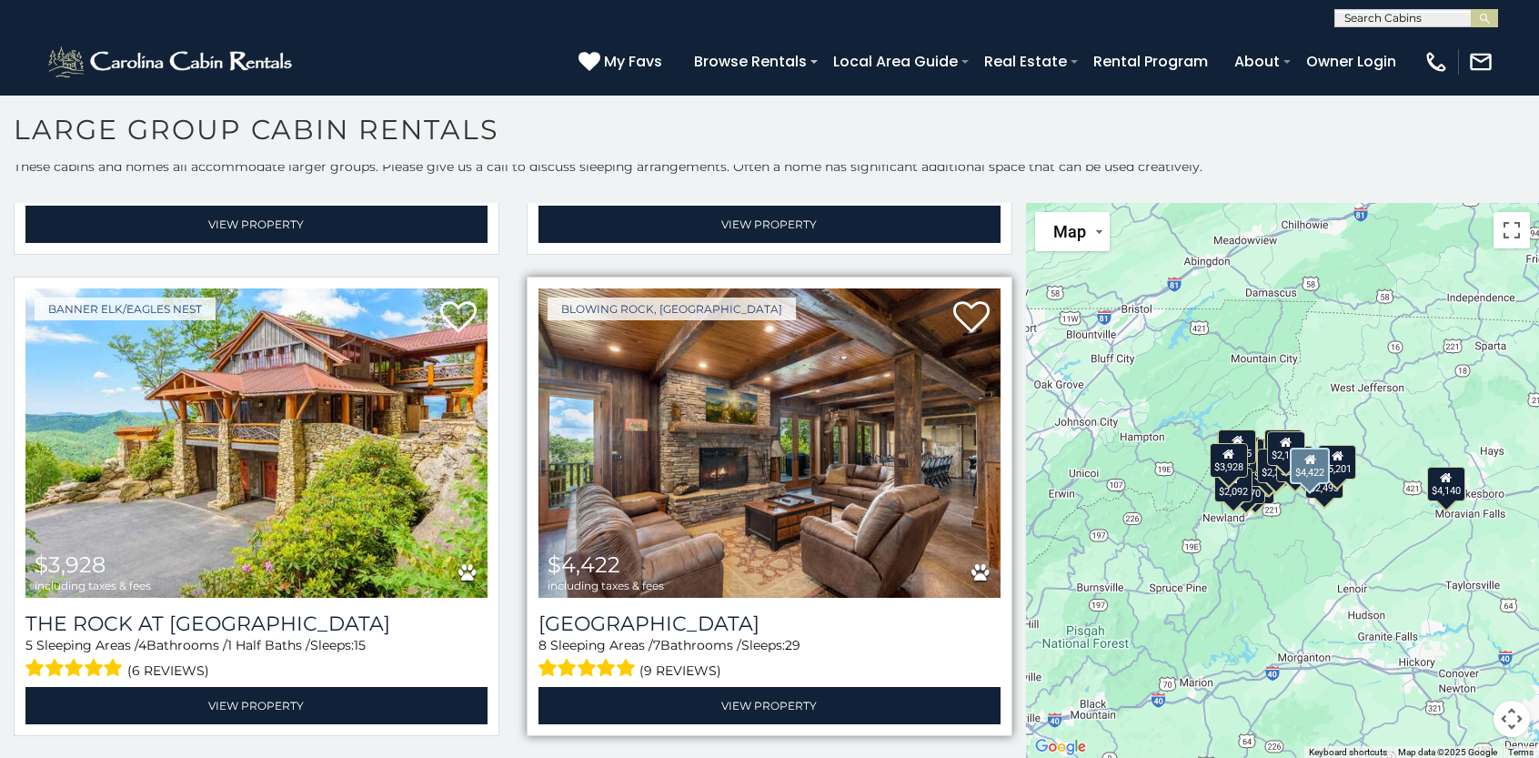
click at [673, 419] on img at bounding box center [770, 442] width 462 height 309
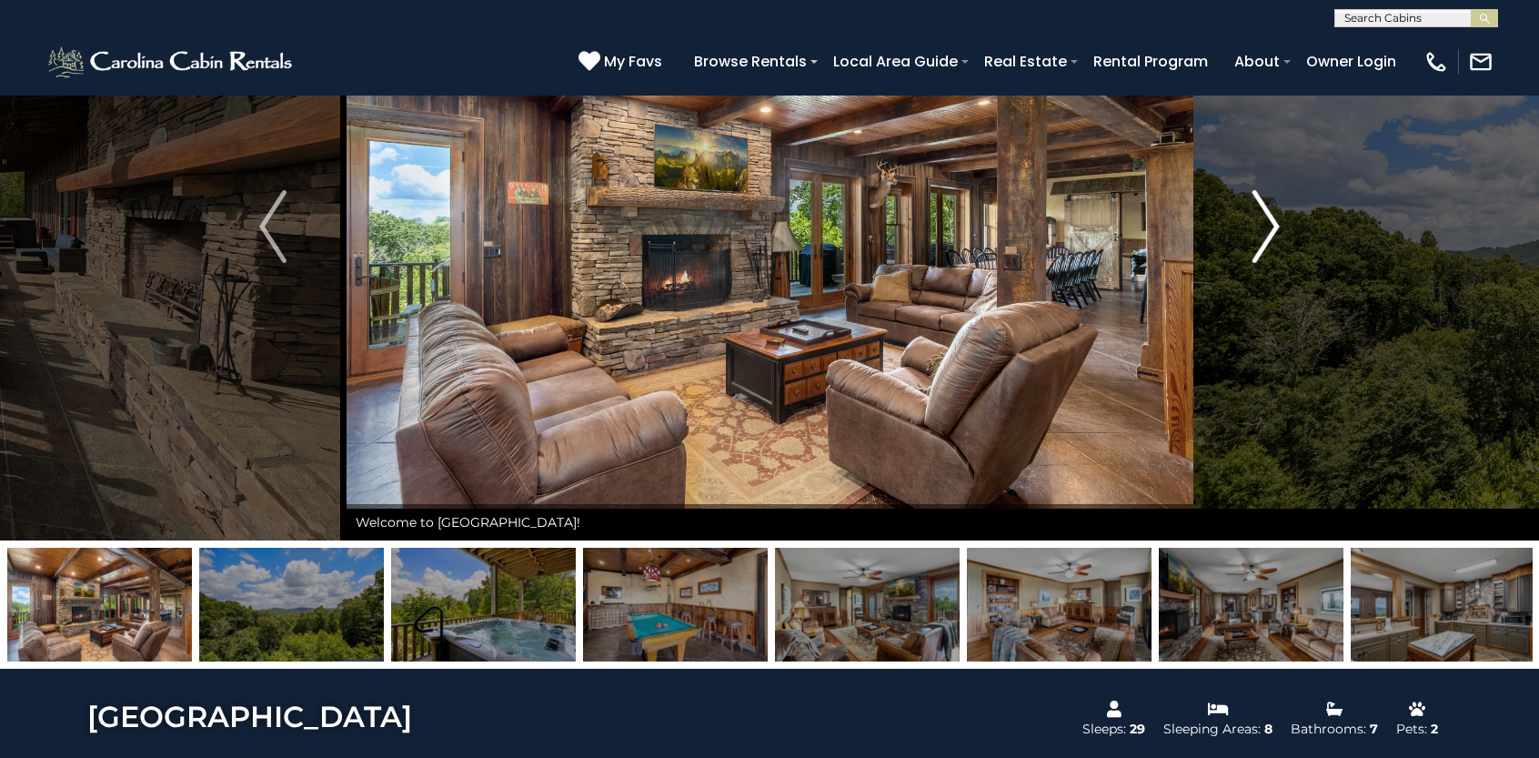
click at [1267, 237] on img "Next" at bounding box center [1266, 226] width 27 height 73
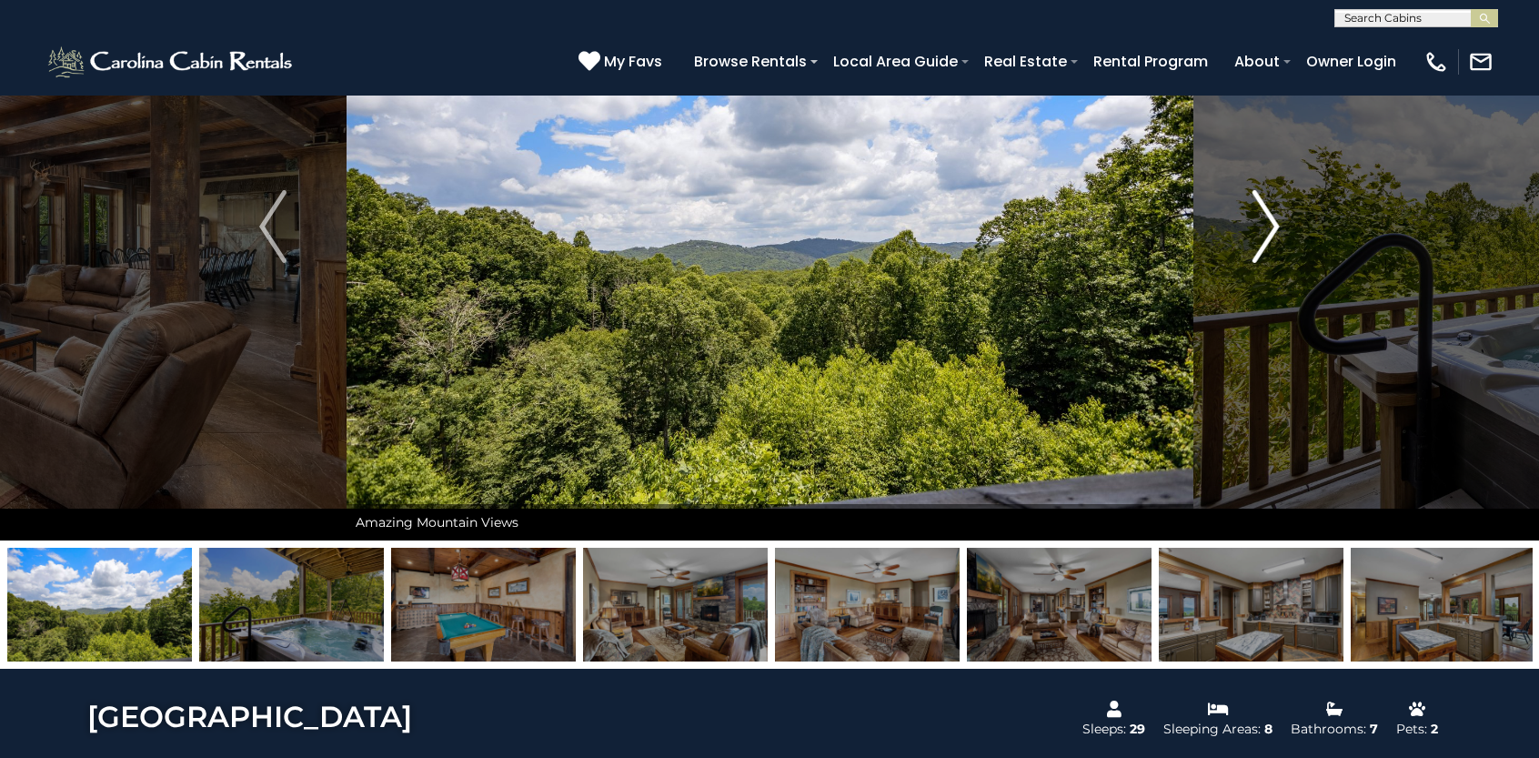
click at [1267, 240] on img "Next" at bounding box center [1266, 226] width 27 height 73
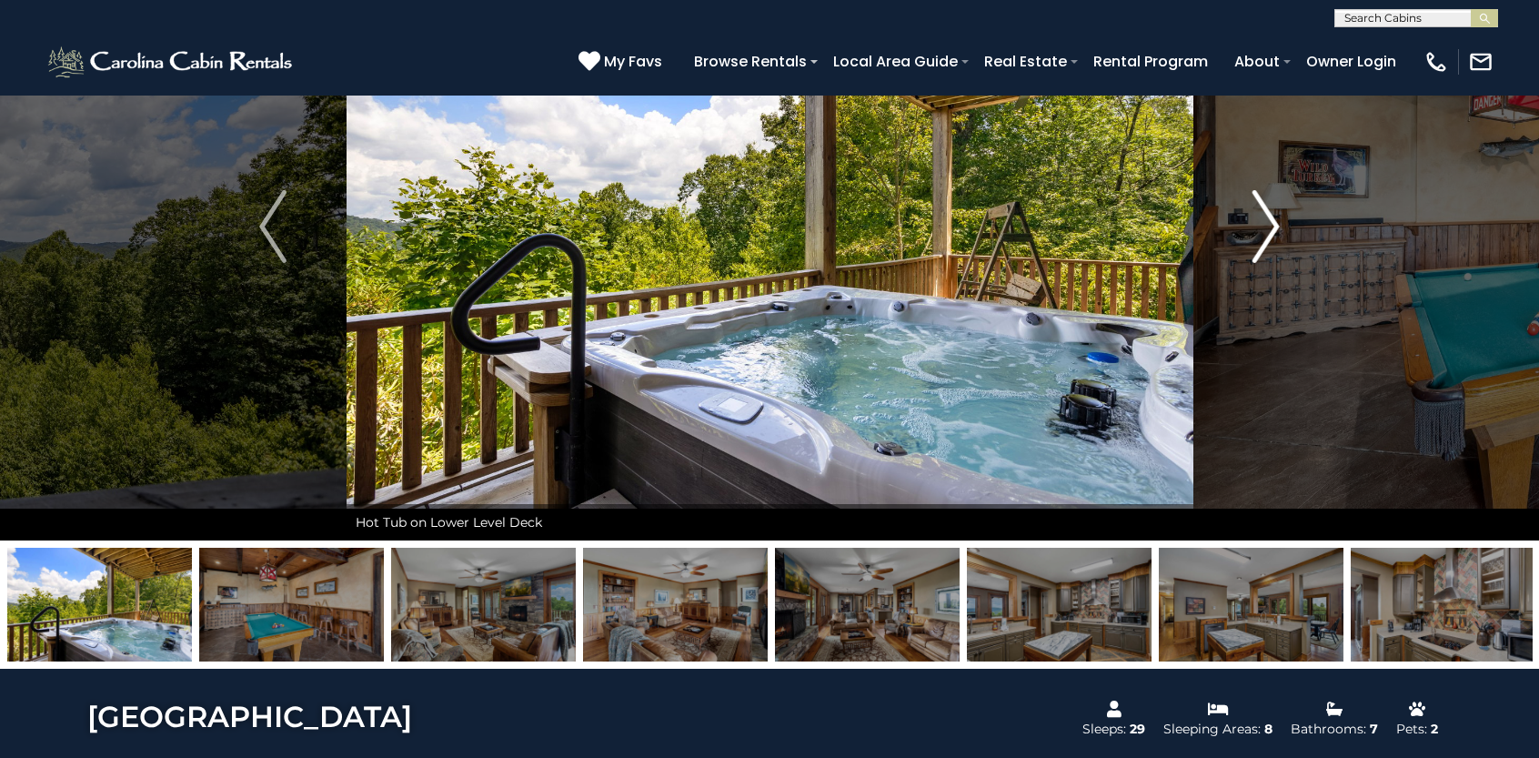
click at [1268, 245] on img "Next" at bounding box center [1266, 226] width 27 height 73
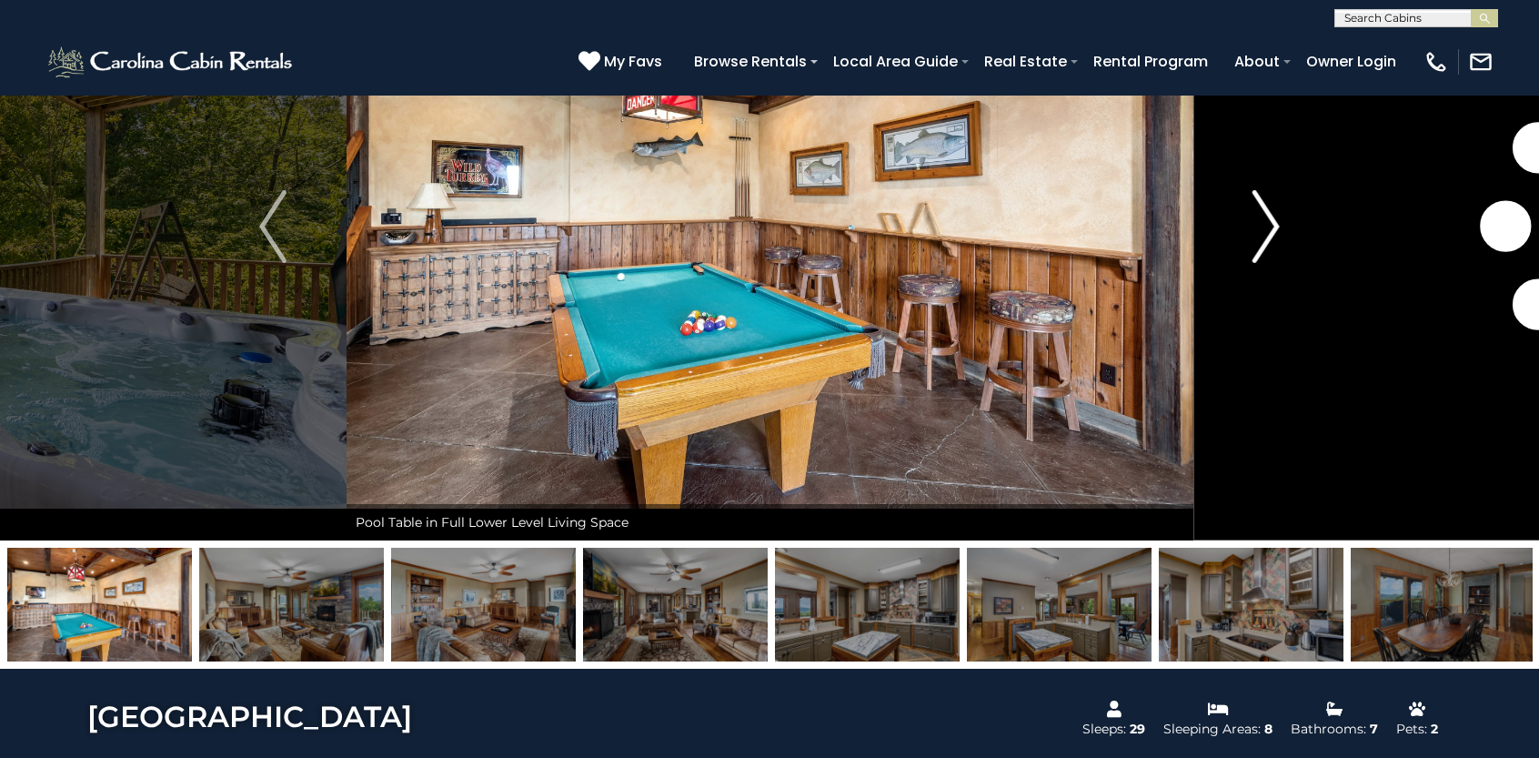
click at [1268, 245] on img "Next" at bounding box center [1266, 226] width 27 height 73
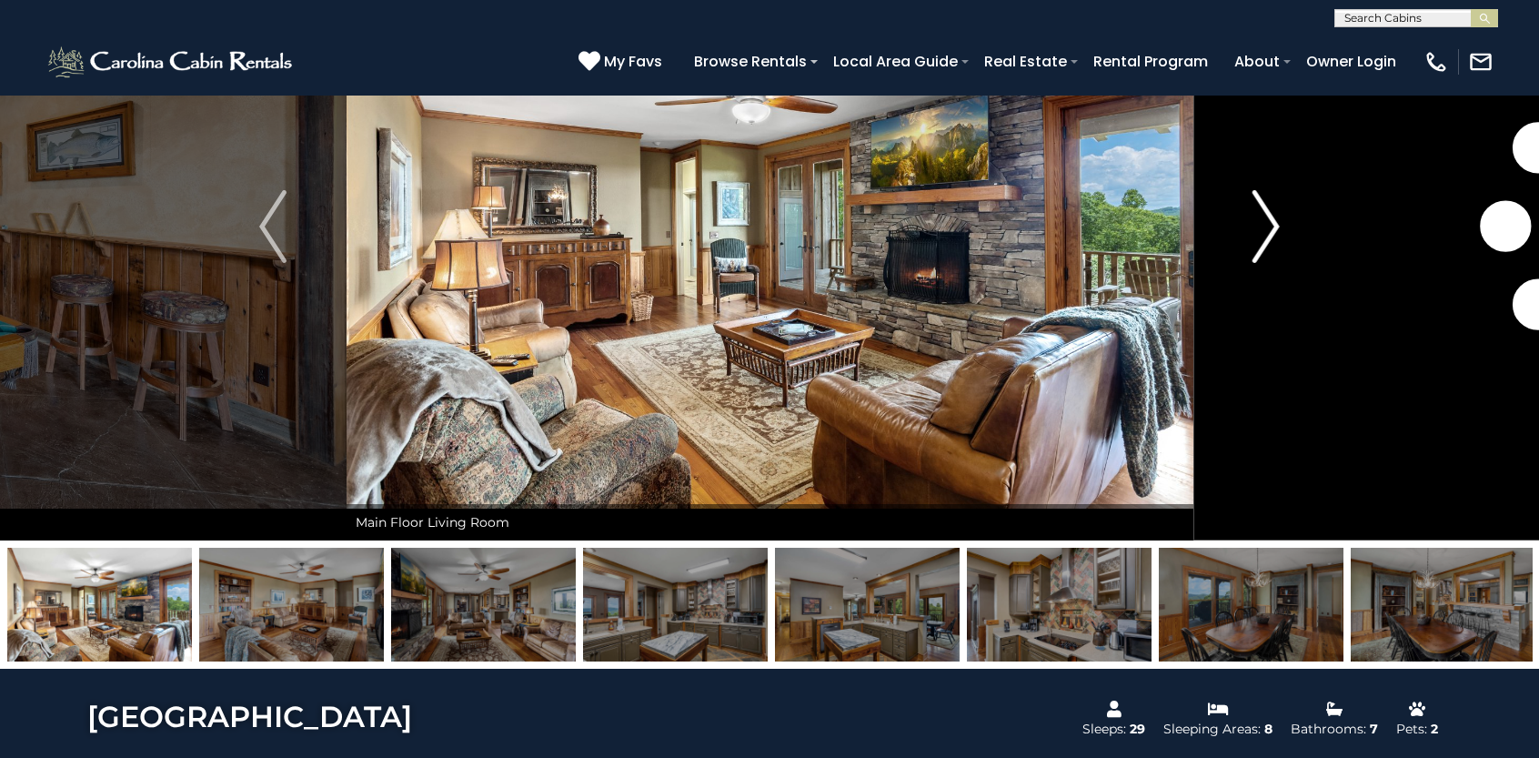
click at [1269, 246] on img "Next" at bounding box center [1266, 226] width 27 height 73
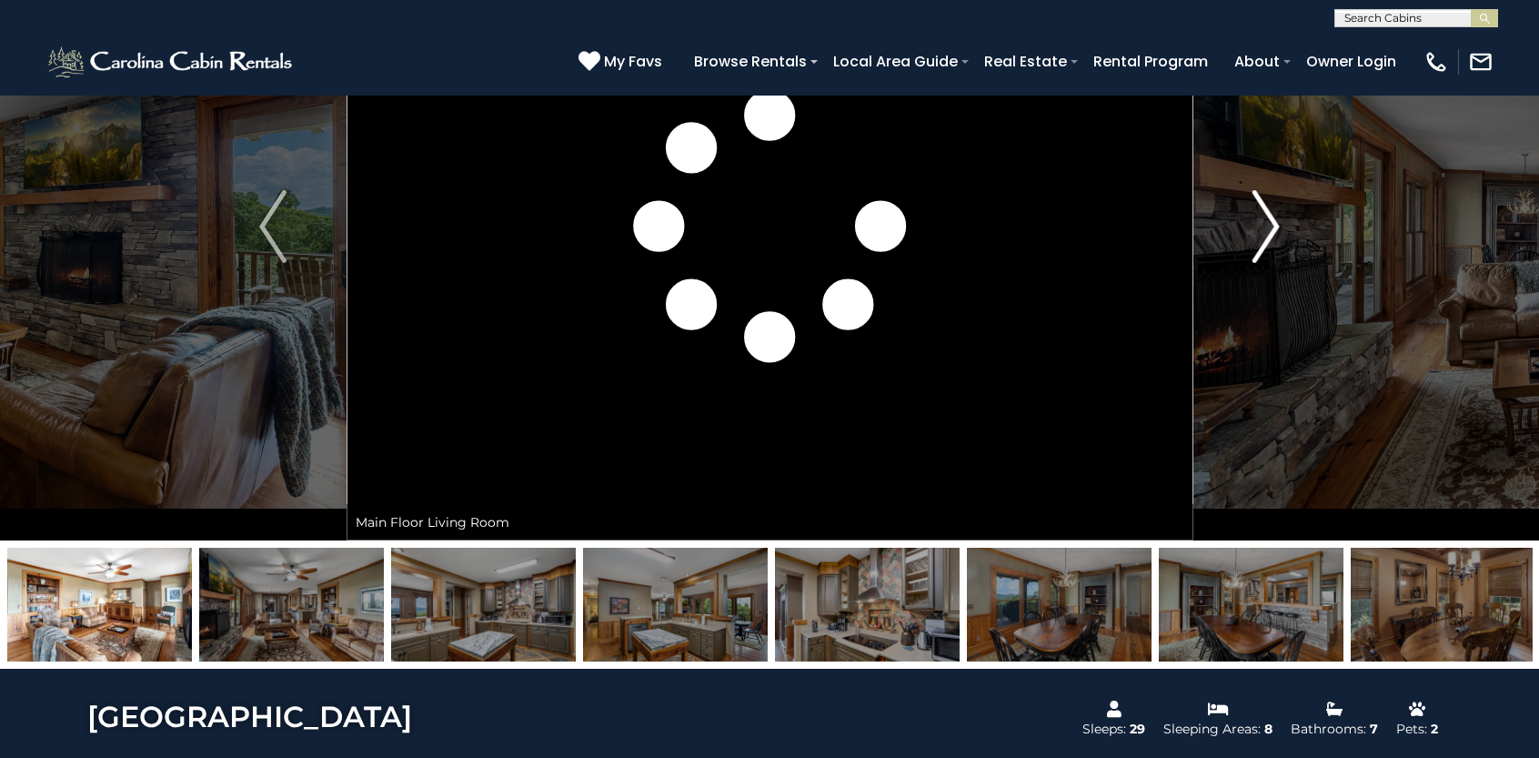
click at [1269, 246] on img "Next" at bounding box center [1266, 226] width 27 height 73
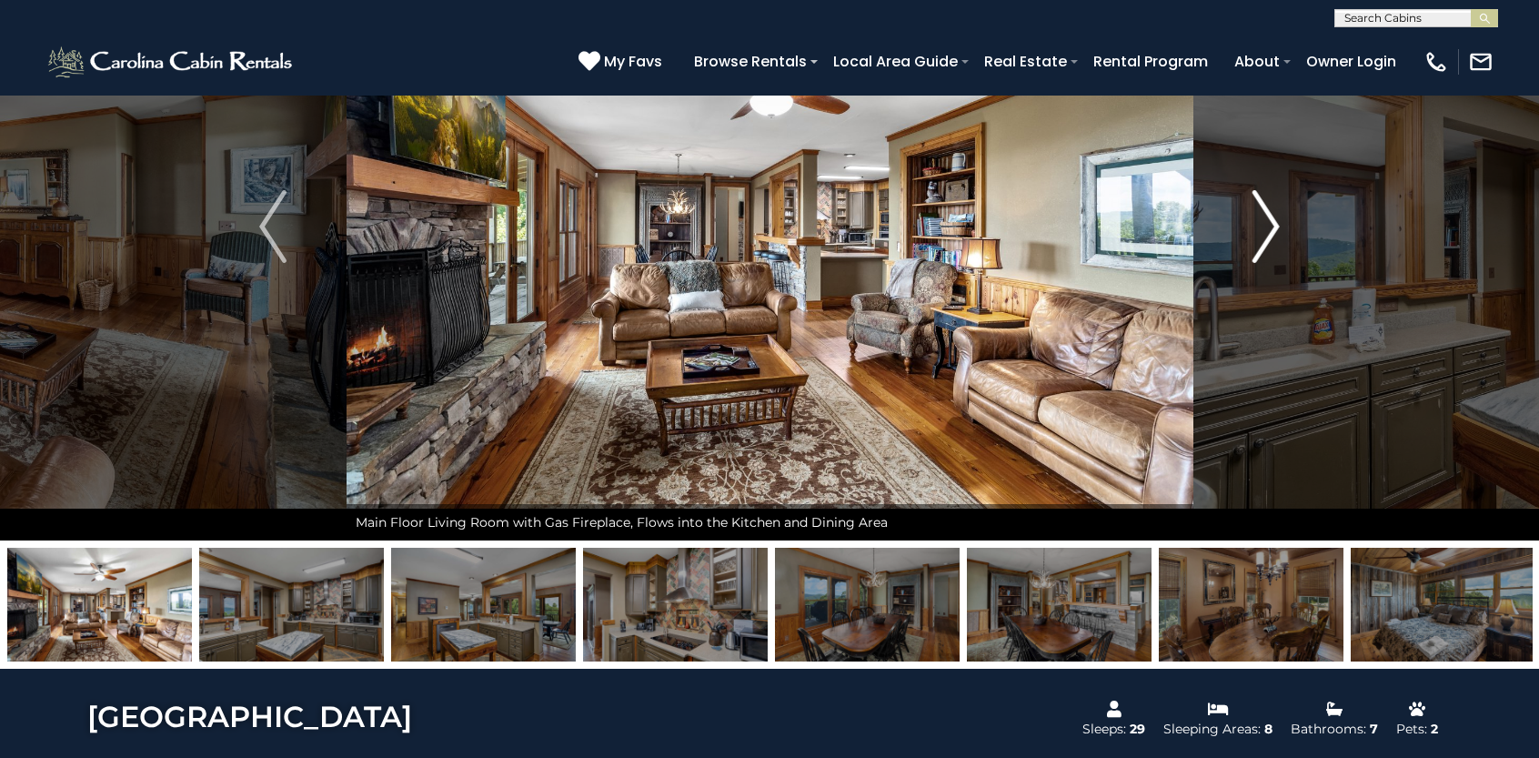
click at [1269, 251] on img "Next" at bounding box center [1266, 226] width 27 height 73
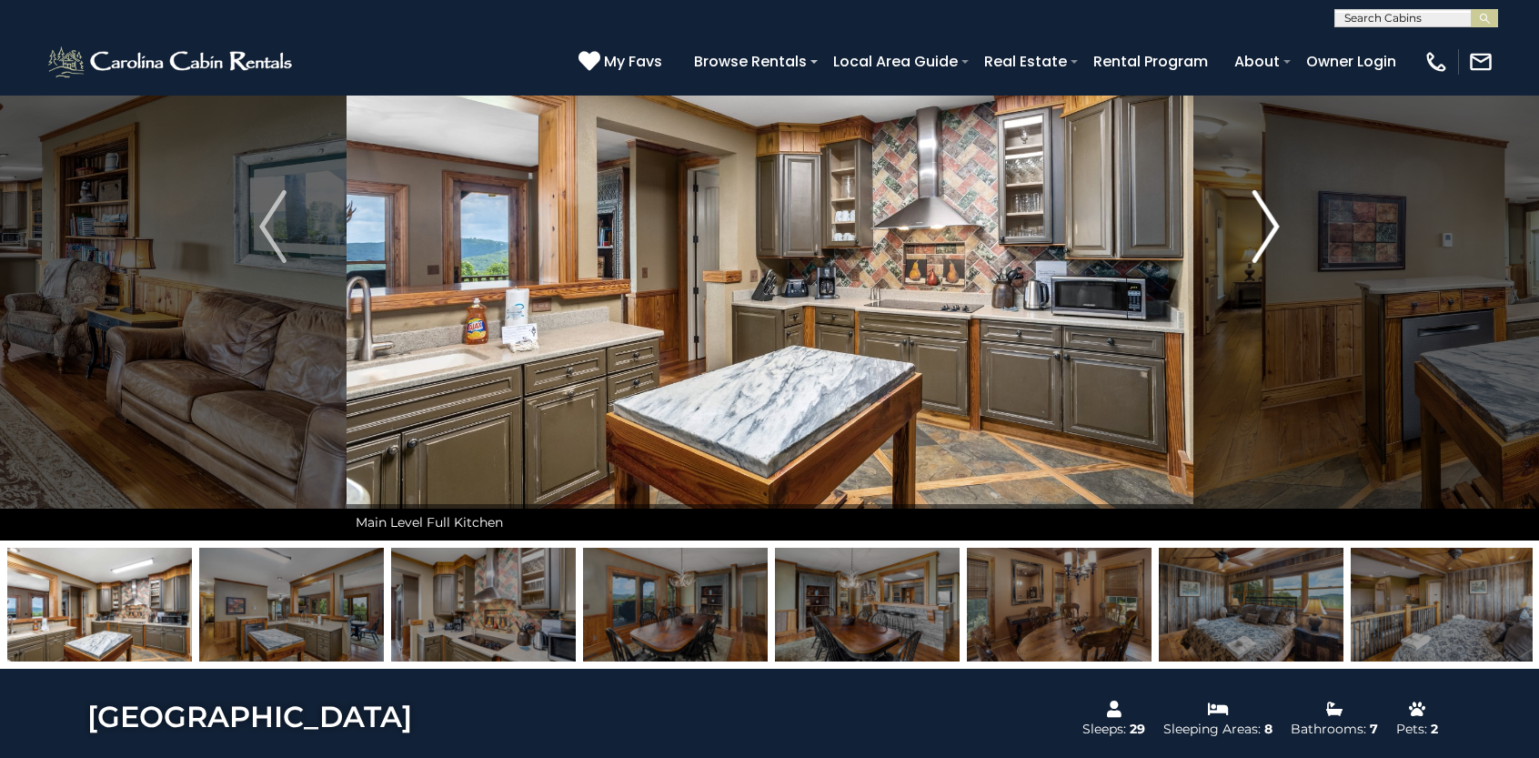
click at [1269, 250] on img "Next" at bounding box center [1266, 226] width 27 height 73
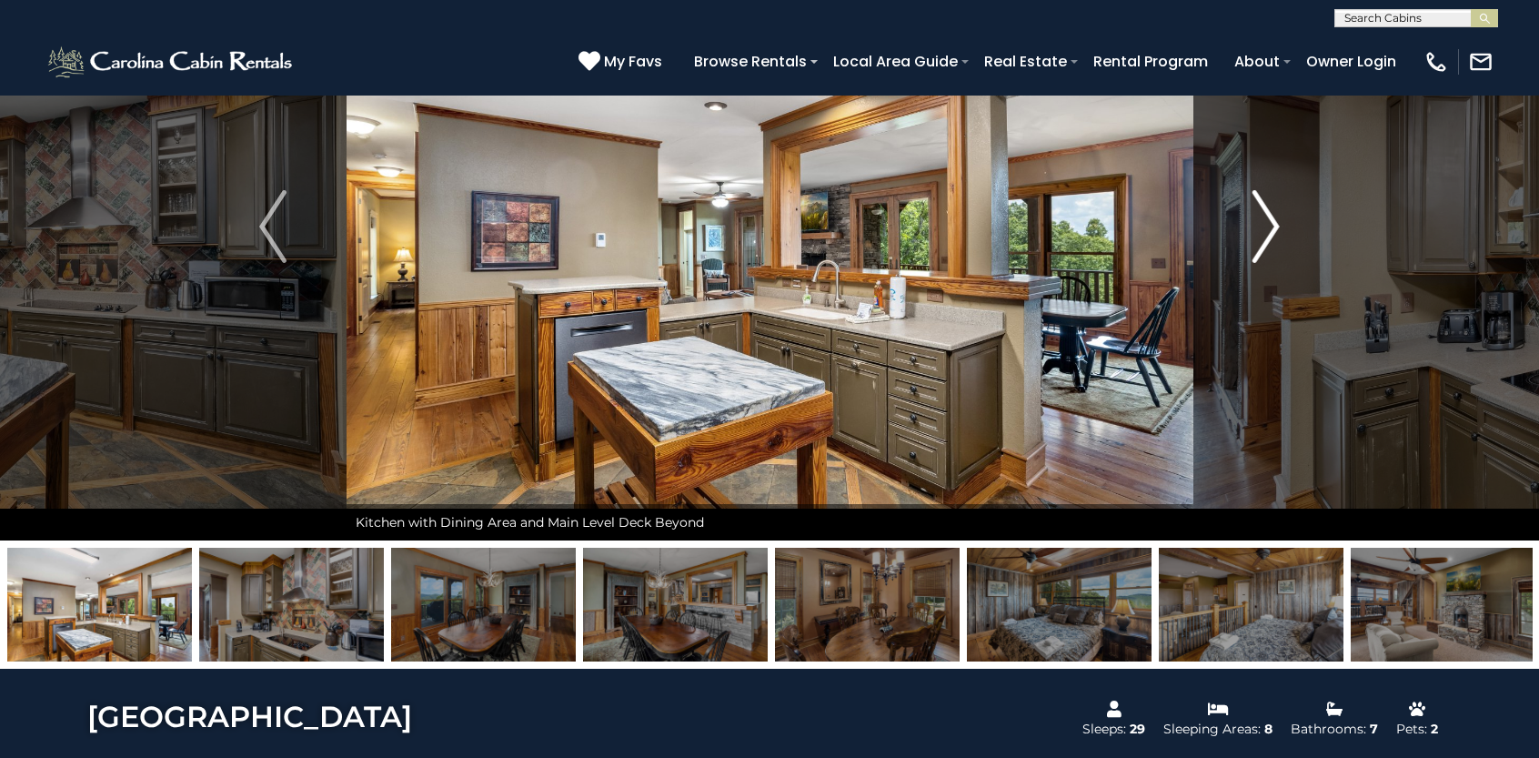
click at [1269, 250] on img "Next" at bounding box center [1266, 226] width 27 height 73
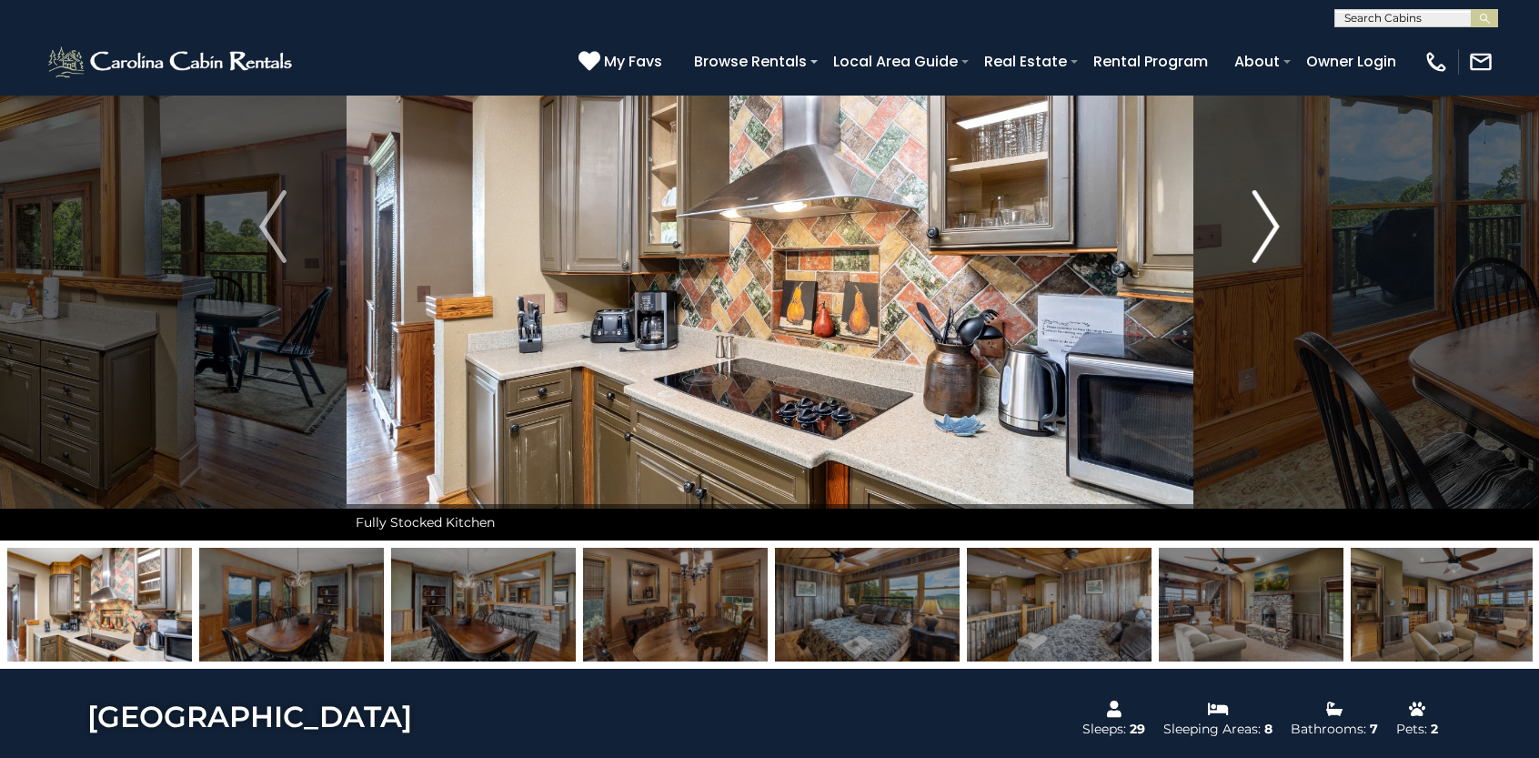
click at [1269, 250] on img "Next" at bounding box center [1266, 226] width 27 height 73
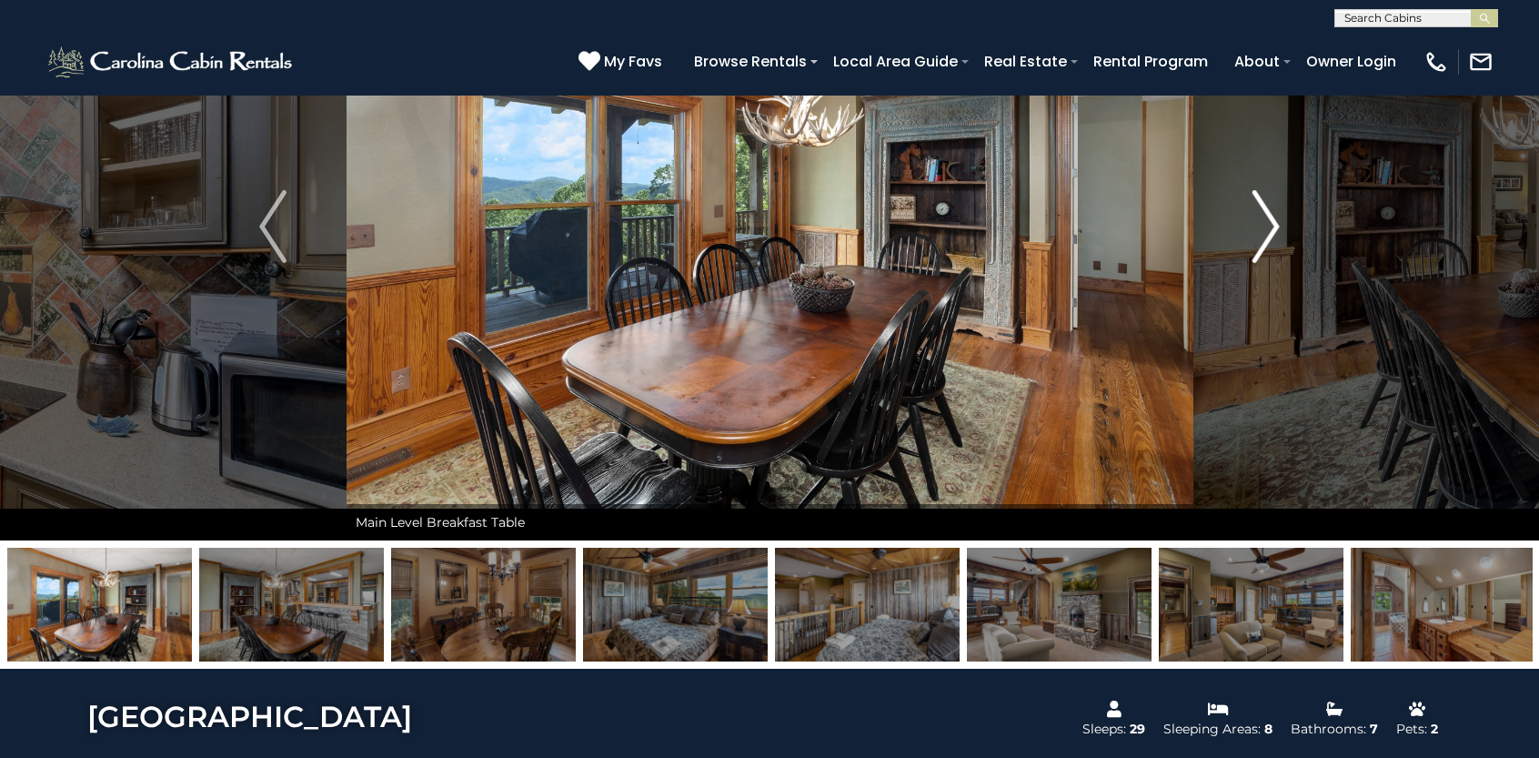
click at [1269, 250] on img "Next" at bounding box center [1266, 226] width 27 height 73
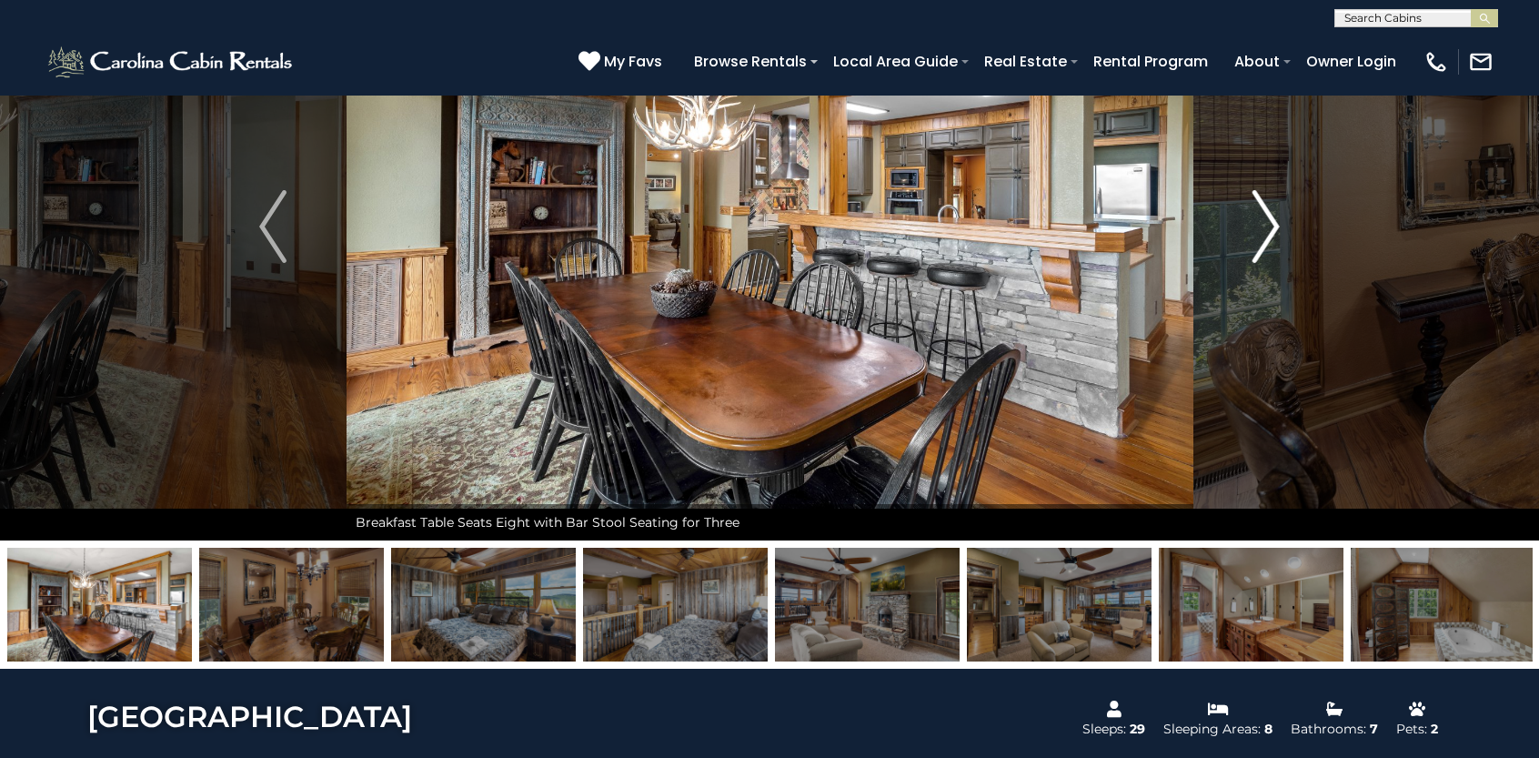
click at [1269, 250] on img "Next" at bounding box center [1266, 226] width 27 height 73
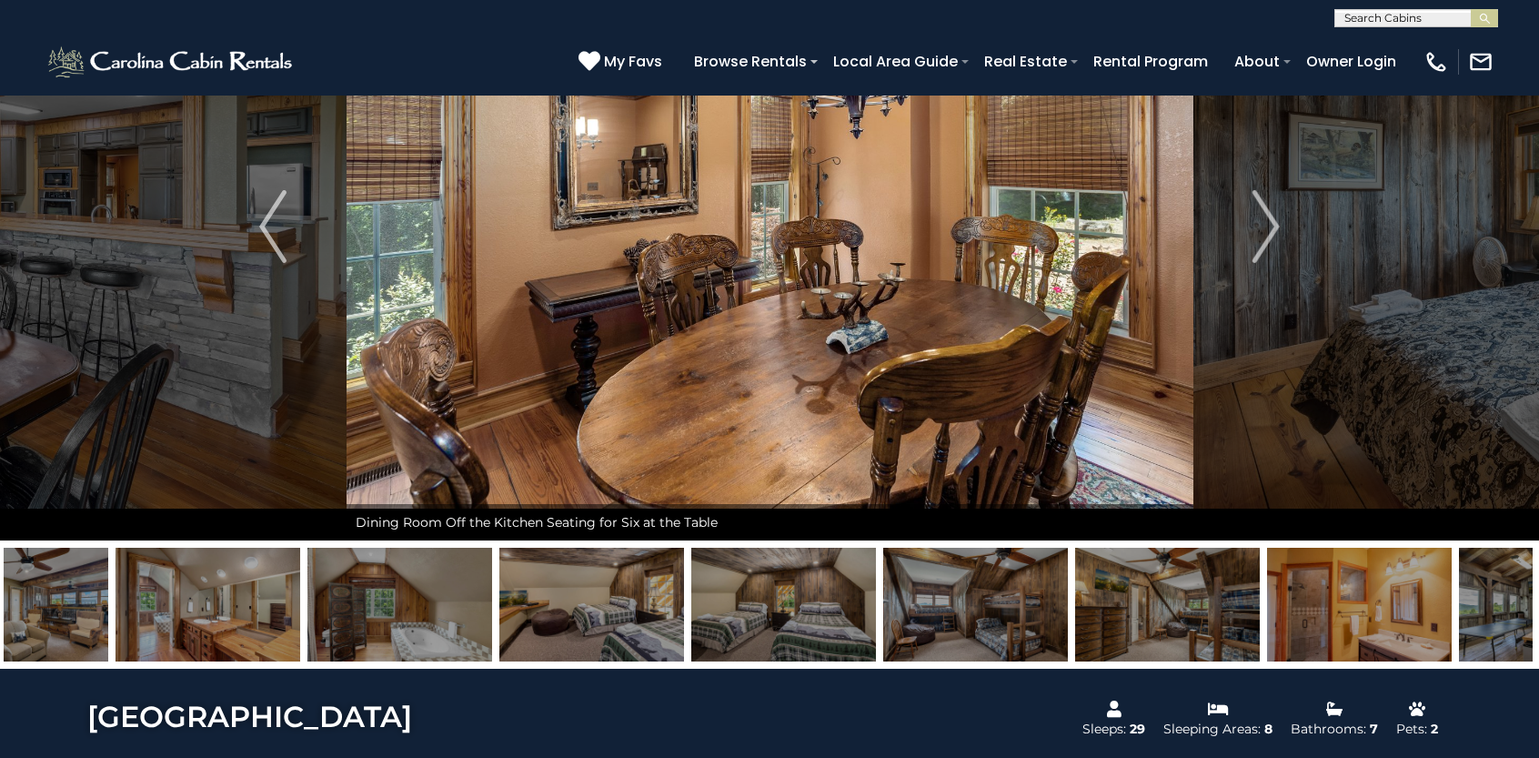
drag, startPoint x: 817, startPoint y: 620, endPoint x: 140, endPoint y: 539, distance: 681.6
click at [144, 546] on div at bounding box center [769, 604] width 1539 height 128
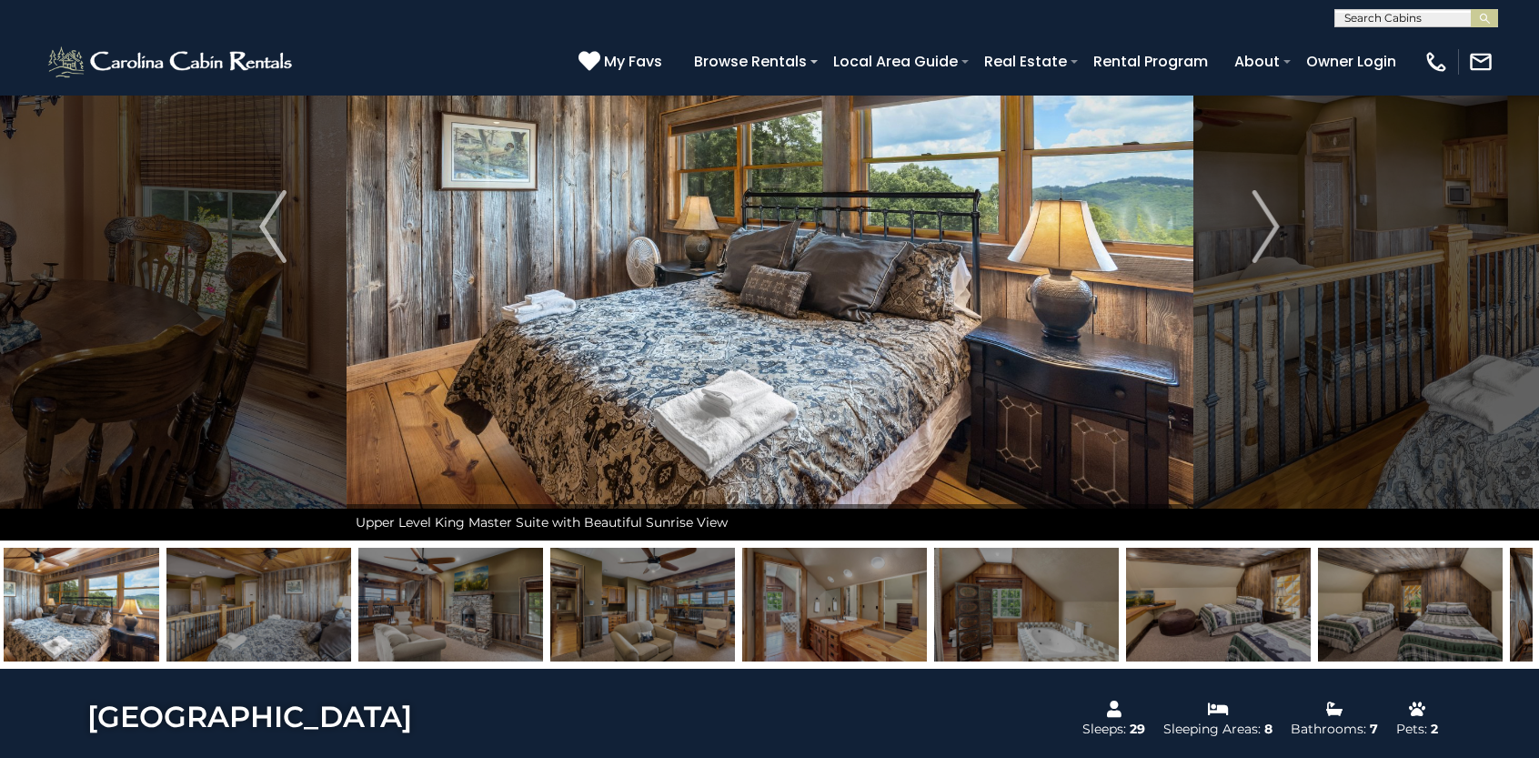
drag, startPoint x: 1245, startPoint y: 572, endPoint x: 636, endPoint y: 654, distance: 614.1
click at [663, 668] on div at bounding box center [769, 604] width 1539 height 128
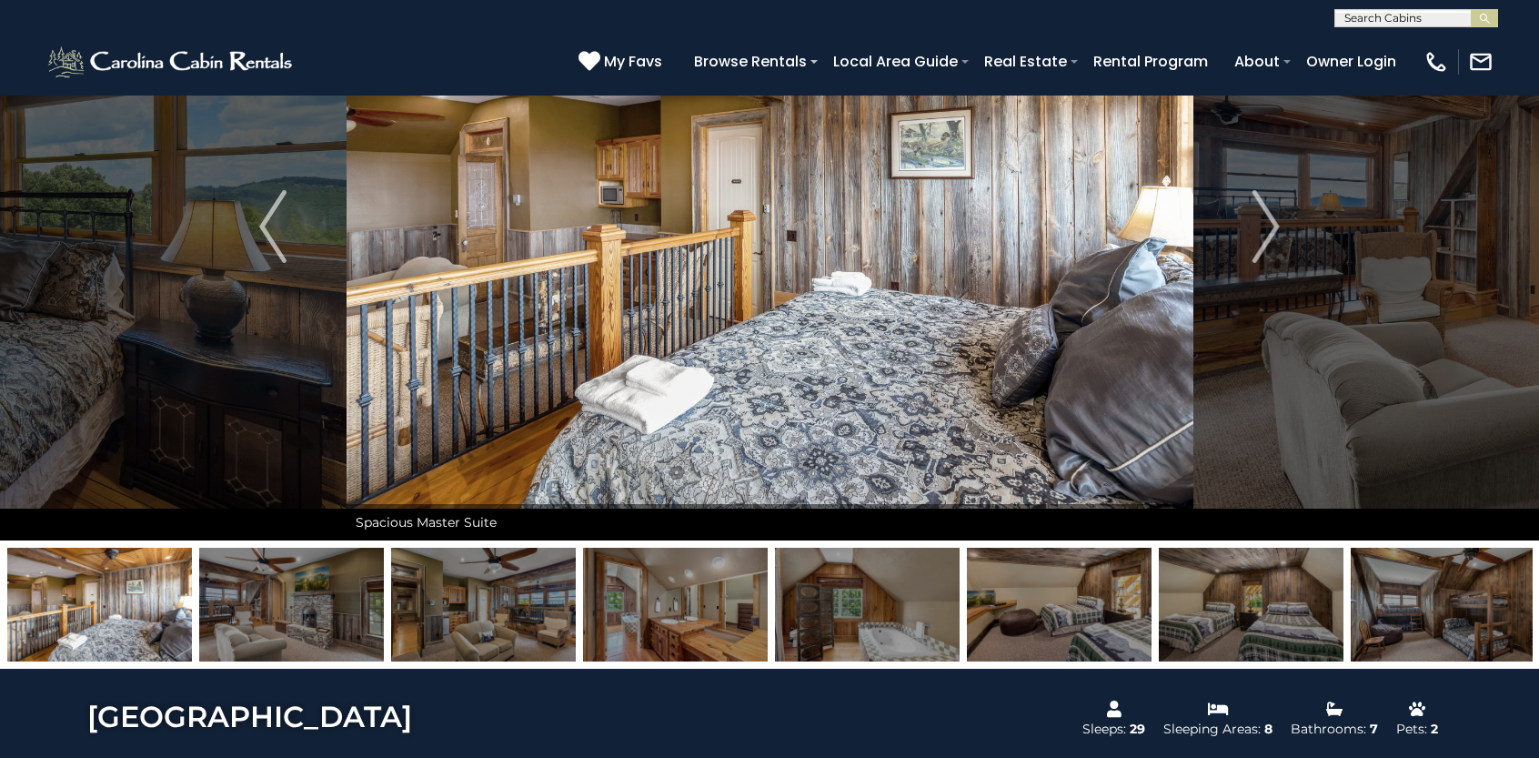
click at [1121, 601] on img at bounding box center [1059, 605] width 185 height 114
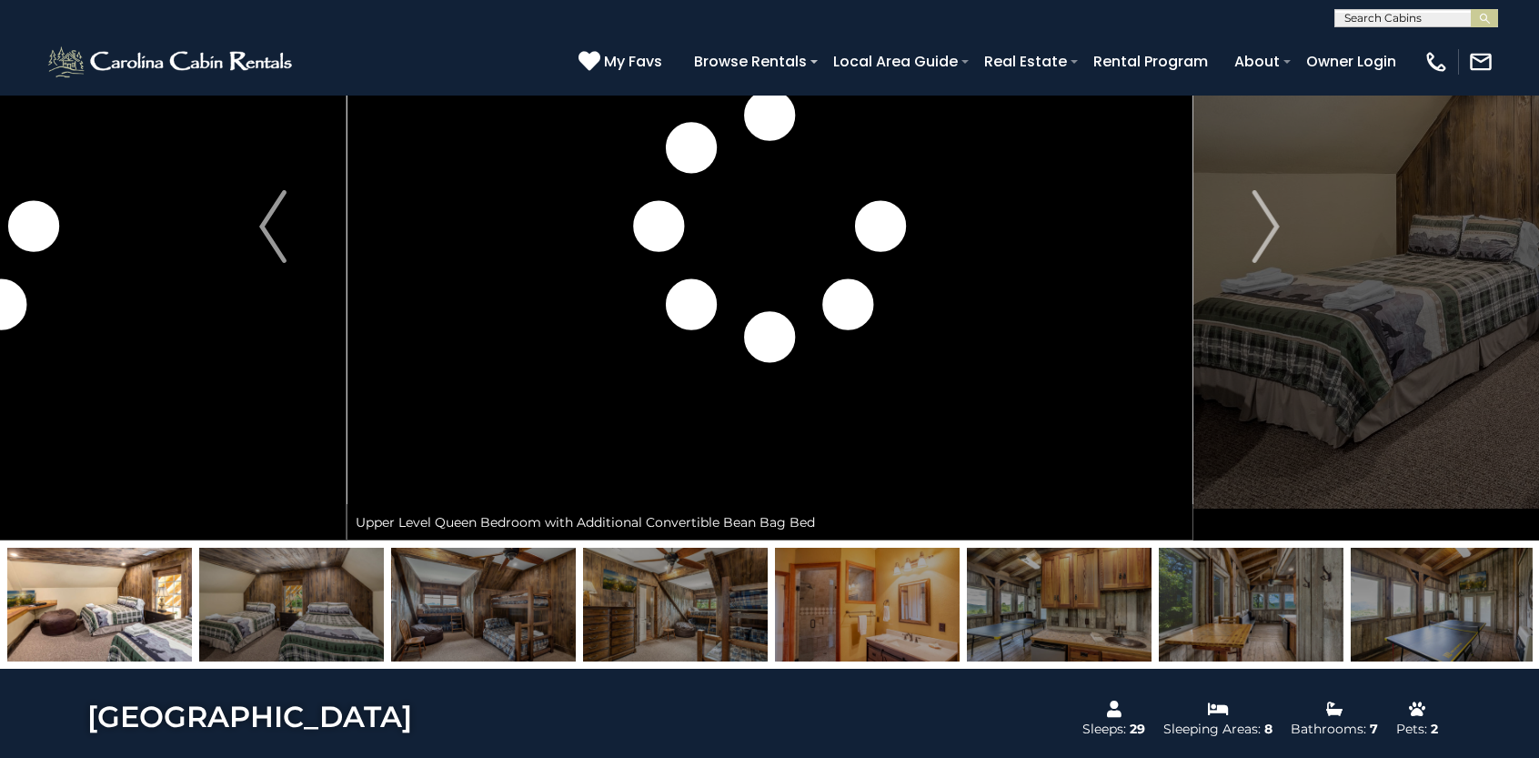
click at [1219, 605] on img at bounding box center [1251, 605] width 185 height 114
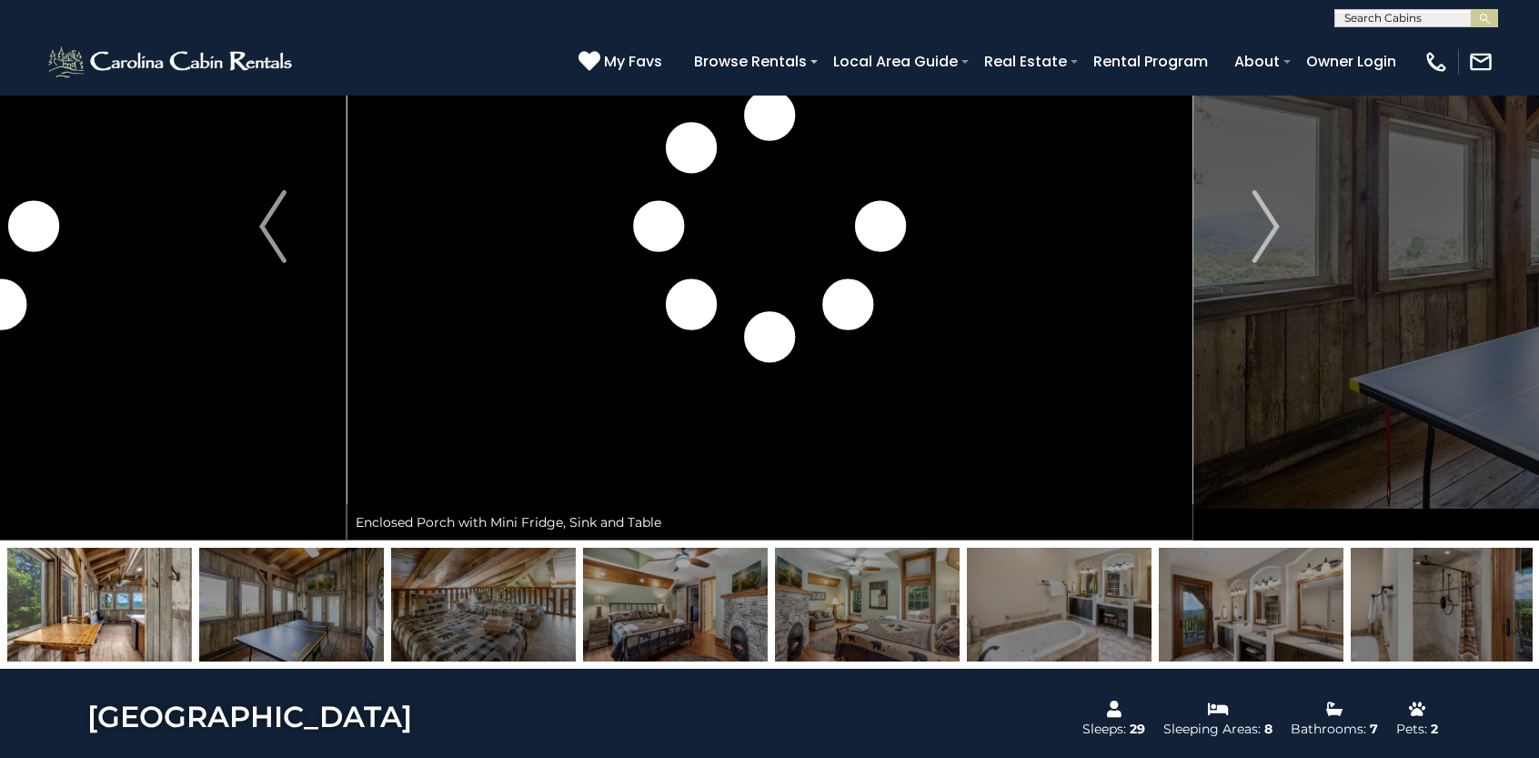
click at [1407, 611] on img at bounding box center [1443, 605] width 185 height 114
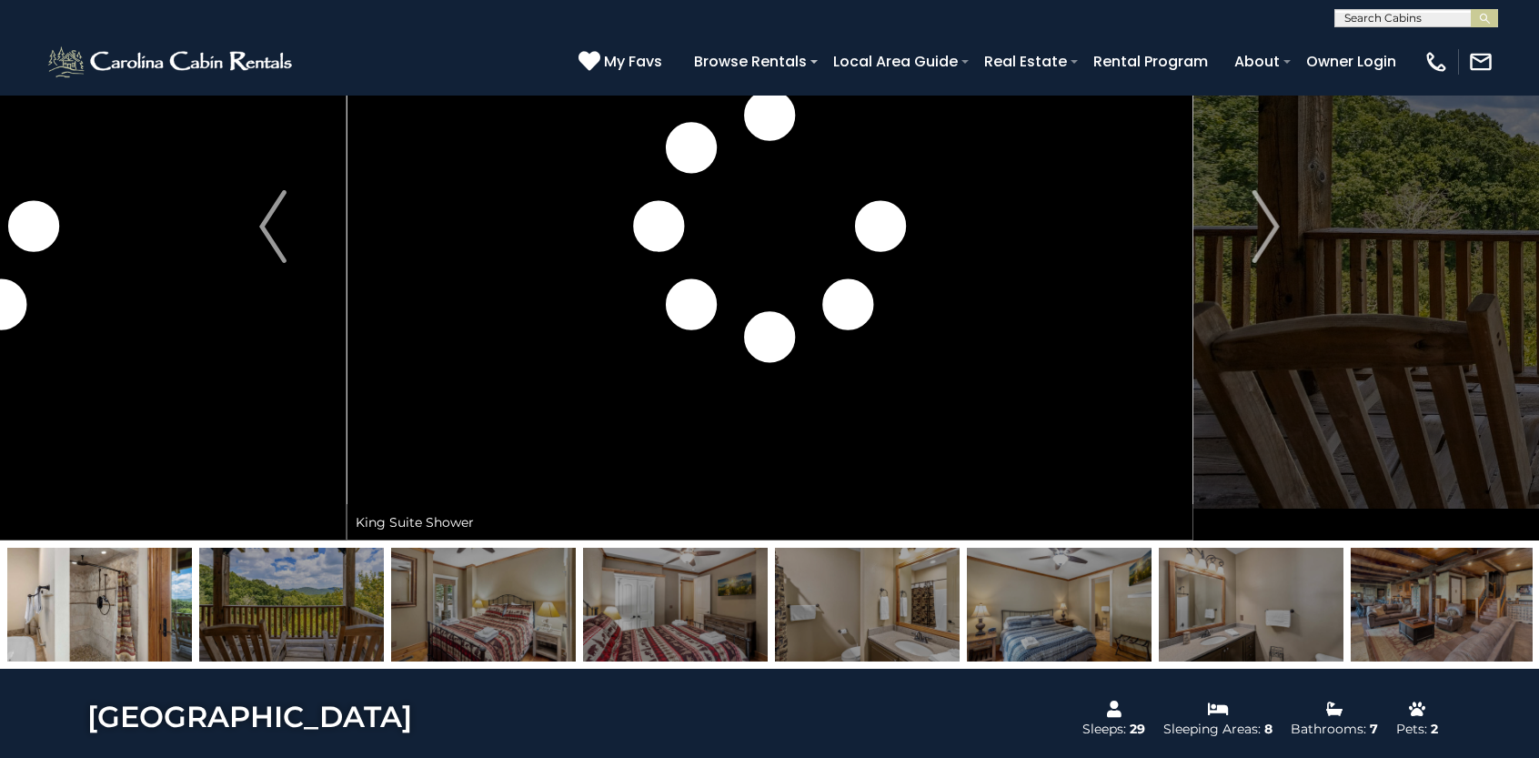
click at [1404, 609] on img at bounding box center [1443, 605] width 185 height 114
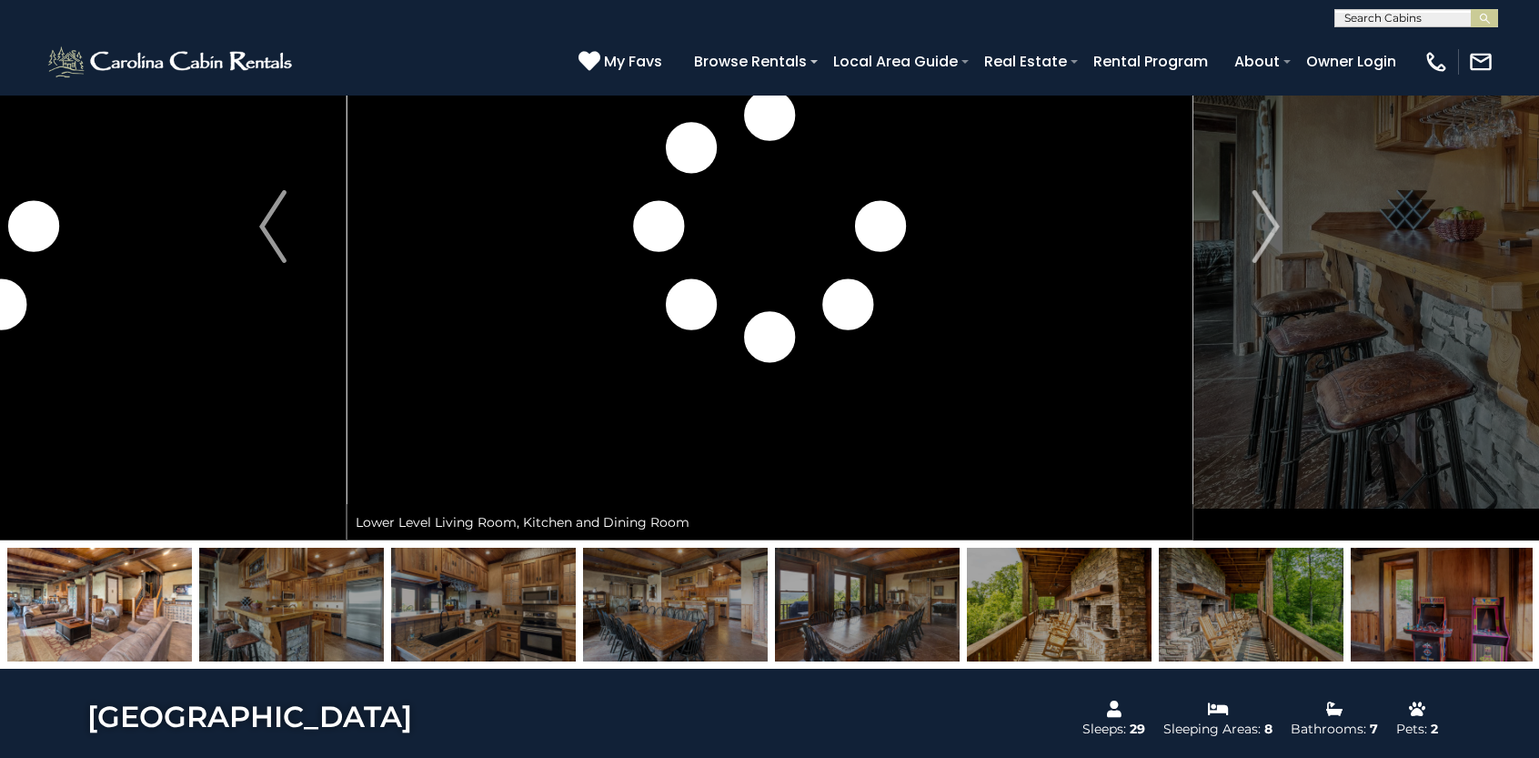
click at [1295, 600] on img at bounding box center [1251, 605] width 185 height 114
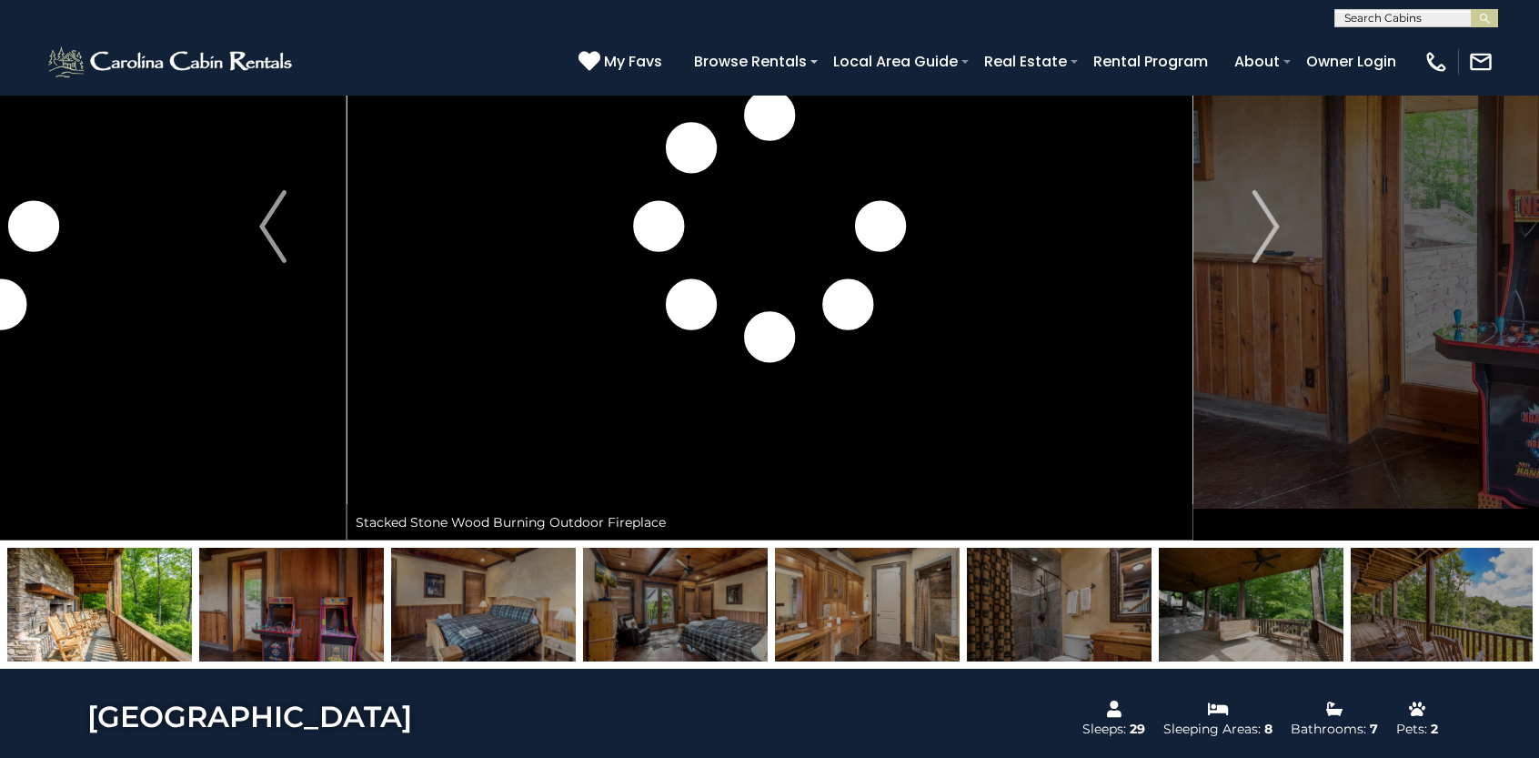
click at [1275, 644] on img at bounding box center [1251, 605] width 185 height 114
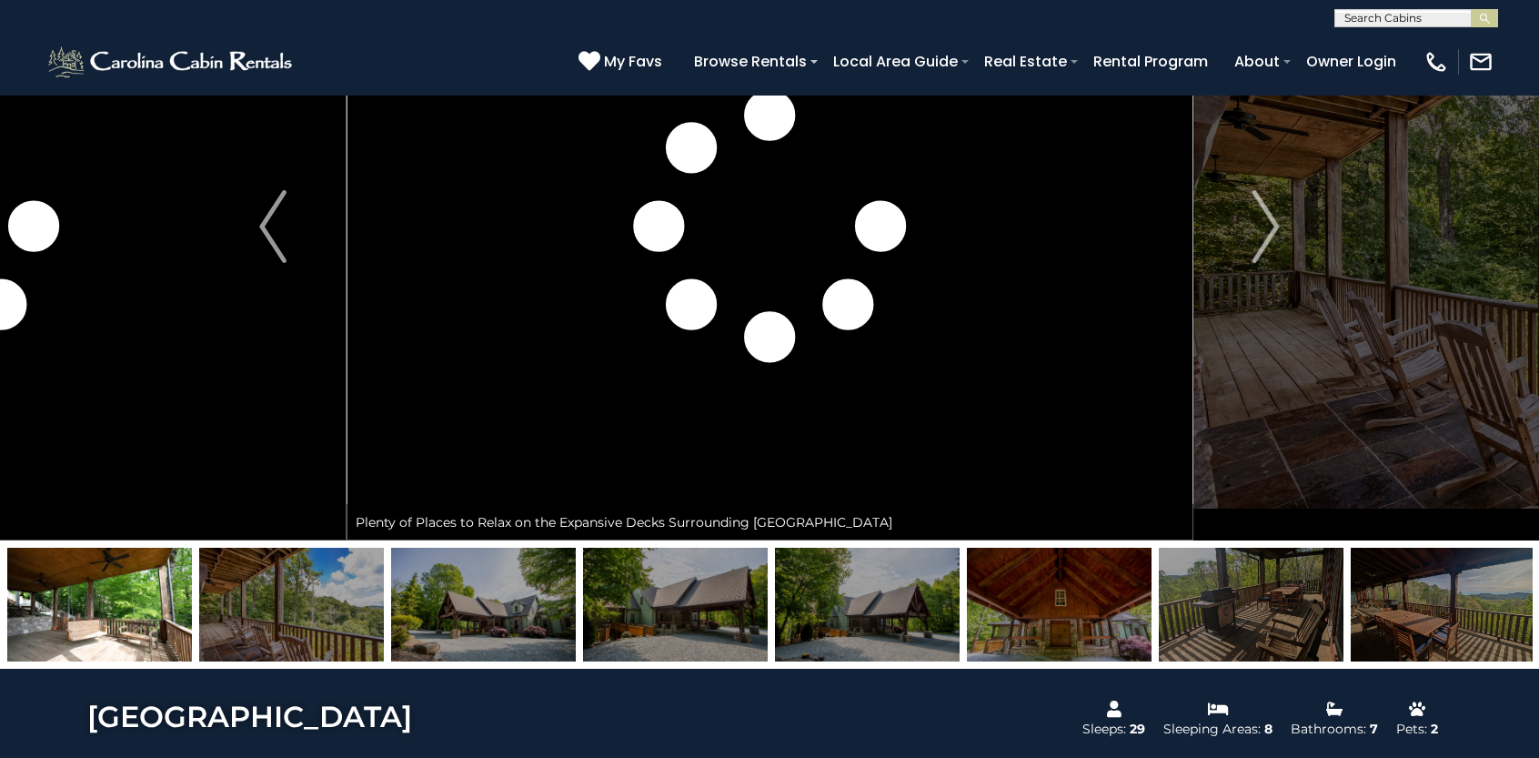
click at [1106, 629] on img at bounding box center [1059, 605] width 185 height 114
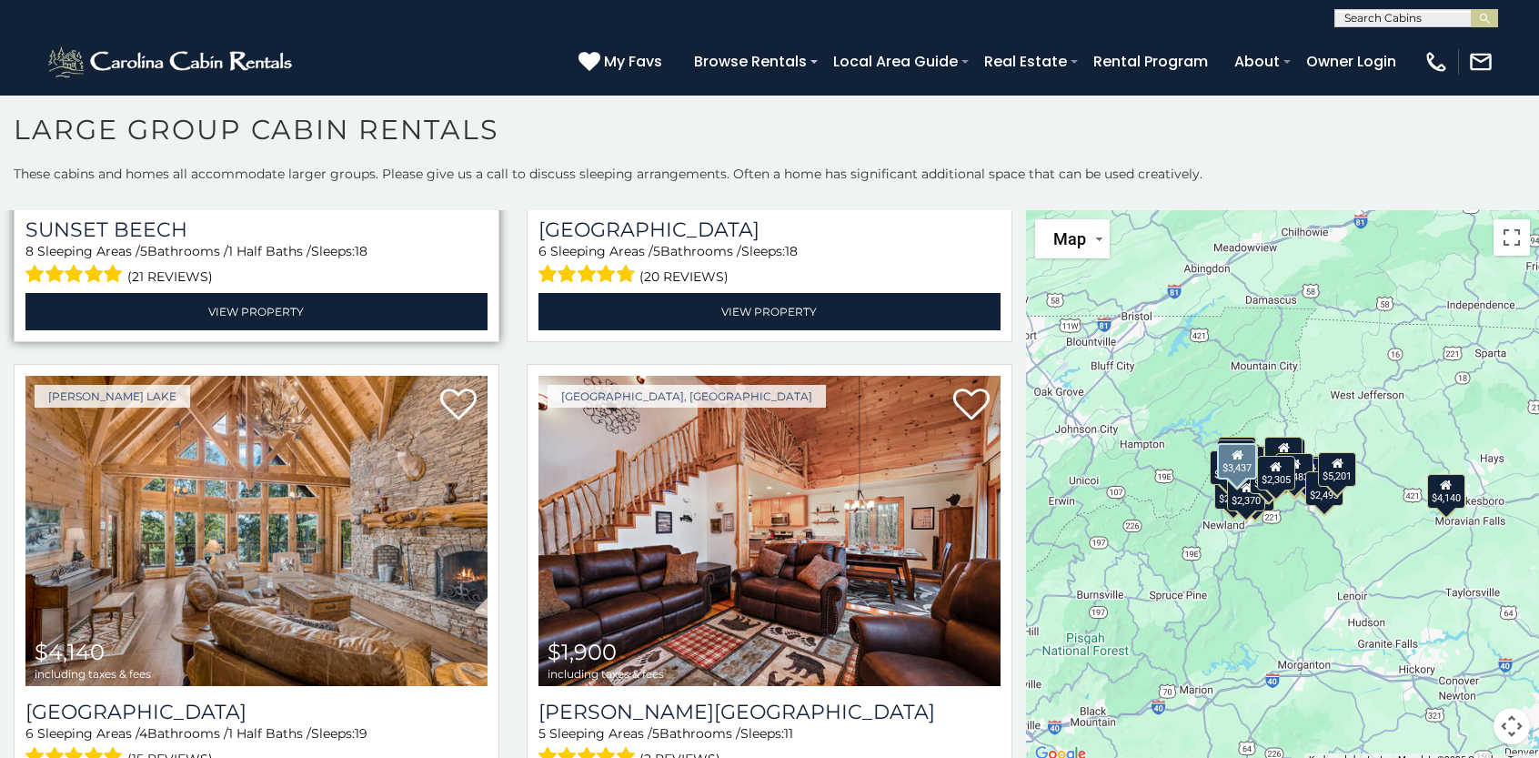
scroll to position [1547, 0]
